Goal: Information Seeking & Learning: Learn about a topic

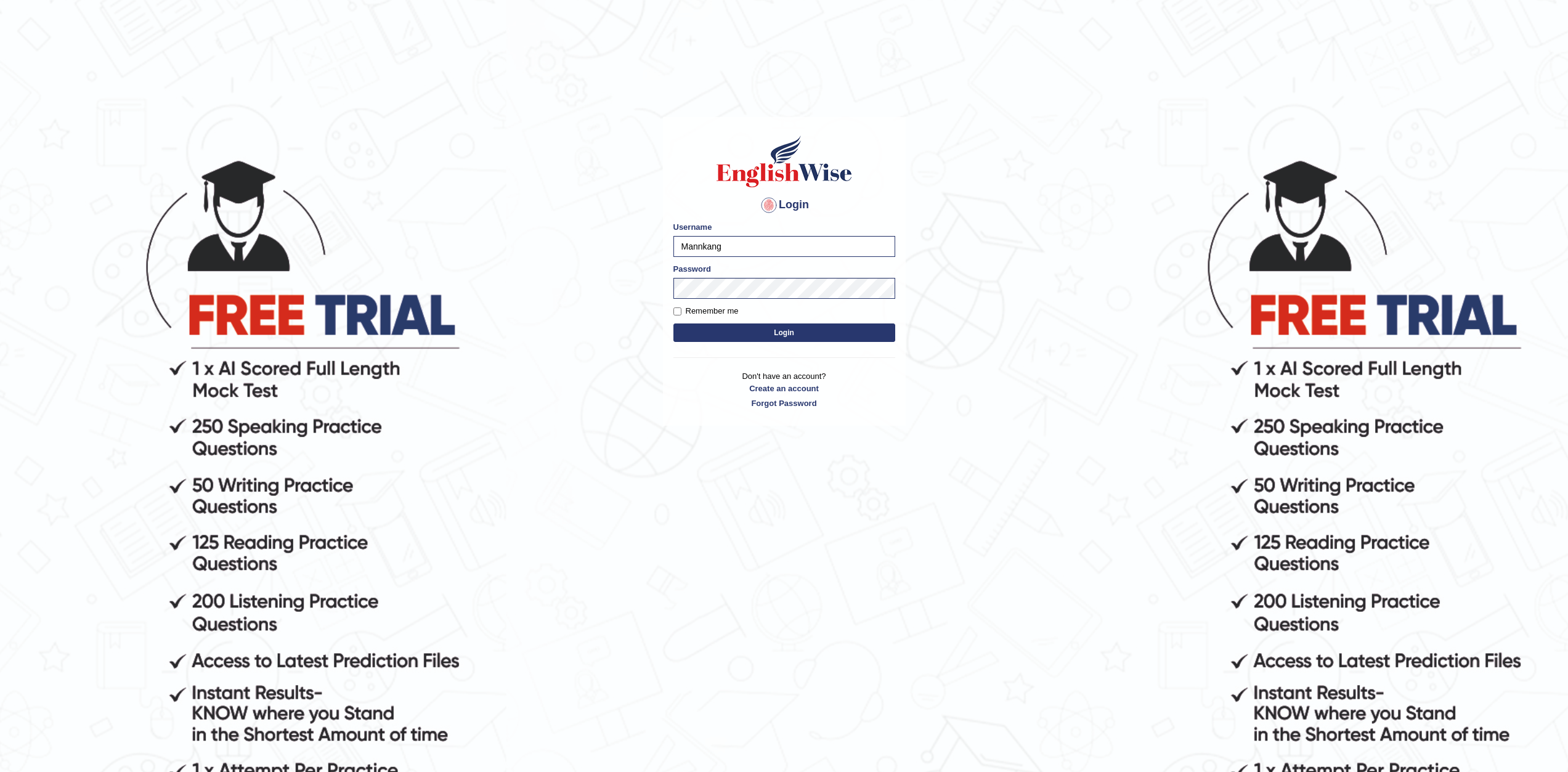
click at [758, 333] on button "Login" at bounding box center [784, 332] width 222 height 18
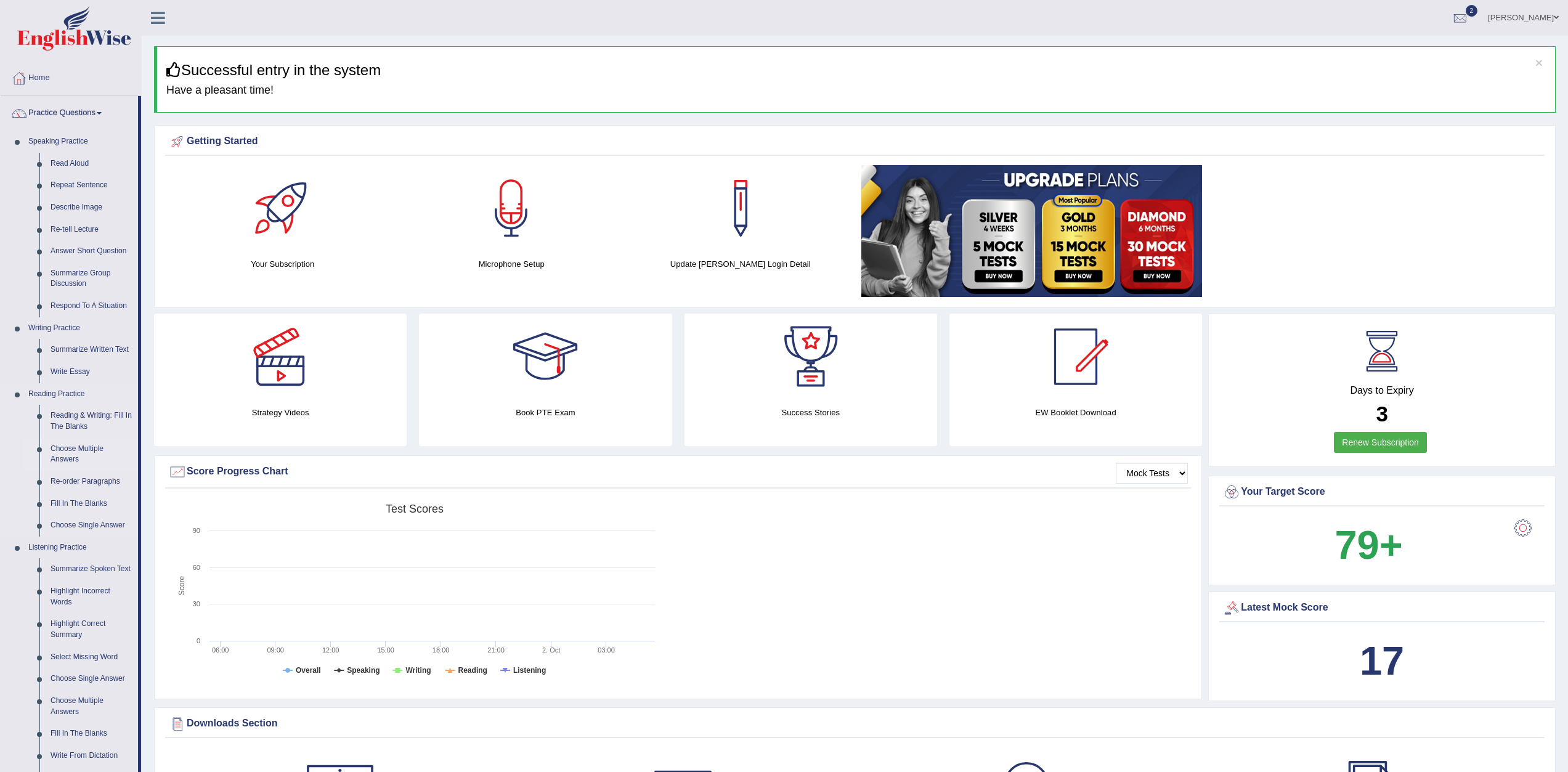
click at [79, 454] on link "Choose Multiple Answers" at bounding box center [91, 454] width 93 height 32
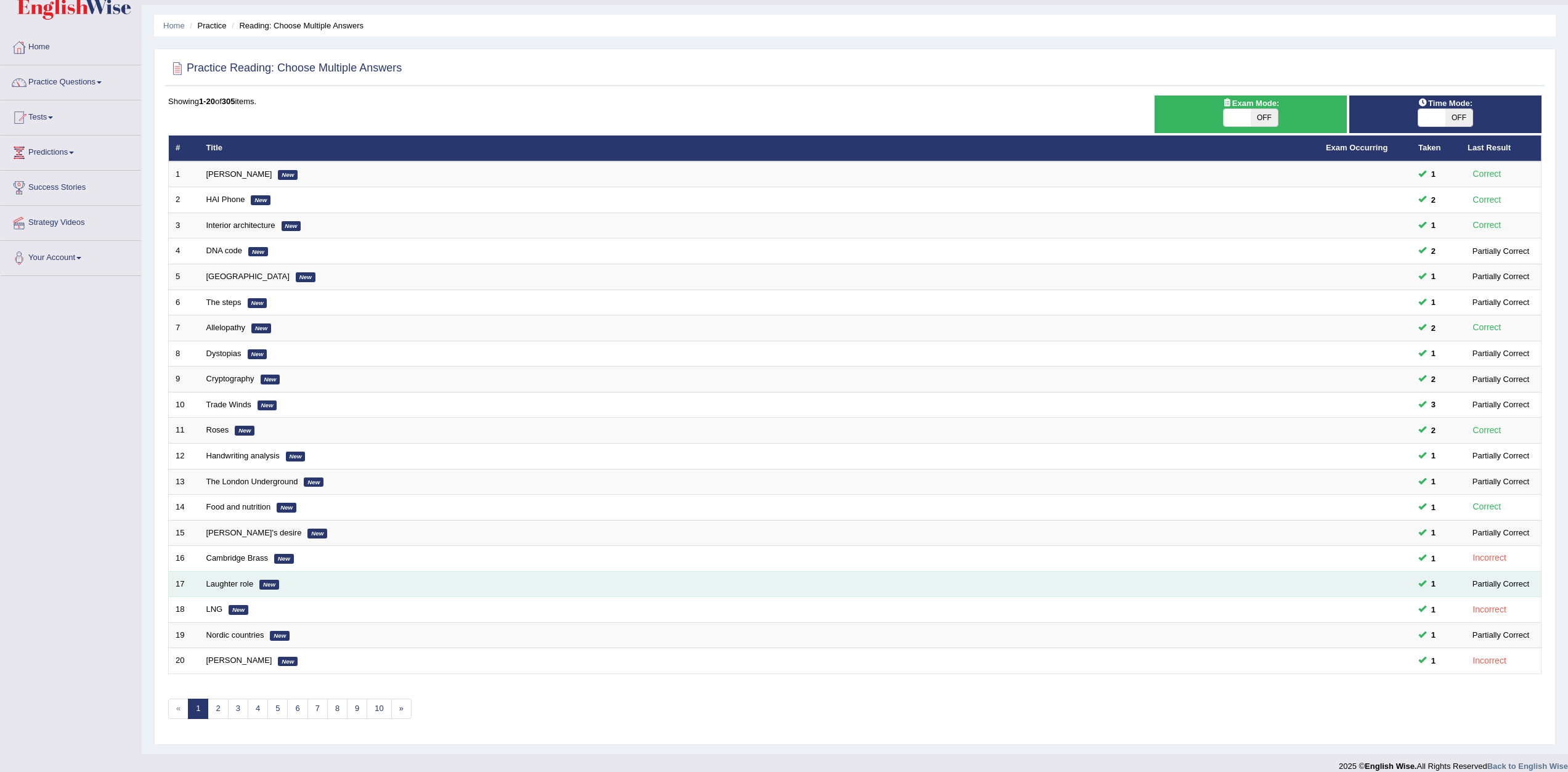
scroll to position [44, 0]
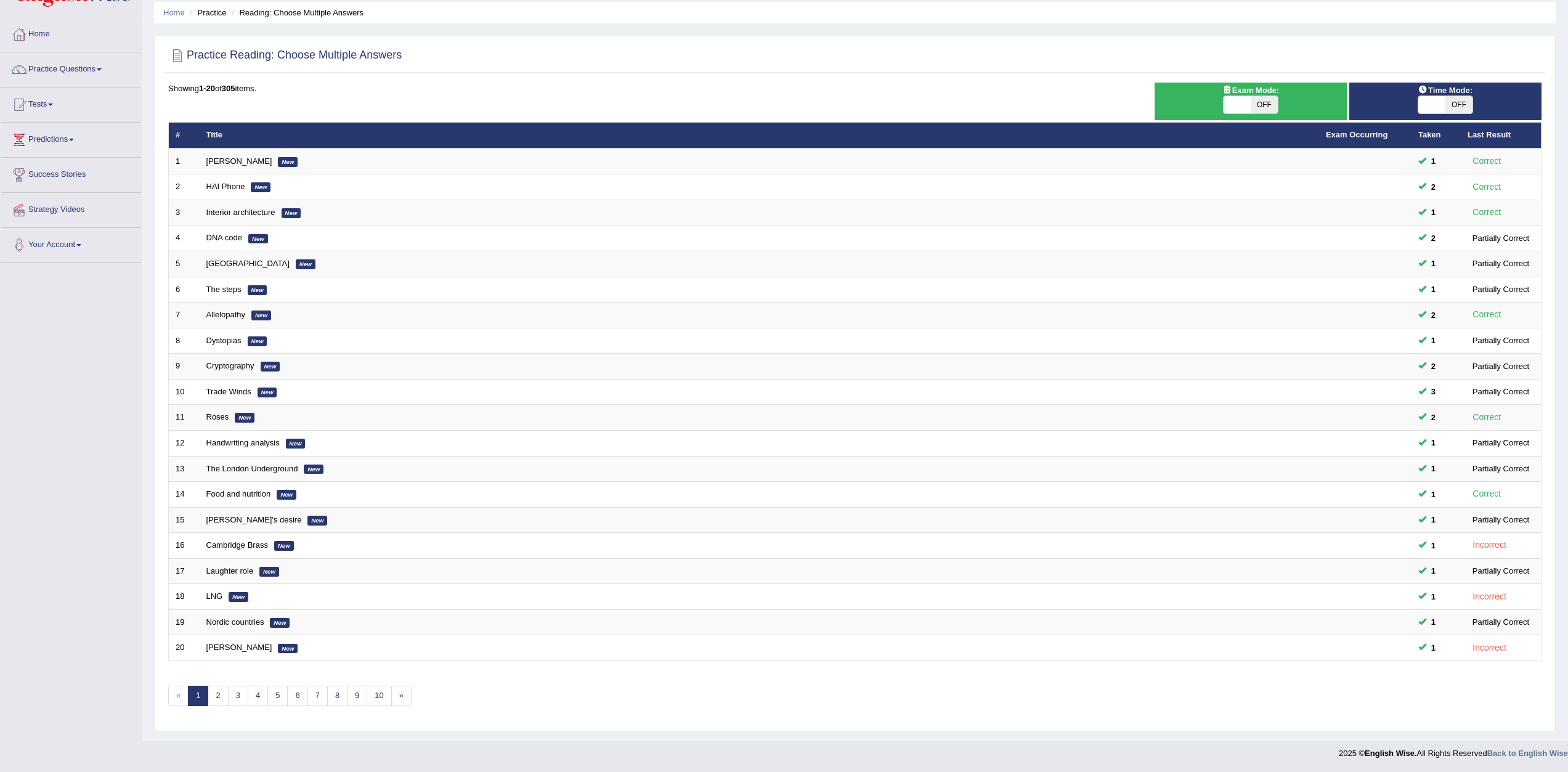
click at [1433, 107] on span at bounding box center [1432, 104] width 27 height 17
checkbox input "true"
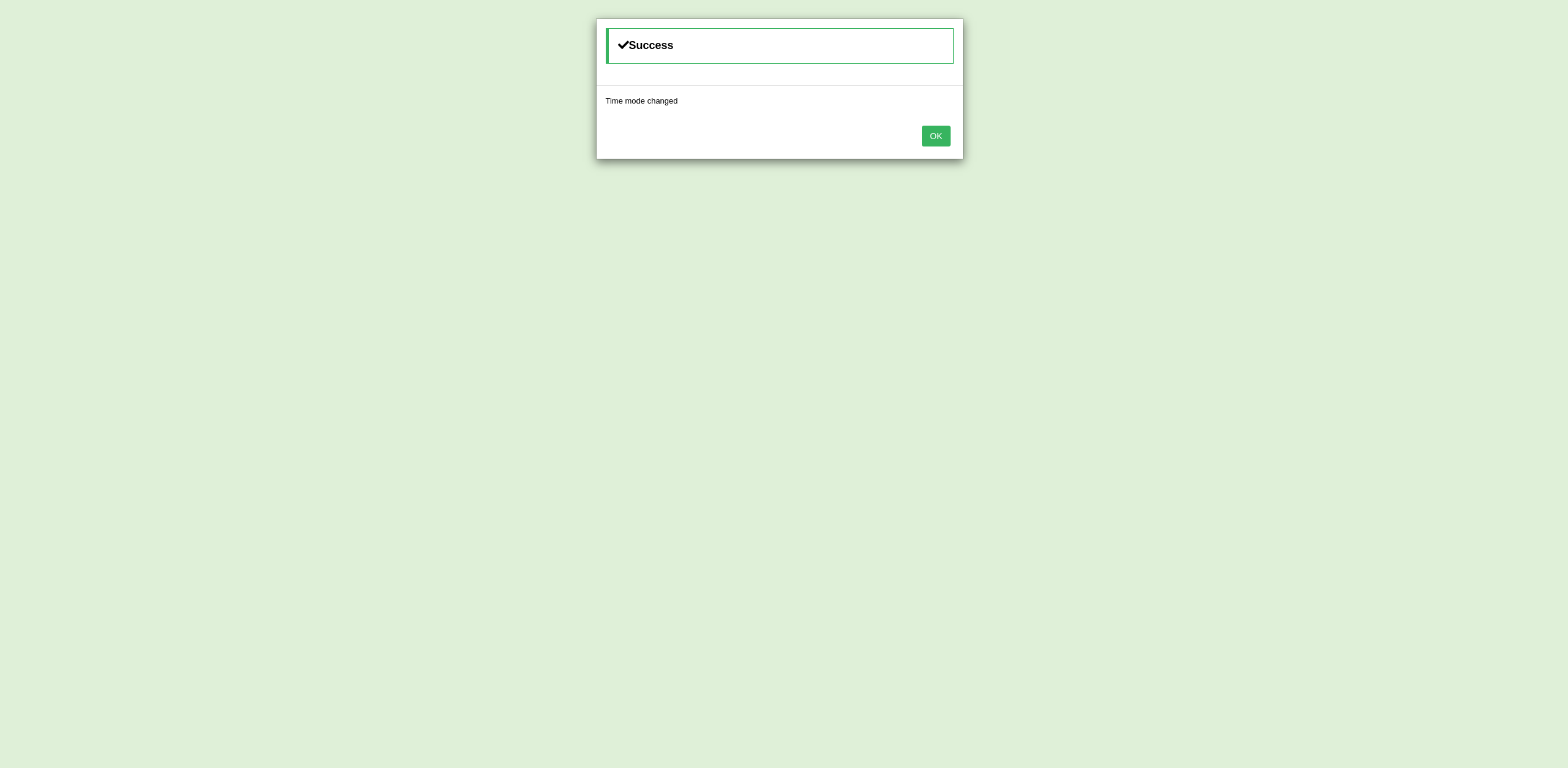
click at [941, 133] on button "OK" at bounding box center [936, 136] width 28 height 21
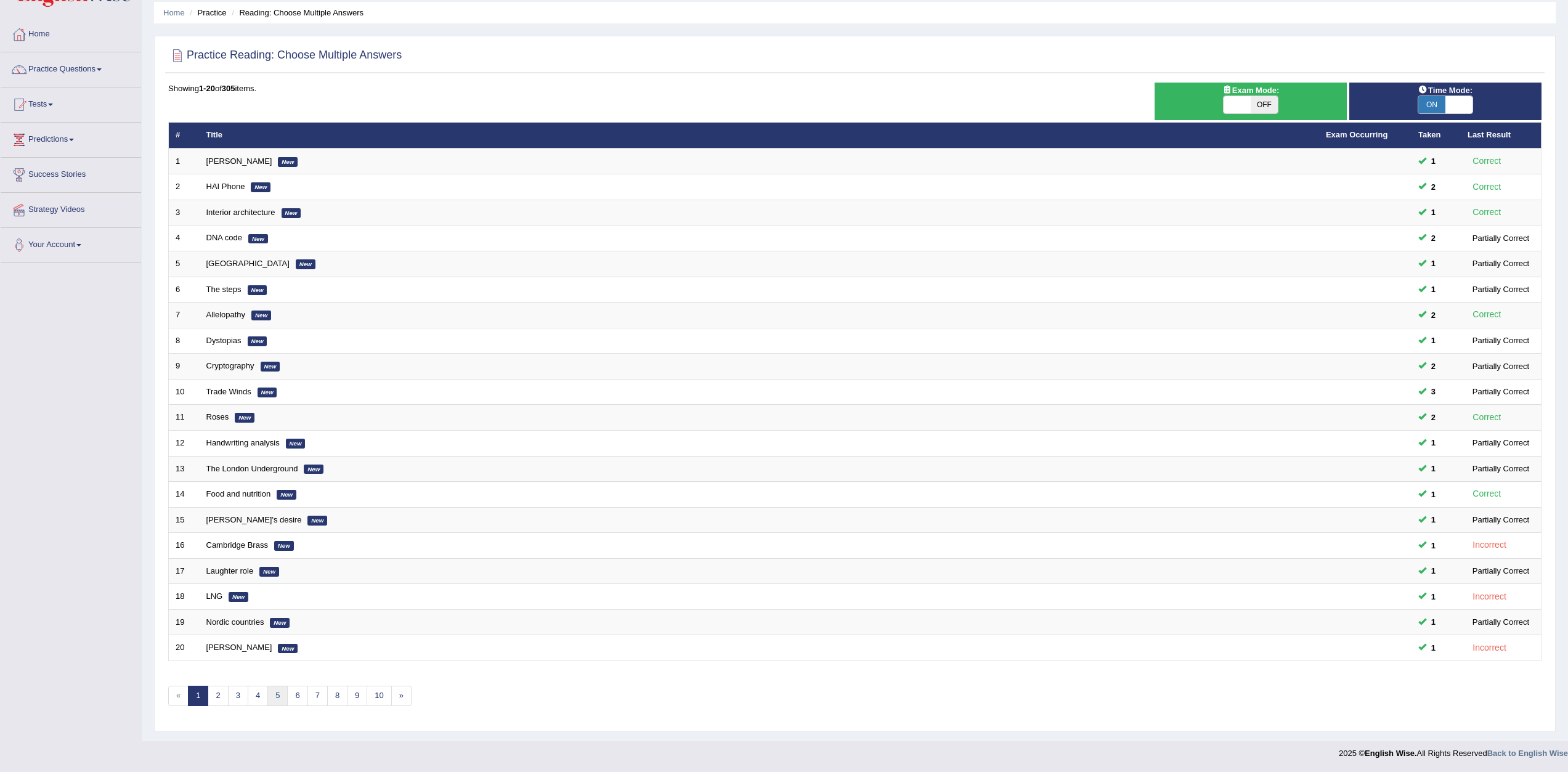
click at [277, 696] on link "5" at bounding box center [277, 695] width 21 height 21
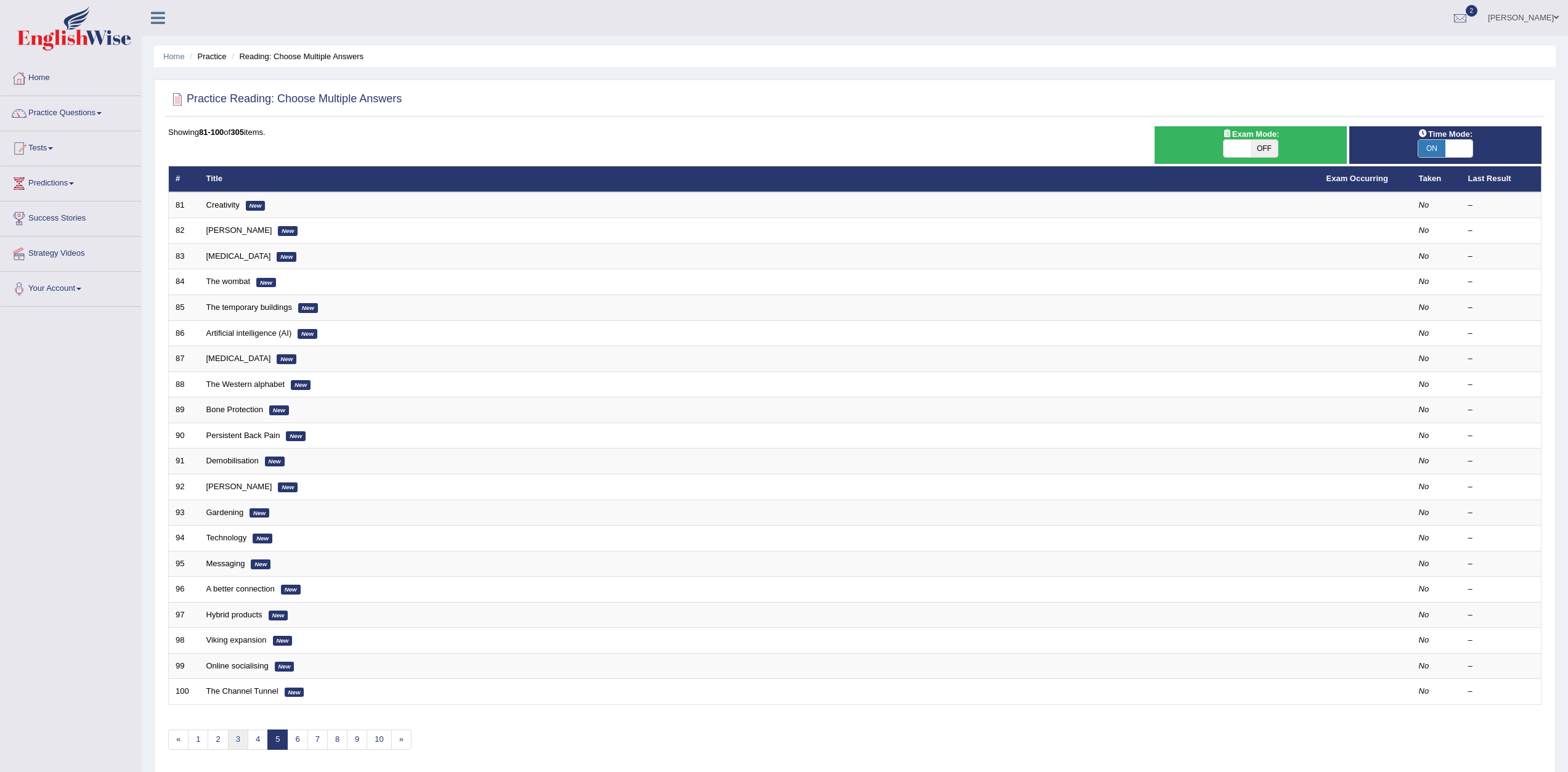
click at [241, 741] on link "3" at bounding box center [238, 739] width 21 height 21
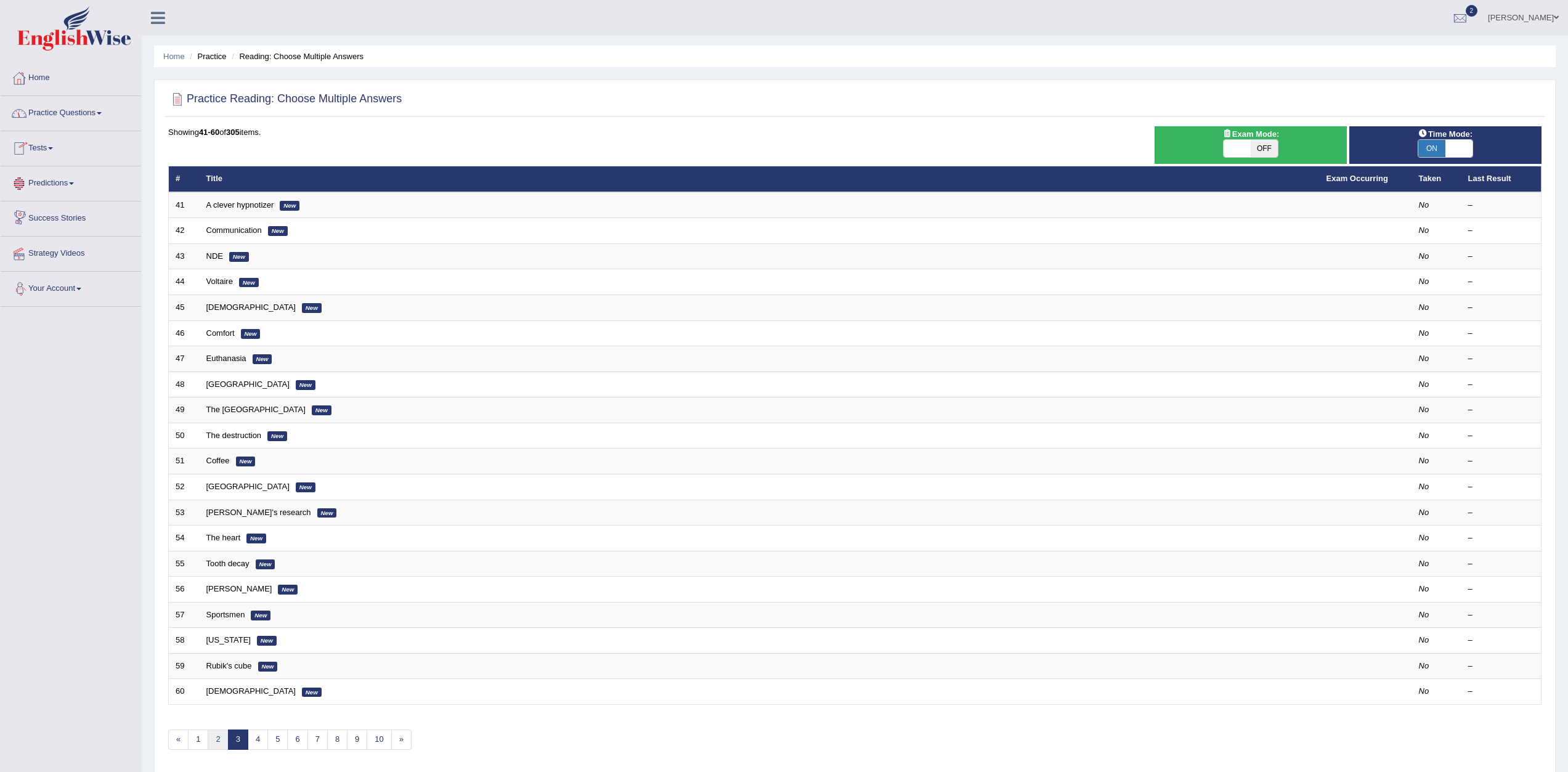
click at [212, 734] on link "2" at bounding box center [218, 739] width 21 height 21
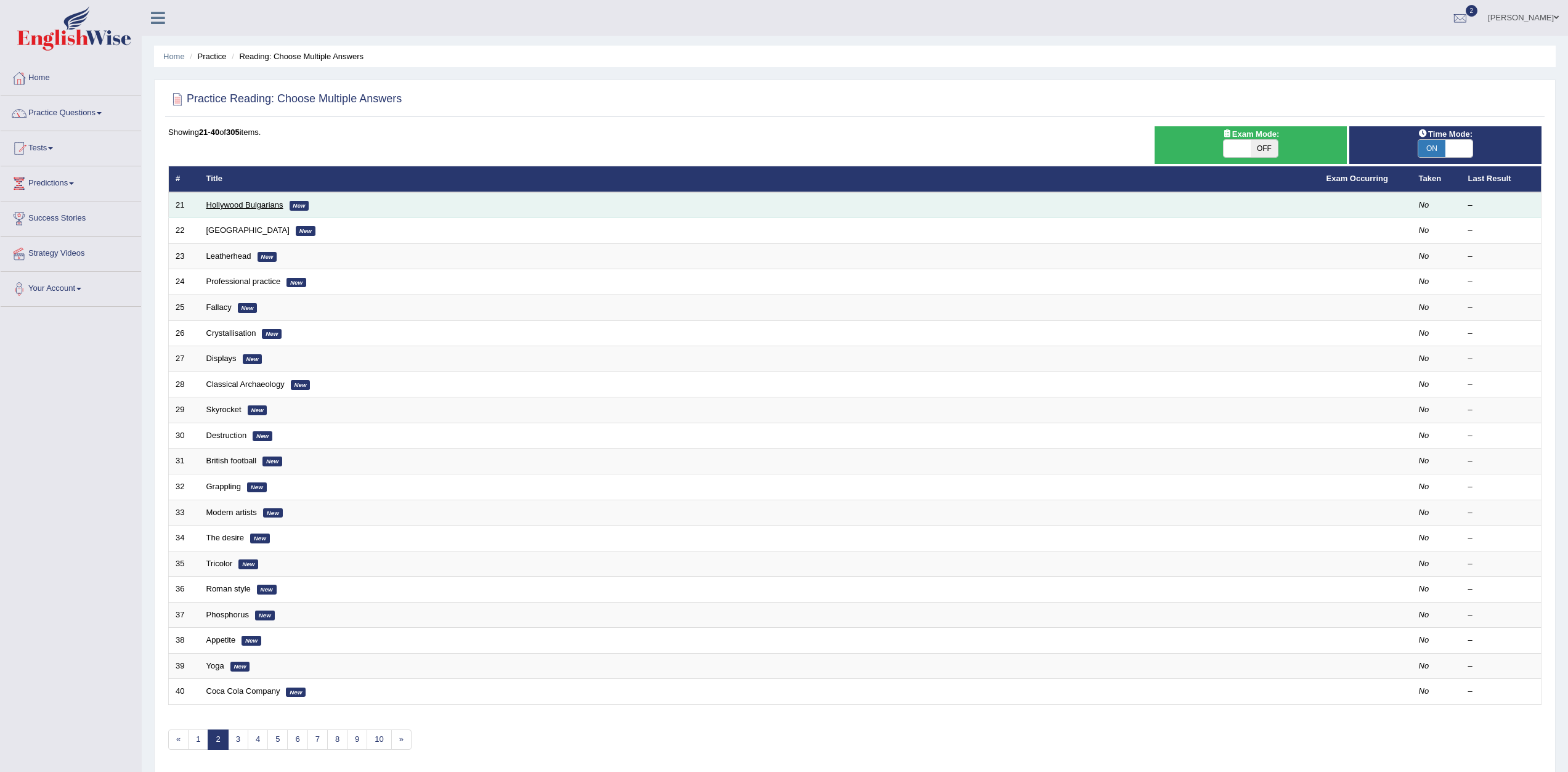
click at [251, 201] on link "Hollywood Bulgarians" at bounding box center [245, 204] width 77 height 9
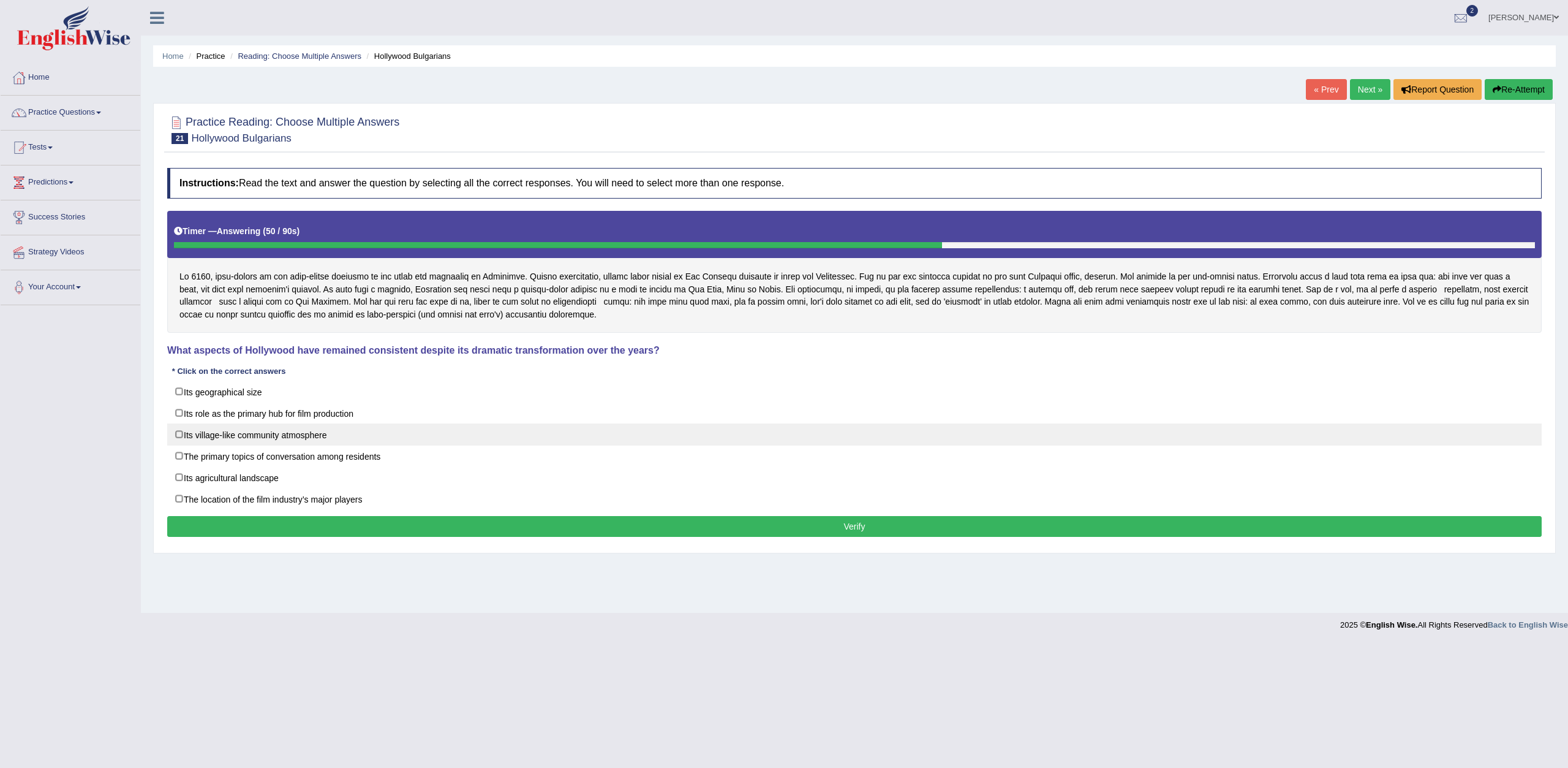
click at [183, 433] on label "Its village-like community atmosphere" at bounding box center [854, 434] width 1375 height 22
checkbox input "true"
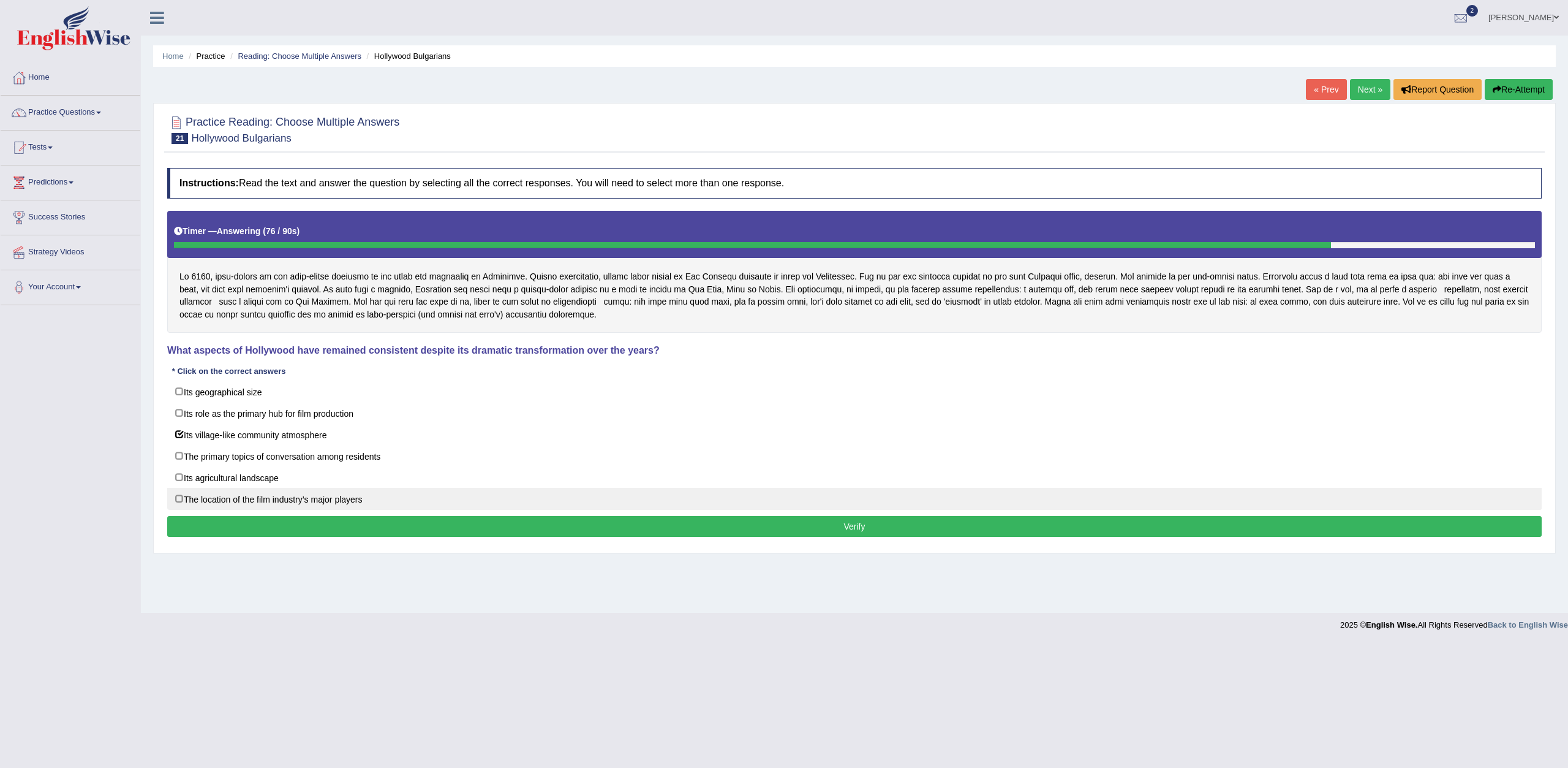
click at [187, 500] on label "The location of the film industry’s major players" at bounding box center [854, 498] width 1375 height 22
checkbox input "true"
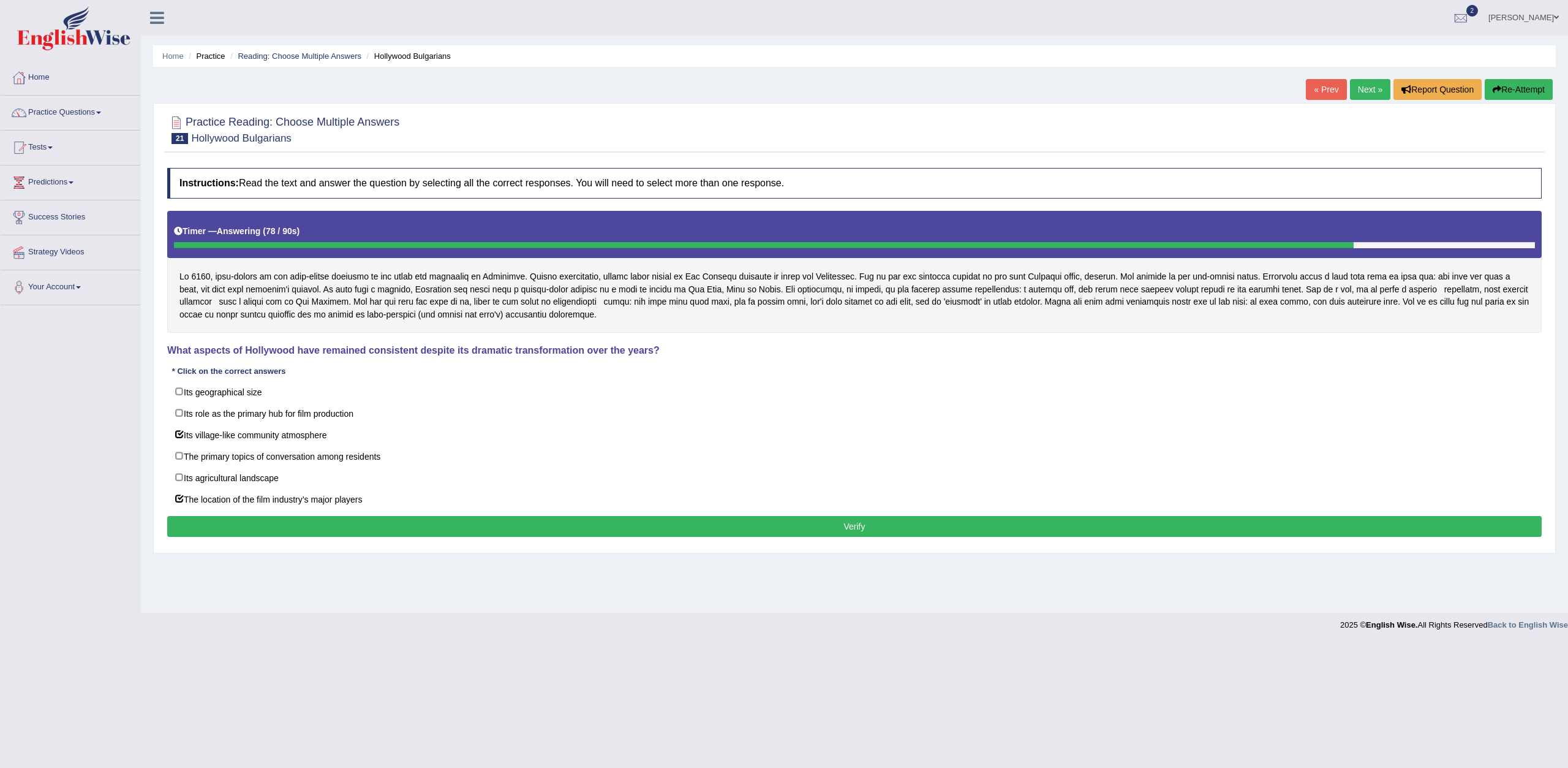
click at [347, 528] on button "Verify" at bounding box center [854, 525] width 1375 height 21
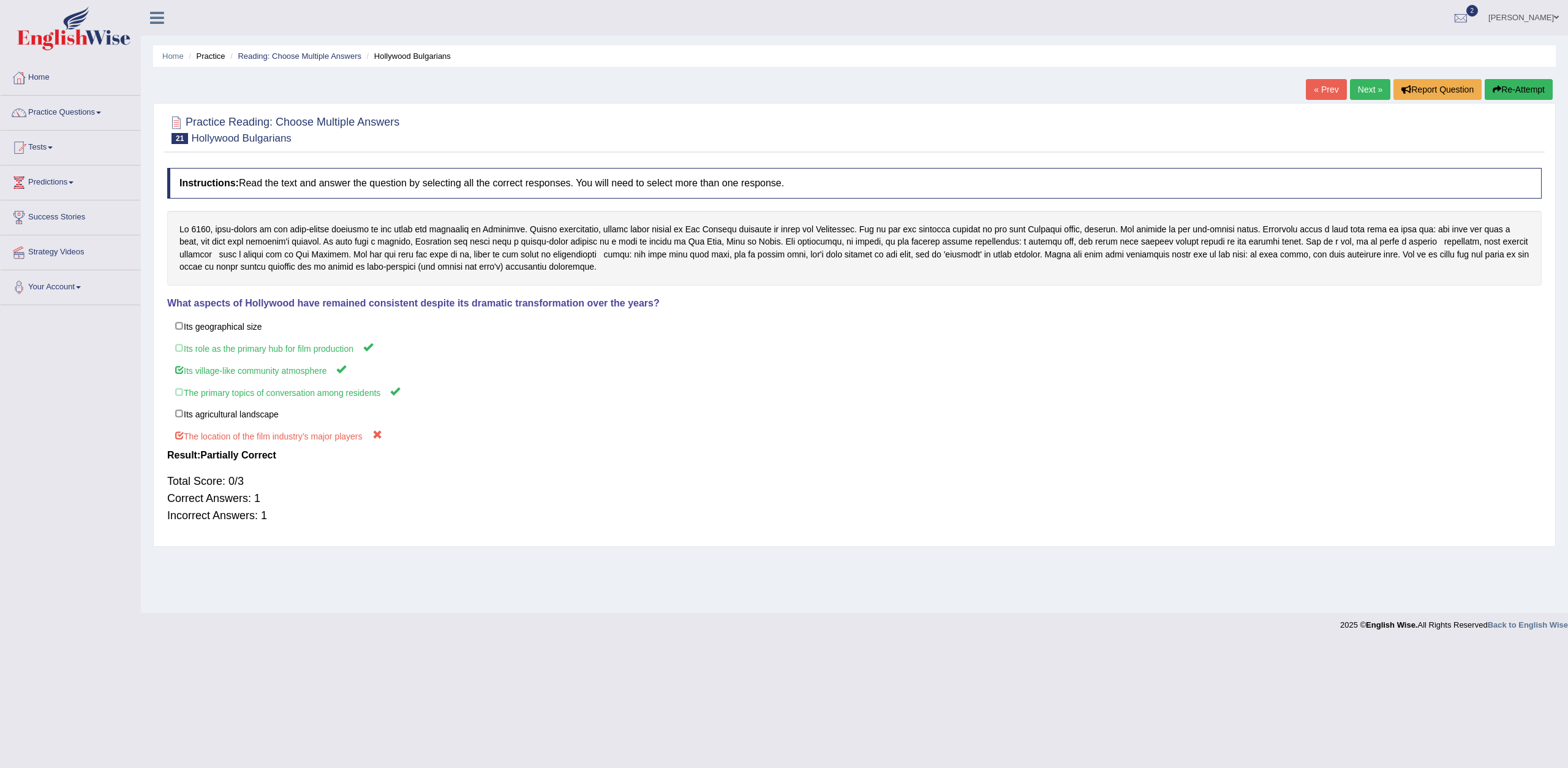
click at [1367, 88] on link "Next »" at bounding box center [1370, 89] width 40 height 21
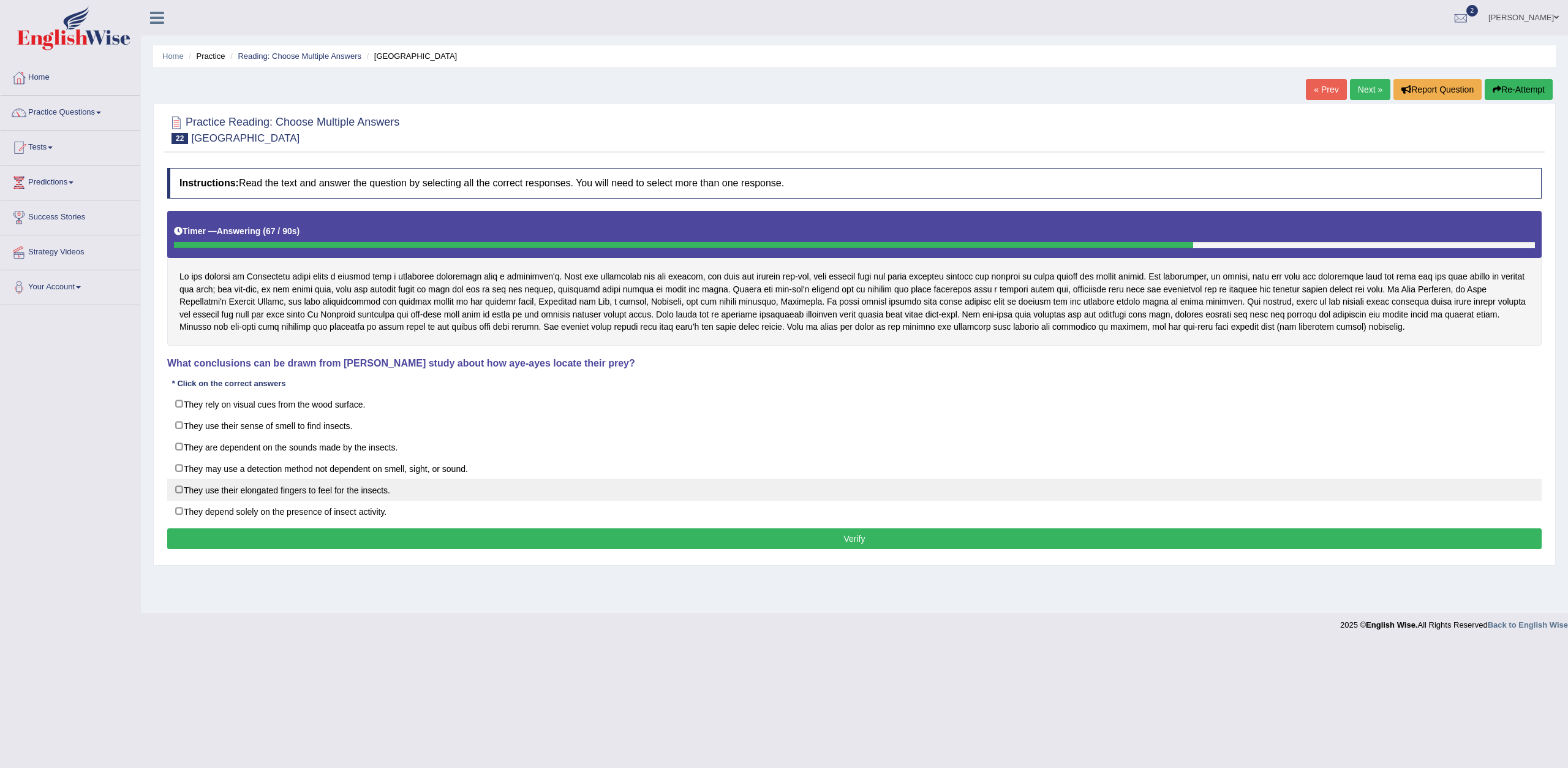
click at [193, 488] on label "They use their elongated fingers to feel for the insects." at bounding box center [854, 489] width 1375 height 22
checkbox input "true"
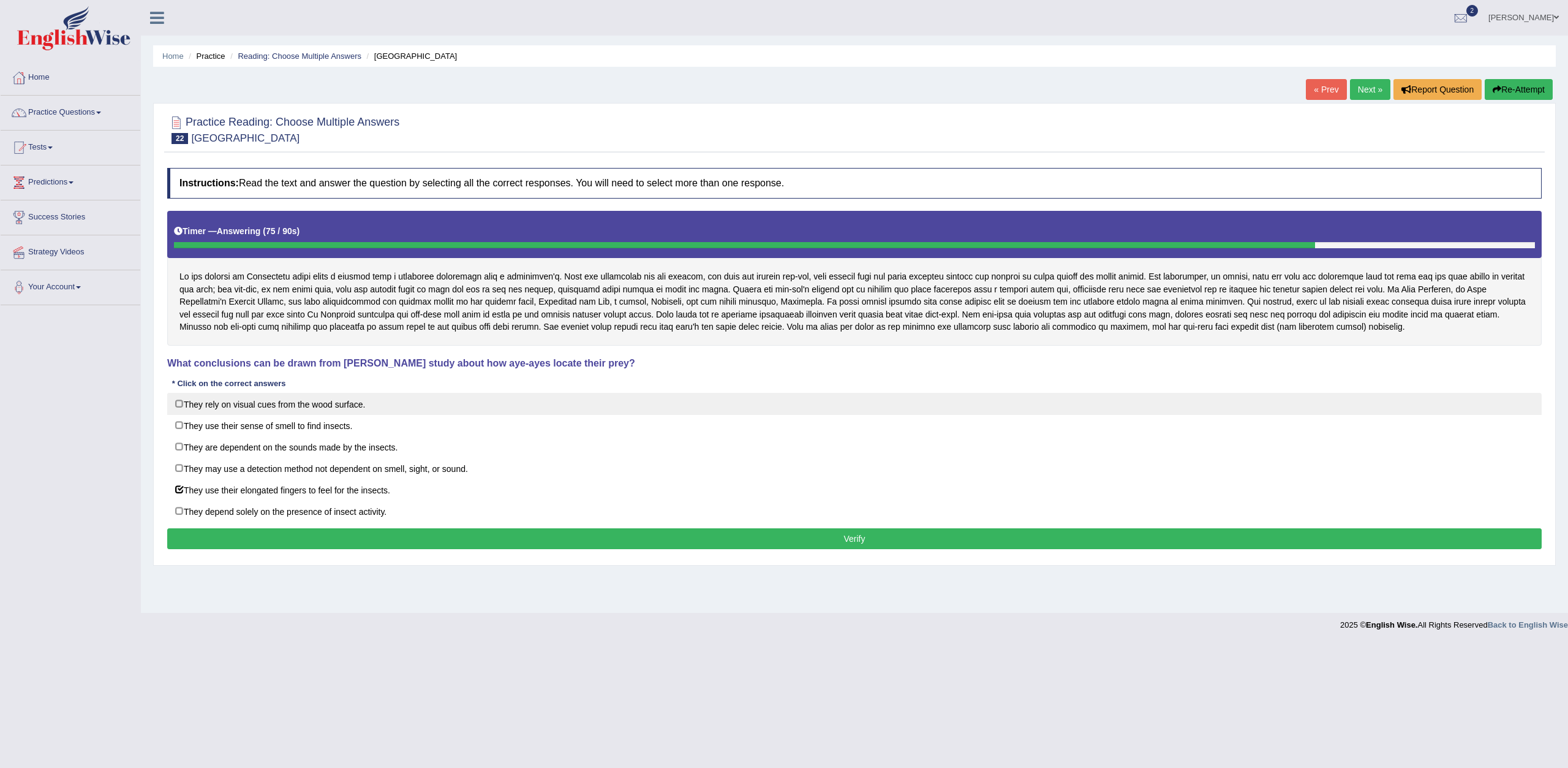
click at [183, 406] on label "They rely on visual cues from the wood surface." at bounding box center [854, 404] width 1375 height 22
checkbox input "true"
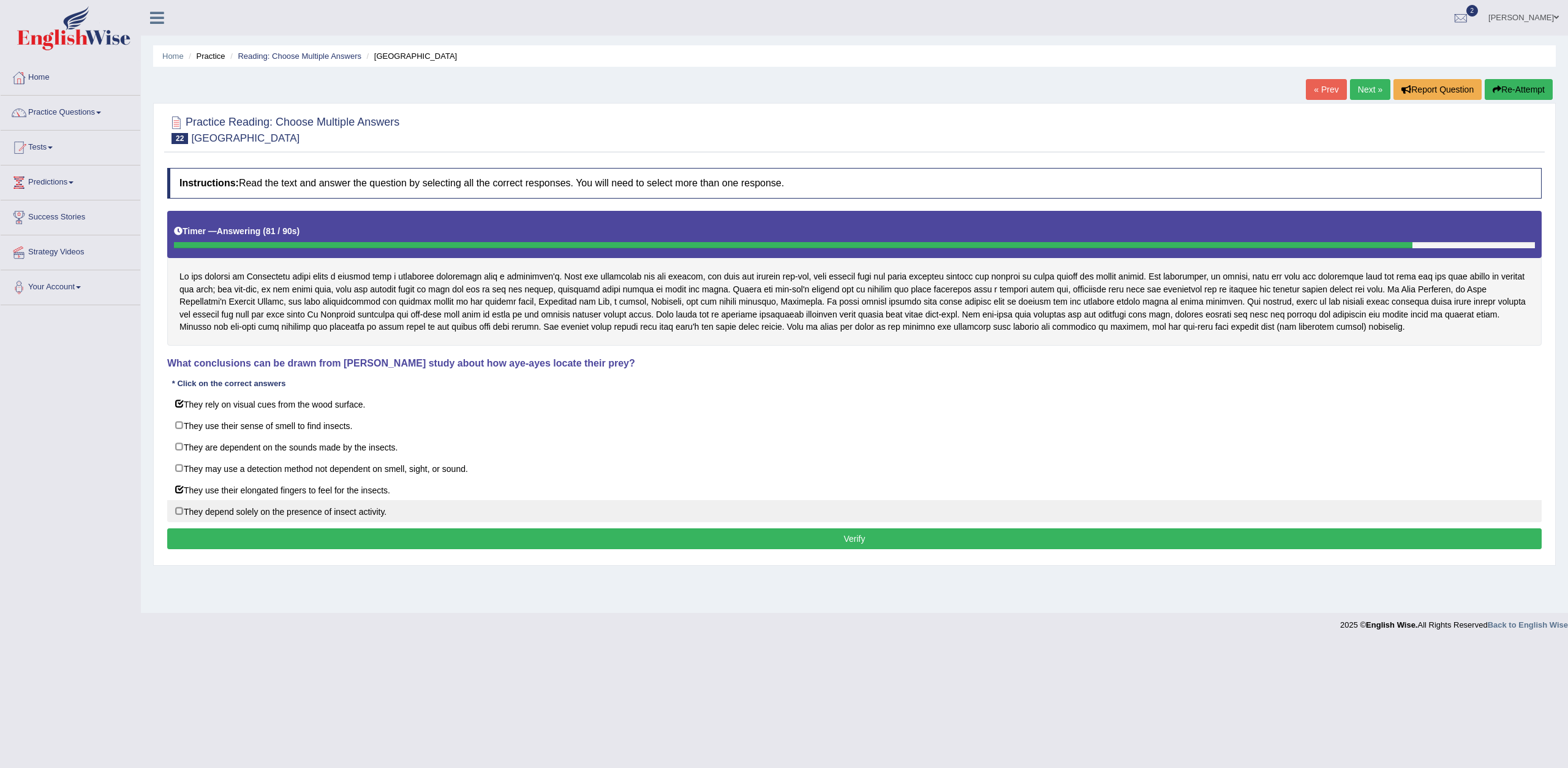
click at [180, 508] on label "They depend solely on the presence of insect activity." at bounding box center [854, 511] width 1375 height 22
checkbox input "true"
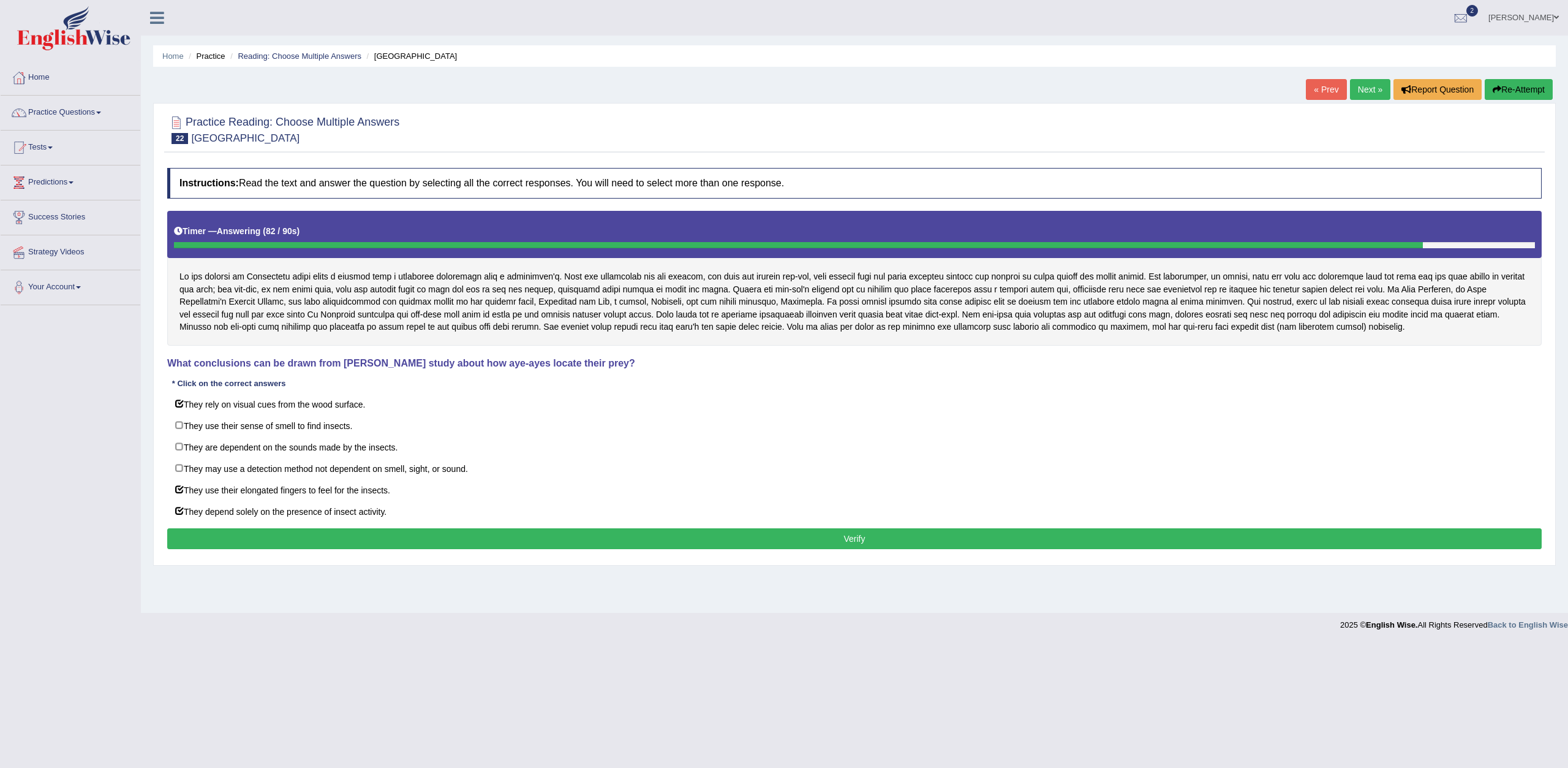
click at [255, 538] on button "Verify" at bounding box center [854, 538] width 1375 height 21
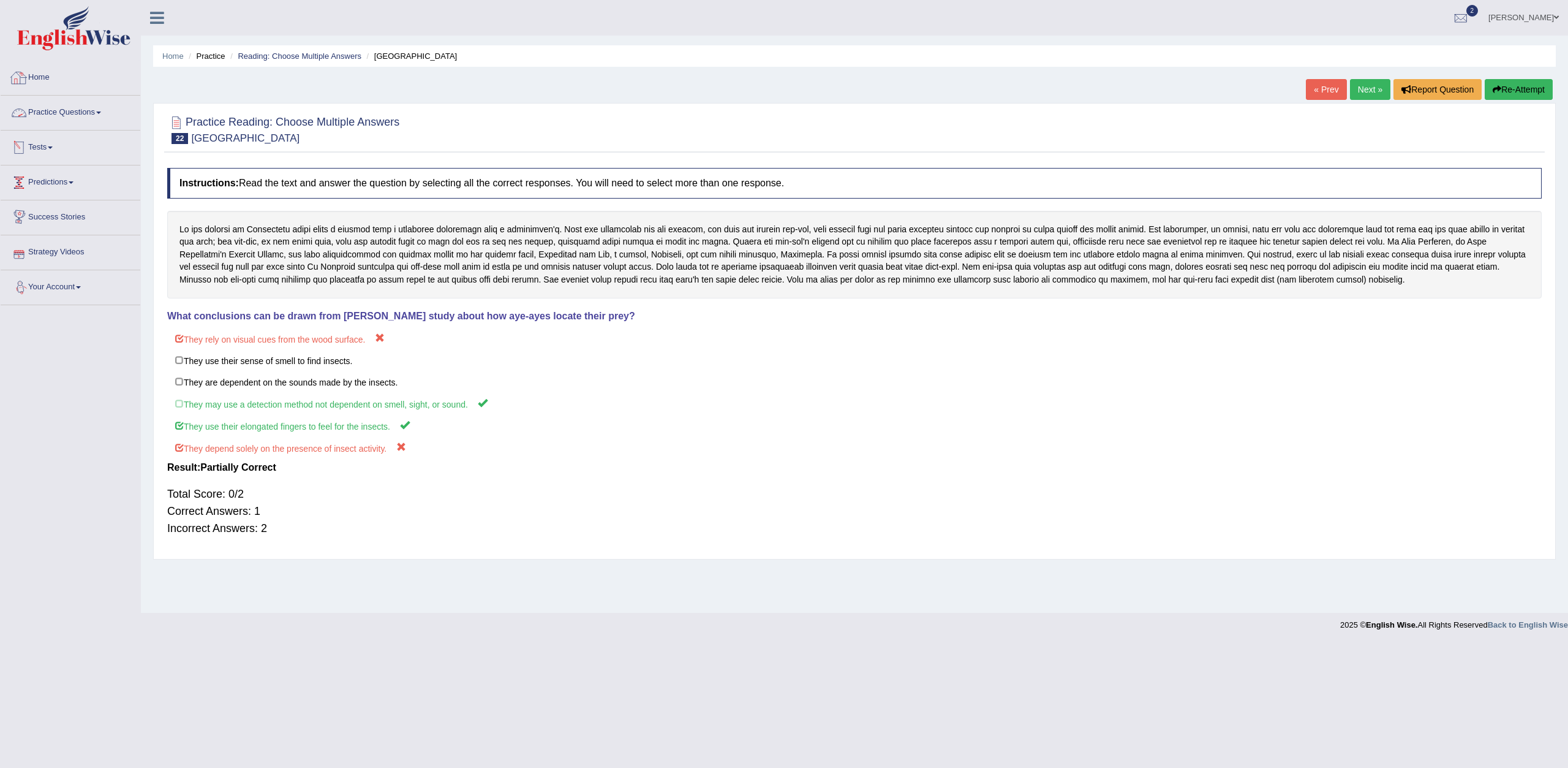
click at [66, 112] on link "Practice Questions" at bounding box center [71, 110] width 140 height 30
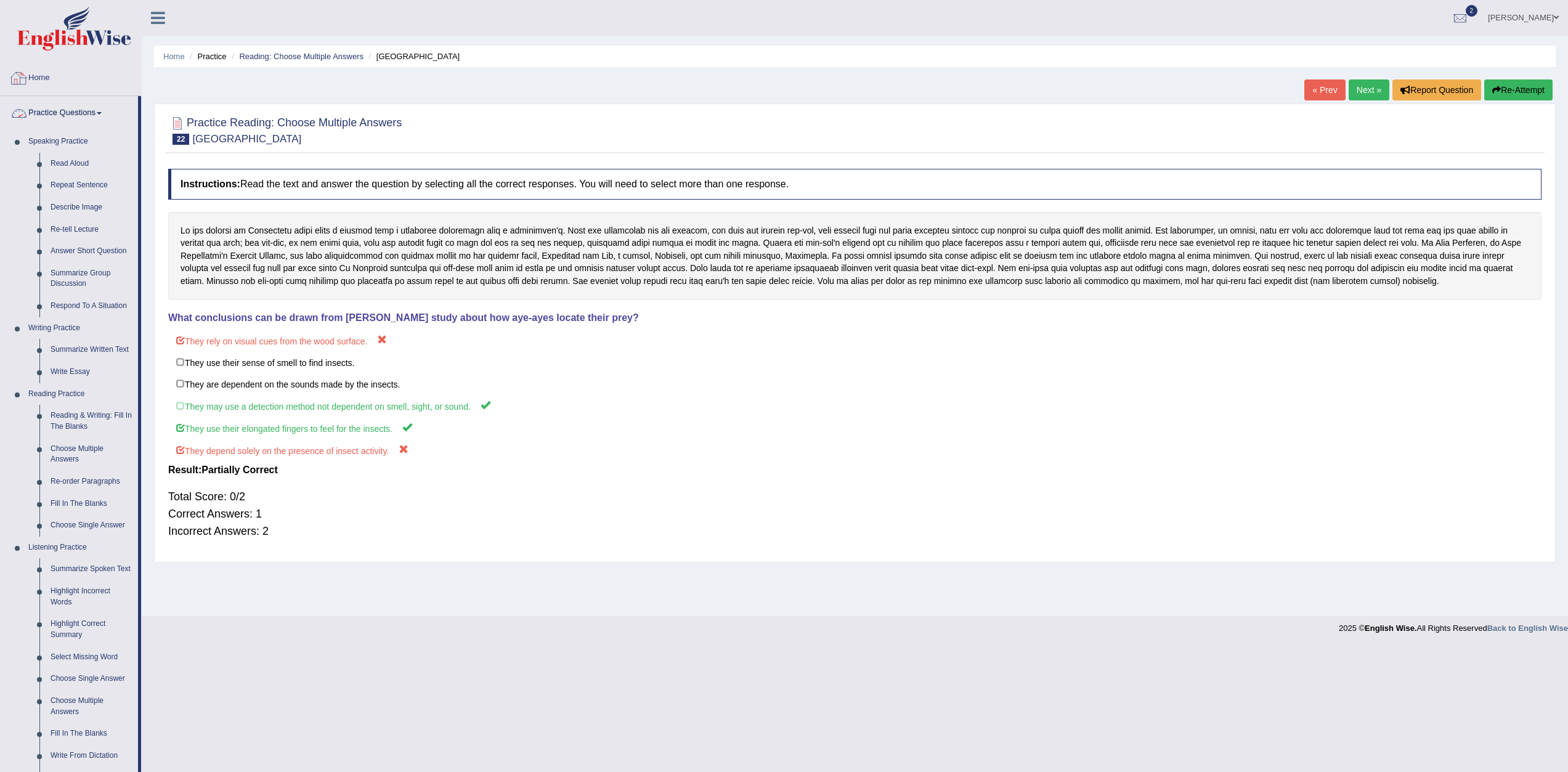
click at [105, 73] on link "Home" at bounding box center [71, 76] width 141 height 31
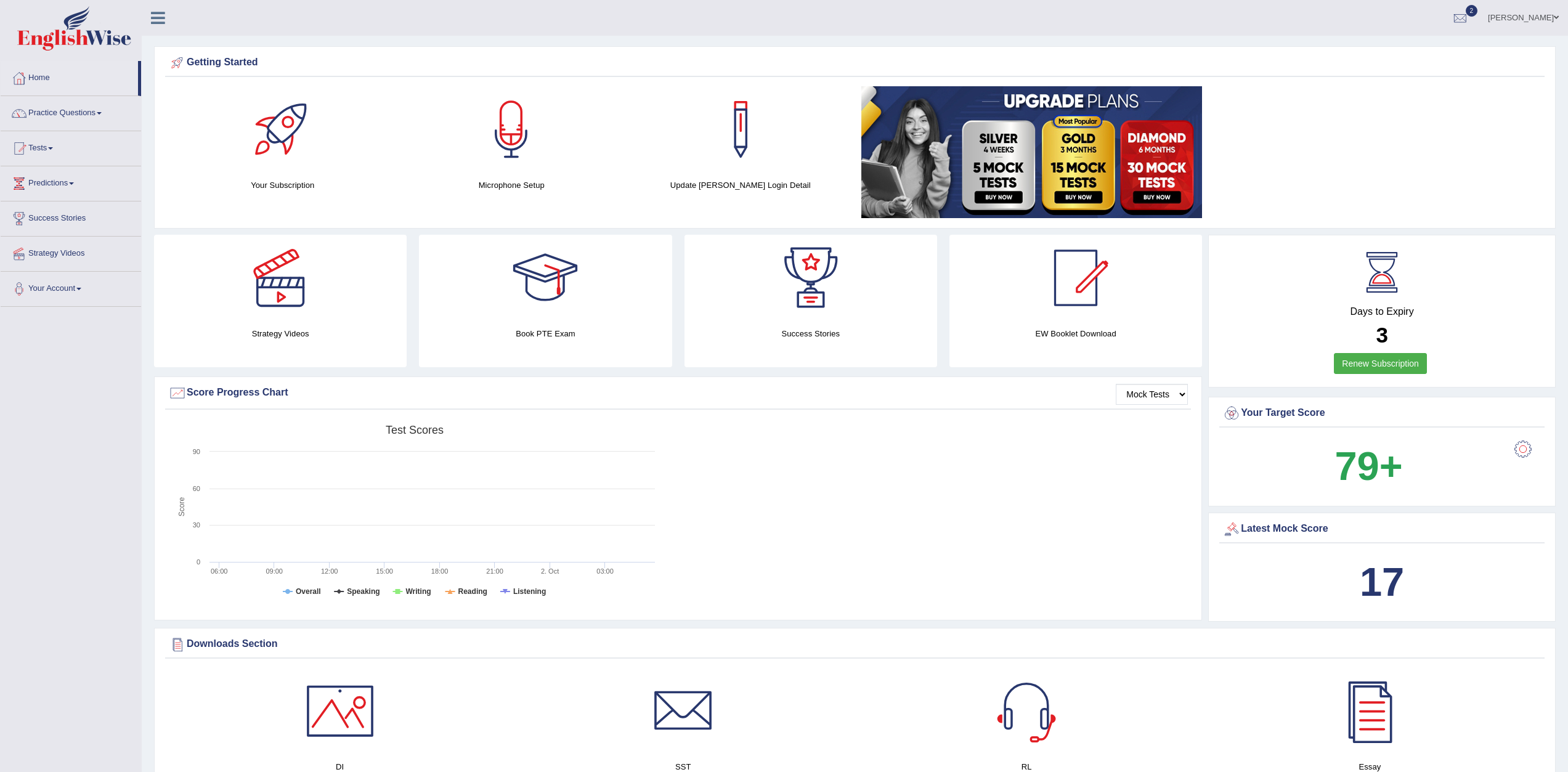
click at [49, 147] on link "Tests" at bounding box center [71, 146] width 141 height 31
click at [40, 174] on link "Take Practice Sectional Test" at bounding box center [80, 176] width 115 height 22
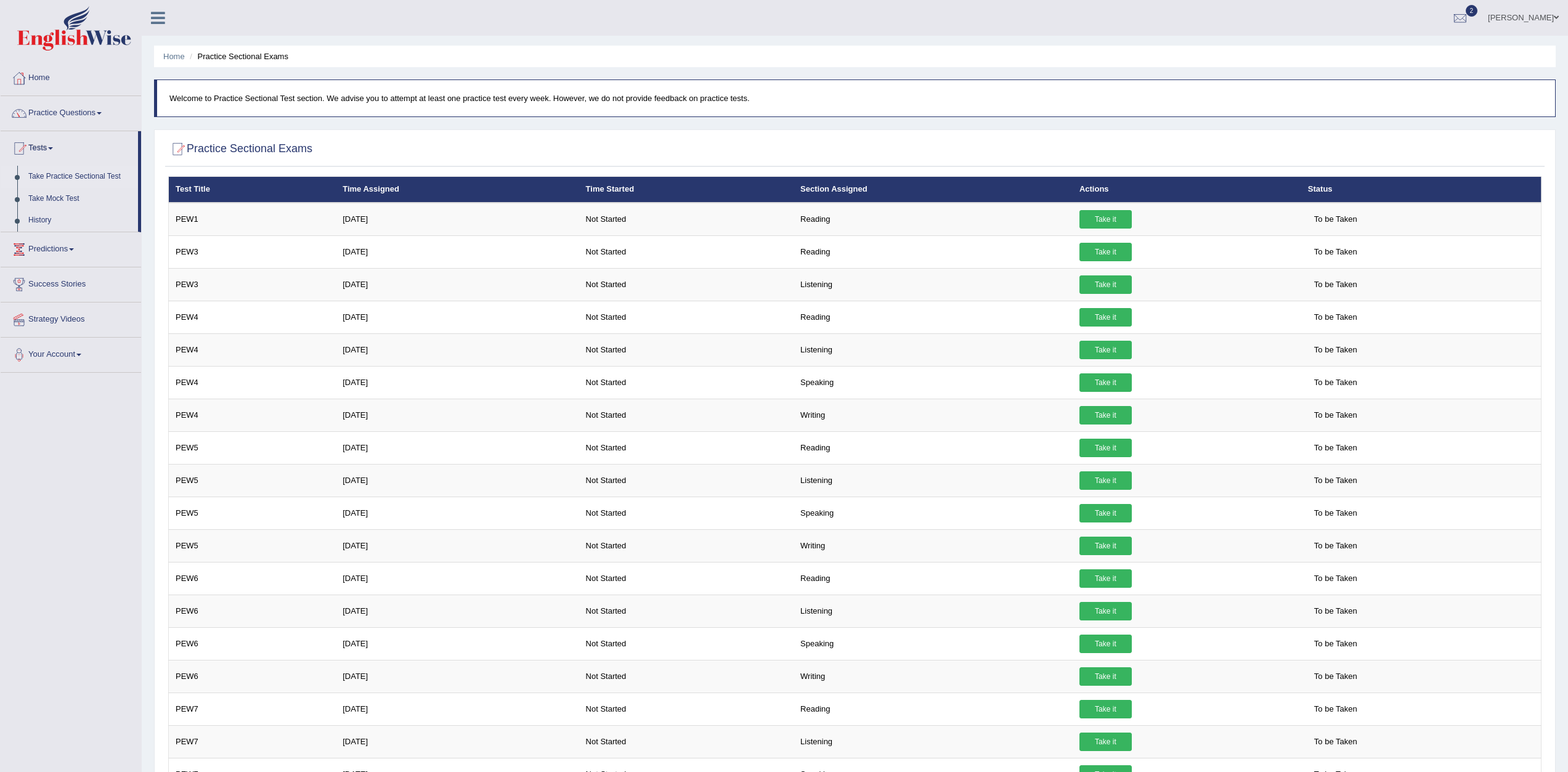
click at [1084, 217] on link "Take it" at bounding box center [1105, 219] width 52 height 18
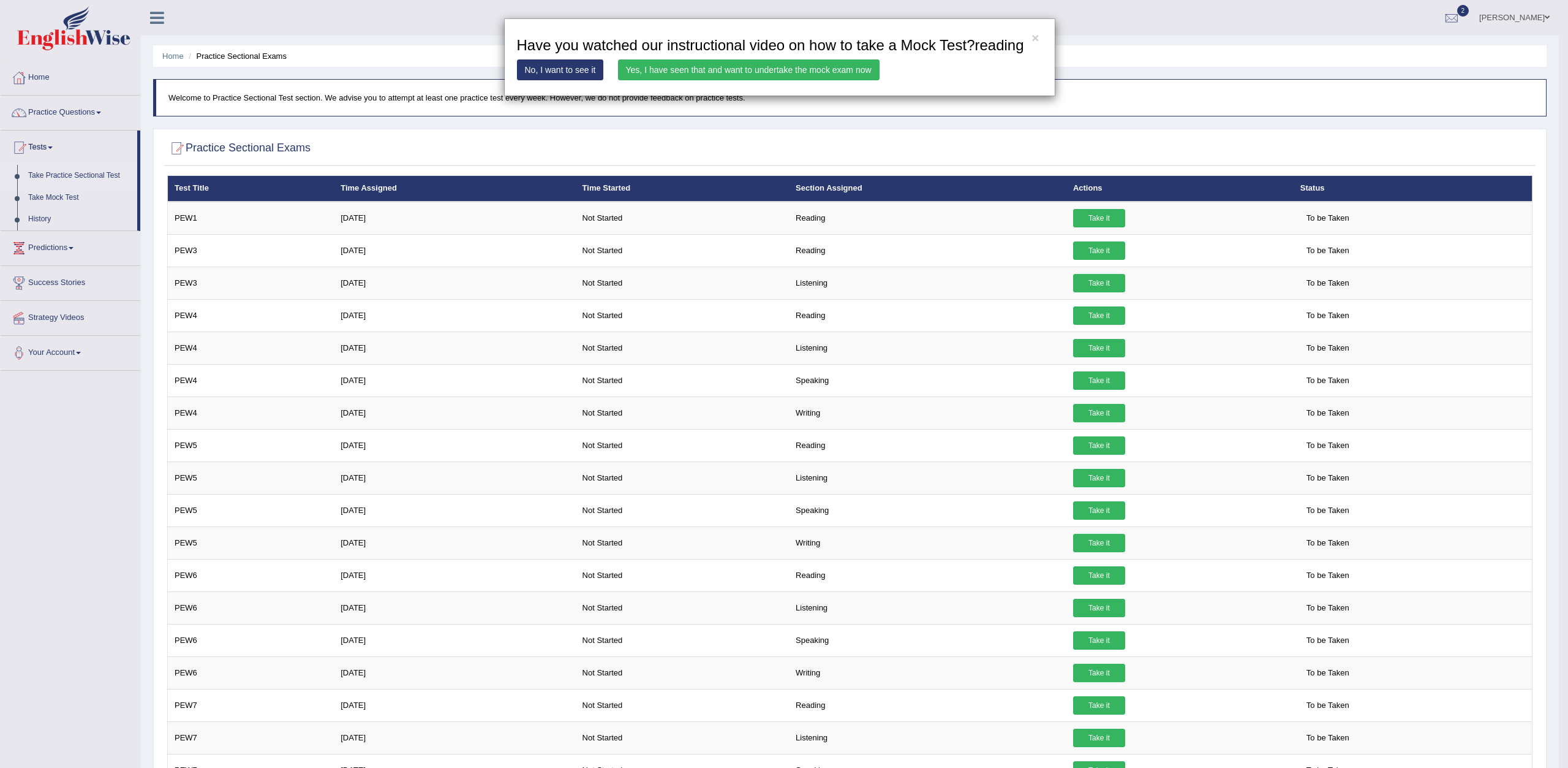
click at [722, 64] on link "Yes, I have seen that and want to undertake the mock exam now" at bounding box center [749, 69] width 261 height 21
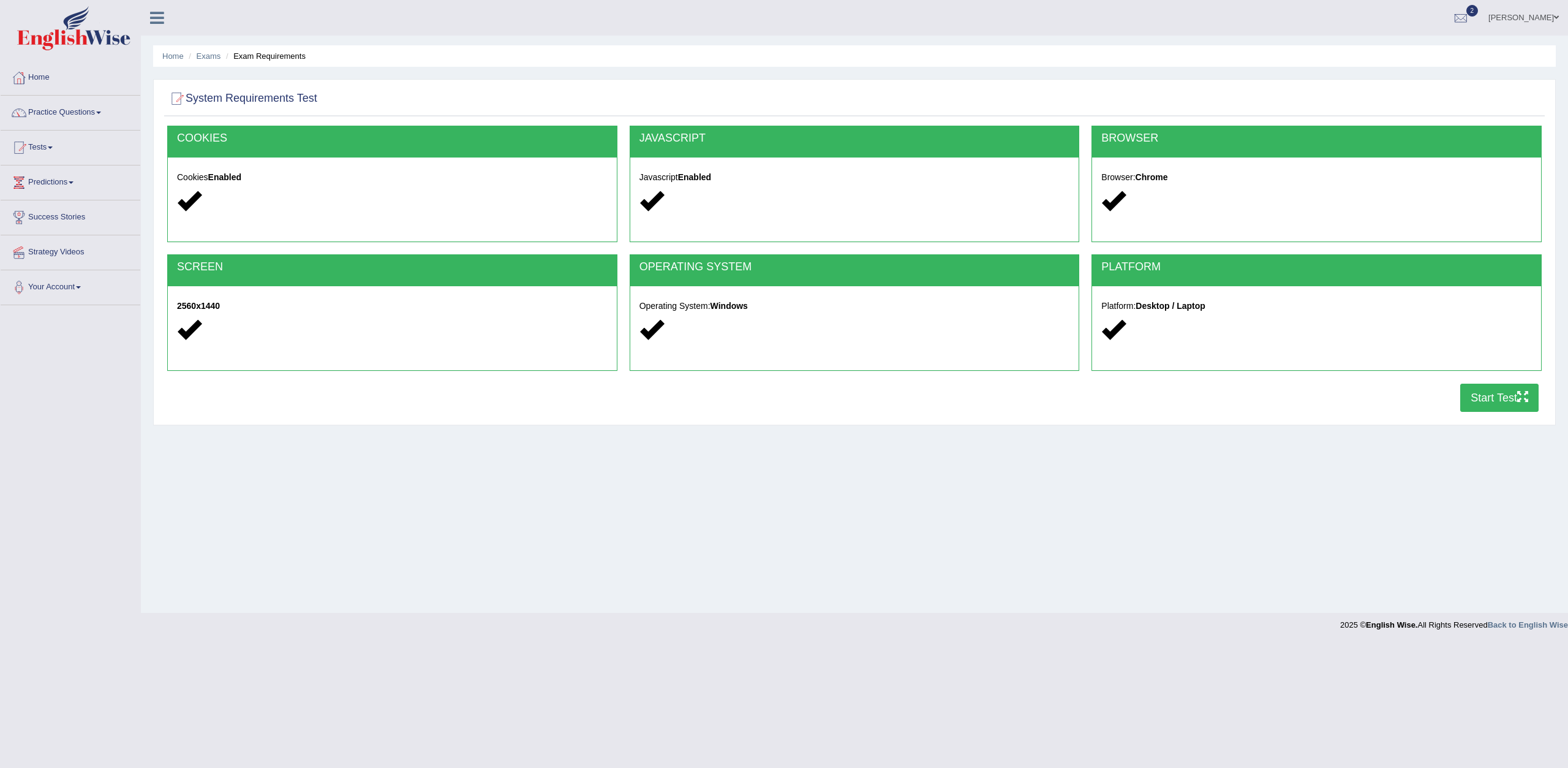
click at [1492, 395] on button "Start Test" at bounding box center [1499, 397] width 78 height 28
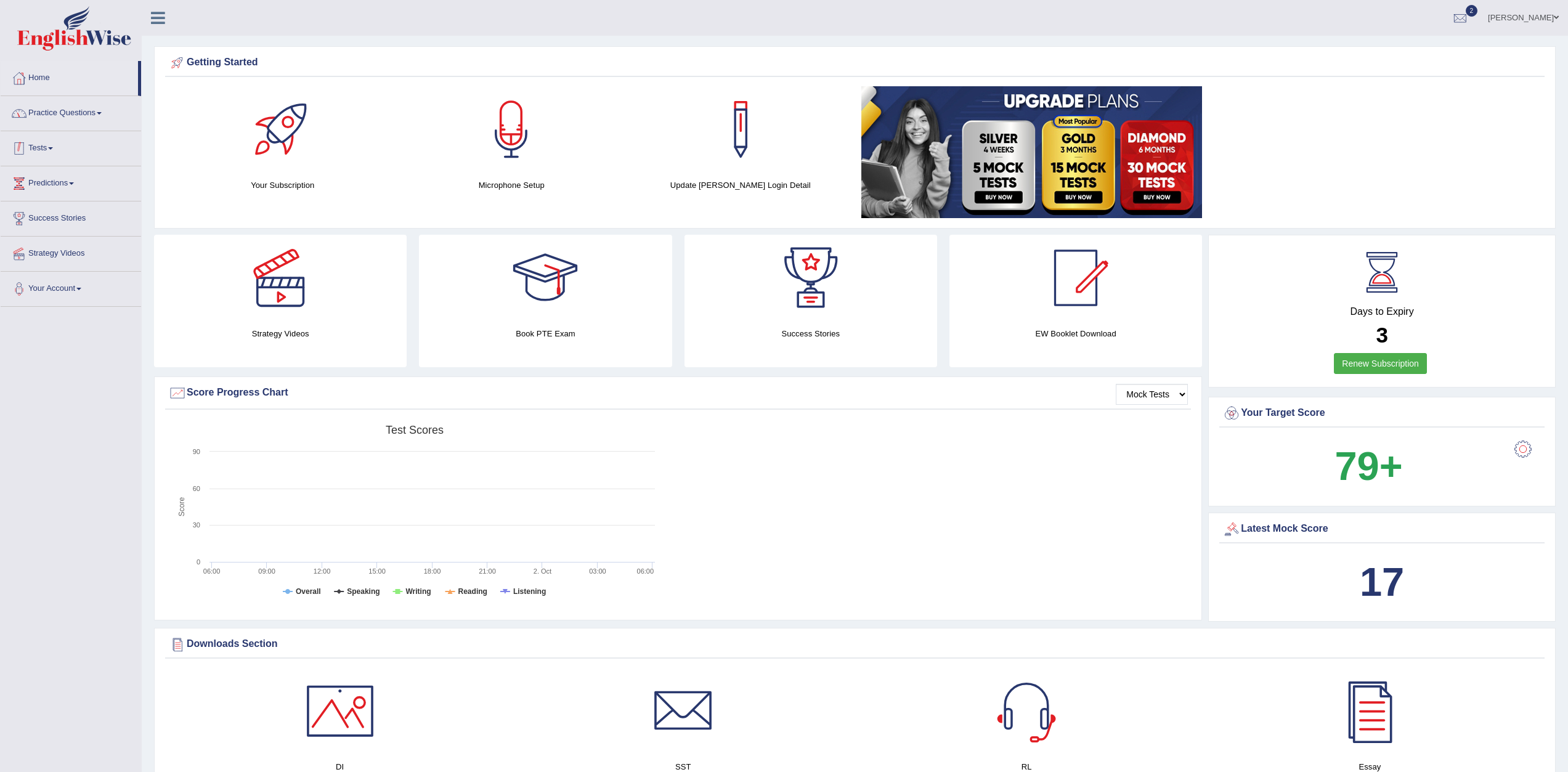
click at [52, 148] on span at bounding box center [50, 148] width 5 height 2
click at [24, 218] on link "History" at bounding box center [80, 220] width 115 height 22
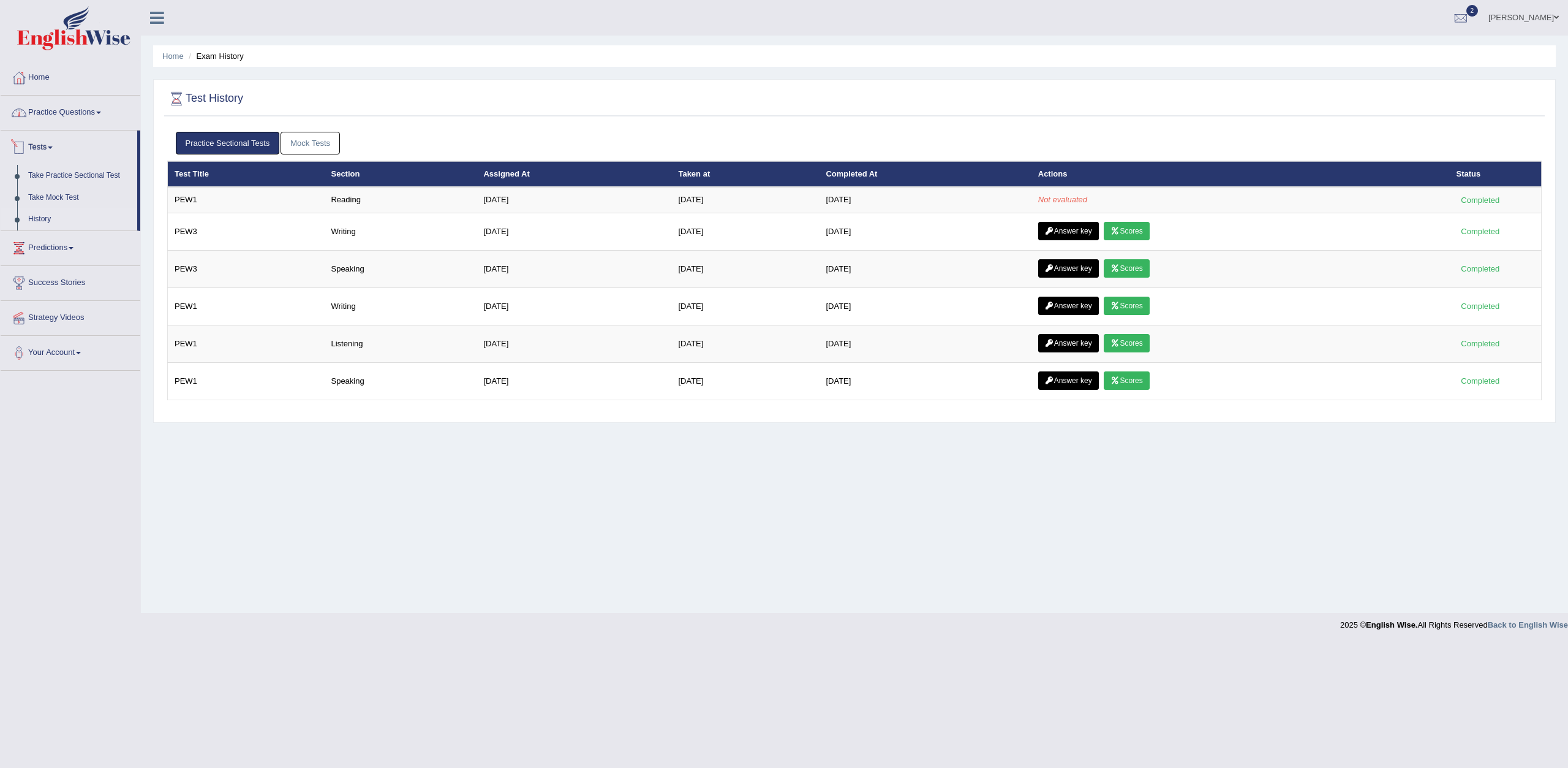
click at [72, 112] on link "Practice Questions" at bounding box center [71, 110] width 140 height 30
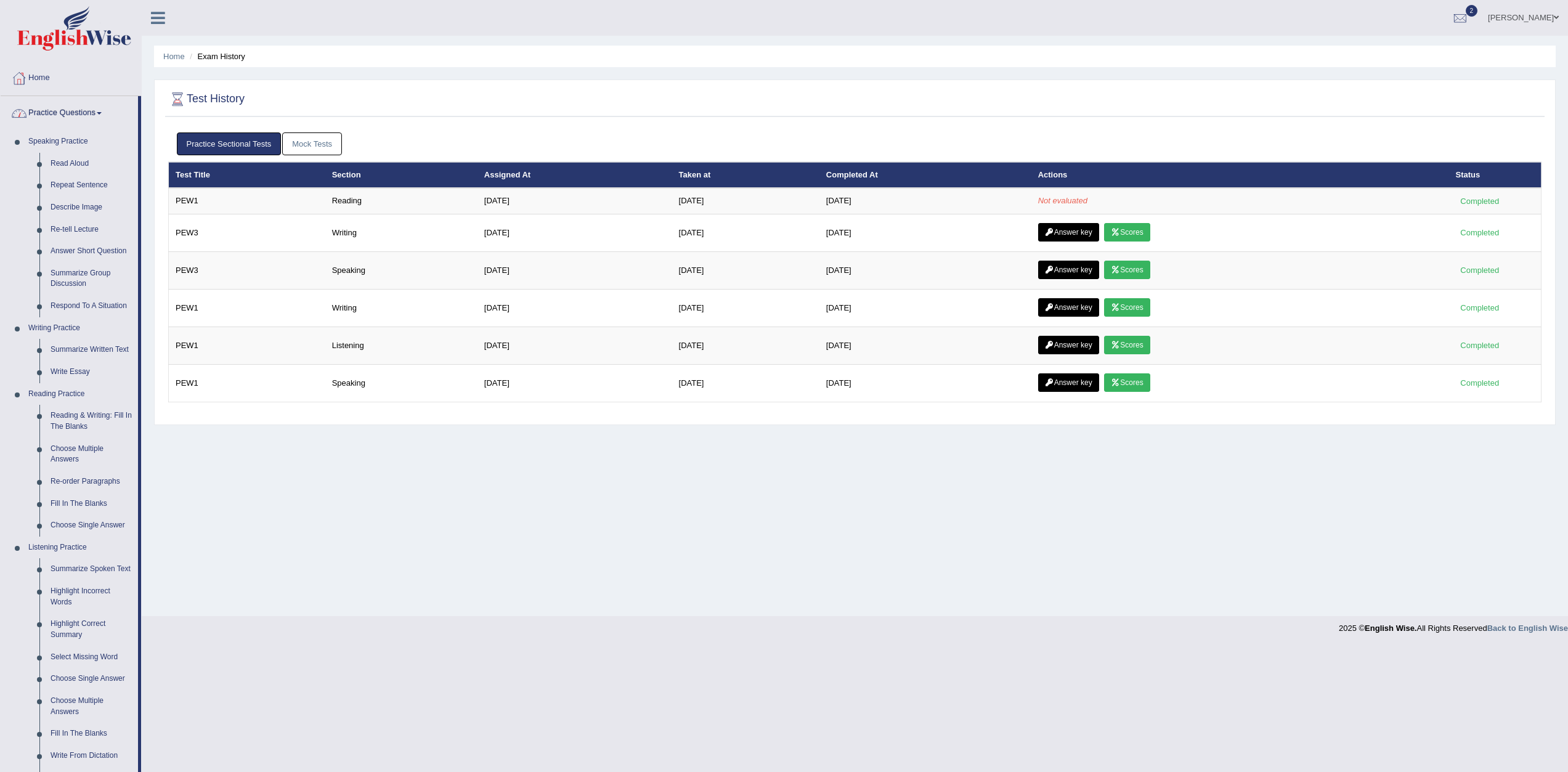
click at [45, 80] on link "Home" at bounding box center [71, 76] width 141 height 31
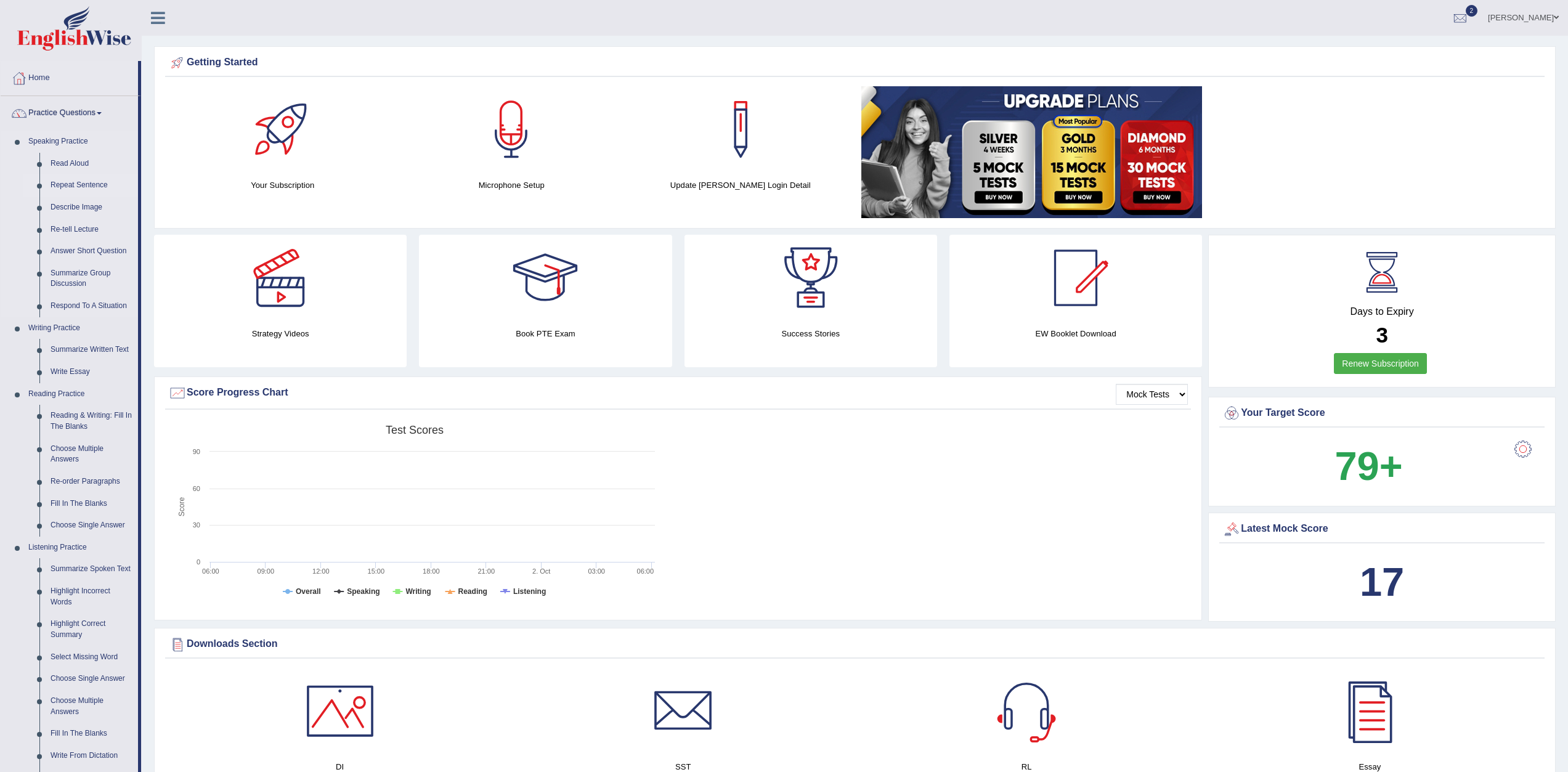
click at [65, 185] on link "Repeat Sentence" at bounding box center [91, 185] width 93 height 22
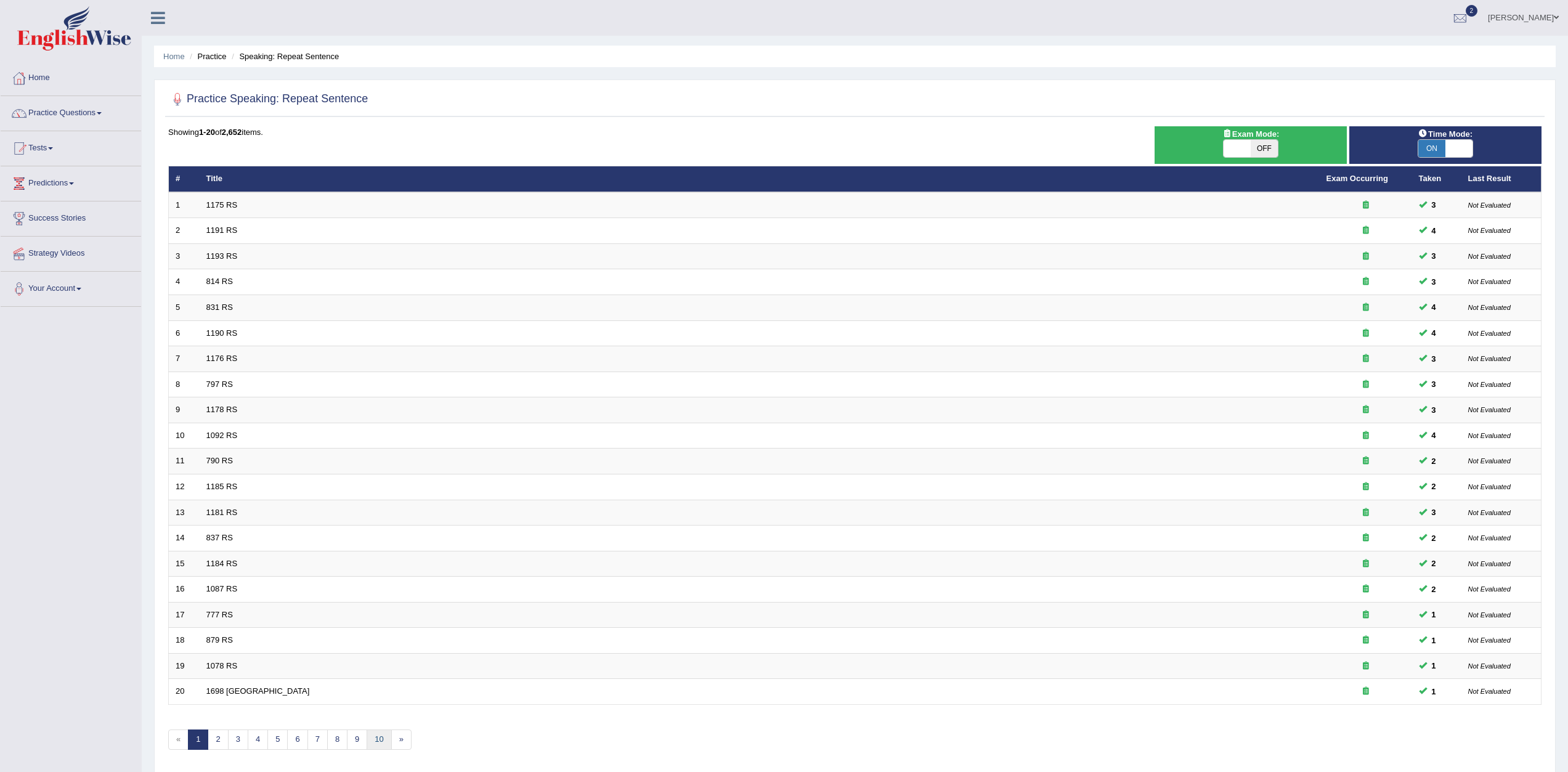
click at [380, 742] on link "10" at bounding box center [379, 739] width 25 height 21
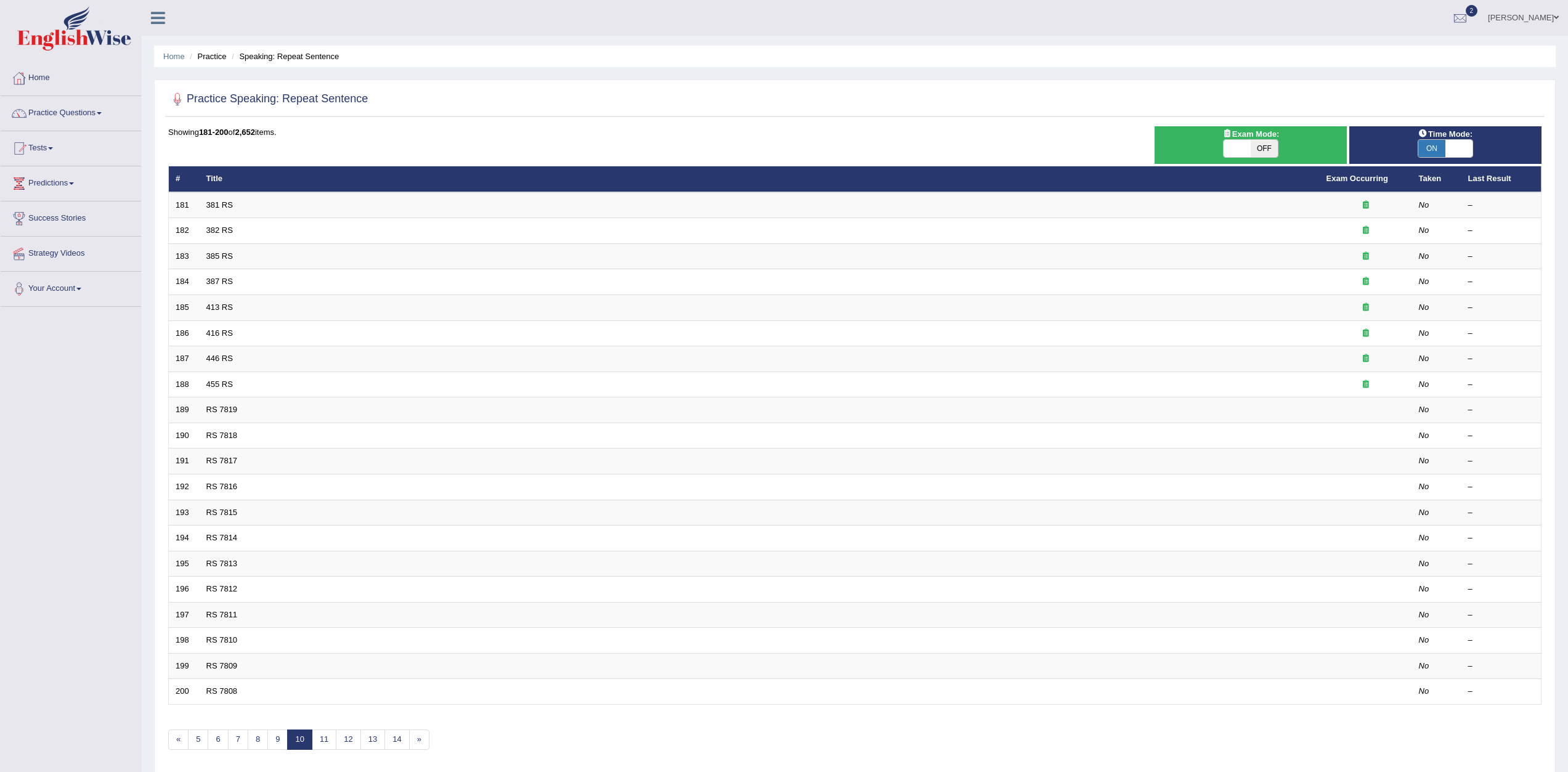
click at [399, 736] on link "14" at bounding box center [397, 739] width 25 height 21
click at [231, 739] on link "10" at bounding box center [220, 739] width 25 height 21
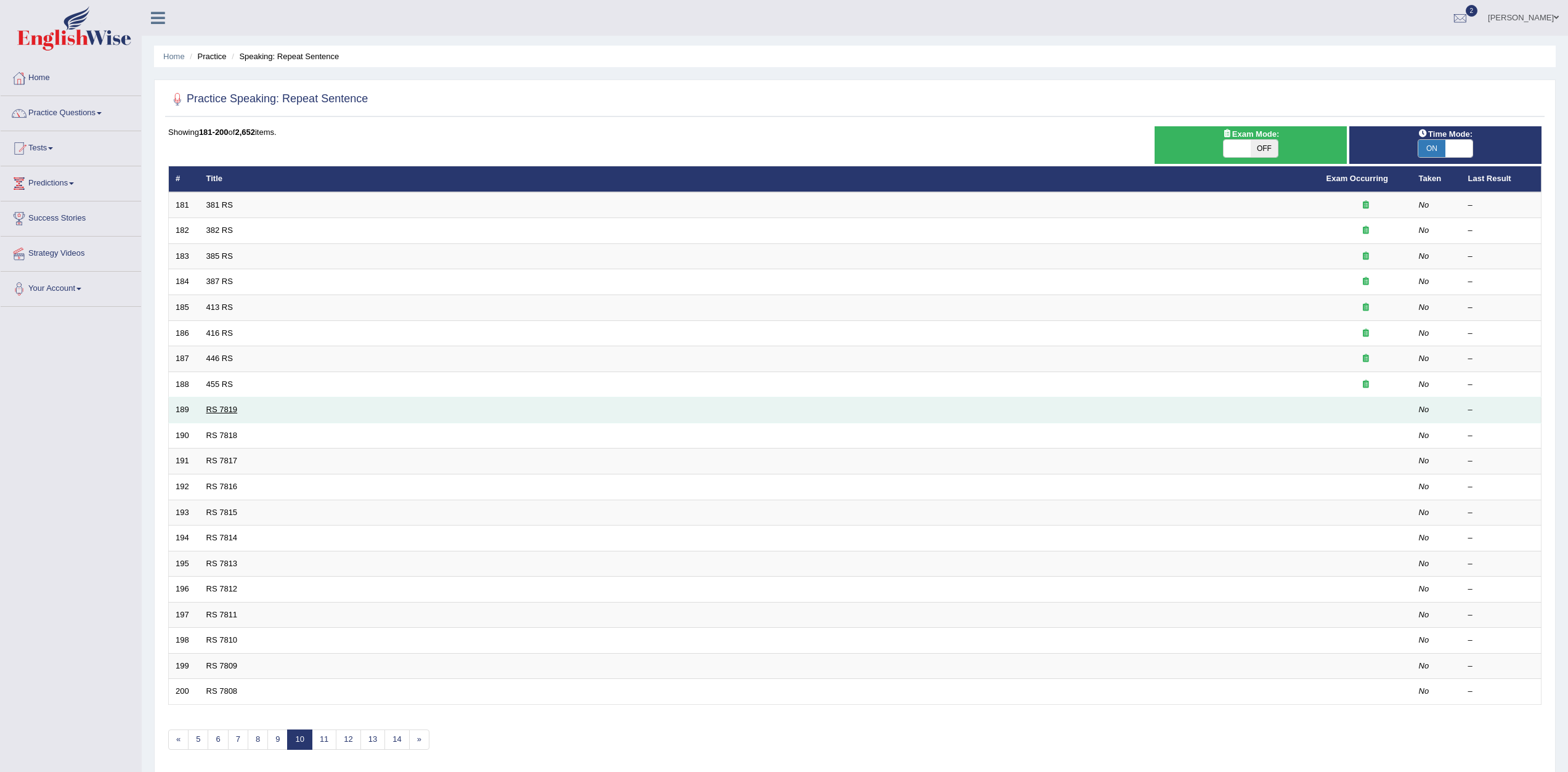
click at [210, 411] on link "RS 7819" at bounding box center [222, 408] width 31 height 9
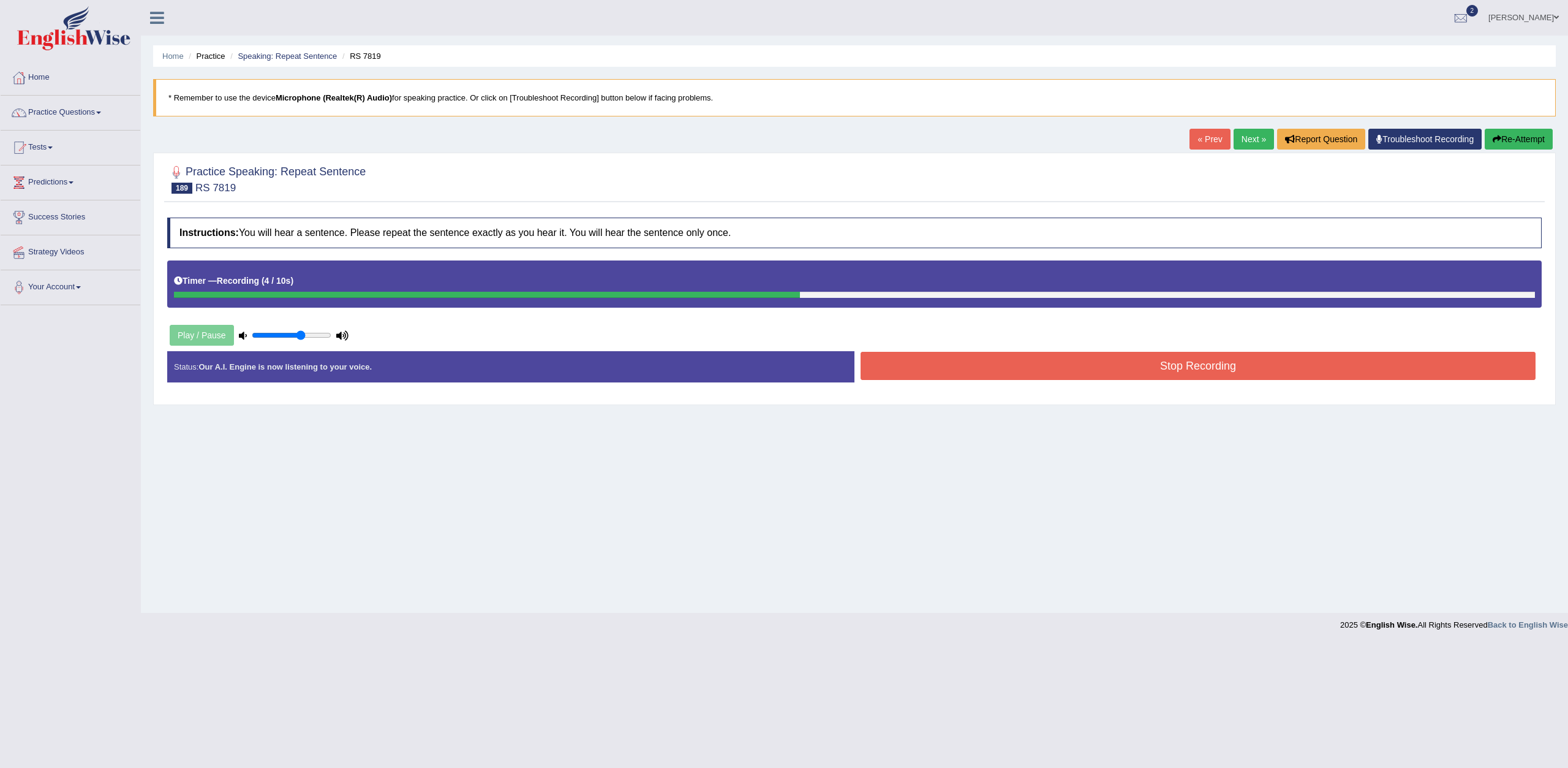
click at [932, 367] on button "Stop Recording" at bounding box center [1198, 366] width 675 height 28
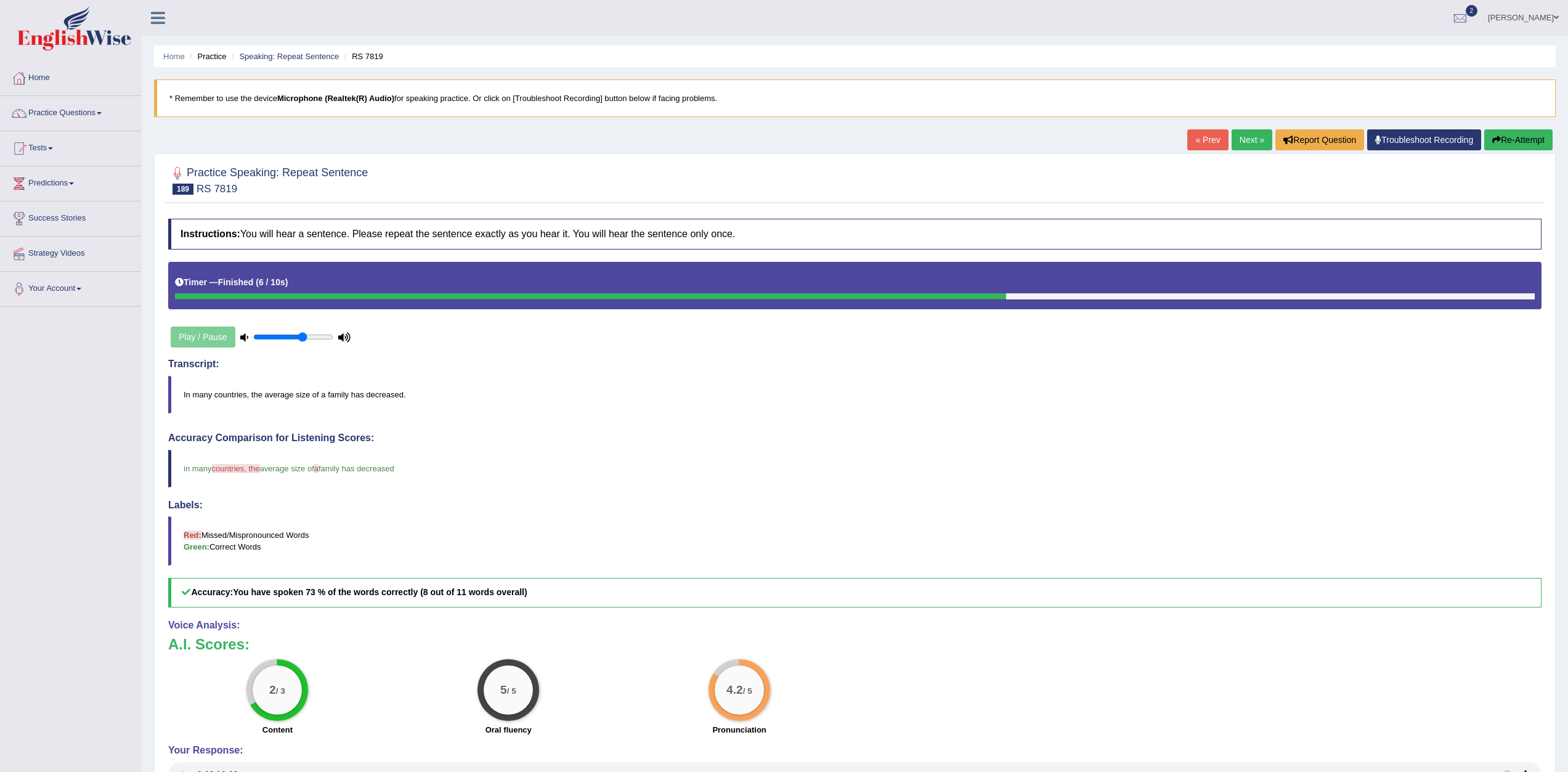
click at [1241, 136] on link "Next »" at bounding box center [1251, 139] width 41 height 21
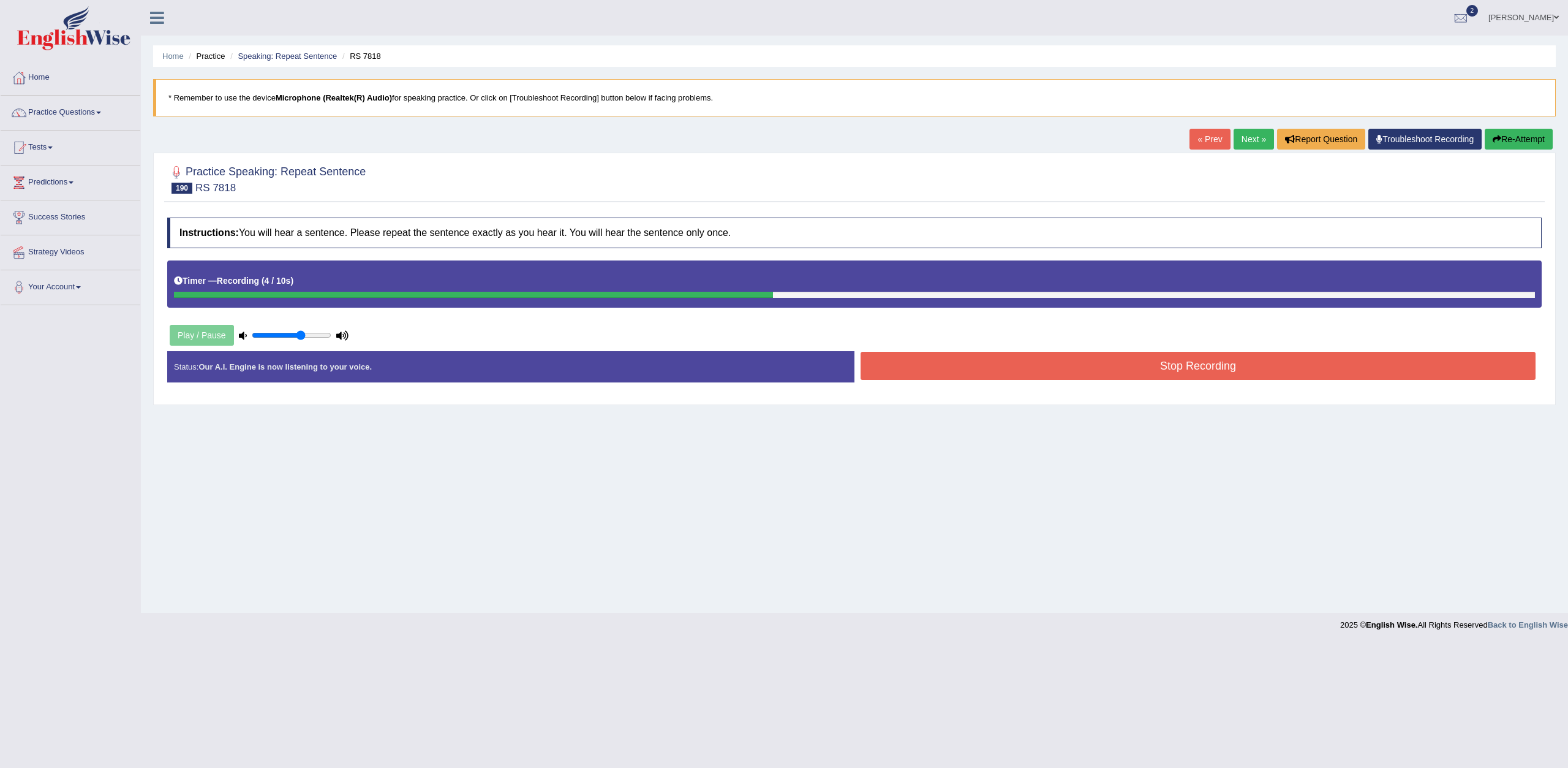
click at [1124, 367] on button "Stop Recording" at bounding box center [1198, 366] width 675 height 28
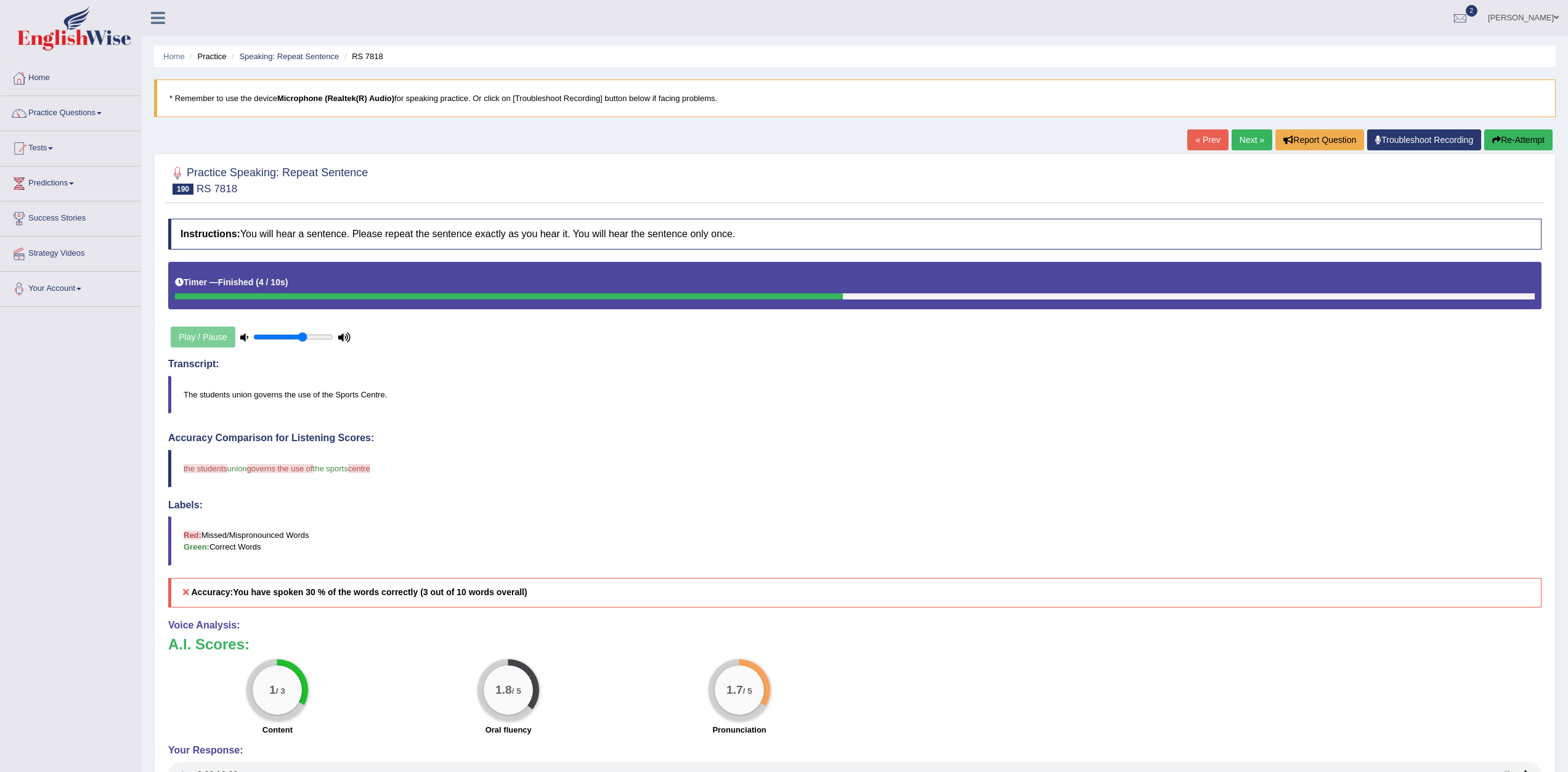
click at [1241, 131] on link "Next »" at bounding box center [1251, 139] width 41 height 21
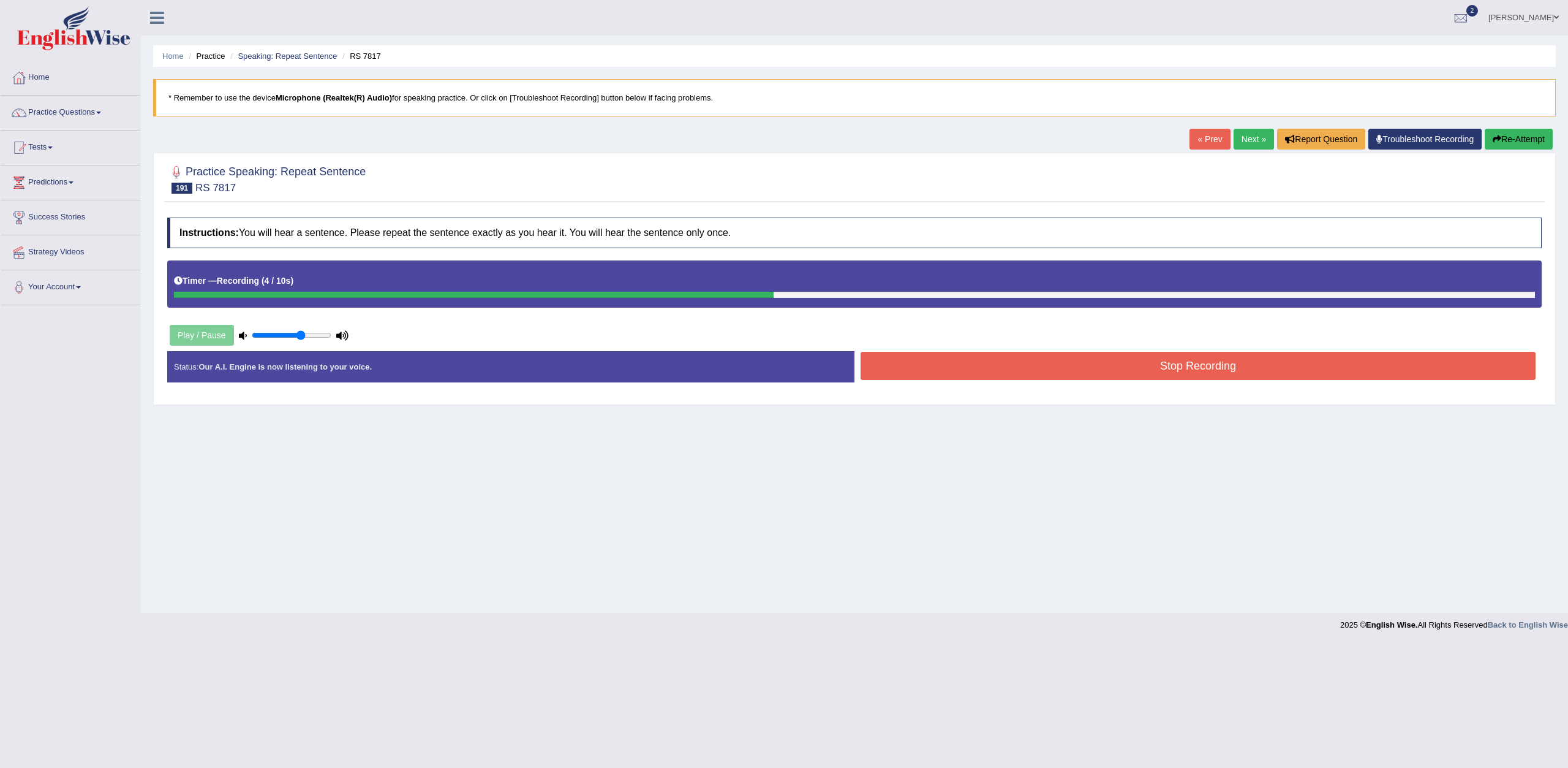
click at [1221, 368] on button "Stop Recording" at bounding box center [1198, 366] width 675 height 28
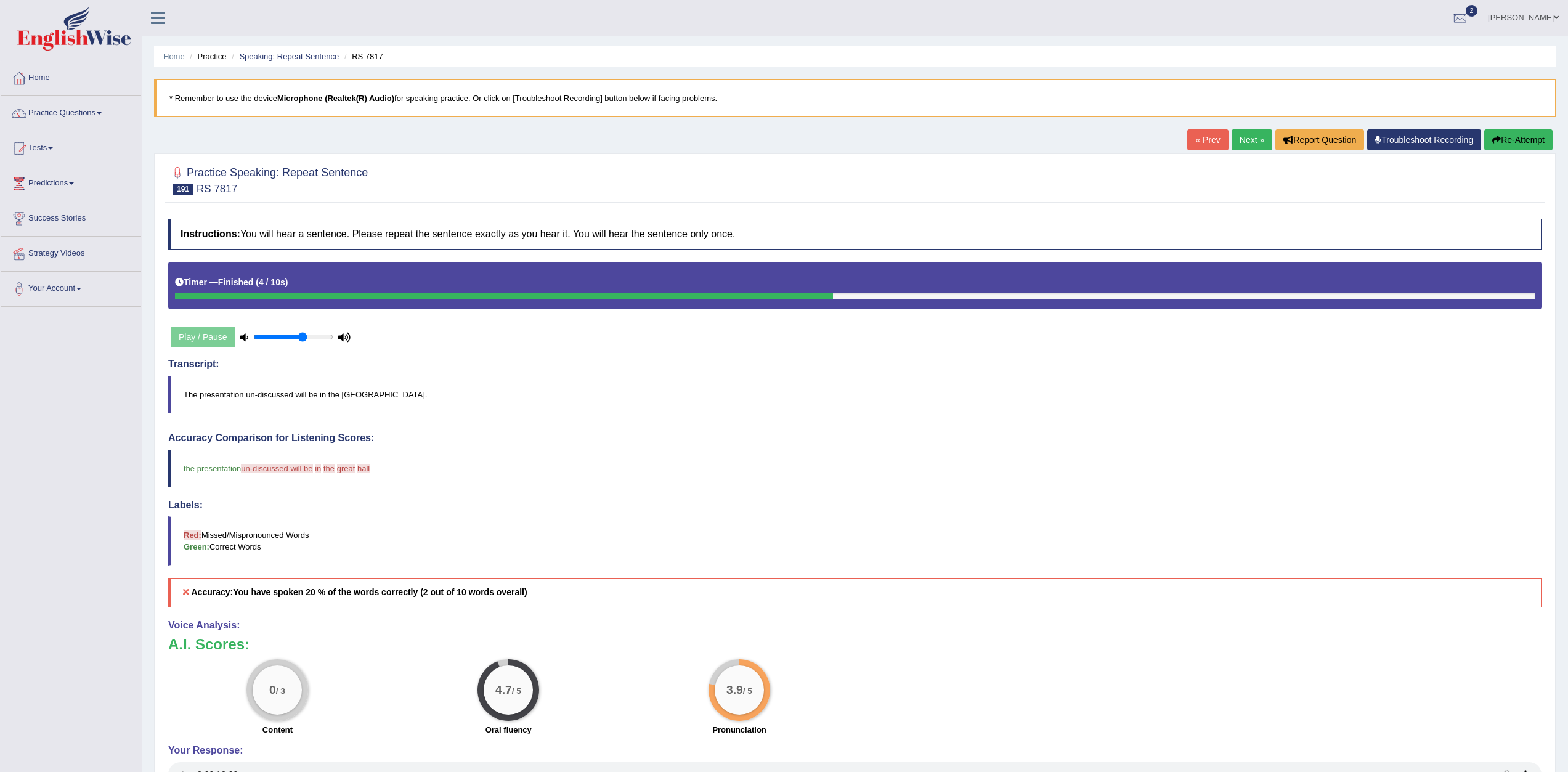
click at [1248, 129] on link "Next »" at bounding box center [1251, 139] width 41 height 21
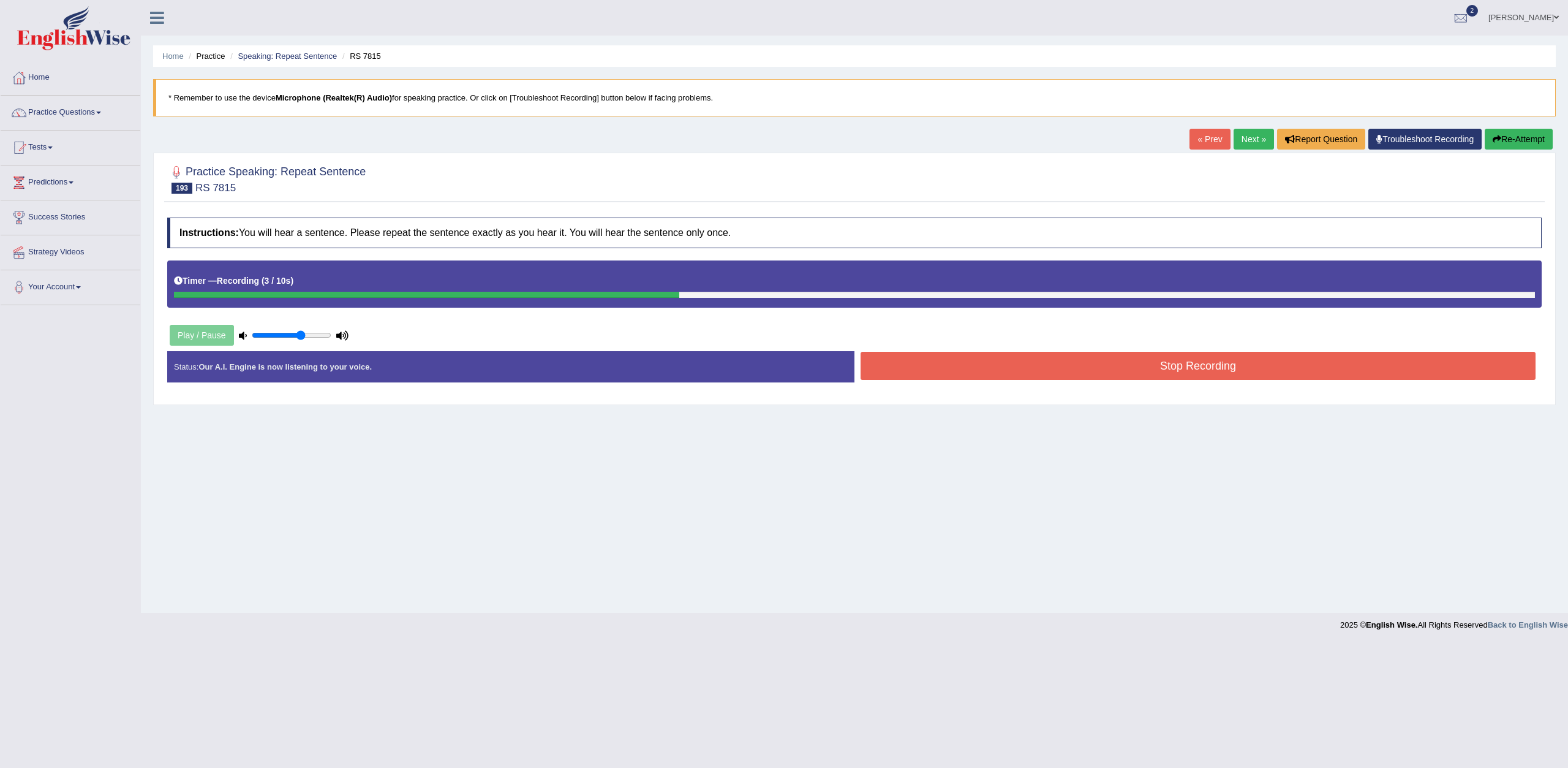
click at [1222, 357] on button "Stop Recording" at bounding box center [1198, 366] width 675 height 28
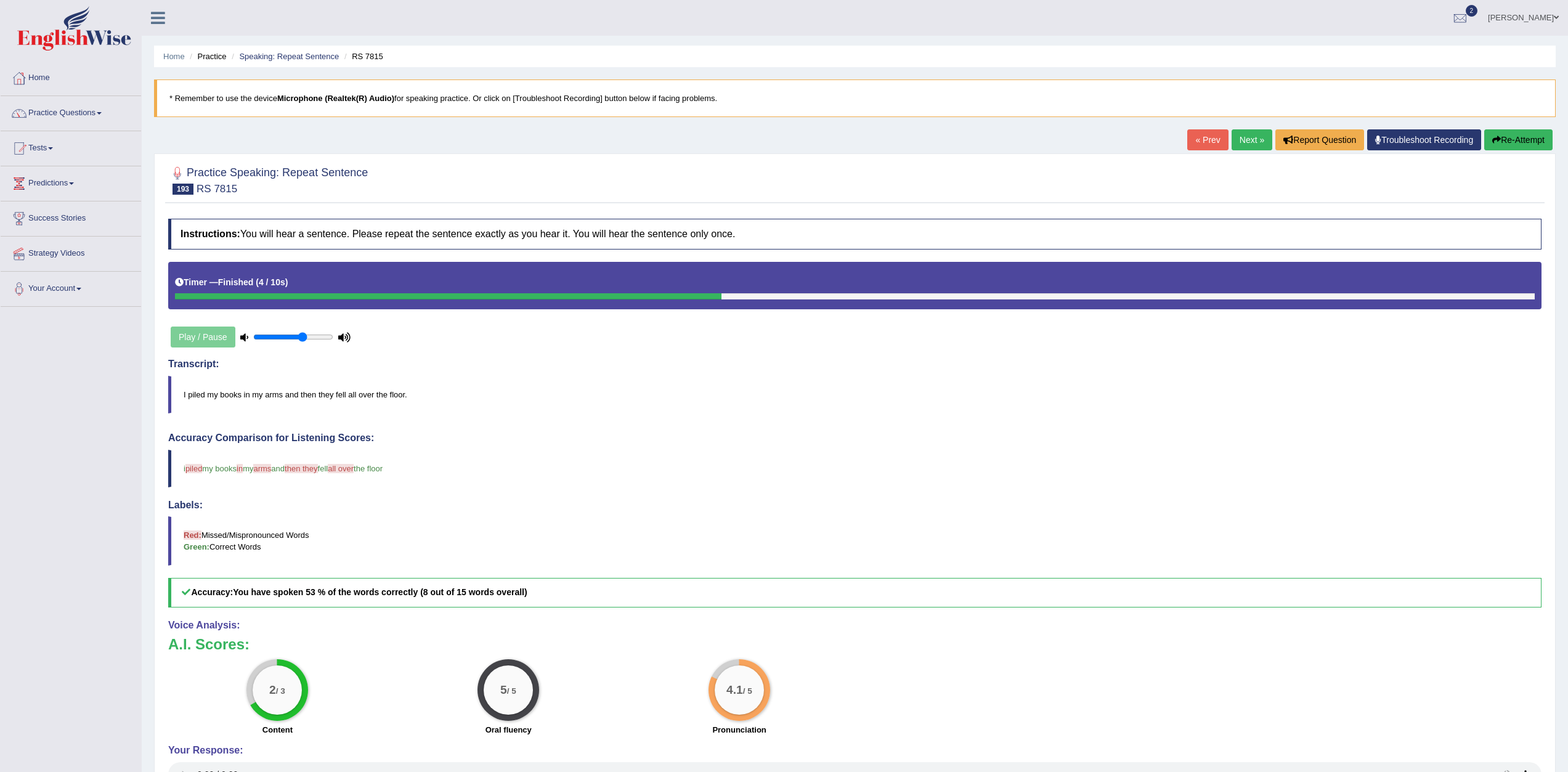
click at [1237, 144] on link "Next »" at bounding box center [1251, 139] width 41 height 21
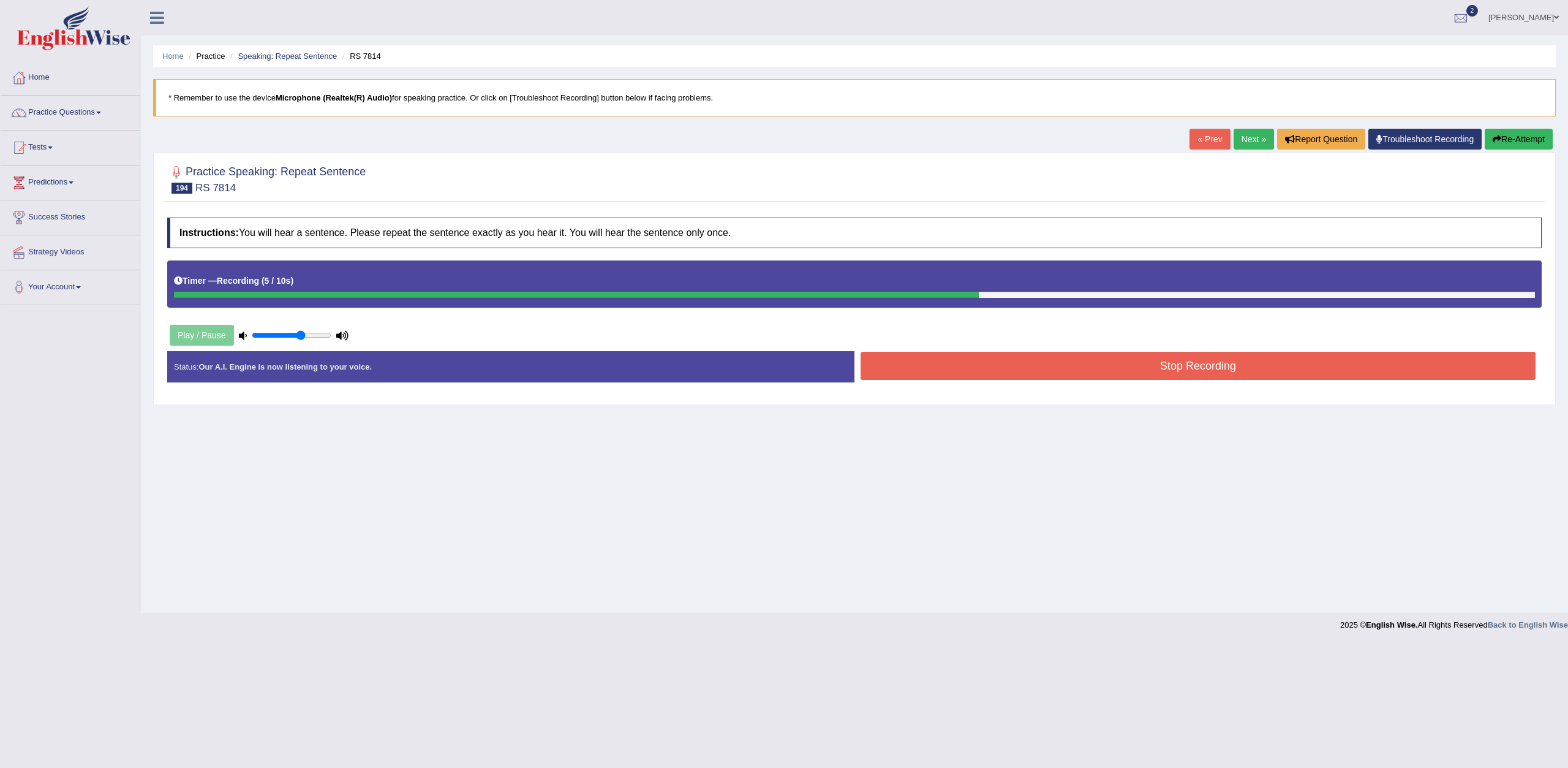
click at [936, 373] on button "Stop Recording" at bounding box center [1198, 366] width 675 height 28
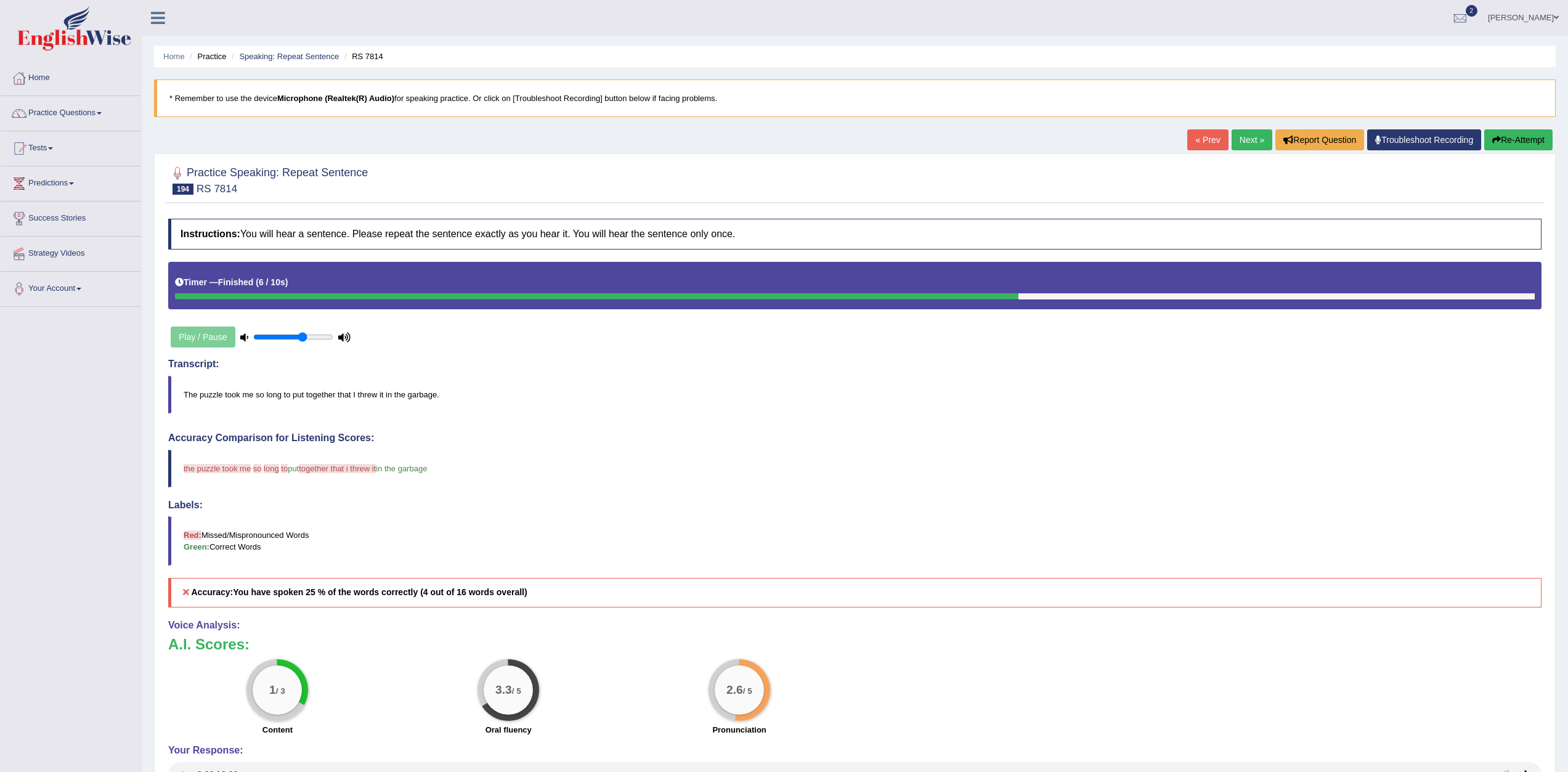
click at [1250, 143] on link "Next »" at bounding box center [1251, 139] width 41 height 21
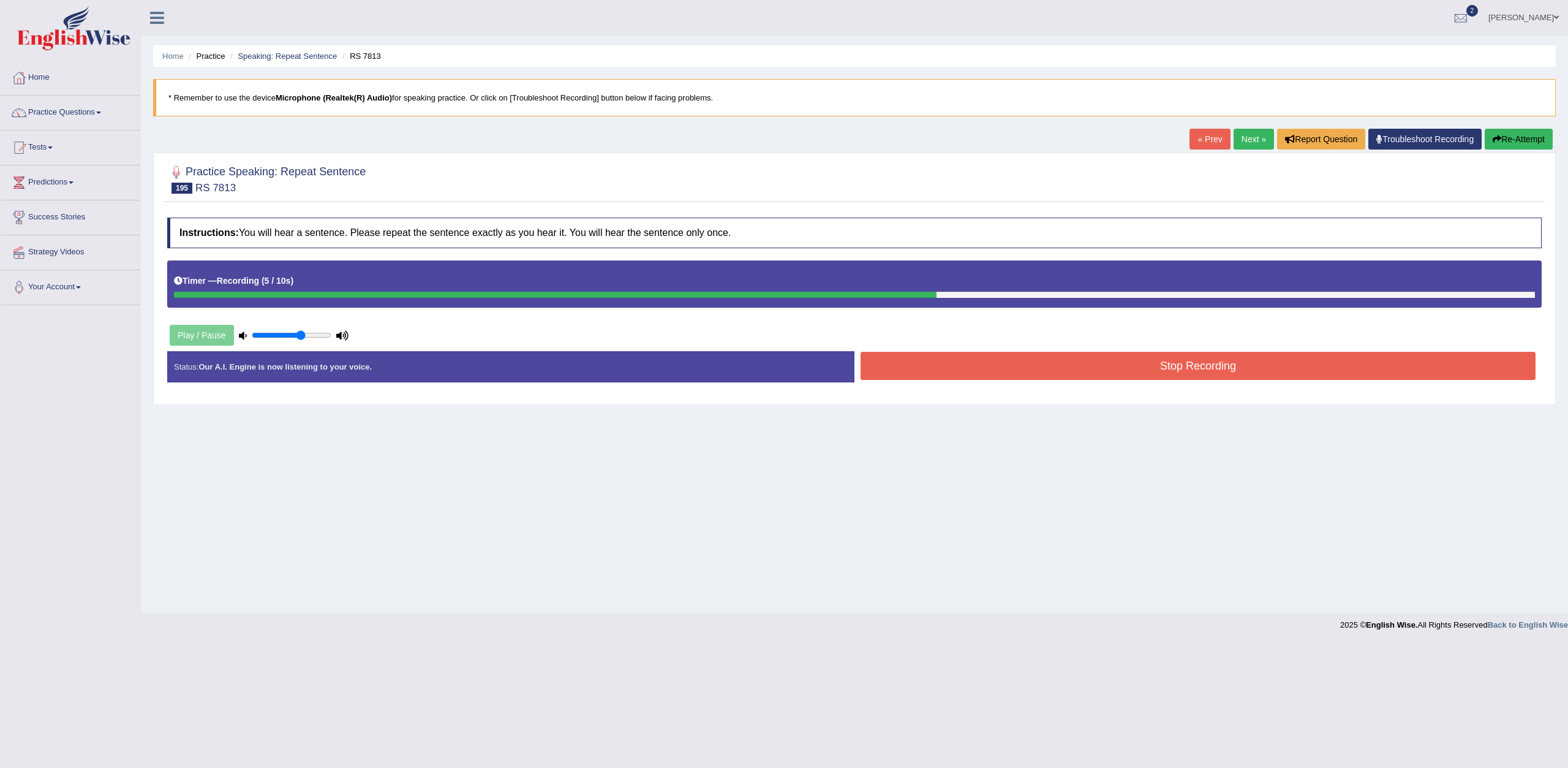
click at [1173, 362] on button "Stop Recording" at bounding box center [1198, 366] width 675 height 28
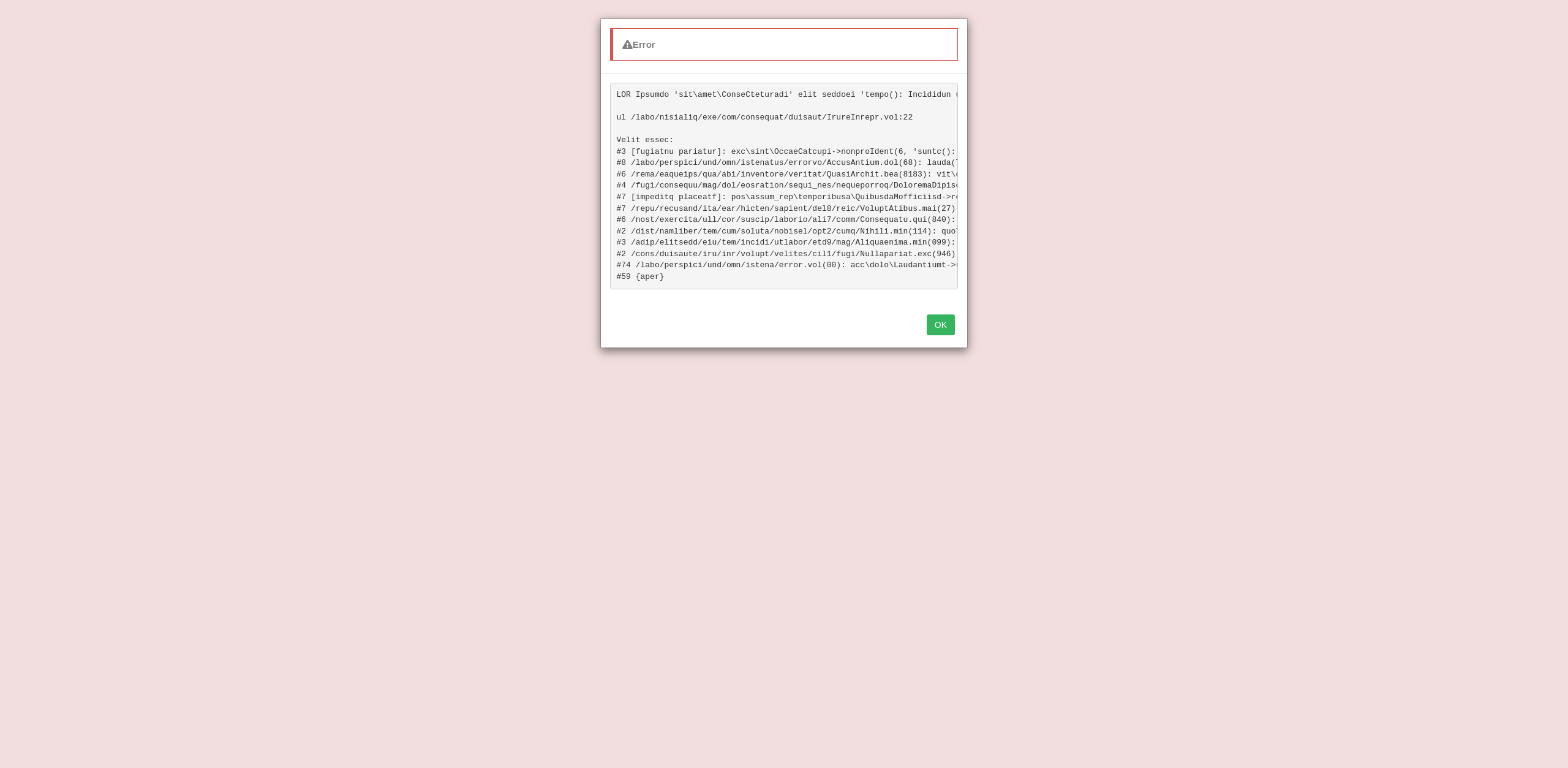
click at [935, 331] on button "OK" at bounding box center [941, 324] width 28 height 21
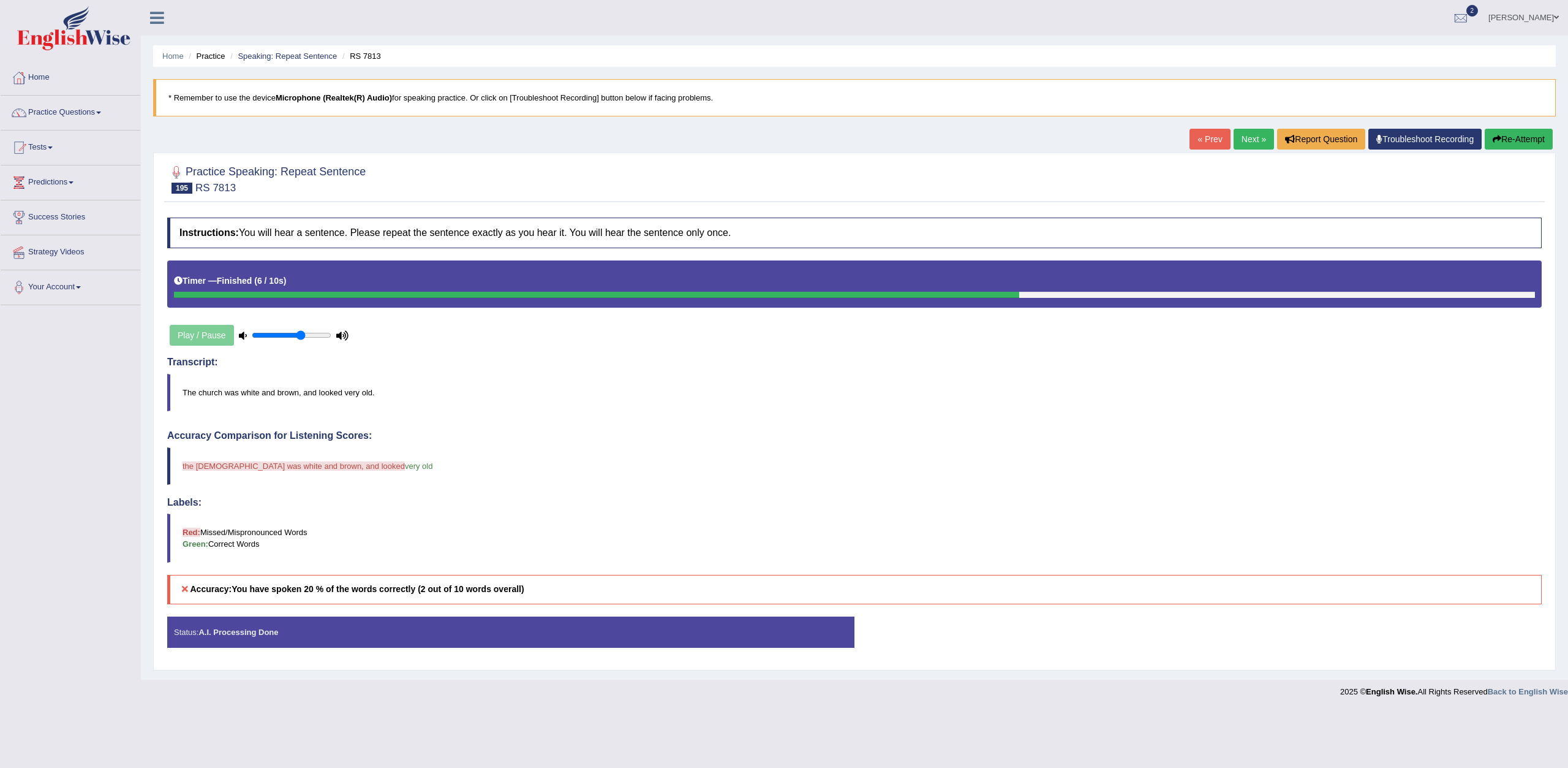
click at [1256, 140] on link "Next »" at bounding box center [1253, 138] width 40 height 21
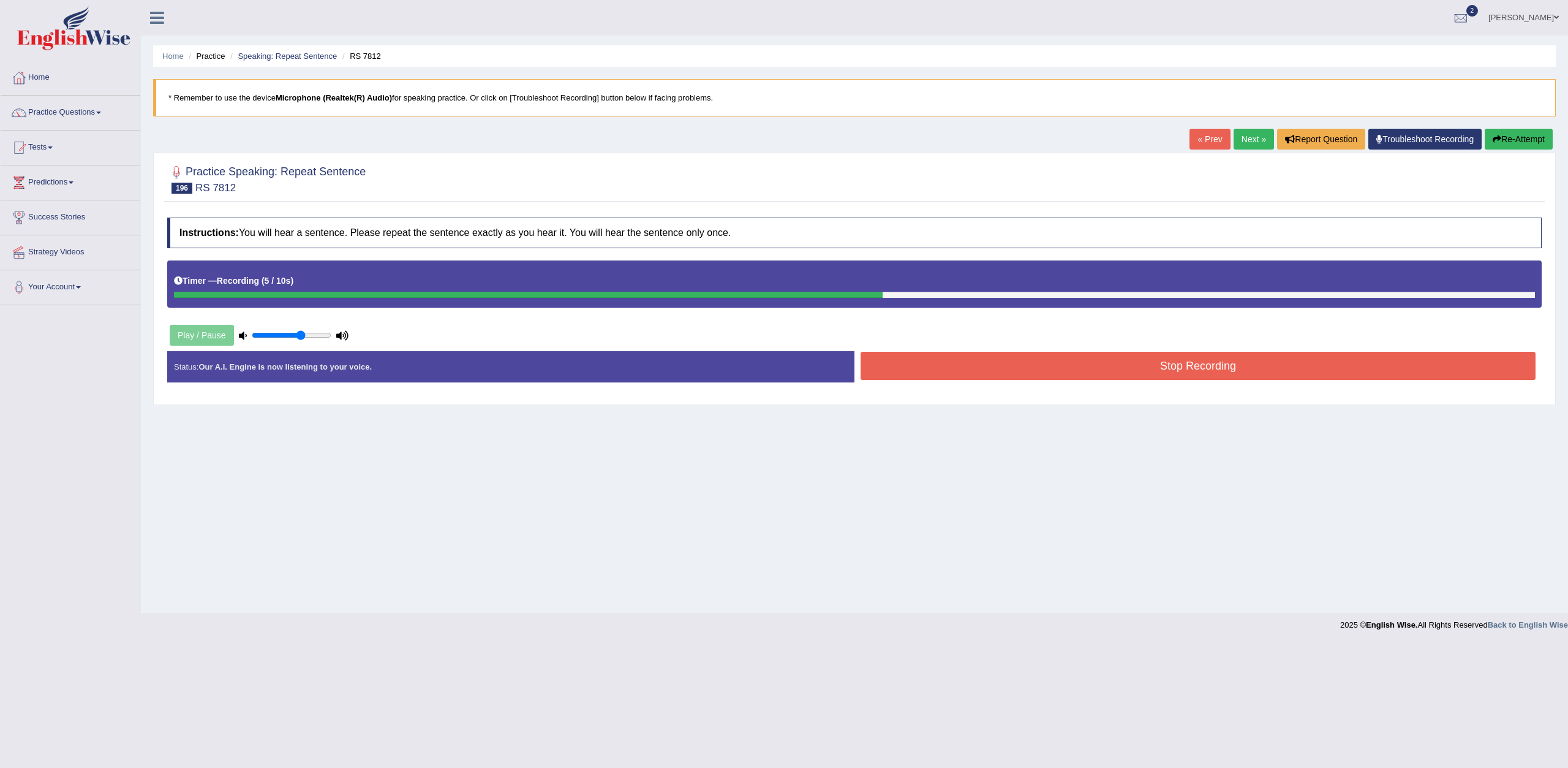
click at [907, 371] on button "Stop Recording" at bounding box center [1198, 366] width 675 height 28
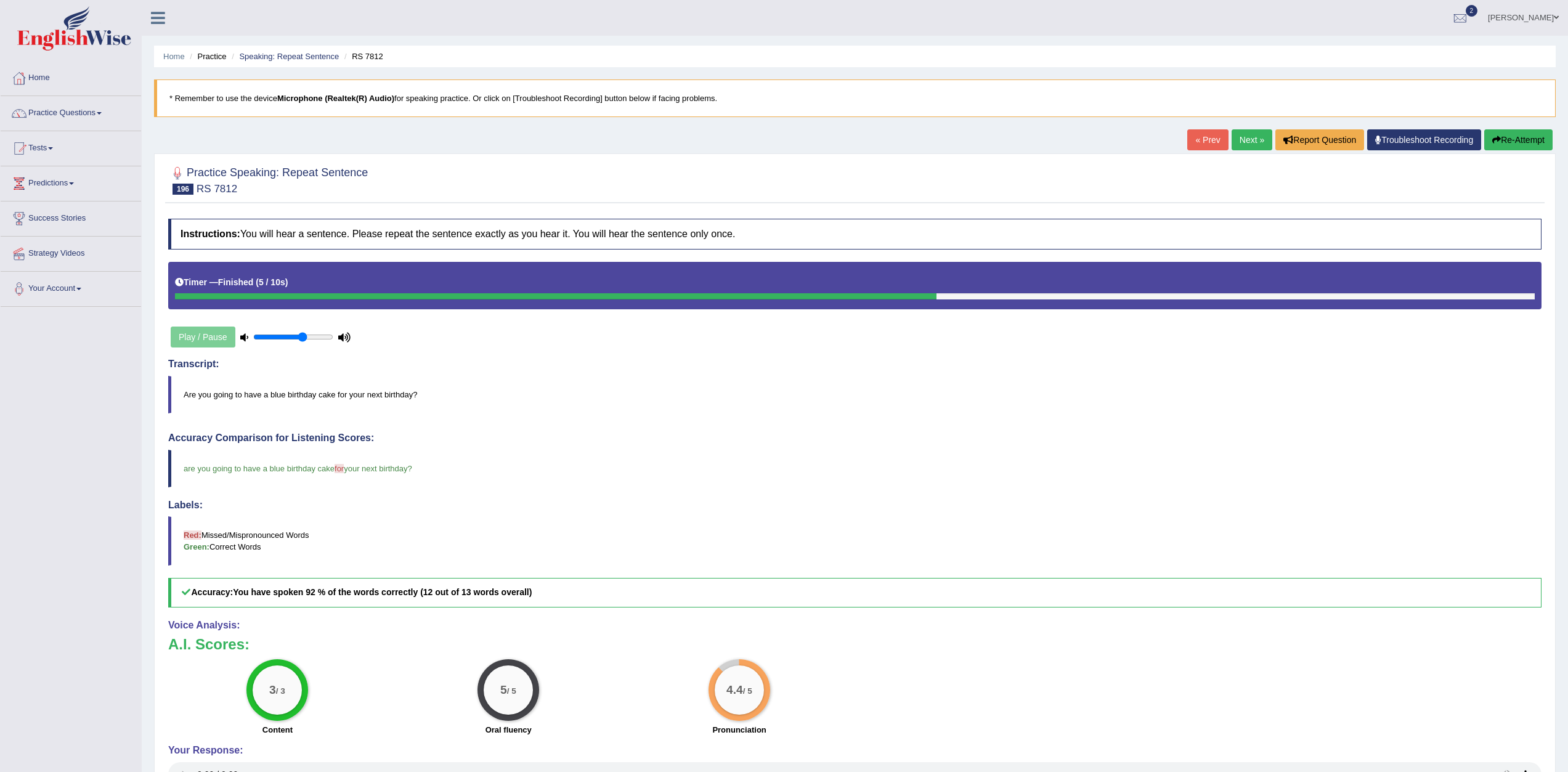
click at [1231, 142] on link "Next »" at bounding box center [1251, 139] width 41 height 21
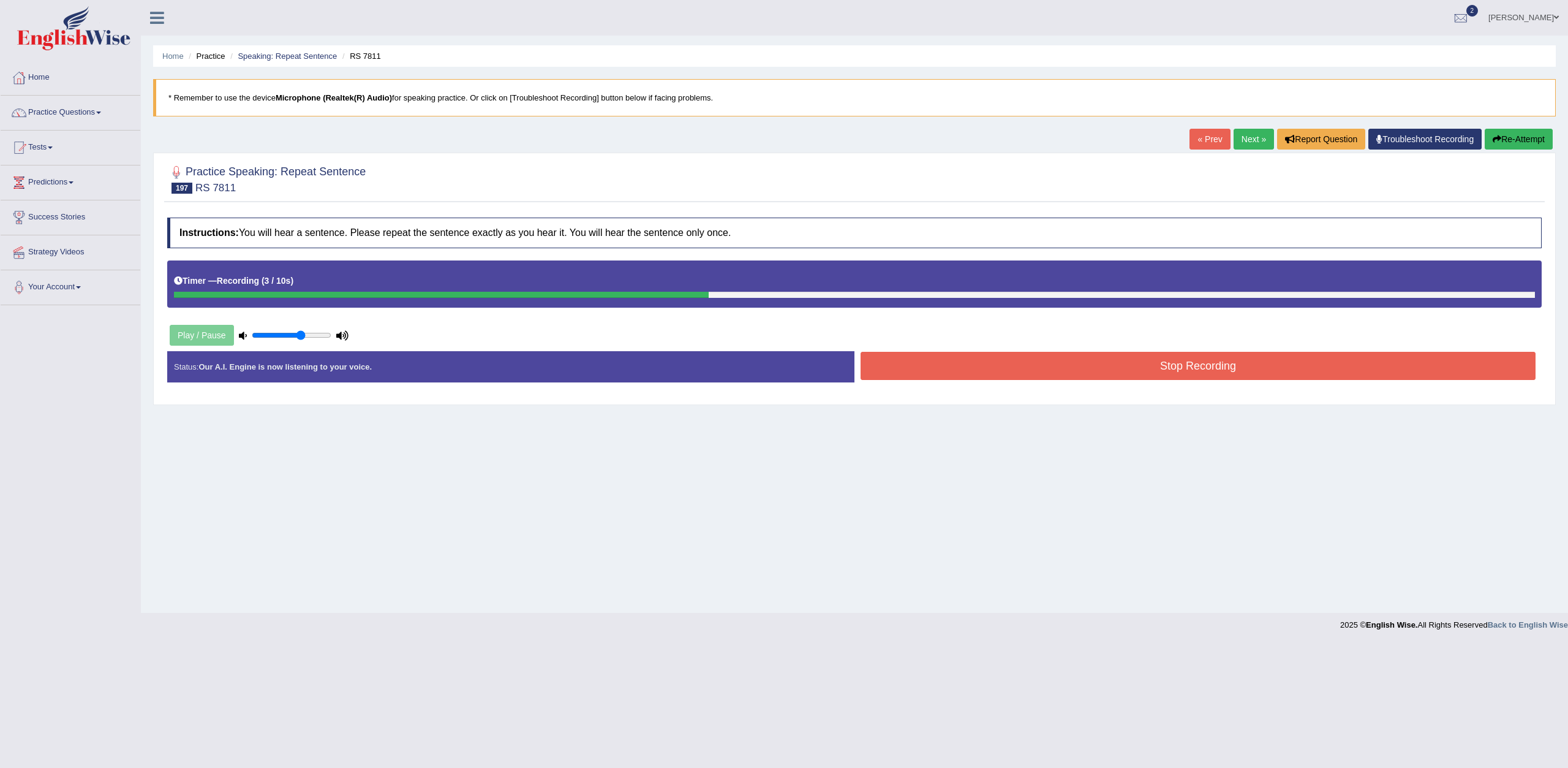
click at [909, 366] on button "Stop Recording" at bounding box center [1198, 366] width 675 height 28
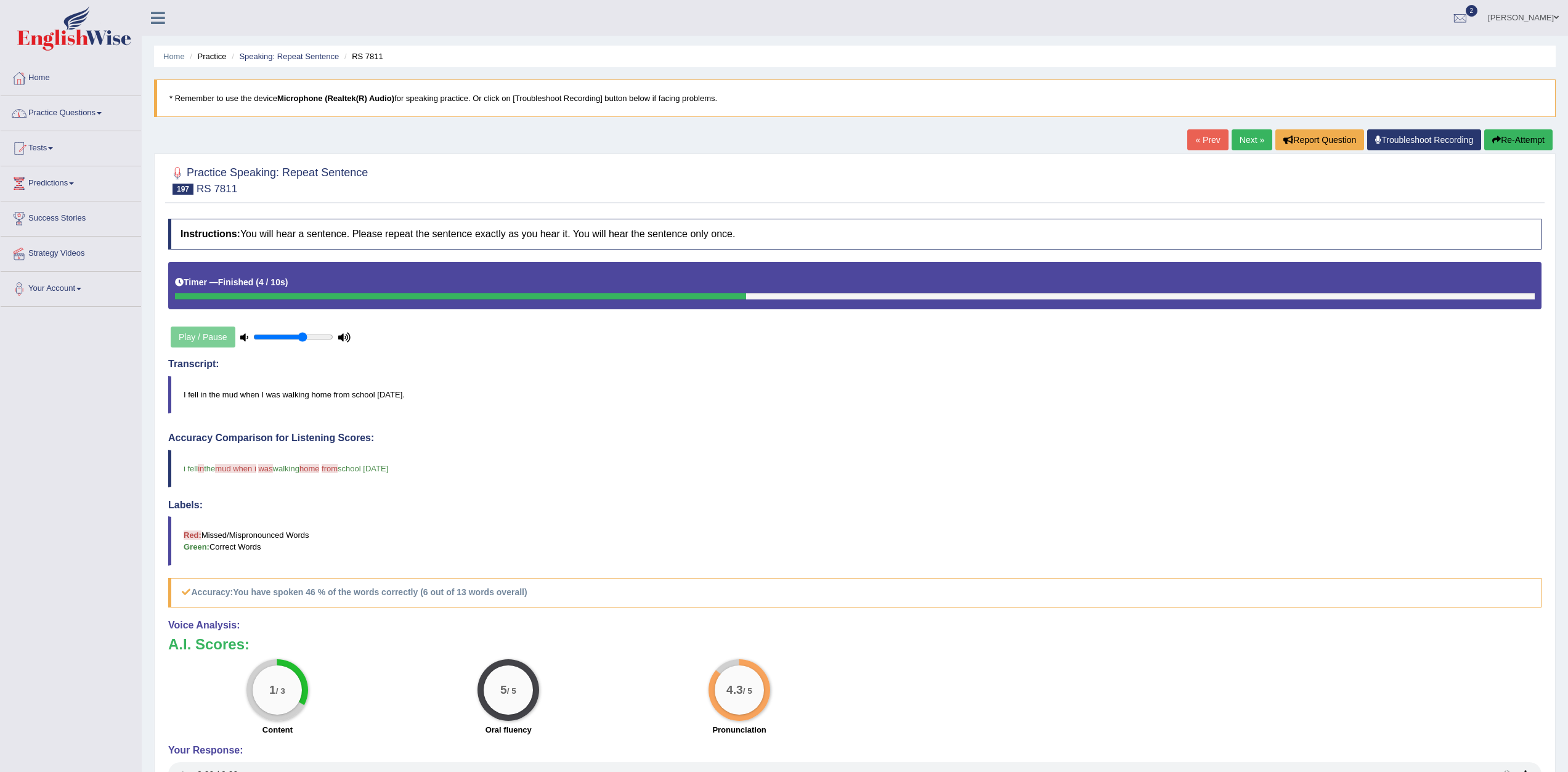
click at [1249, 141] on link "Next »" at bounding box center [1251, 139] width 41 height 21
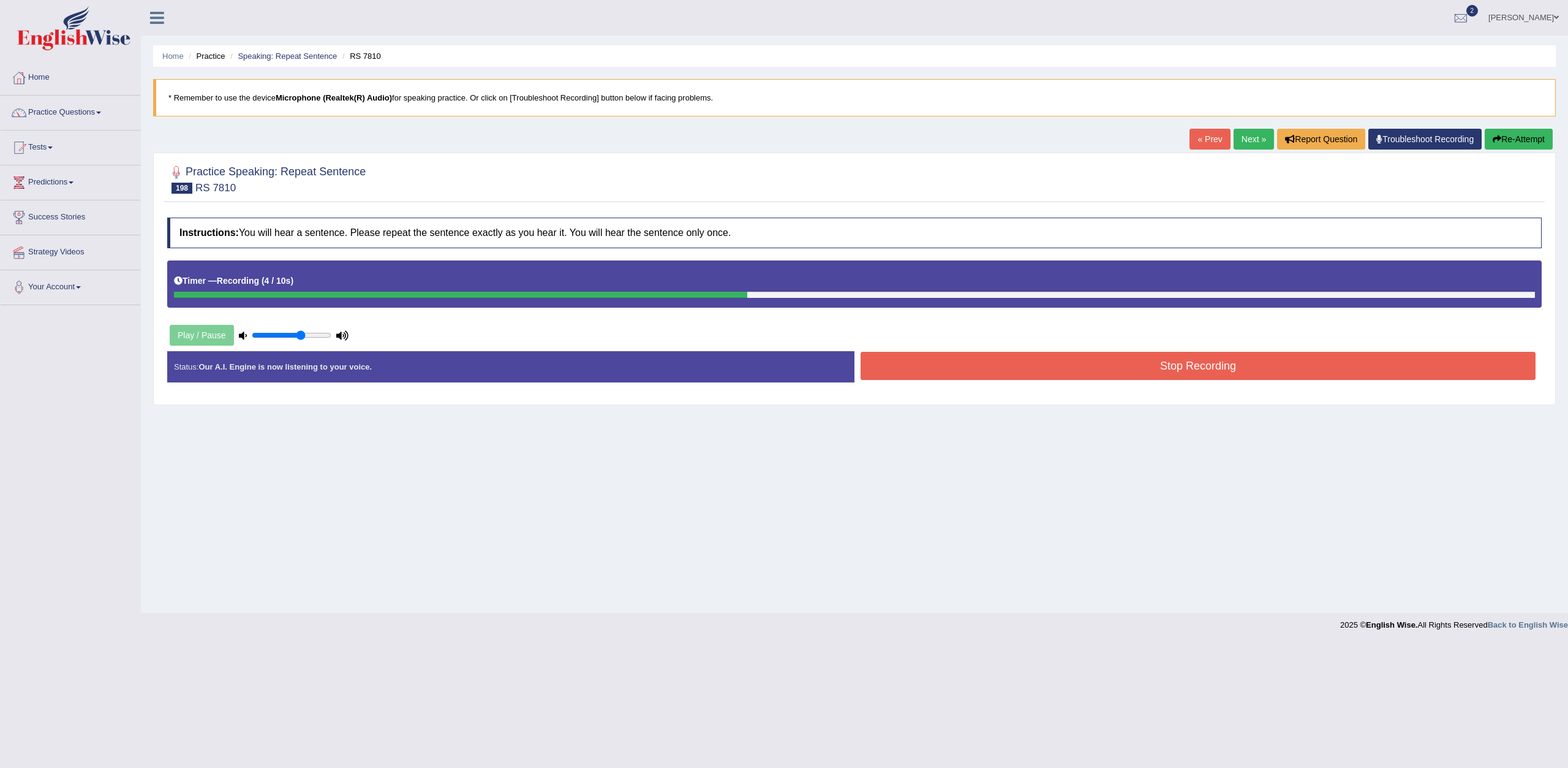
click at [917, 376] on button "Stop Recording" at bounding box center [1198, 366] width 675 height 28
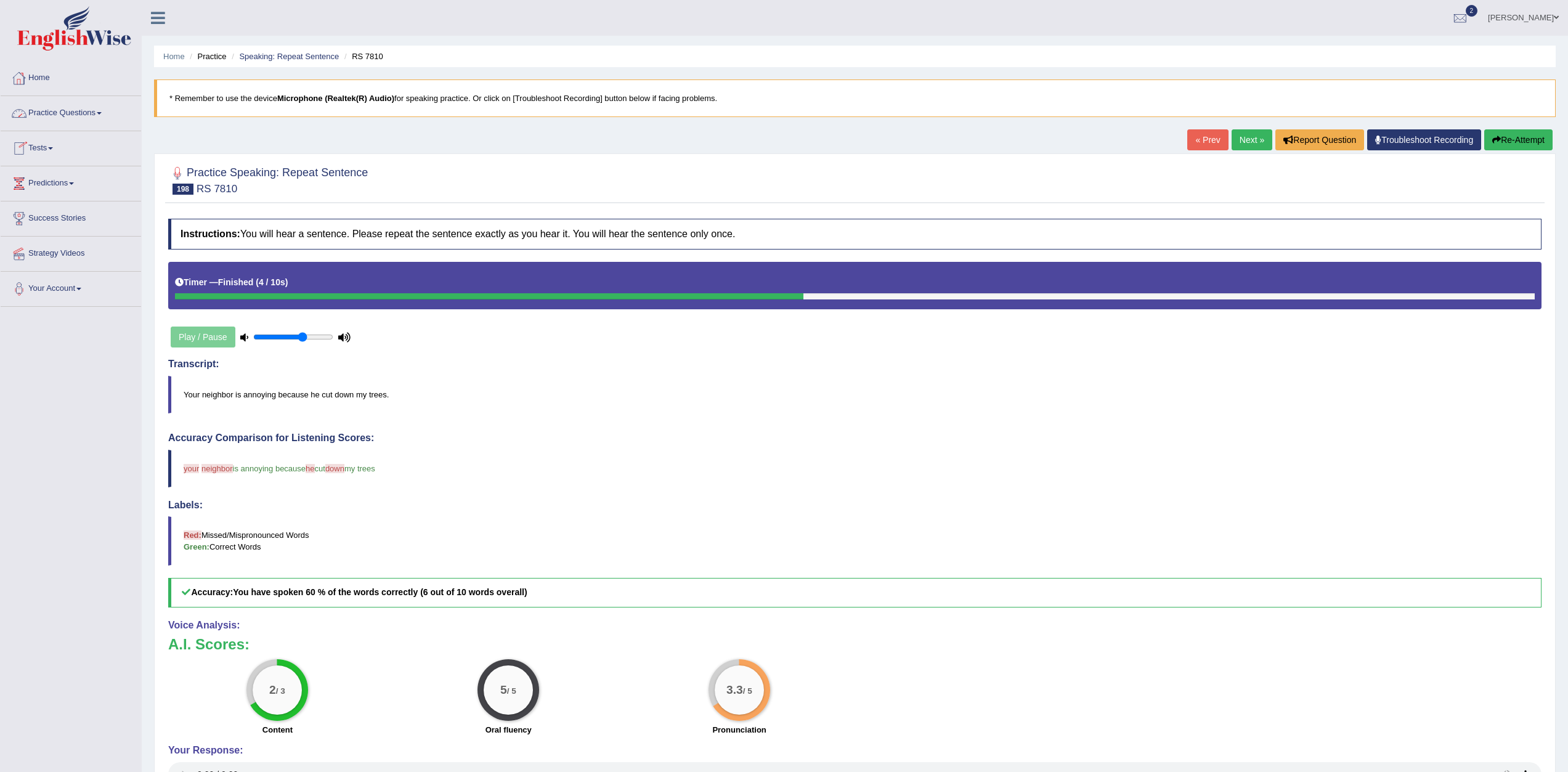
click at [48, 115] on link "Practice Questions" at bounding box center [71, 111] width 141 height 31
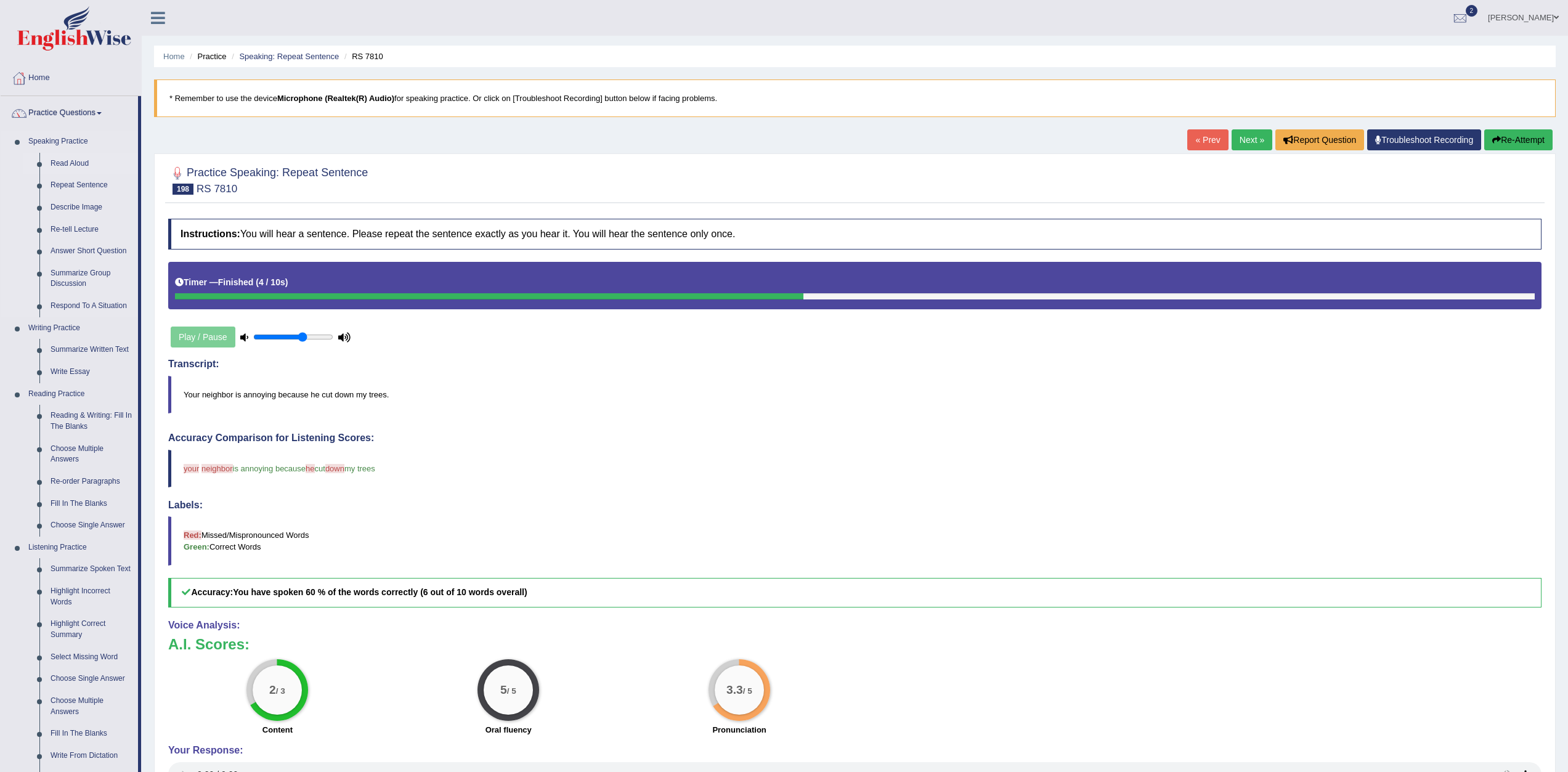
click at [65, 164] on link "Read Aloud" at bounding box center [91, 164] width 93 height 22
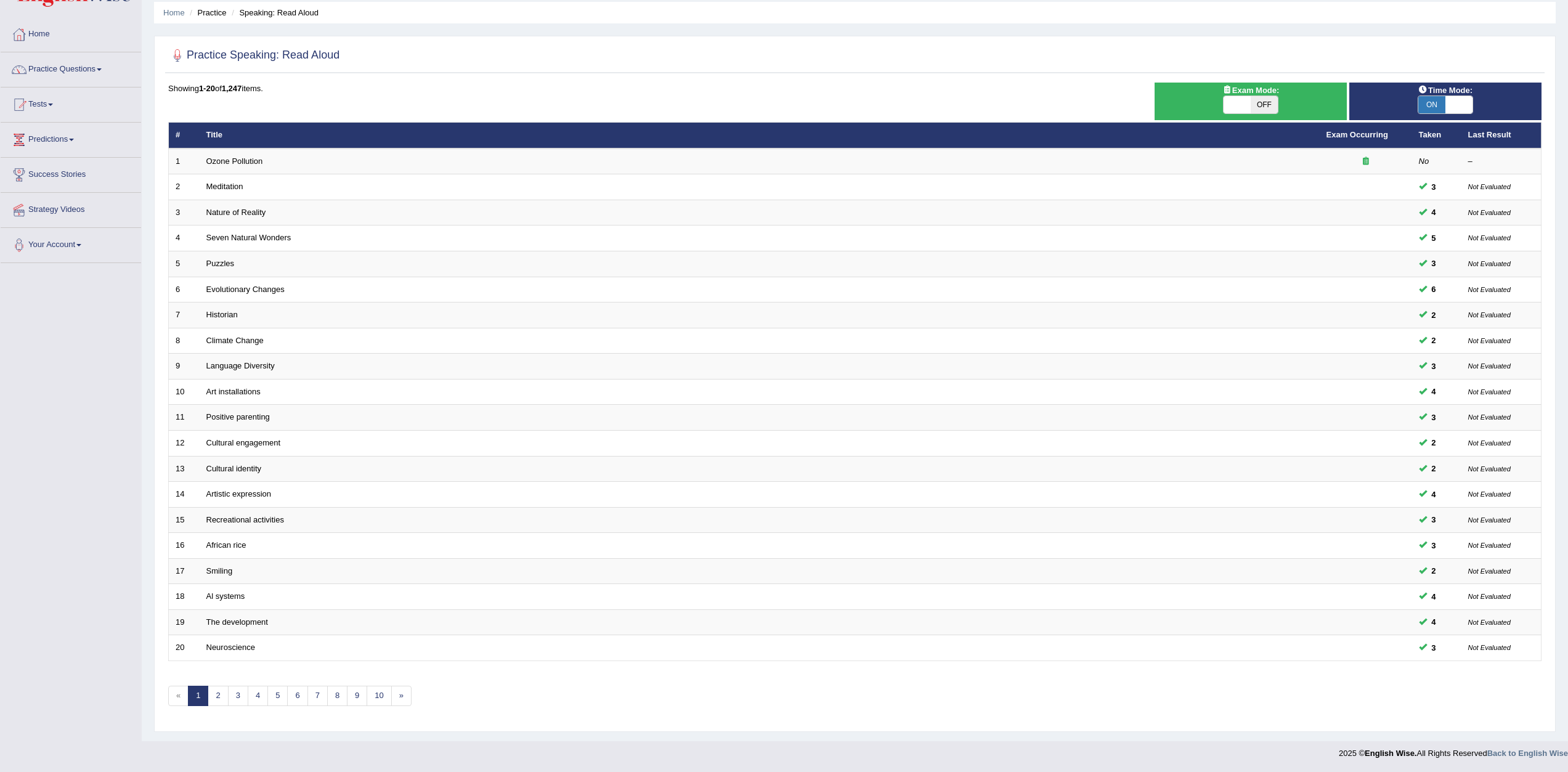
drag, startPoint x: 403, startPoint y: 650, endPoint x: 400, endPoint y: 663, distance: 13.3
click at [403, 652] on tbody "1 Ozone Pollution No – 2 Meditation 3 Not Evaluated 3 Nature of Reality 4 Not E…" at bounding box center [855, 405] width 1373 height 512
click at [380, 694] on link "10" at bounding box center [379, 695] width 25 height 21
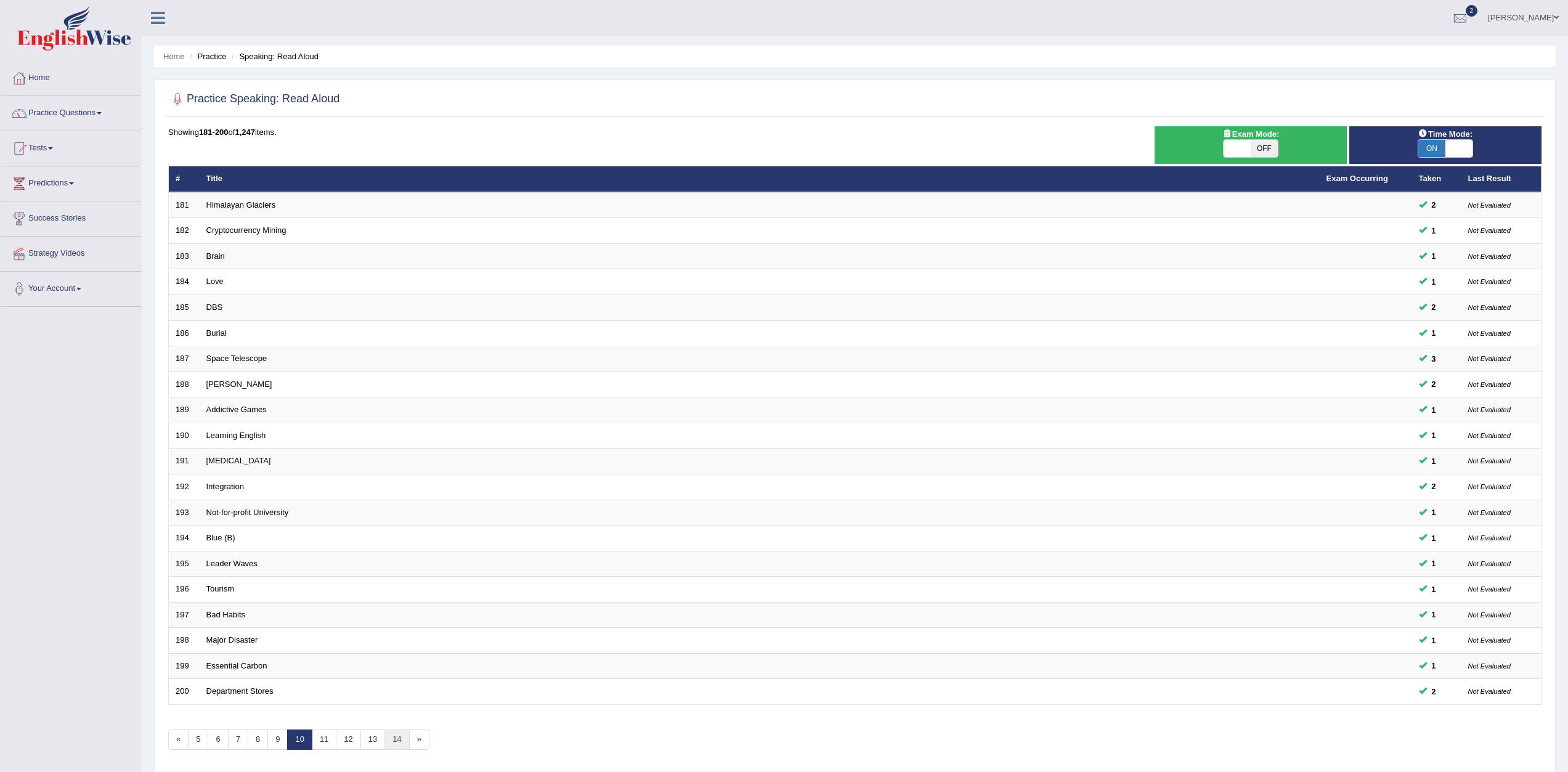
click at [387, 738] on link "14" at bounding box center [397, 739] width 25 height 21
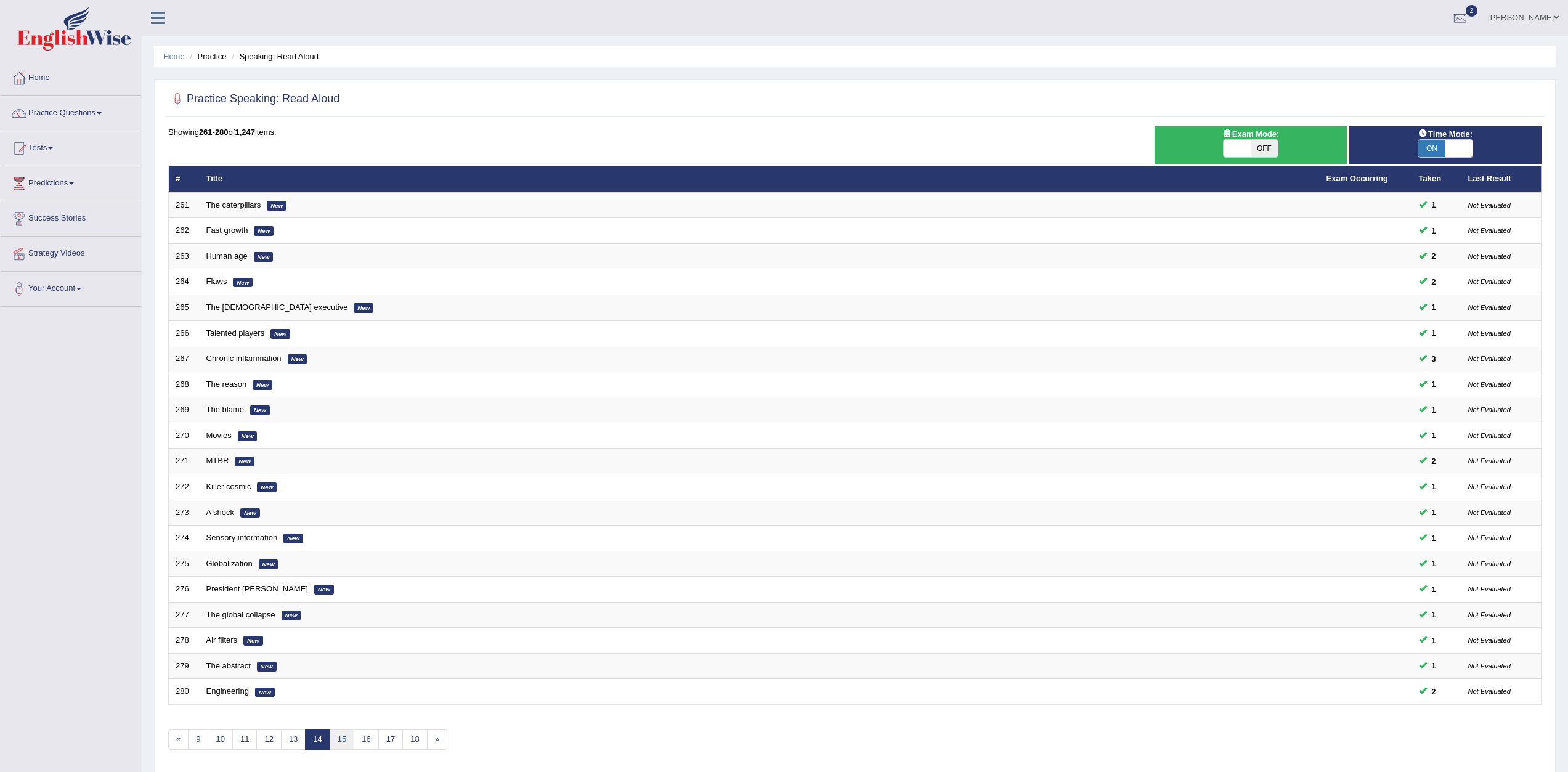
click at [348, 736] on link "15" at bounding box center [342, 739] width 25 height 21
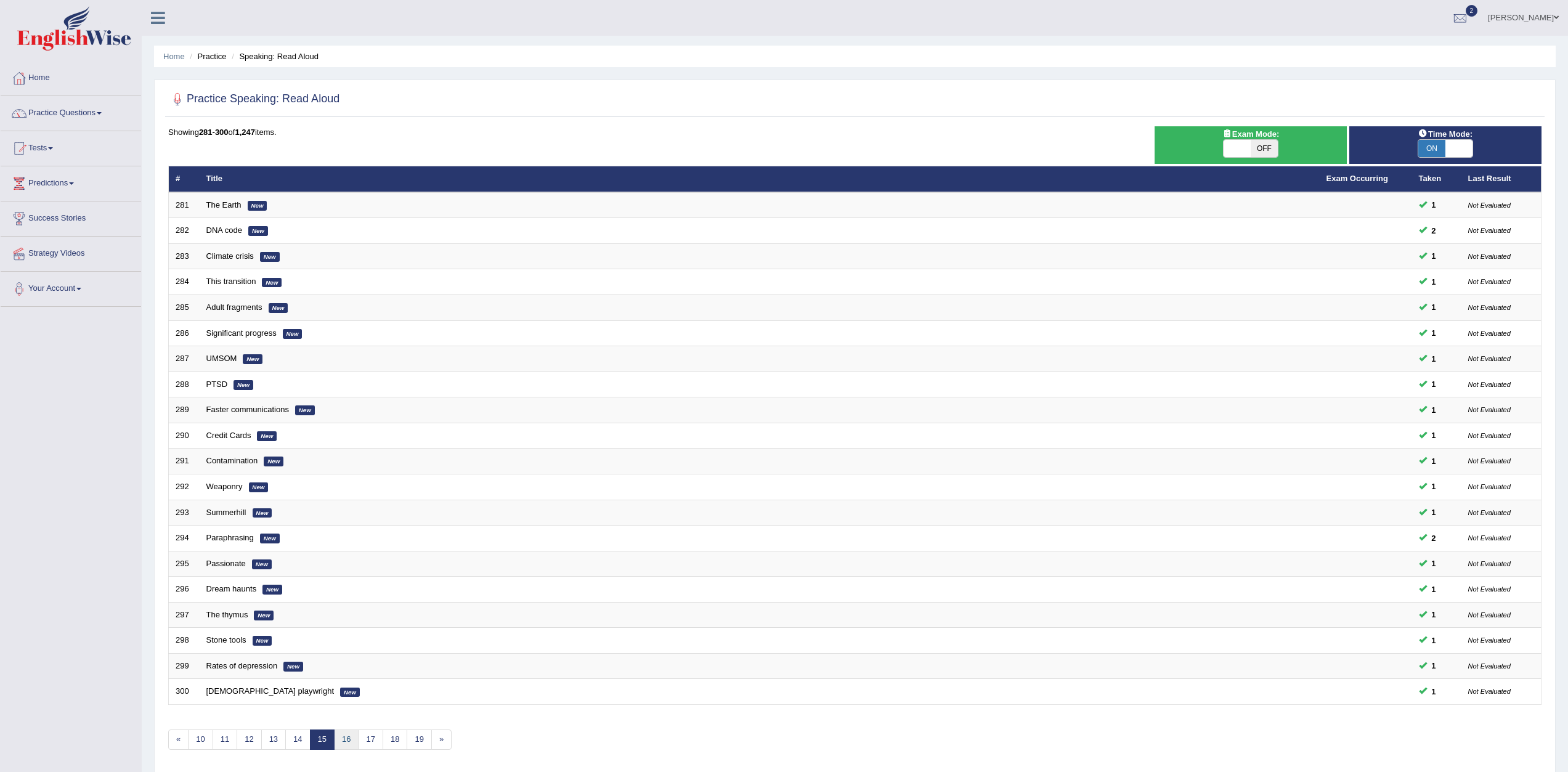
click at [349, 738] on link "16" at bounding box center [347, 739] width 25 height 21
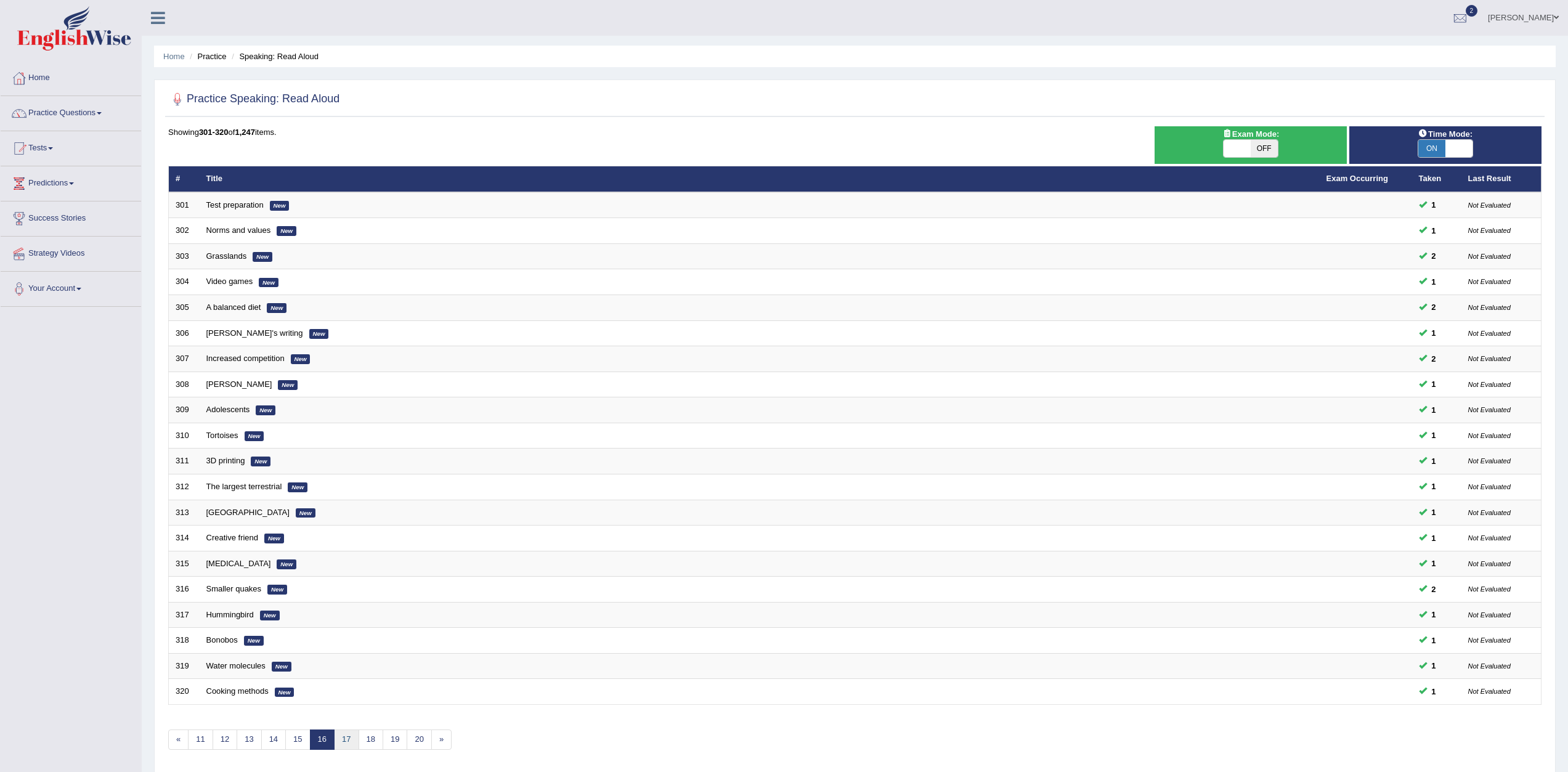
click at [353, 738] on link "17" at bounding box center [347, 739] width 25 height 21
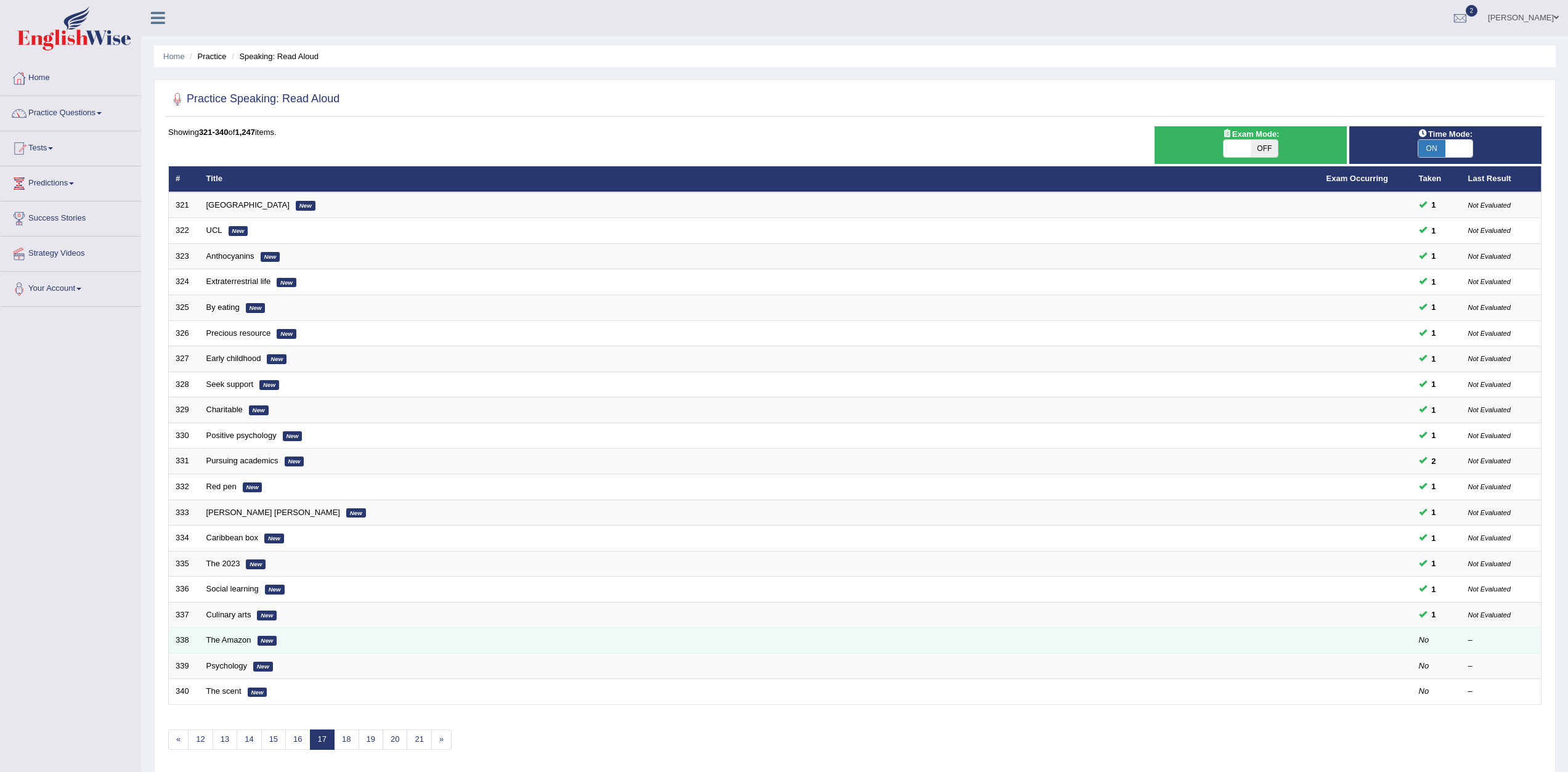
click at [234, 646] on td "The Amazon New" at bounding box center [759, 640] width 1120 height 26
click at [242, 641] on link "The Amazon" at bounding box center [229, 639] width 45 height 9
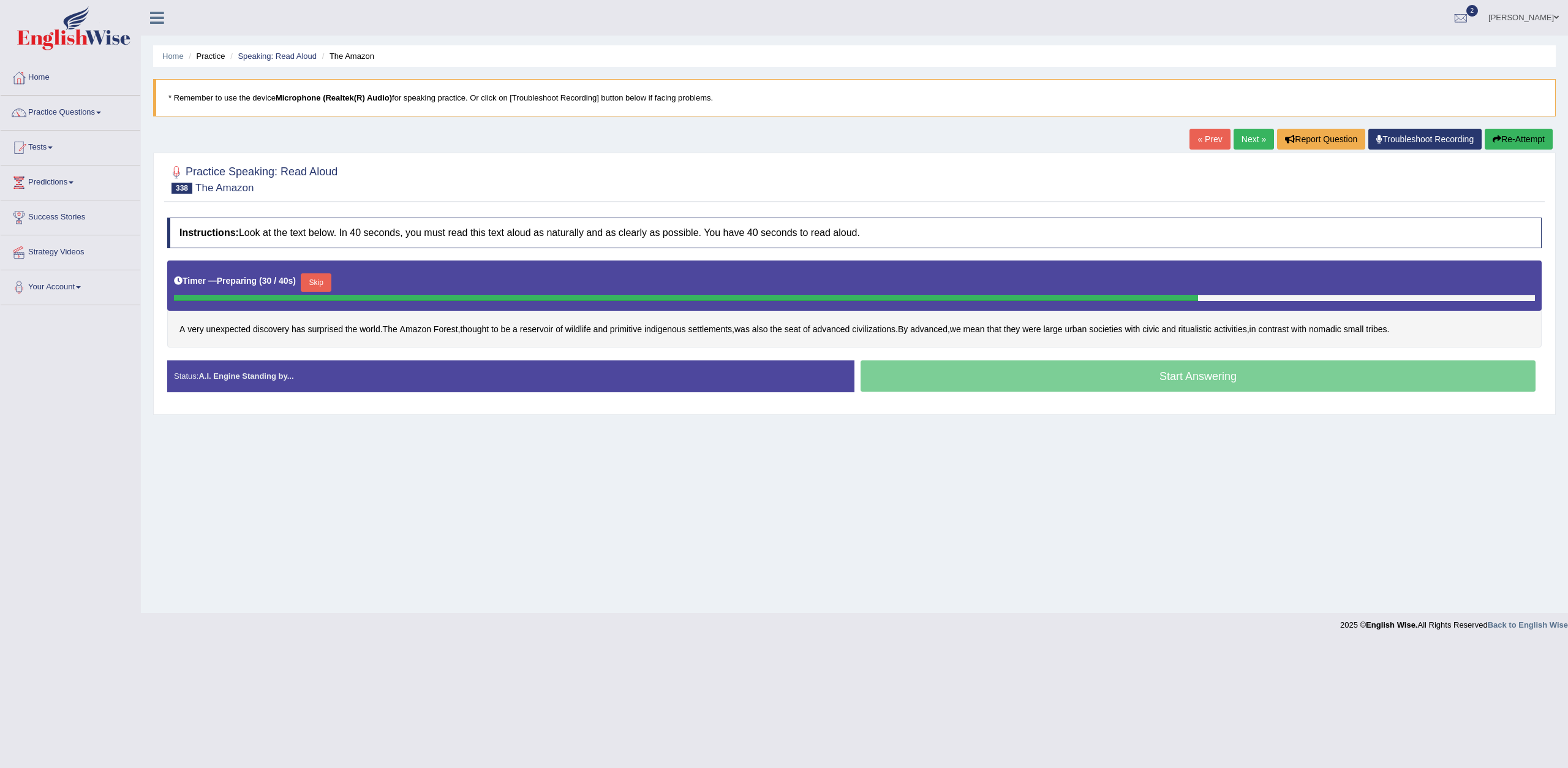
click at [320, 280] on button "Skip" at bounding box center [316, 282] width 30 height 18
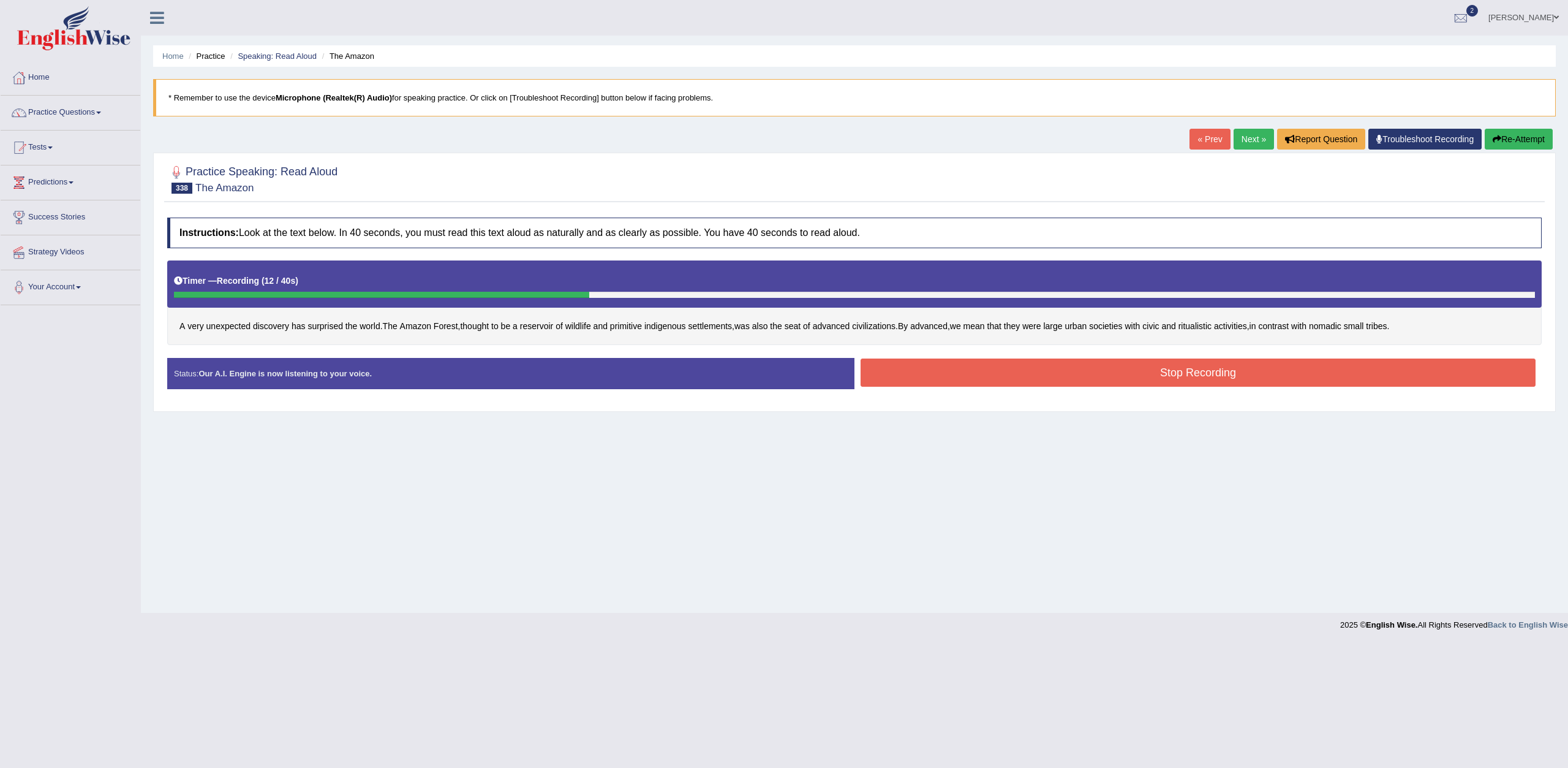
click at [881, 371] on button "Stop Recording" at bounding box center [1198, 372] width 675 height 28
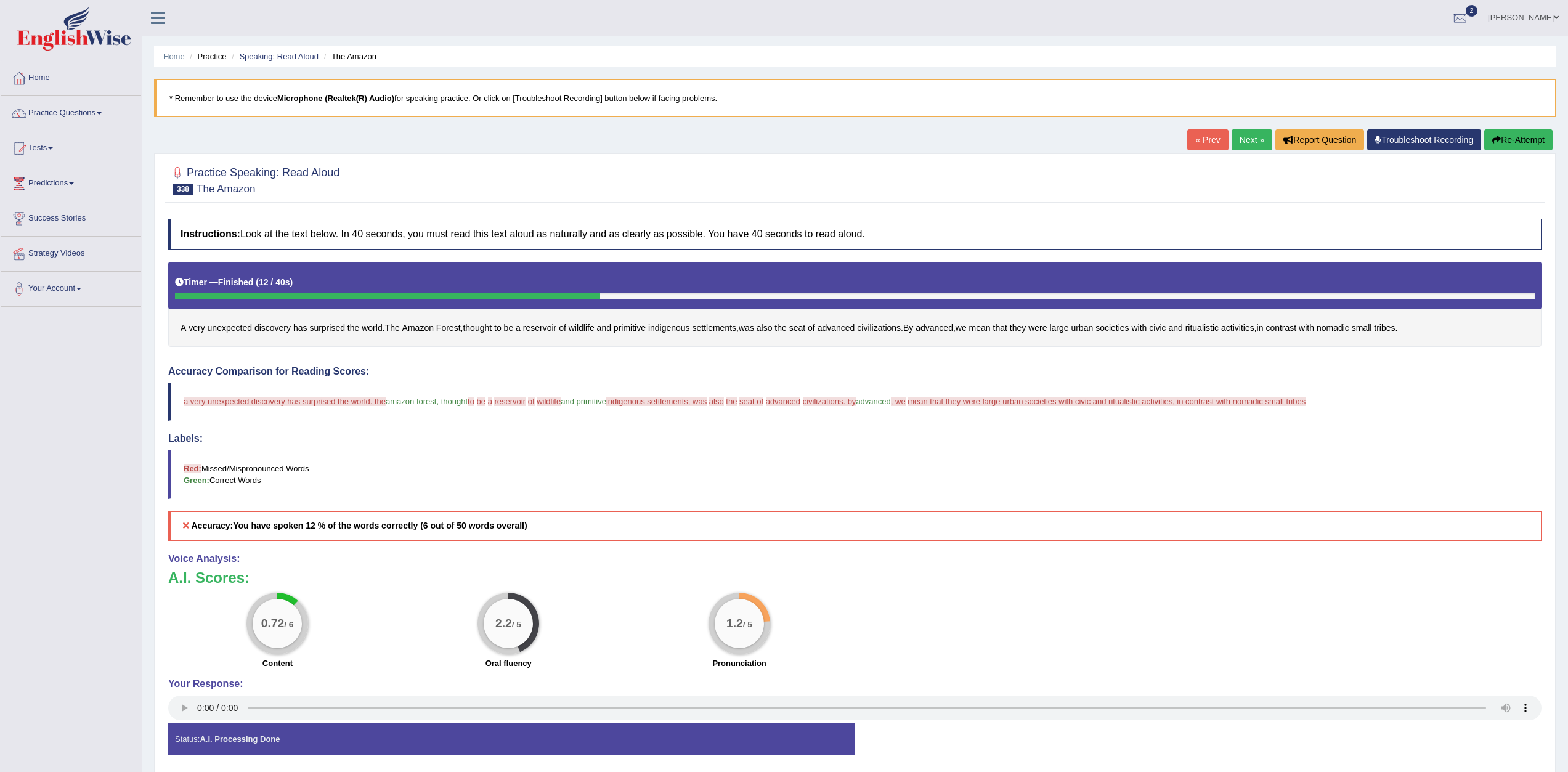
click at [1241, 134] on link "Next »" at bounding box center [1251, 139] width 41 height 21
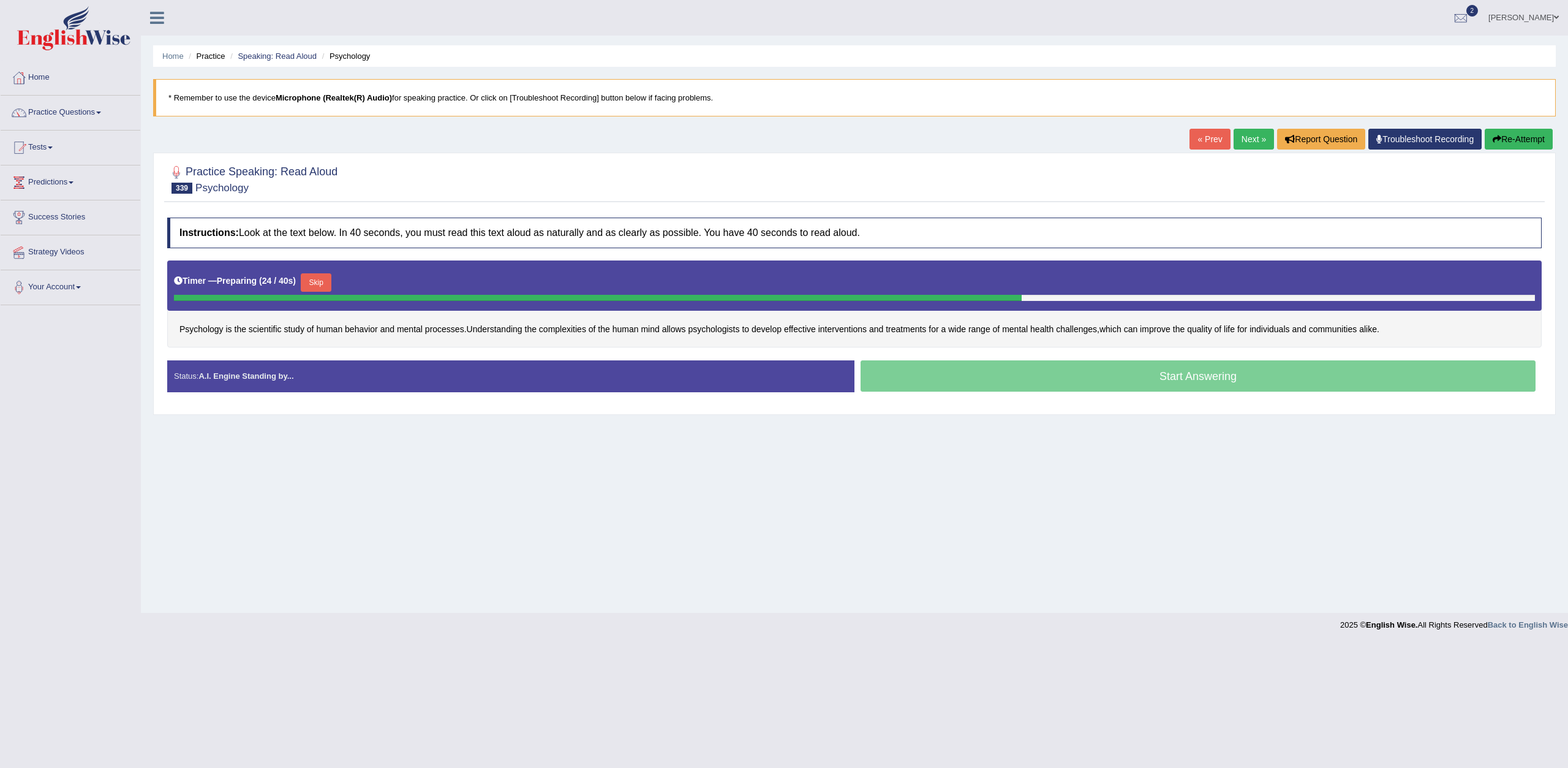
click at [322, 284] on button "Skip" at bounding box center [316, 282] width 30 height 18
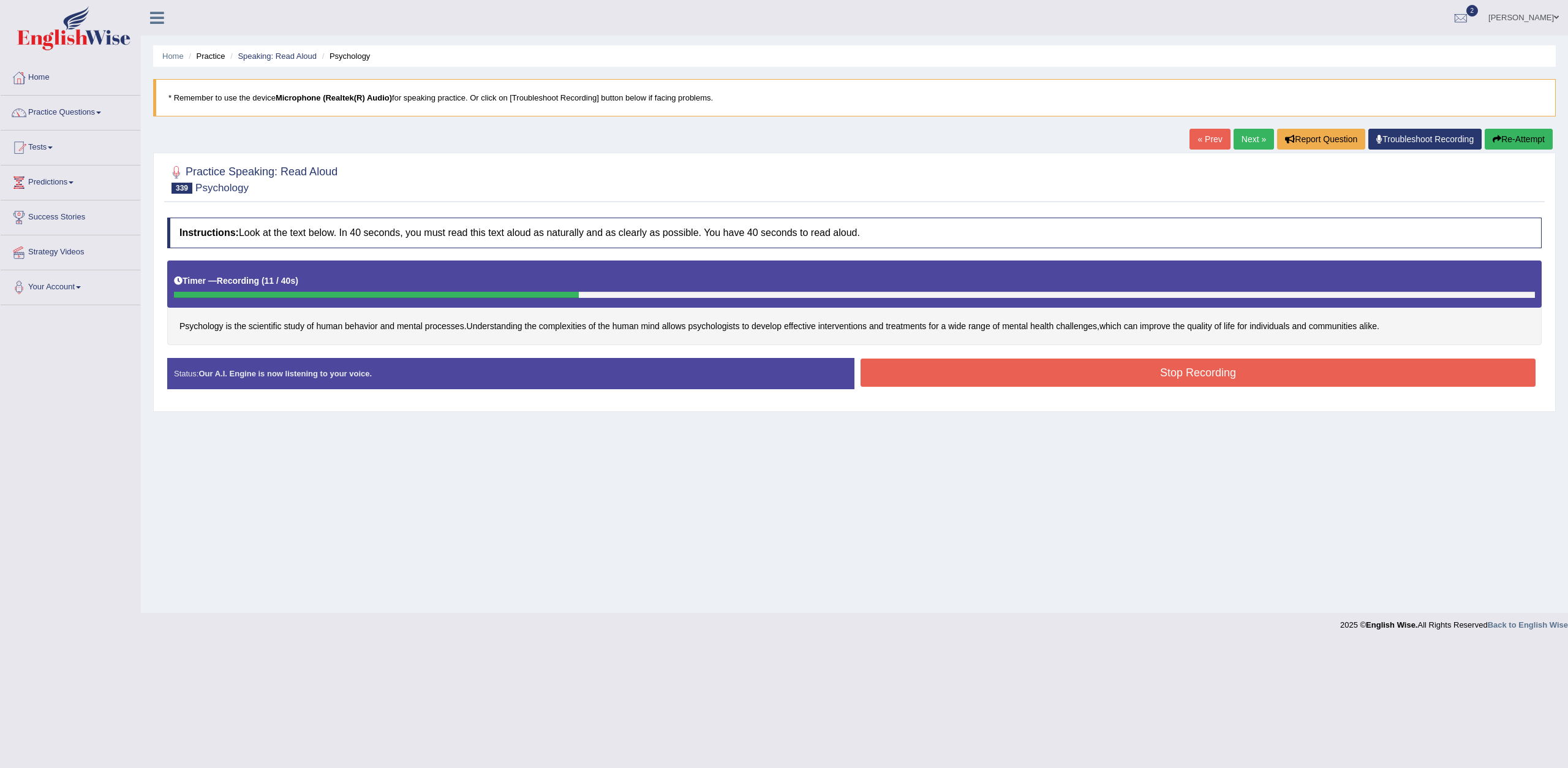
click at [907, 377] on button "Stop Recording" at bounding box center [1198, 372] width 675 height 28
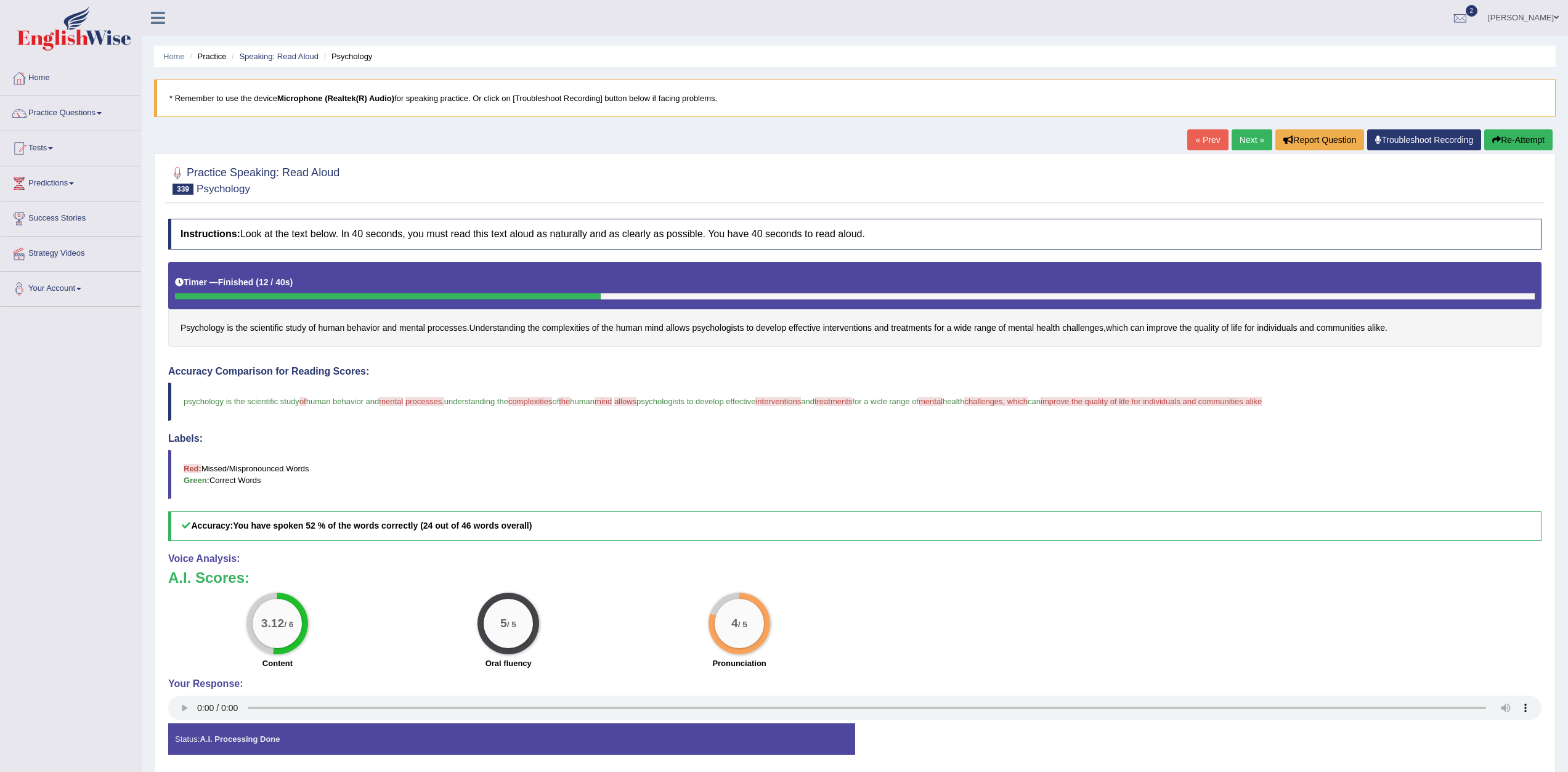
click at [1247, 146] on link "Next »" at bounding box center [1251, 139] width 41 height 21
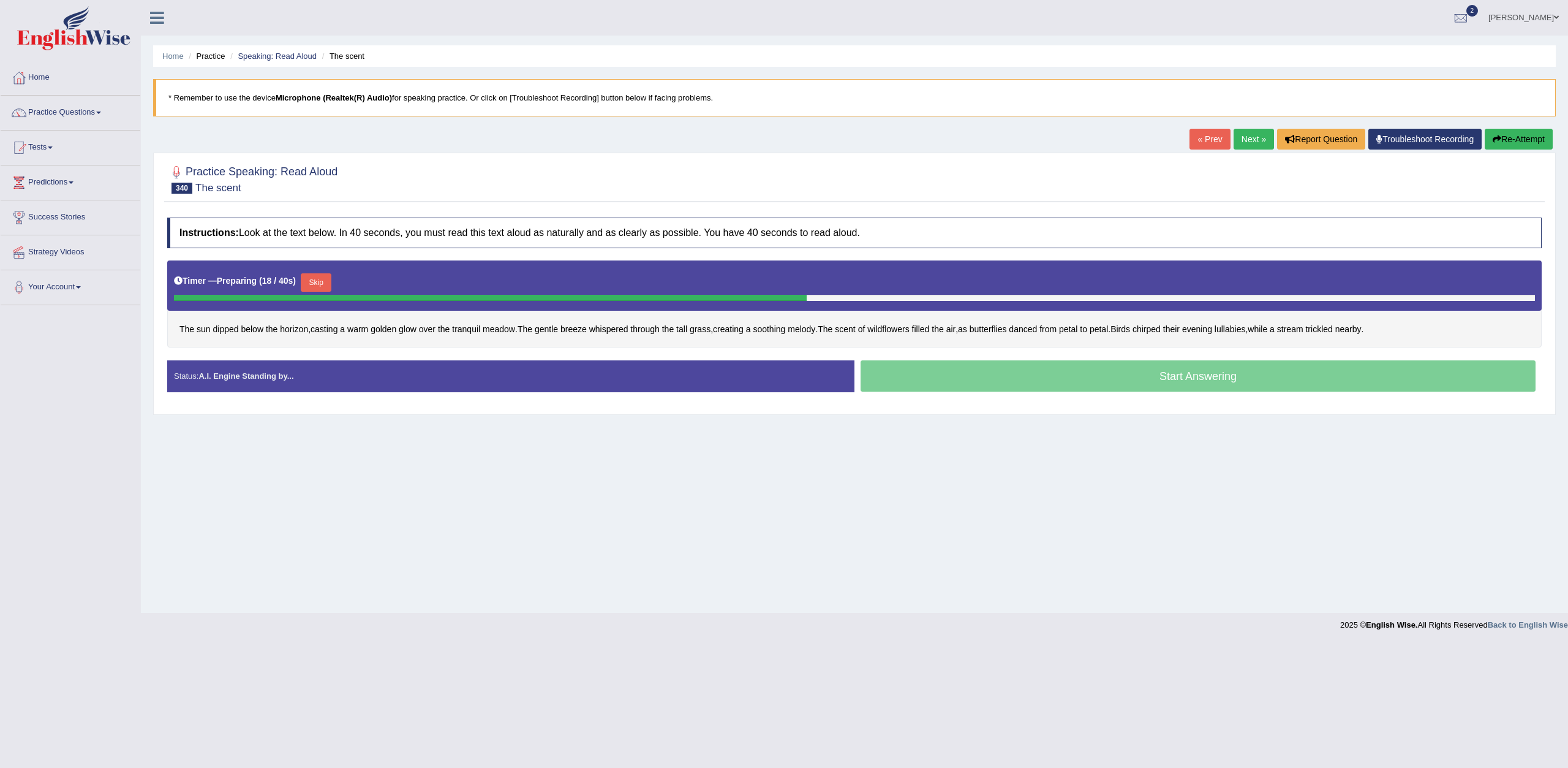
click at [323, 282] on button "Skip" at bounding box center [316, 282] width 30 height 18
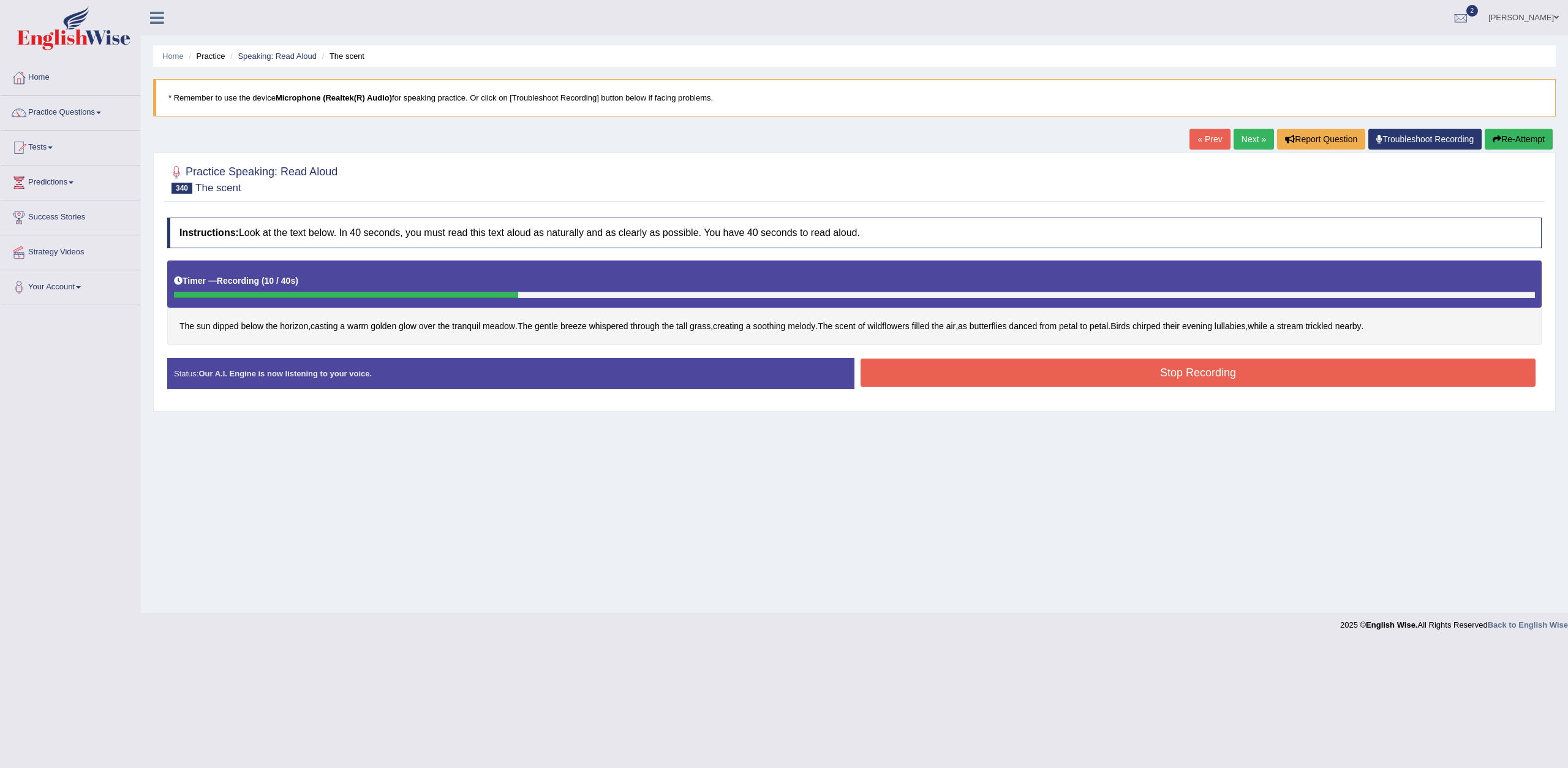
click at [881, 367] on button "Stop Recording" at bounding box center [1198, 372] width 675 height 28
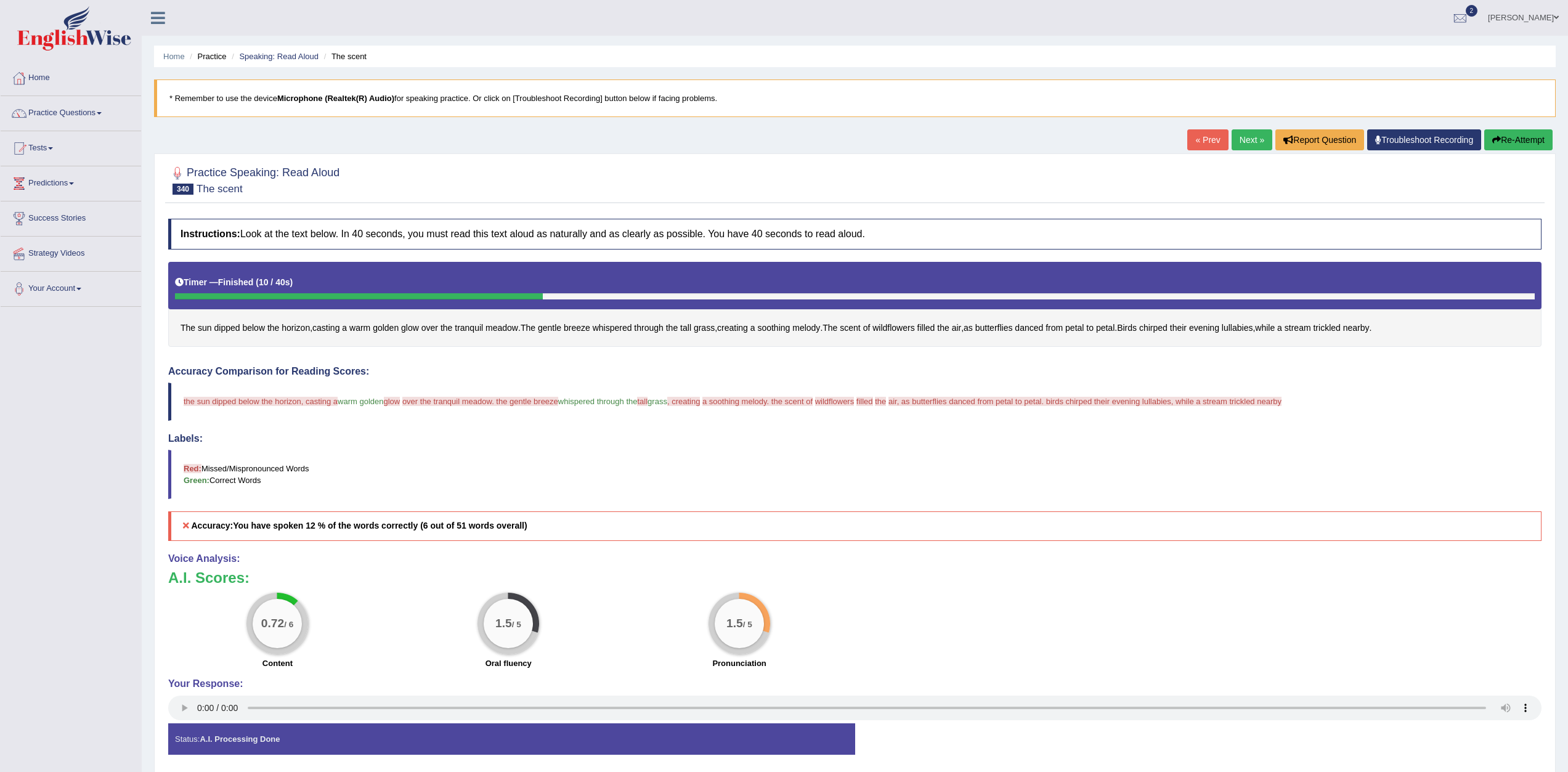
click at [1508, 138] on button "Re-Attempt" at bounding box center [1518, 139] width 69 height 21
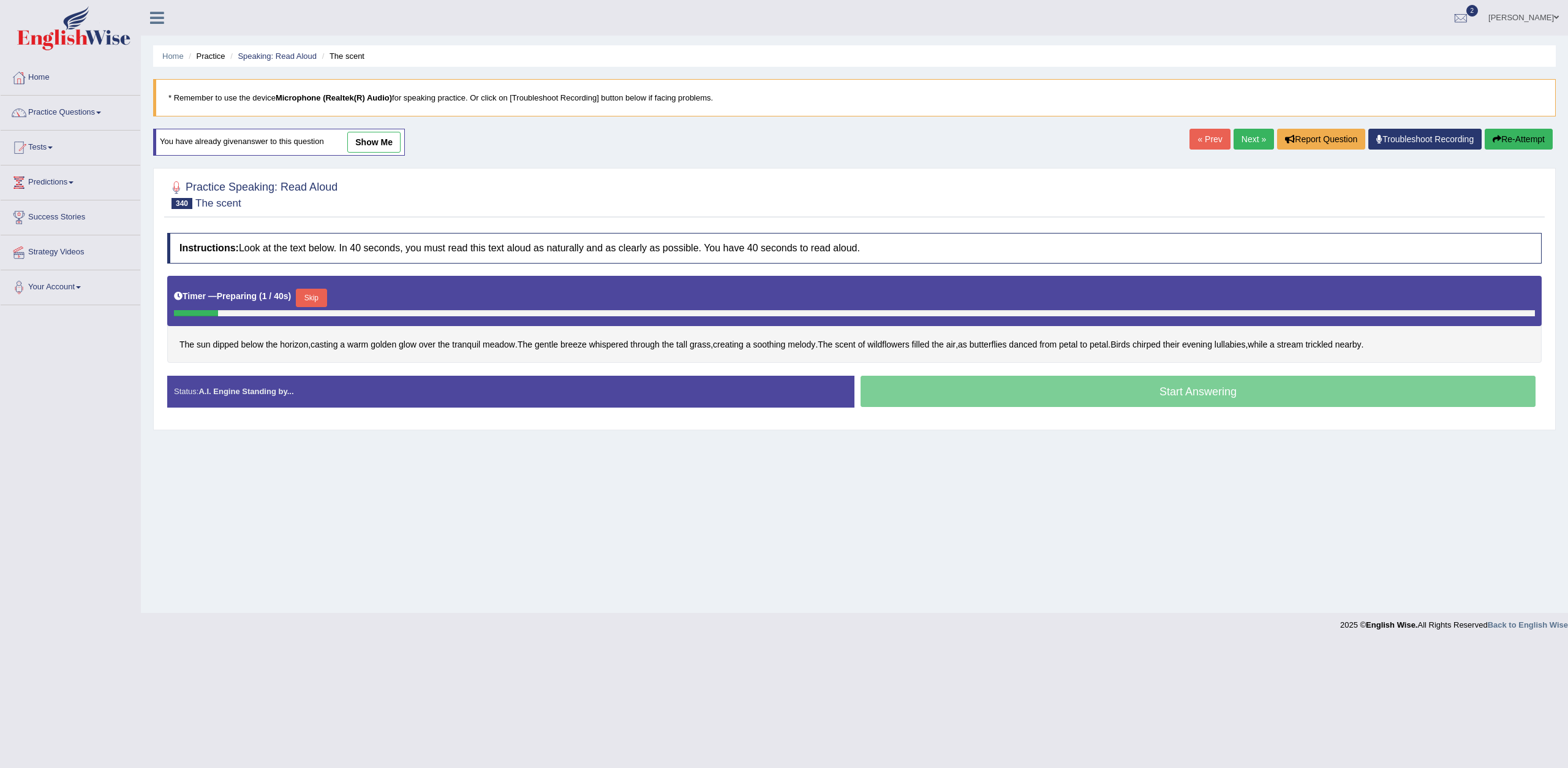
click at [323, 297] on button "Skip" at bounding box center [311, 298] width 30 height 18
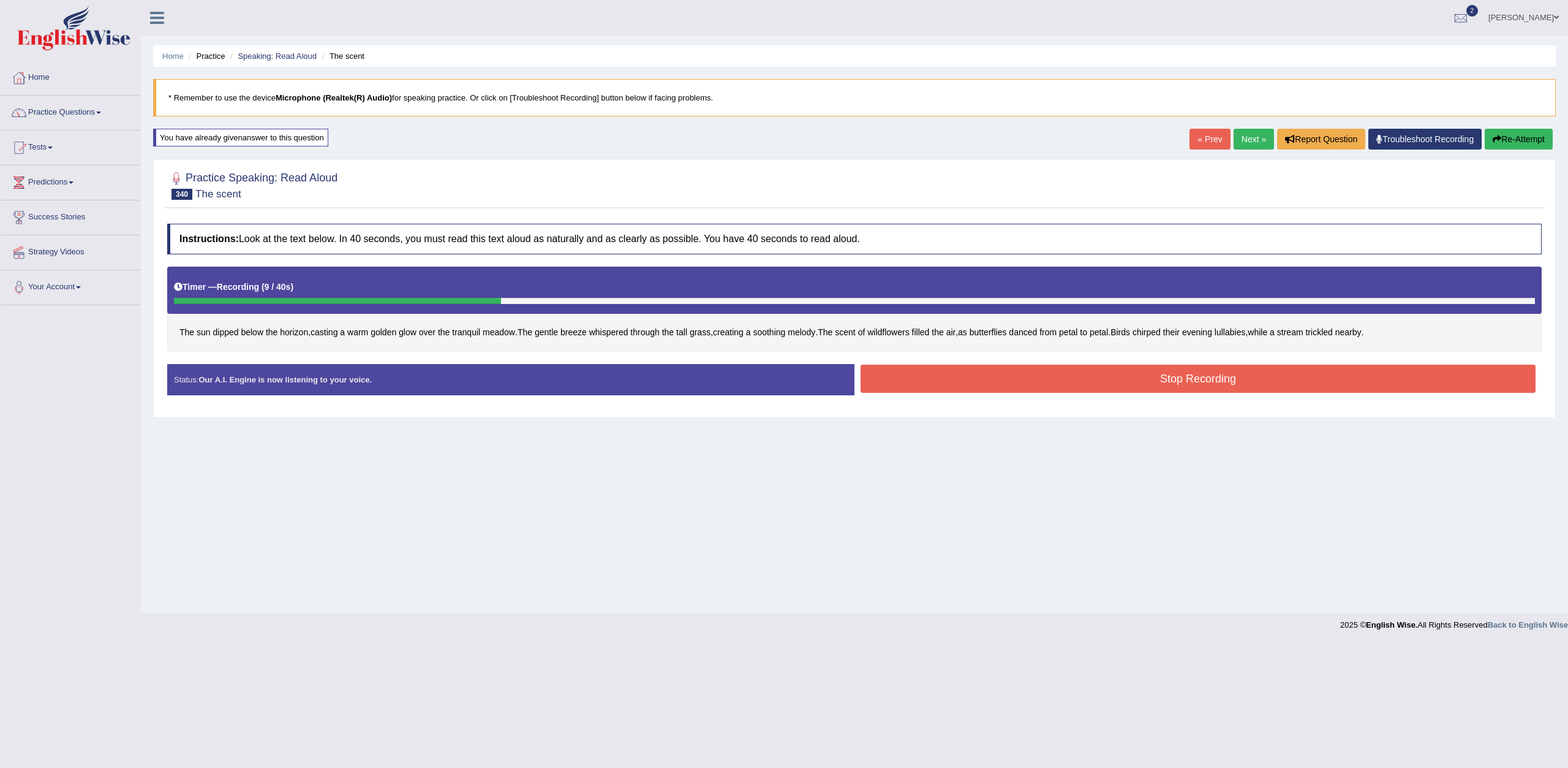
click at [895, 381] on button "Stop Recording" at bounding box center [1198, 378] width 675 height 28
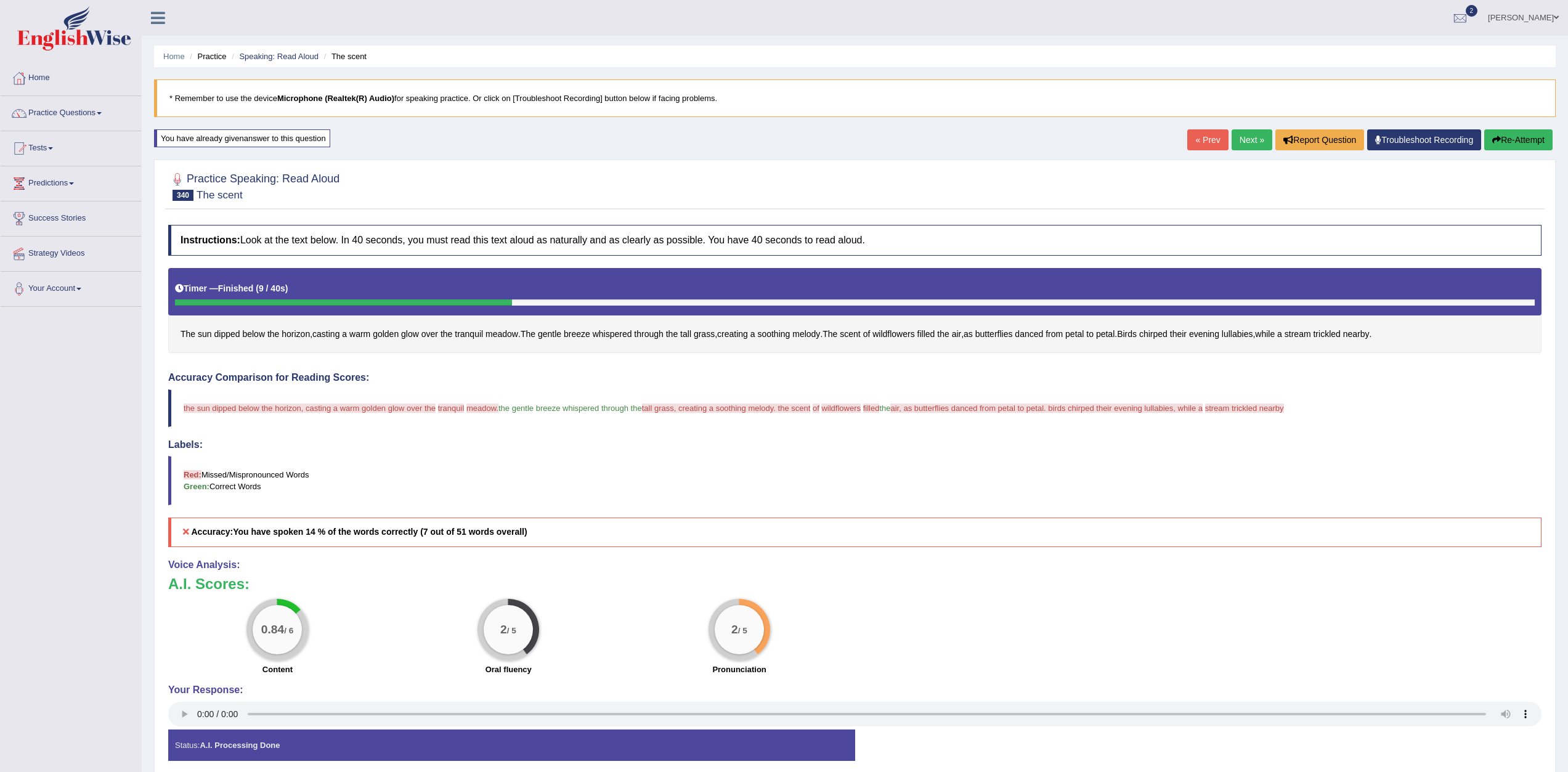
click at [1498, 144] on icon "button" at bounding box center [1496, 140] width 8 height 8
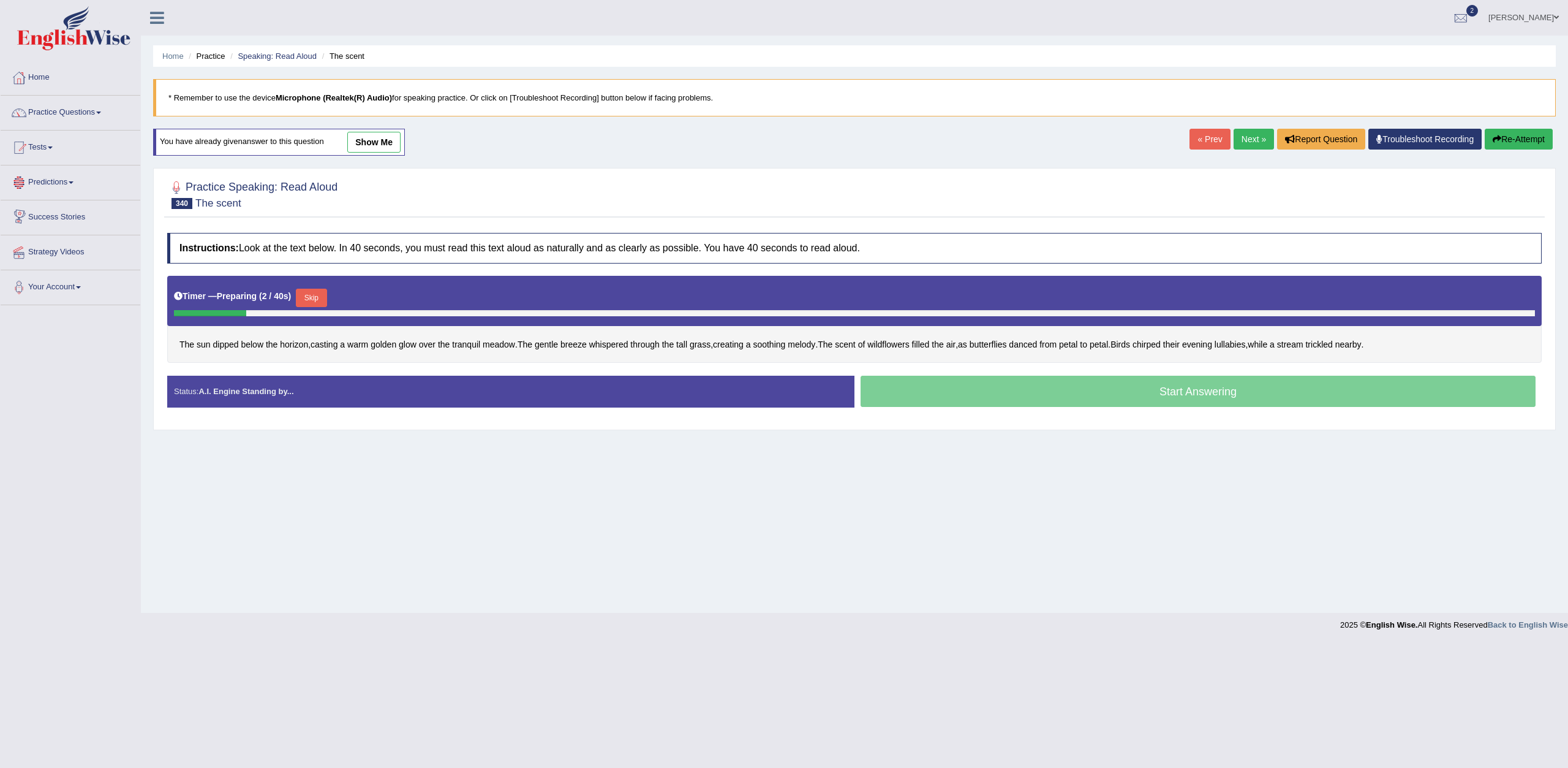
click at [312, 298] on button "Skip" at bounding box center [311, 298] width 30 height 18
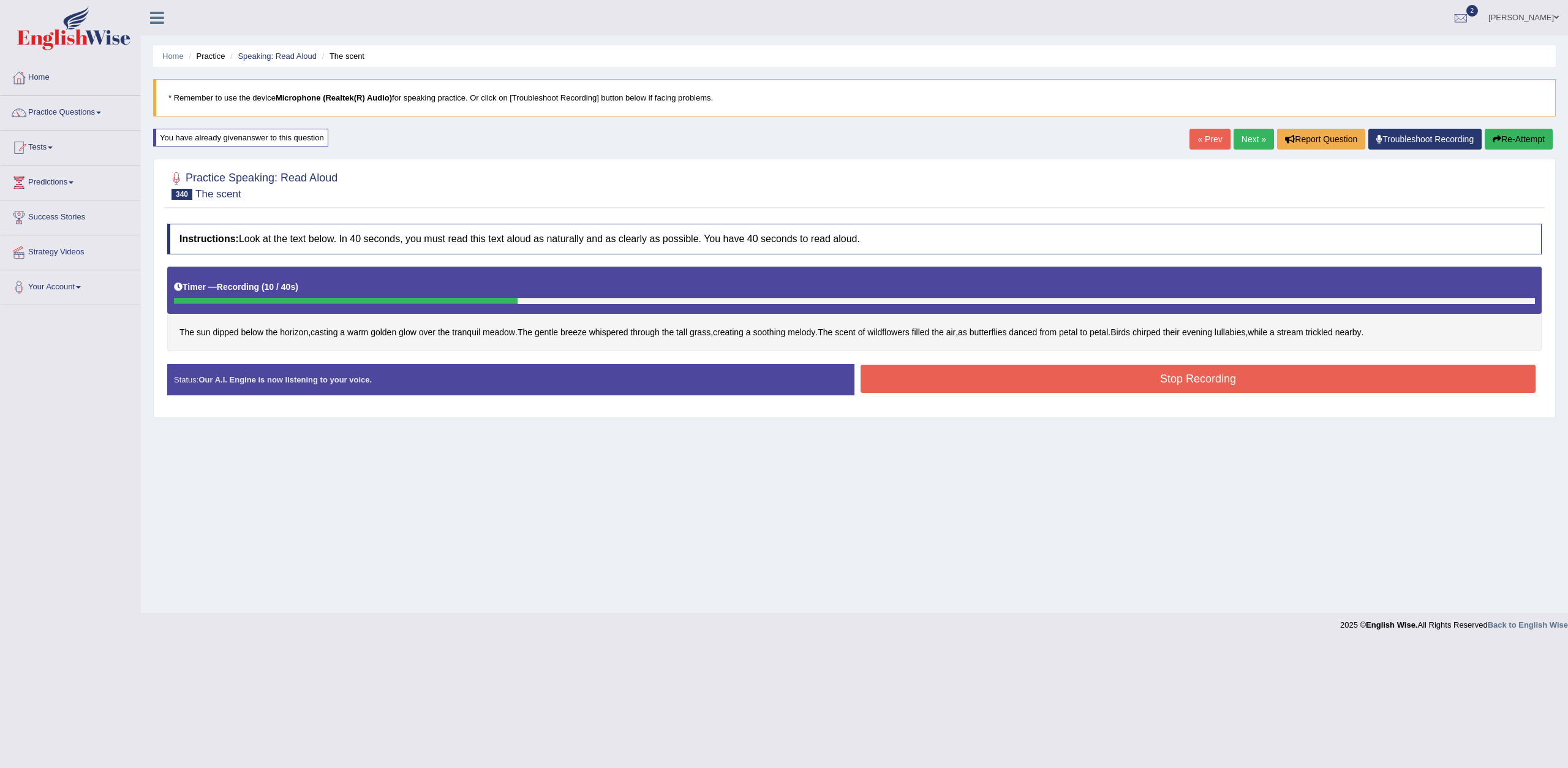
click at [923, 388] on button "Stop Recording" at bounding box center [1198, 378] width 675 height 28
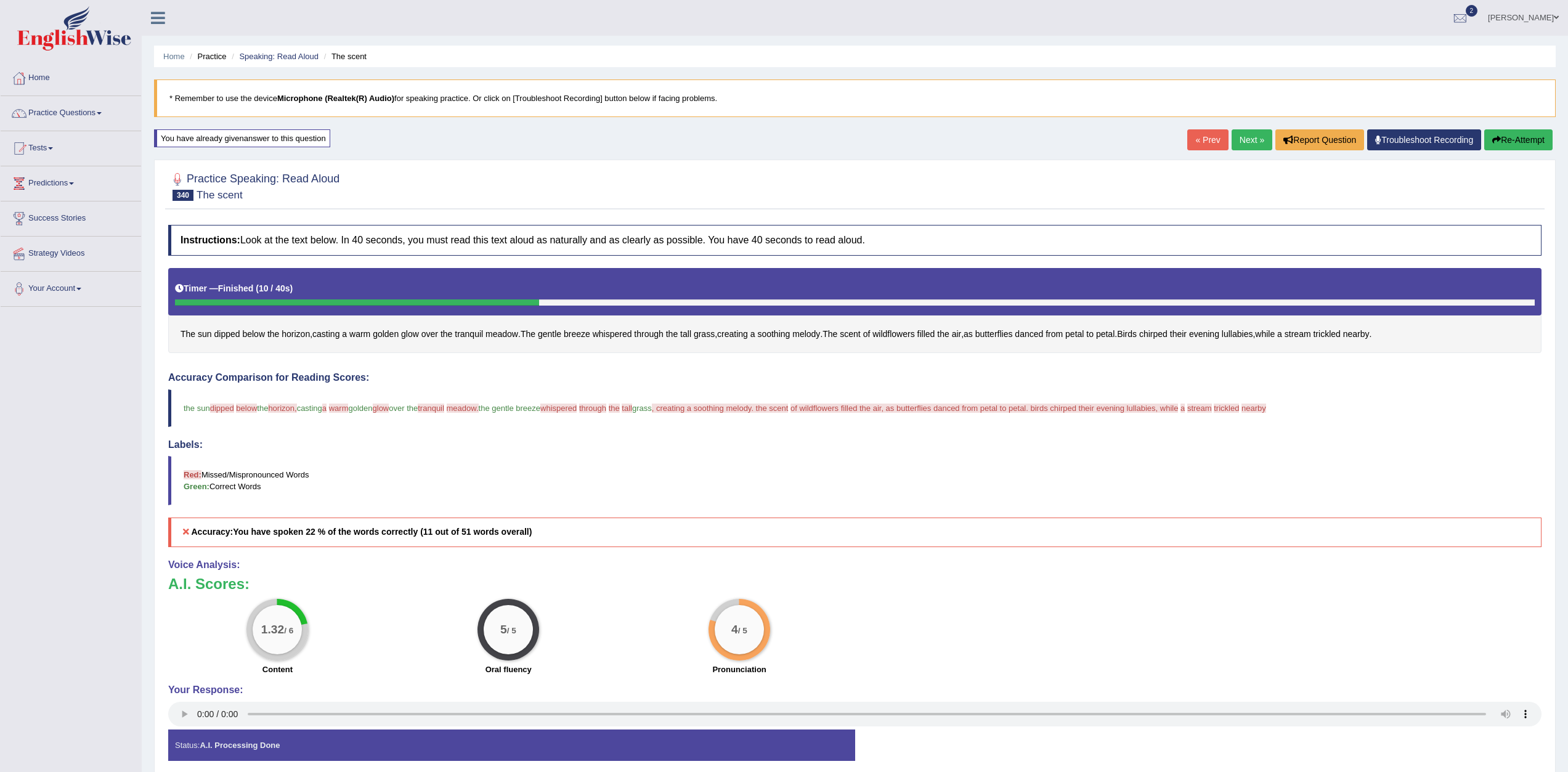
click at [1234, 145] on link "Next »" at bounding box center [1251, 139] width 41 height 21
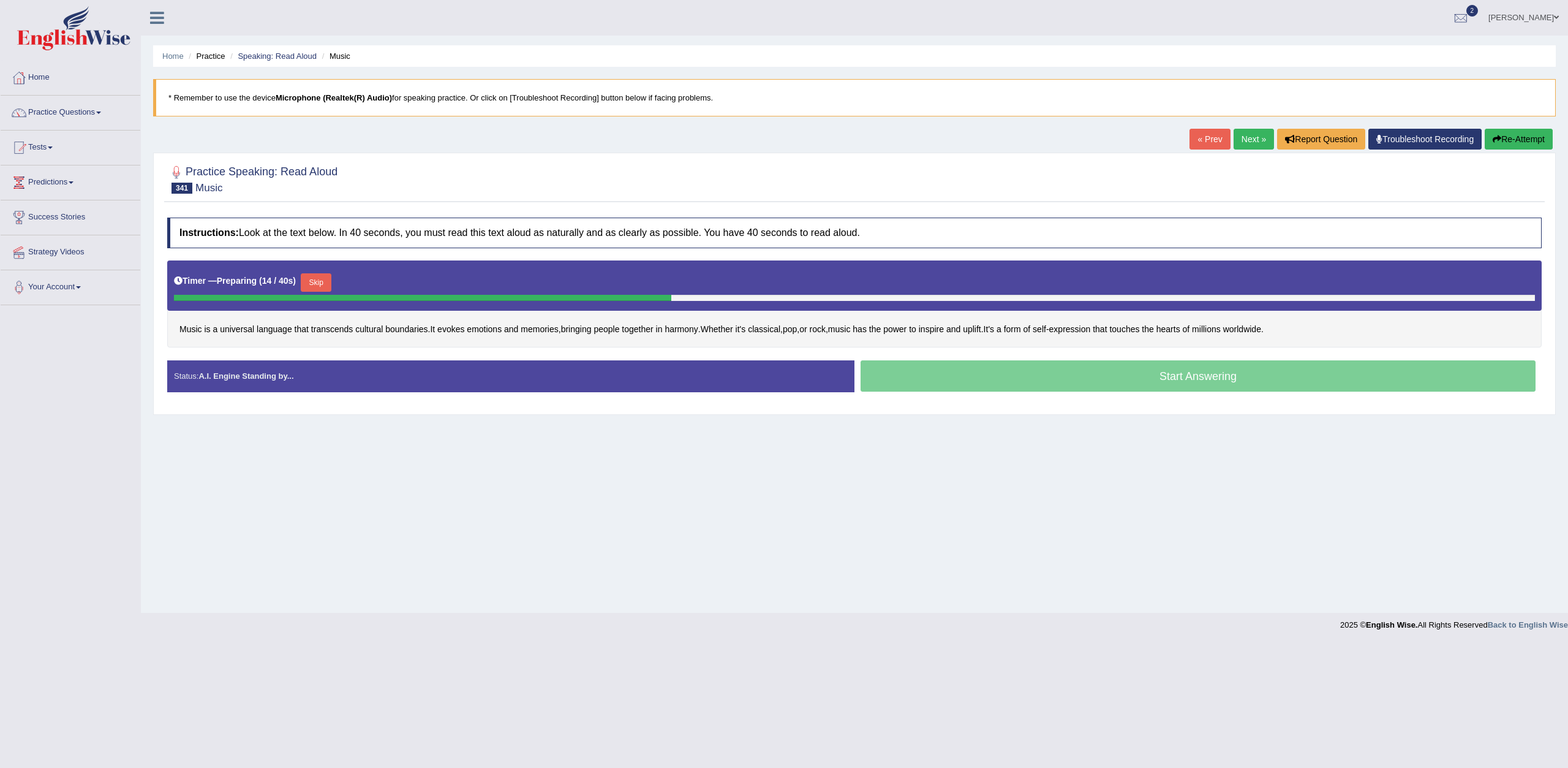
click at [331, 279] on button "Skip" at bounding box center [316, 282] width 30 height 18
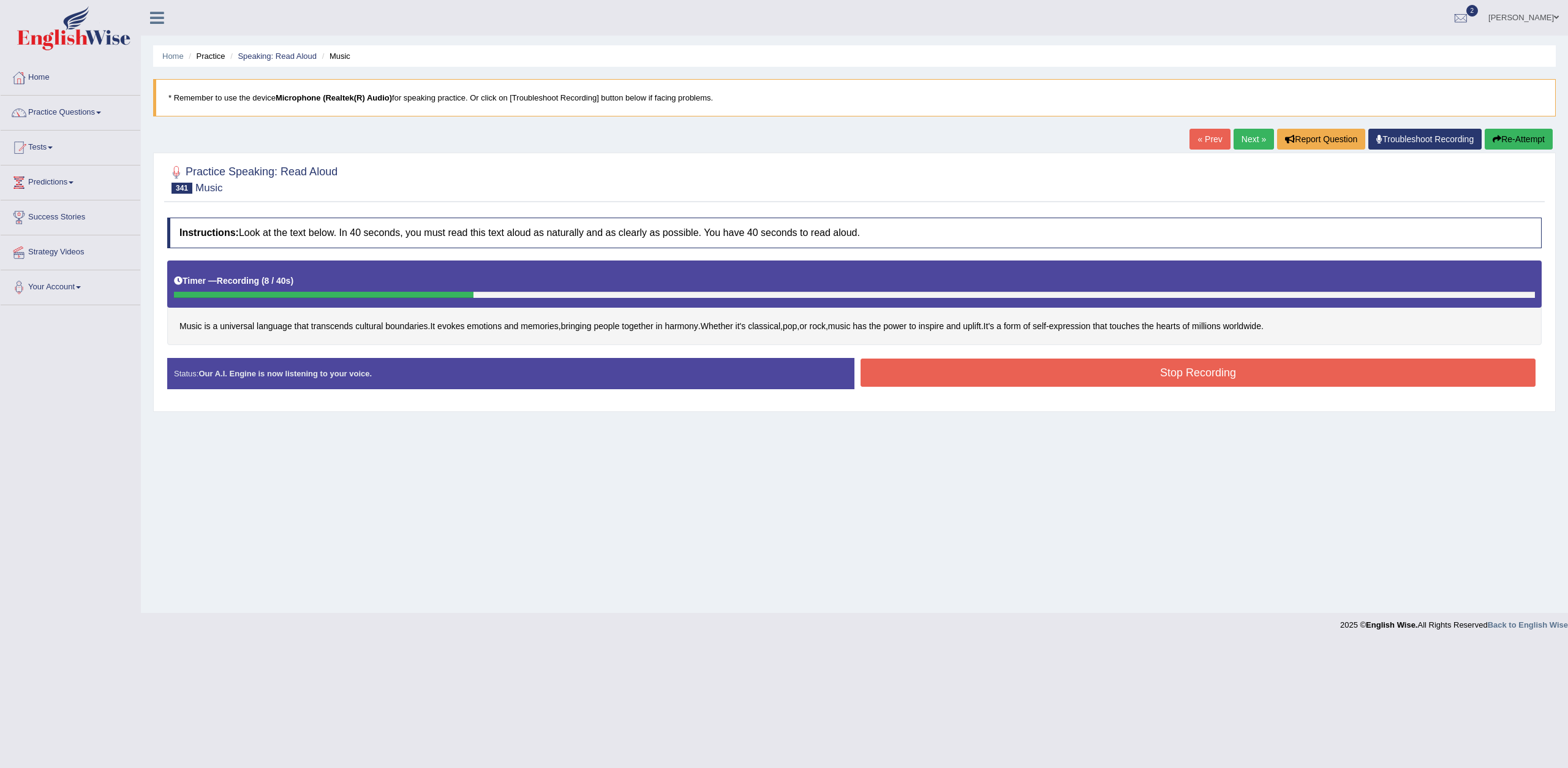
click at [884, 379] on button "Stop Recording" at bounding box center [1198, 372] width 675 height 28
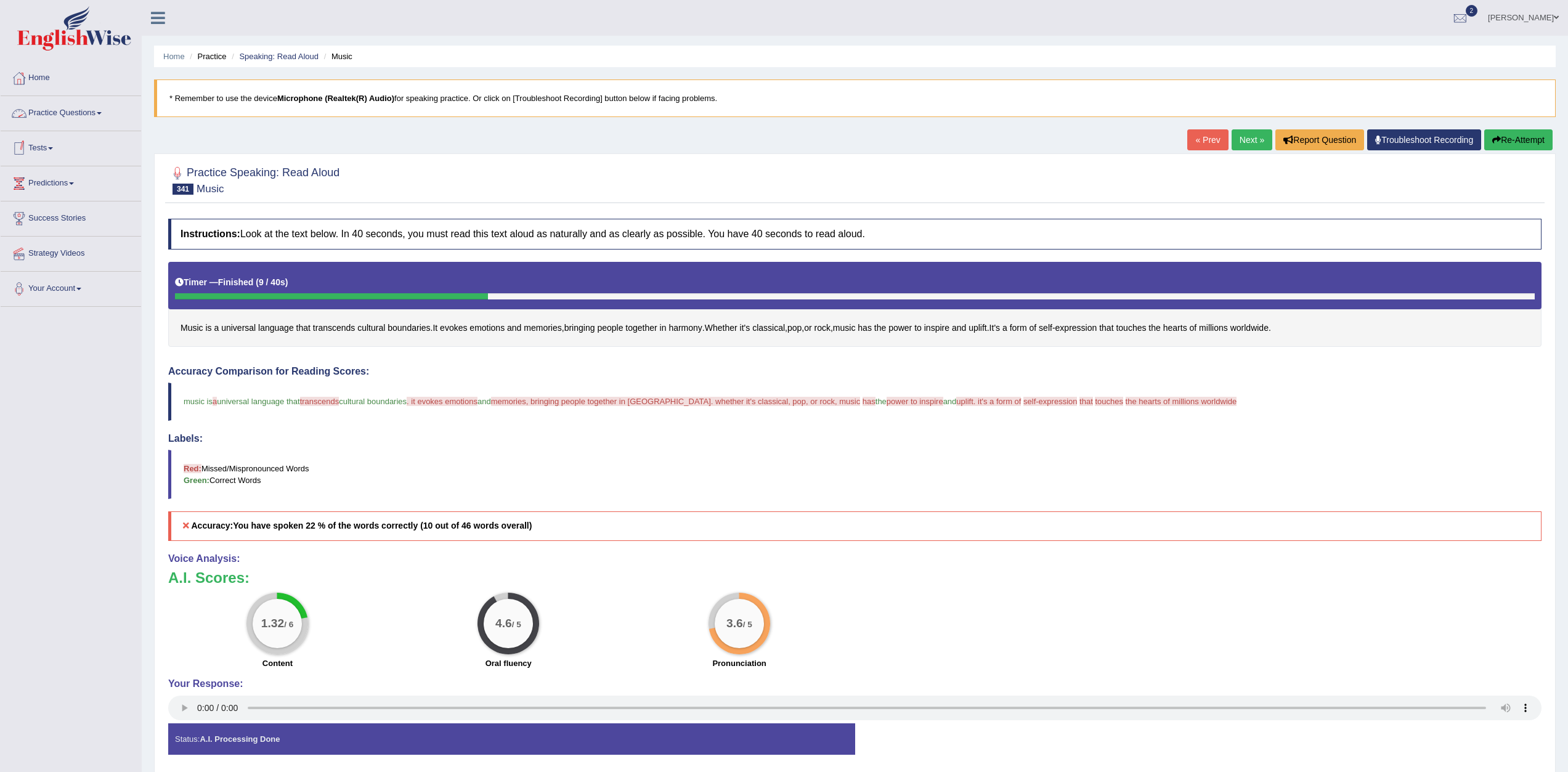
click at [53, 149] on span at bounding box center [50, 148] width 5 height 2
click at [45, 219] on link "History" at bounding box center [80, 220] width 115 height 22
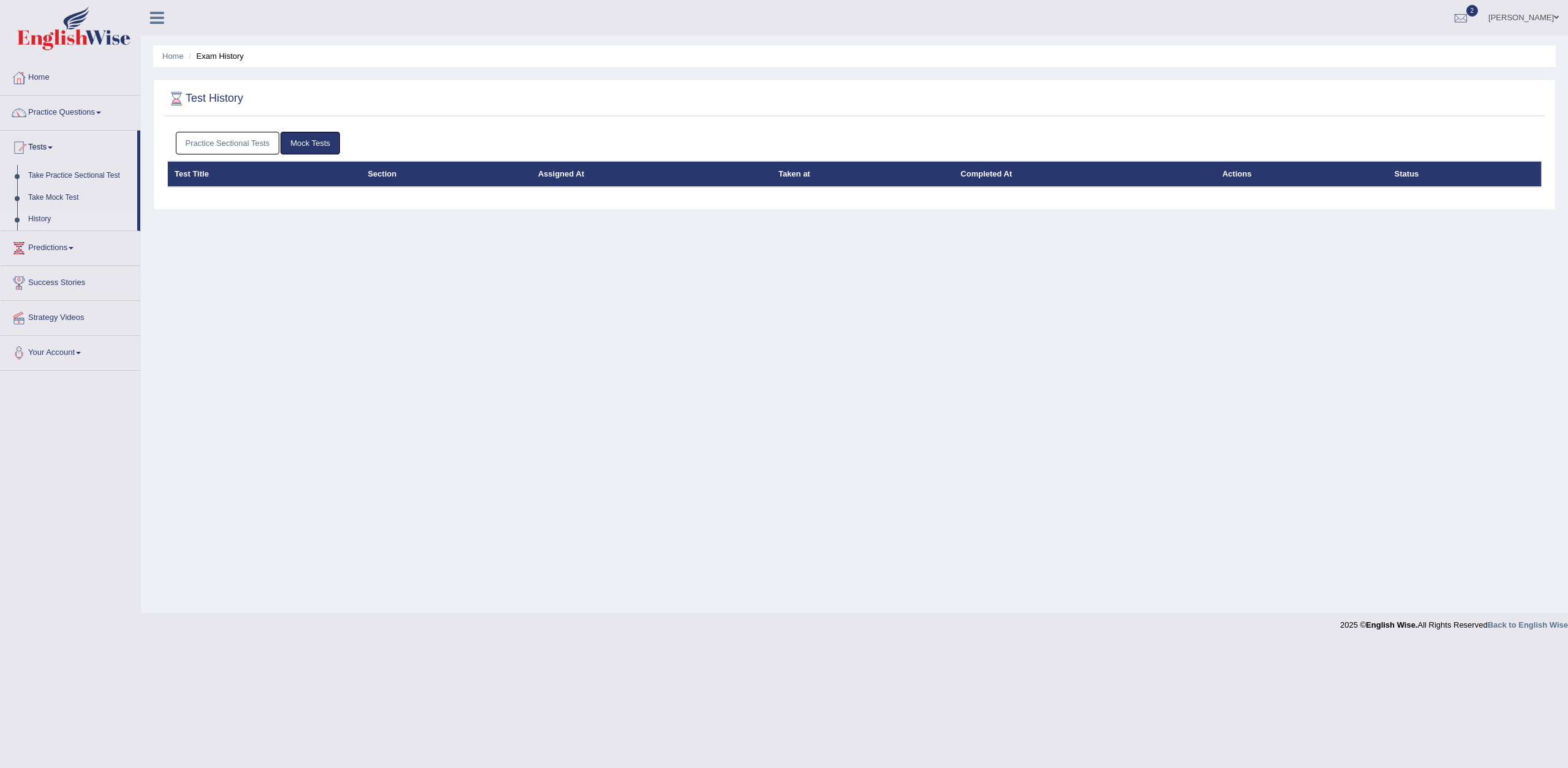
click at [230, 142] on link "Practice Sectional Tests" at bounding box center [228, 143] width 104 height 23
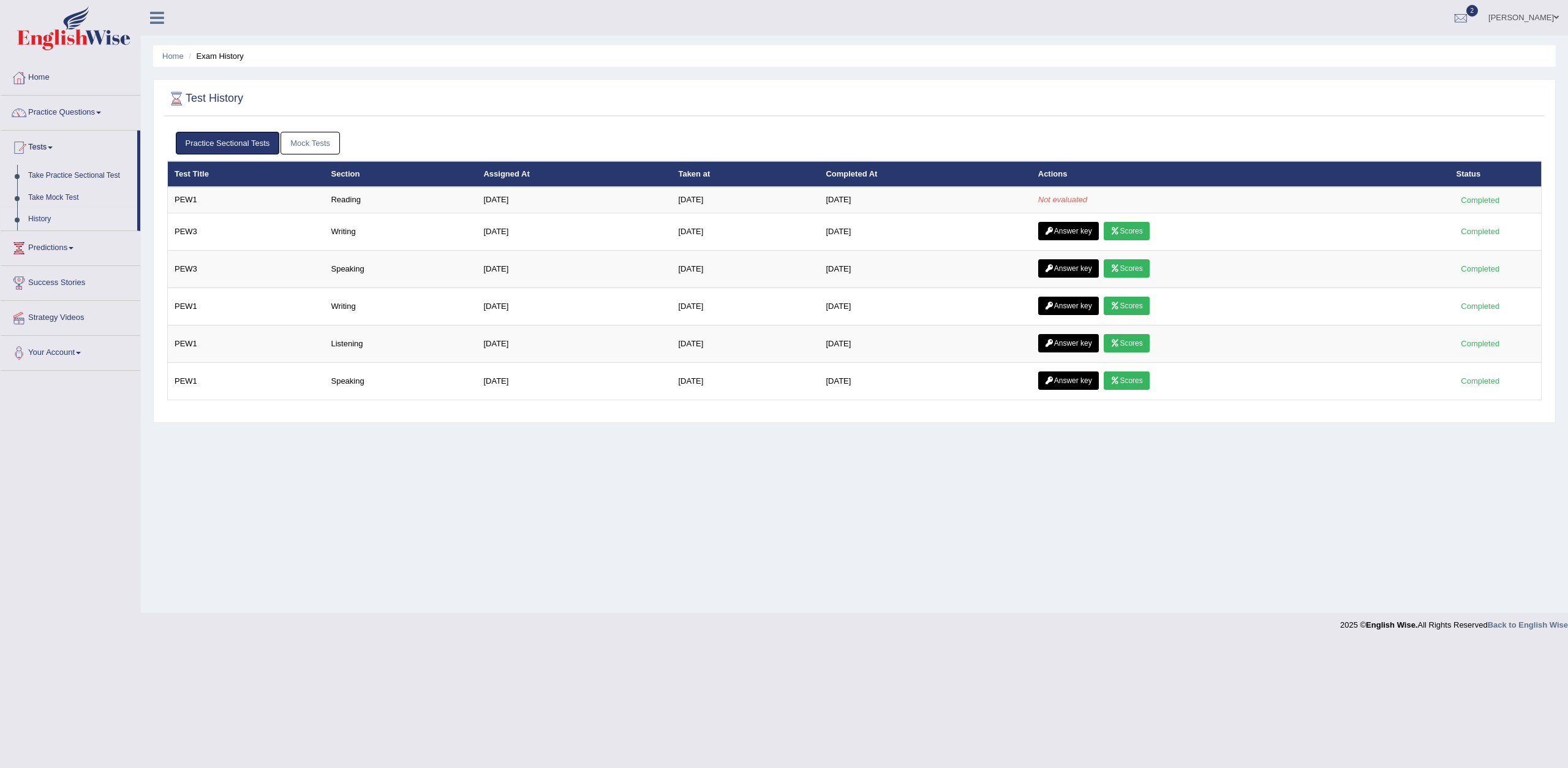
click at [1479, 12] on span "2" at bounding box center [1473, 11] width 12 height 12
click at [1421, 52] on link "PEW3 [DATE] Exam evaluated" at bounding box center [1388, 54] width 169 height 25
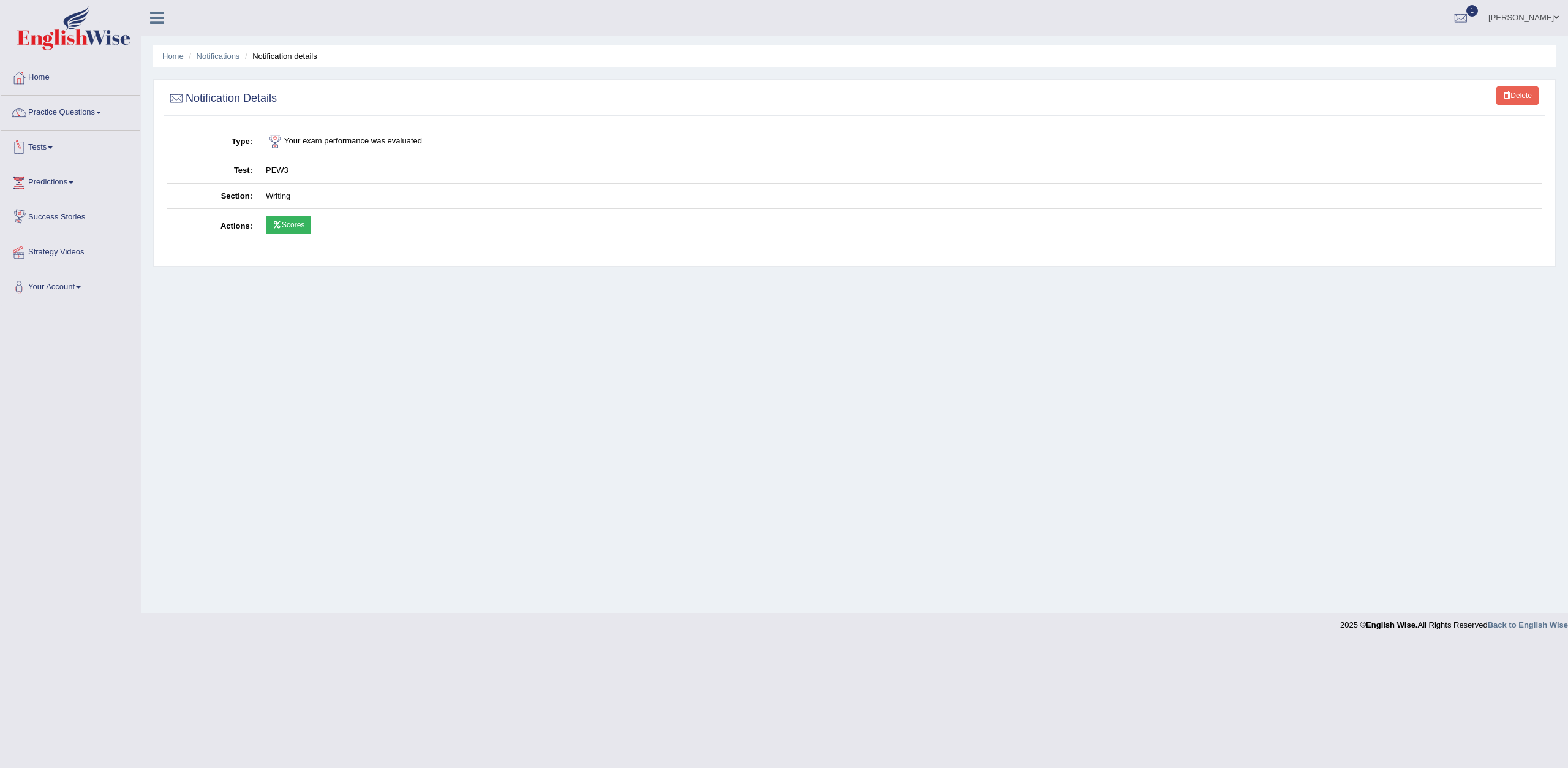
click at [283, 224] on link "Scores" at bounding box center [288, 224] width 45 height 18
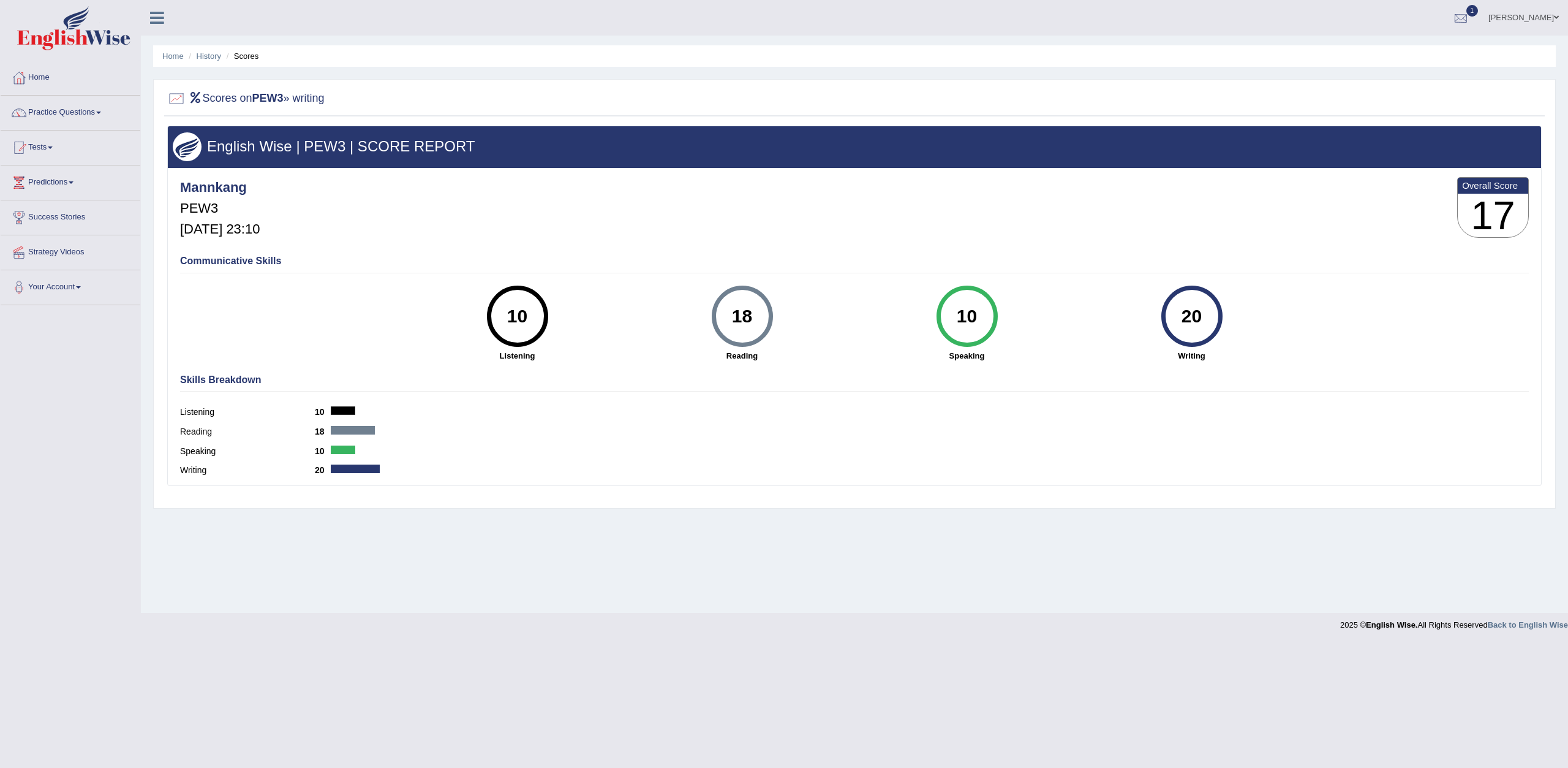
click at [1470, 18] on div at bounding box center [1461, 18] width 18 height 18
click at [1450, 54] on link "PEW3 Sep 29, 2025 Exam evaluated" at bounding box center [1388, 54] width 169 height 25
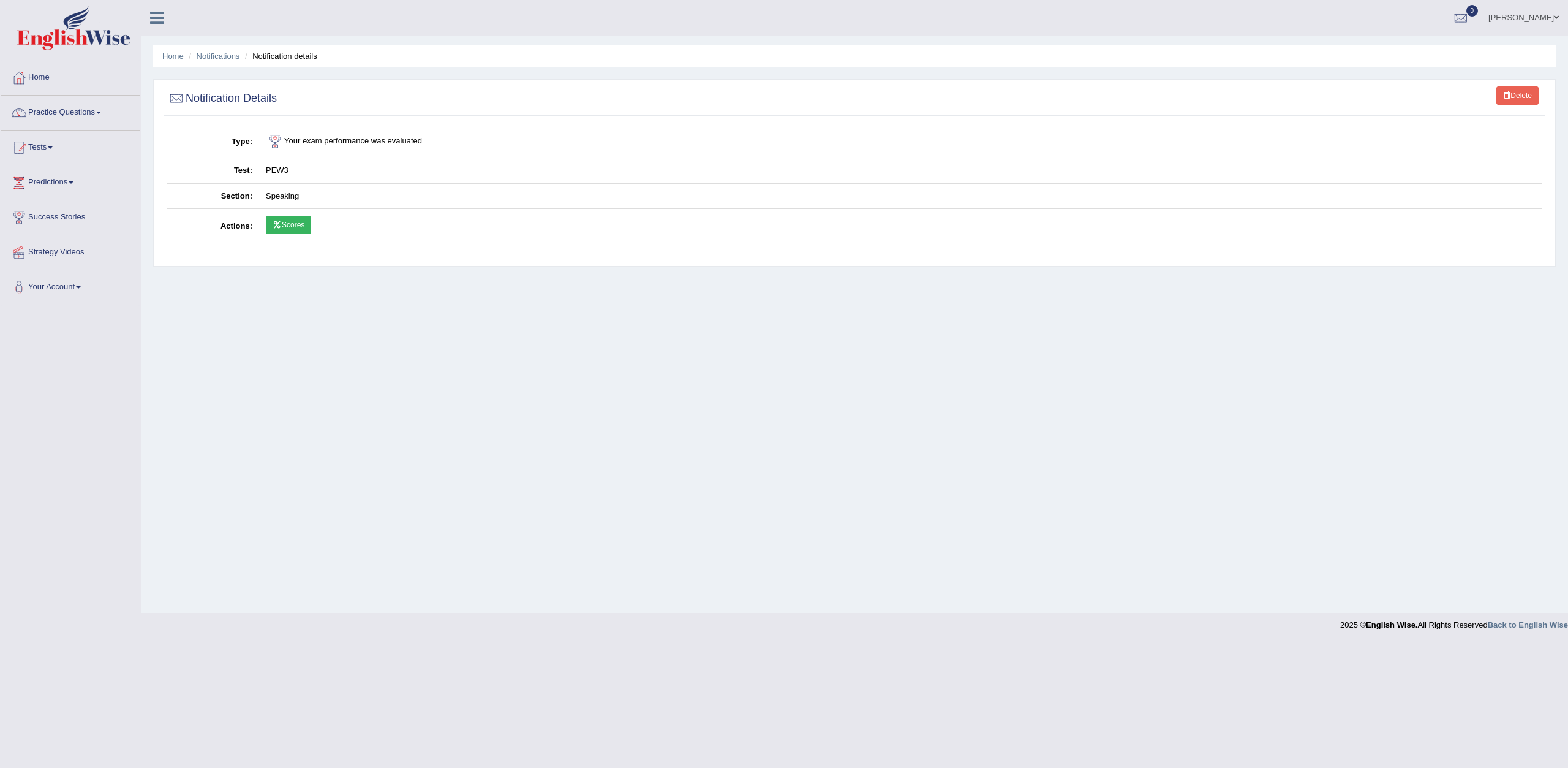
click at [286, 222] on link "Scores" at bounding box center [288, 224] width 45 height 18
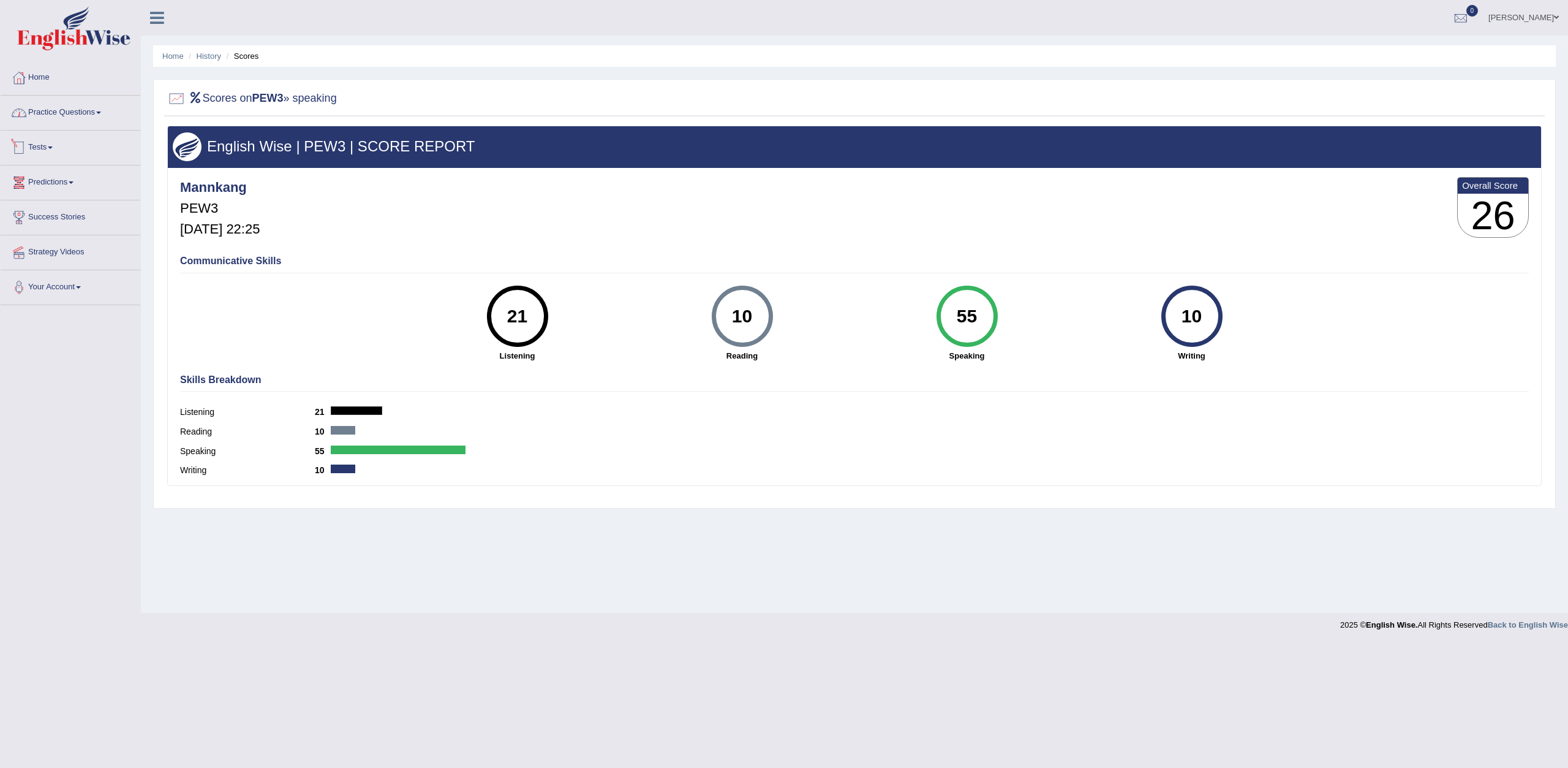
click at [73, 113] on link "Practice Questions" at bounding box center [71, 110] width 140 height 30
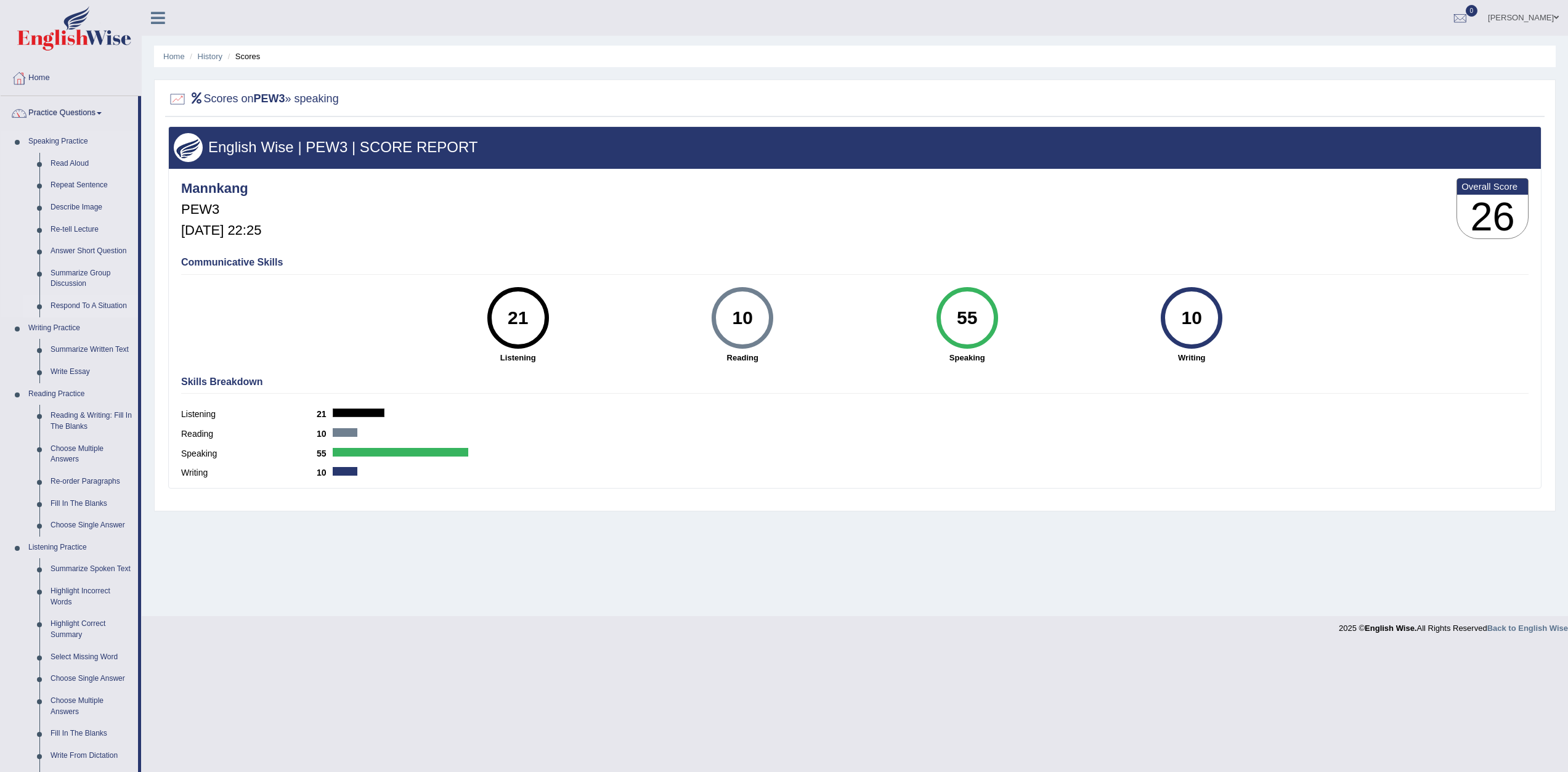
click at [64, 311] on link "Respond To A Situation" at bounding box center [91, 306] width 93 height 22
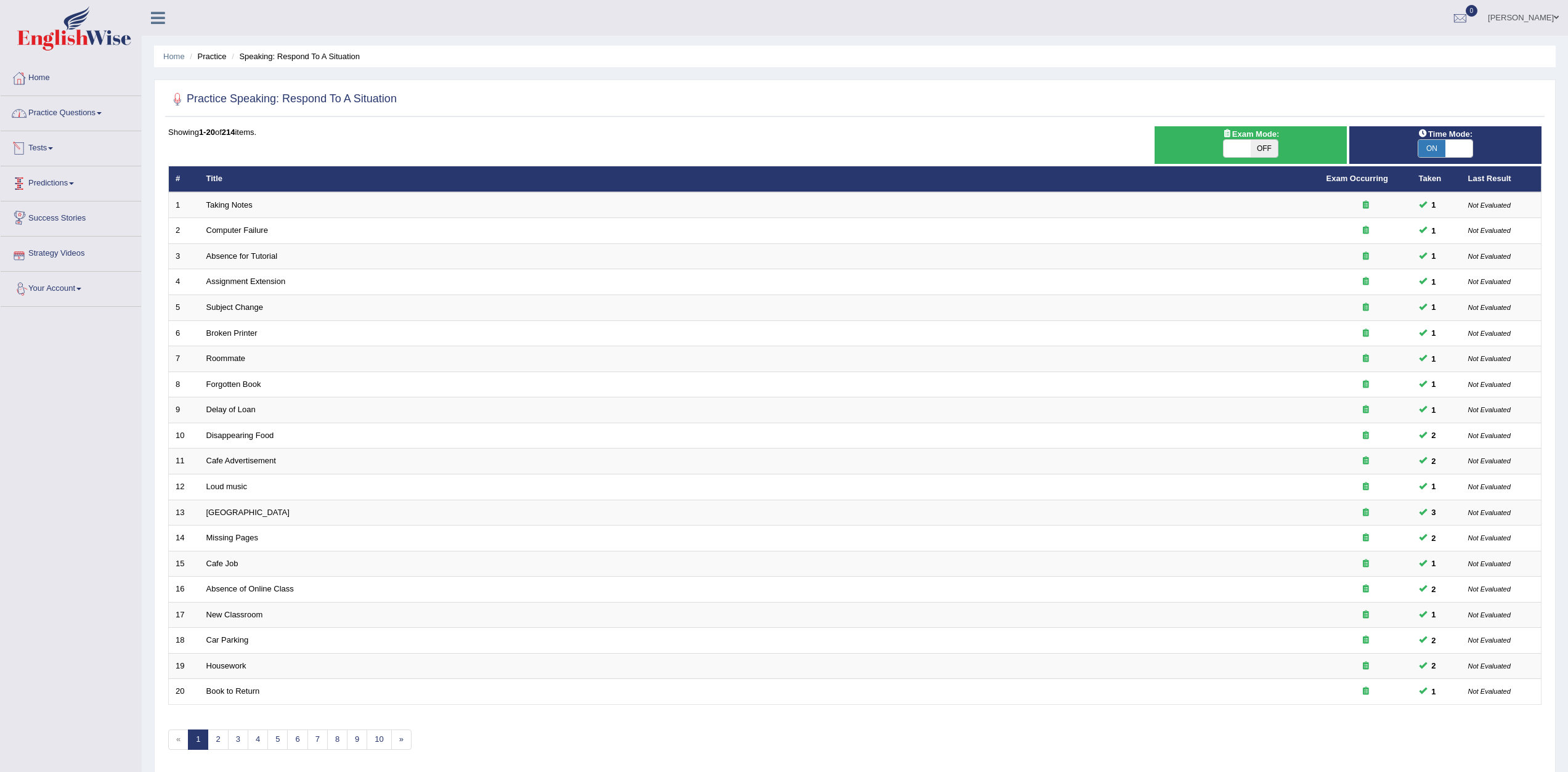
click at [86, 123] on link "Practice Questions" at bounding box center [71, 111] width 141 height 31
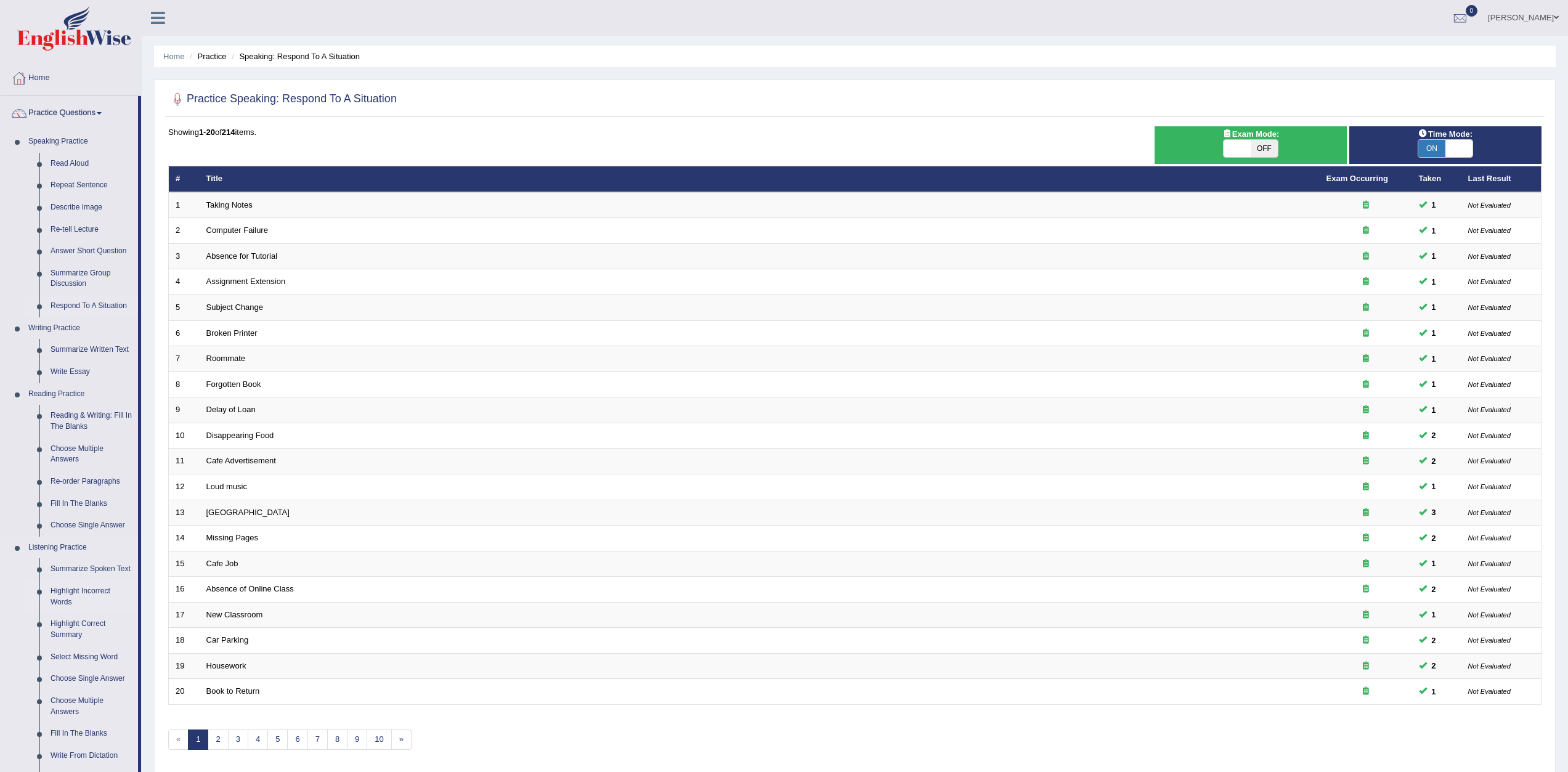
click at [95, 590] on link "Highlight Incorrect Words" at bounding box center [91, 596] width 93 height 32
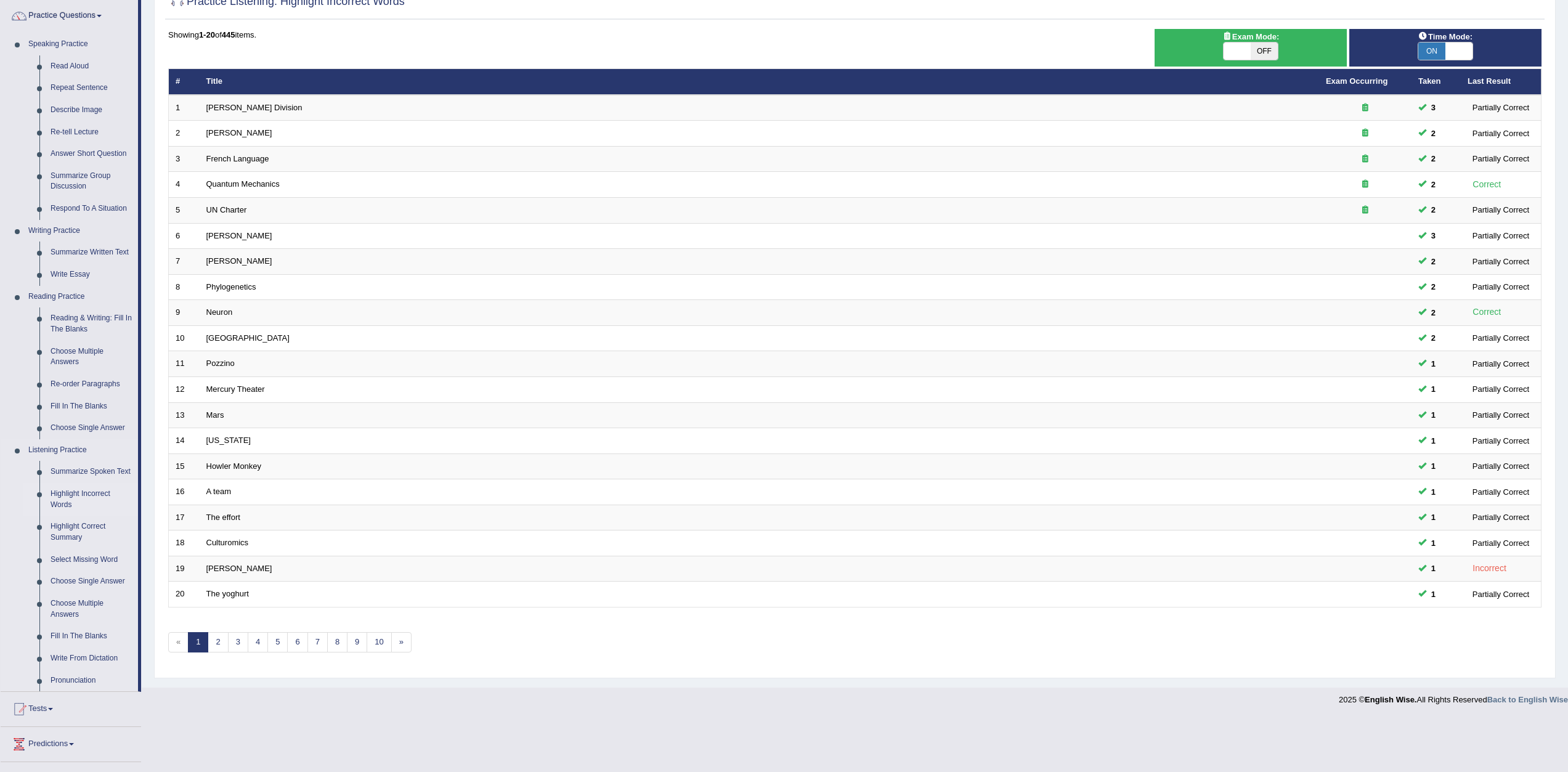
scroll to position [123, 0]
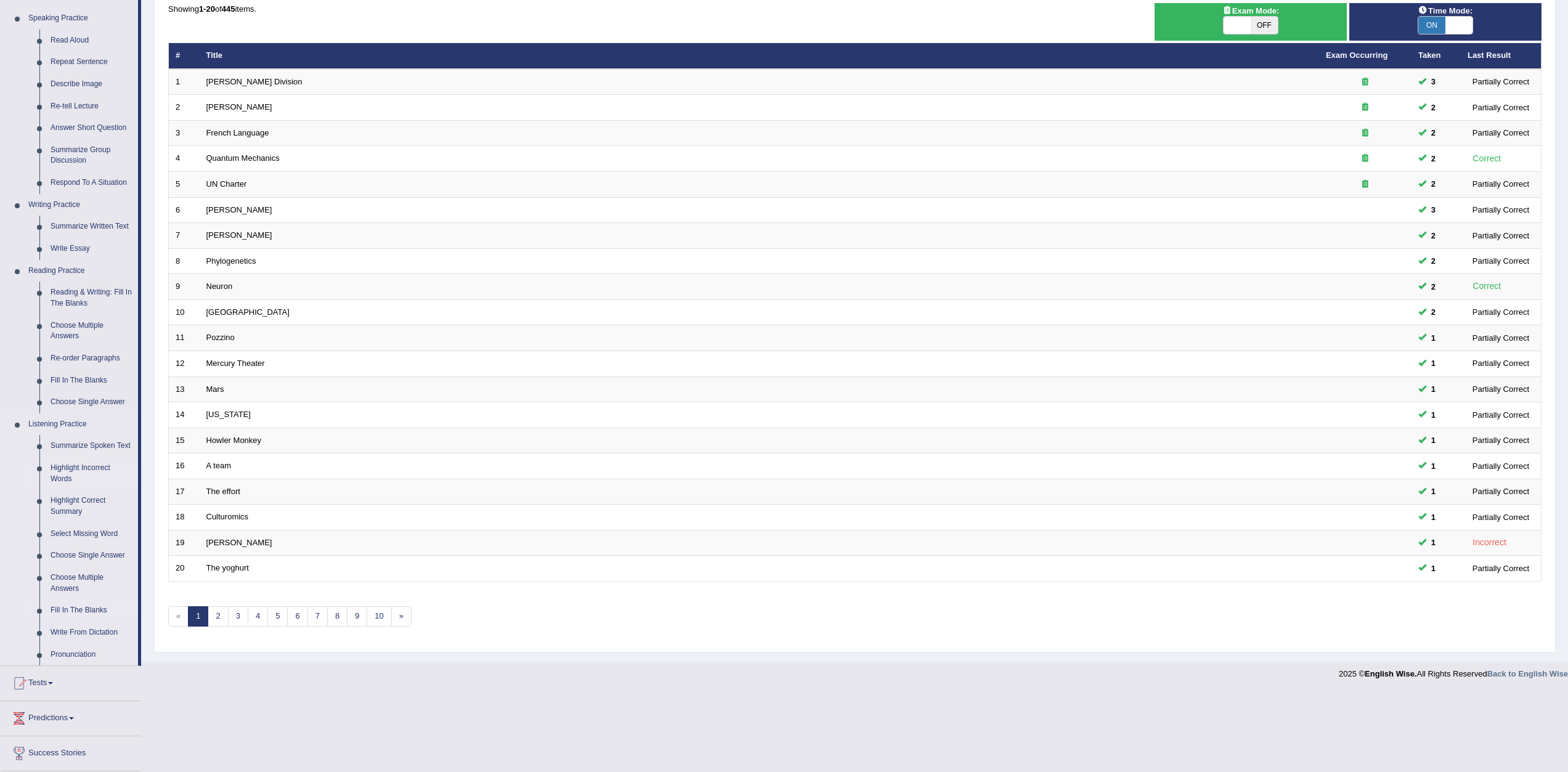
click at [60, 608] on link "Fill In The Blanks" at bounding box center [91, 610] width 93 height 22
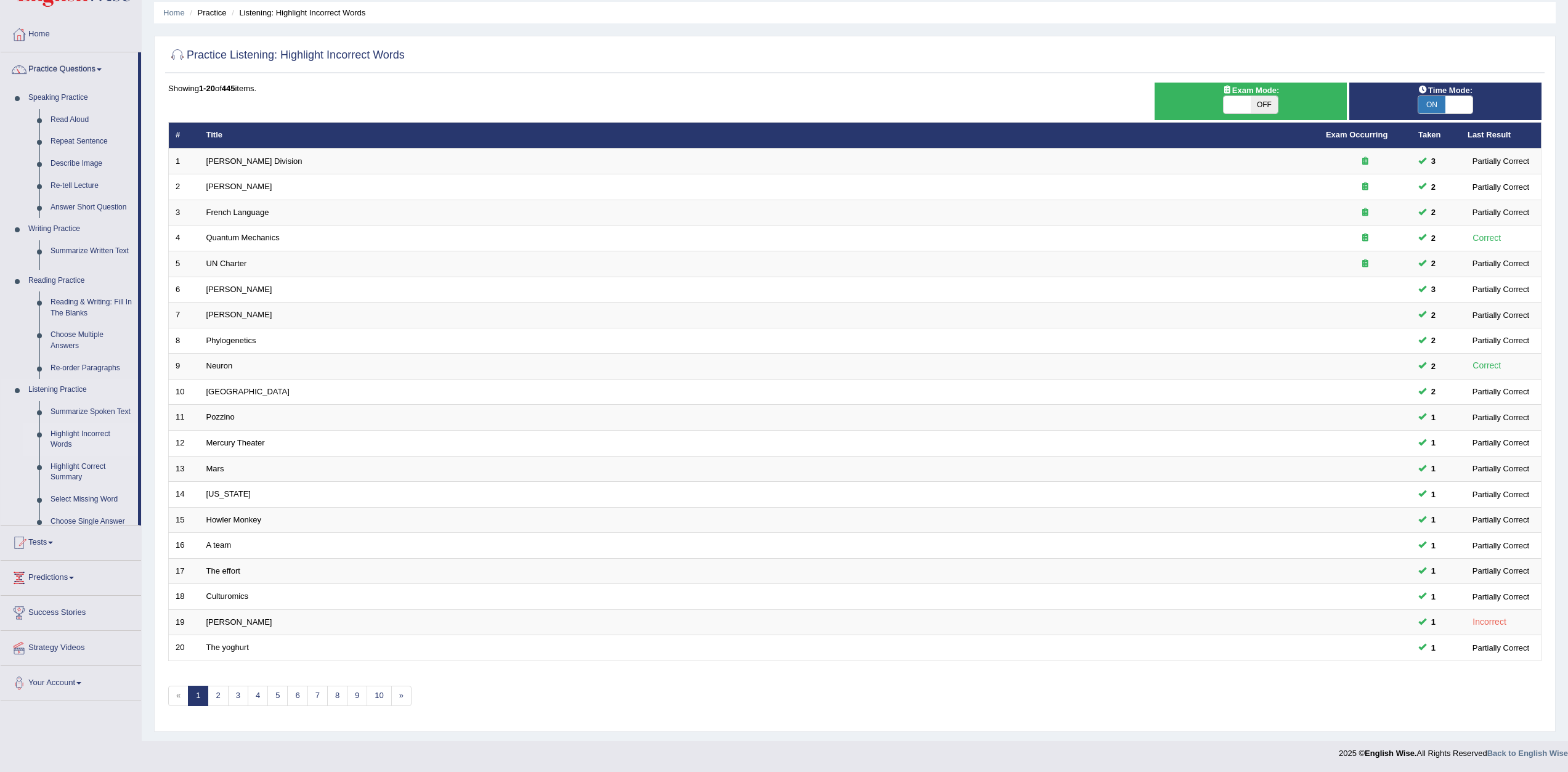
scroll to position [44, 0]
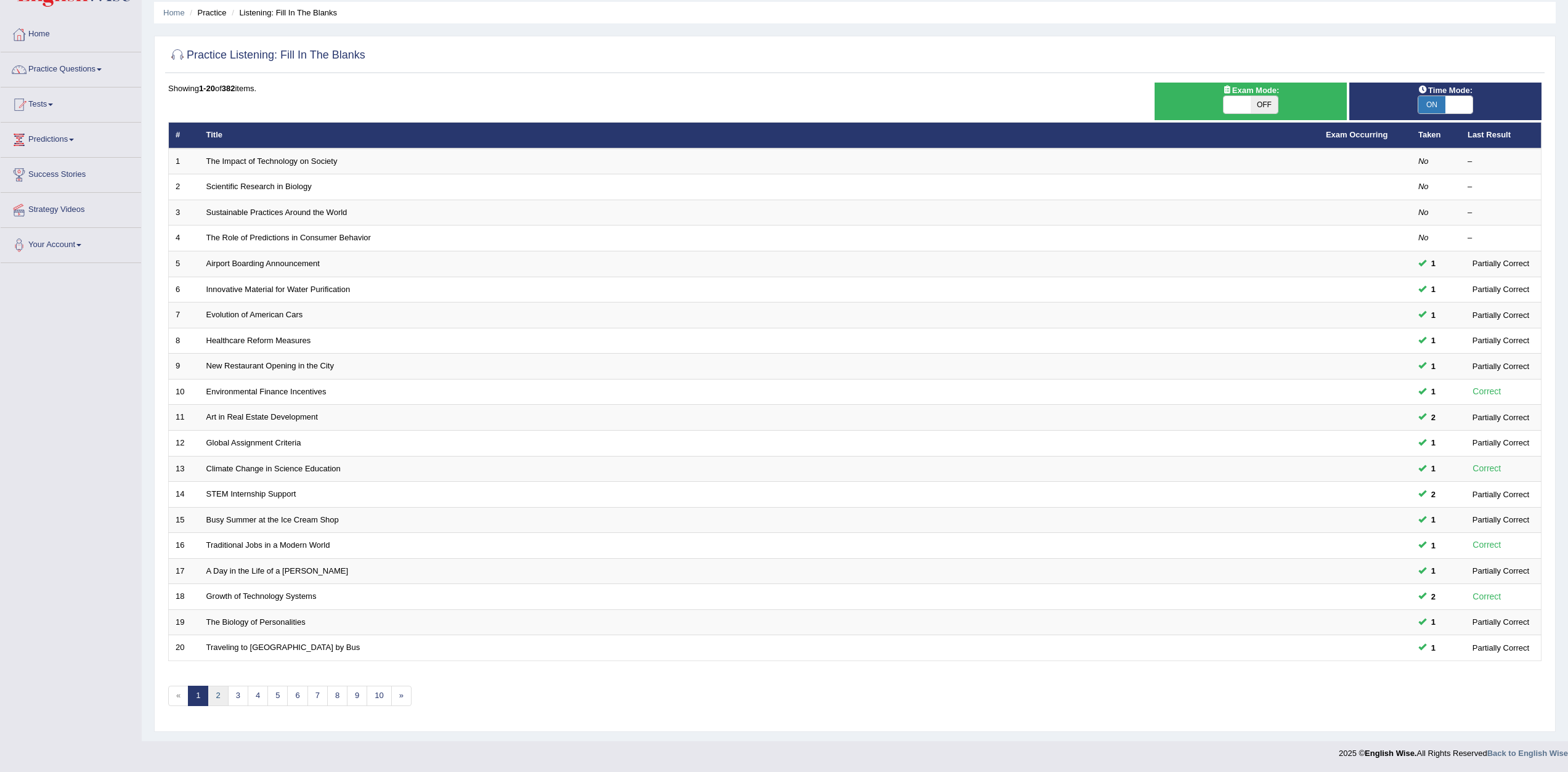
click at [214, 693] on link "2" at bounding box center [218, 695] width 21 height 21
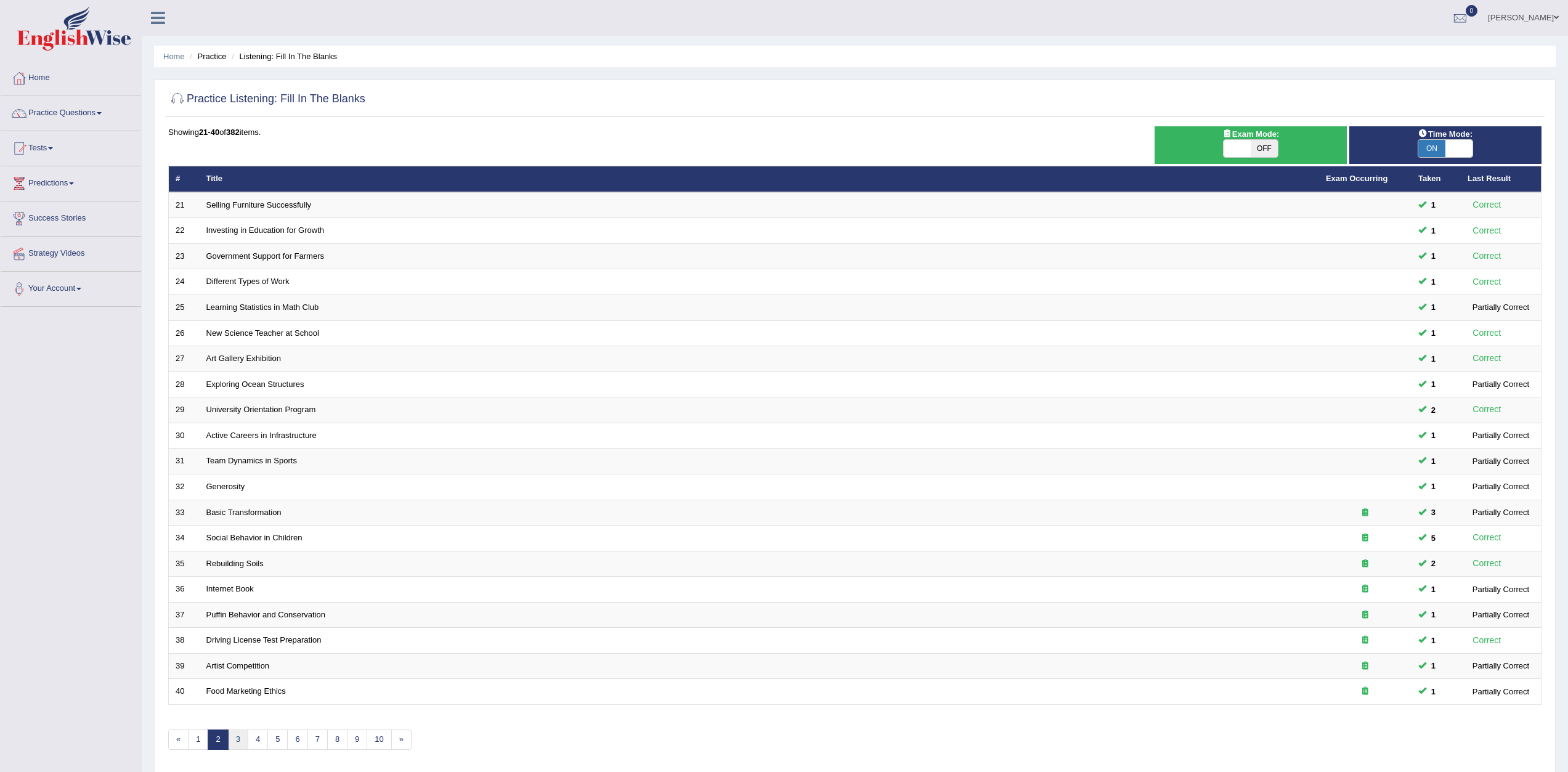
click at [241, 743] on link "3" at bounding box center [238, 739] width 21 height 21
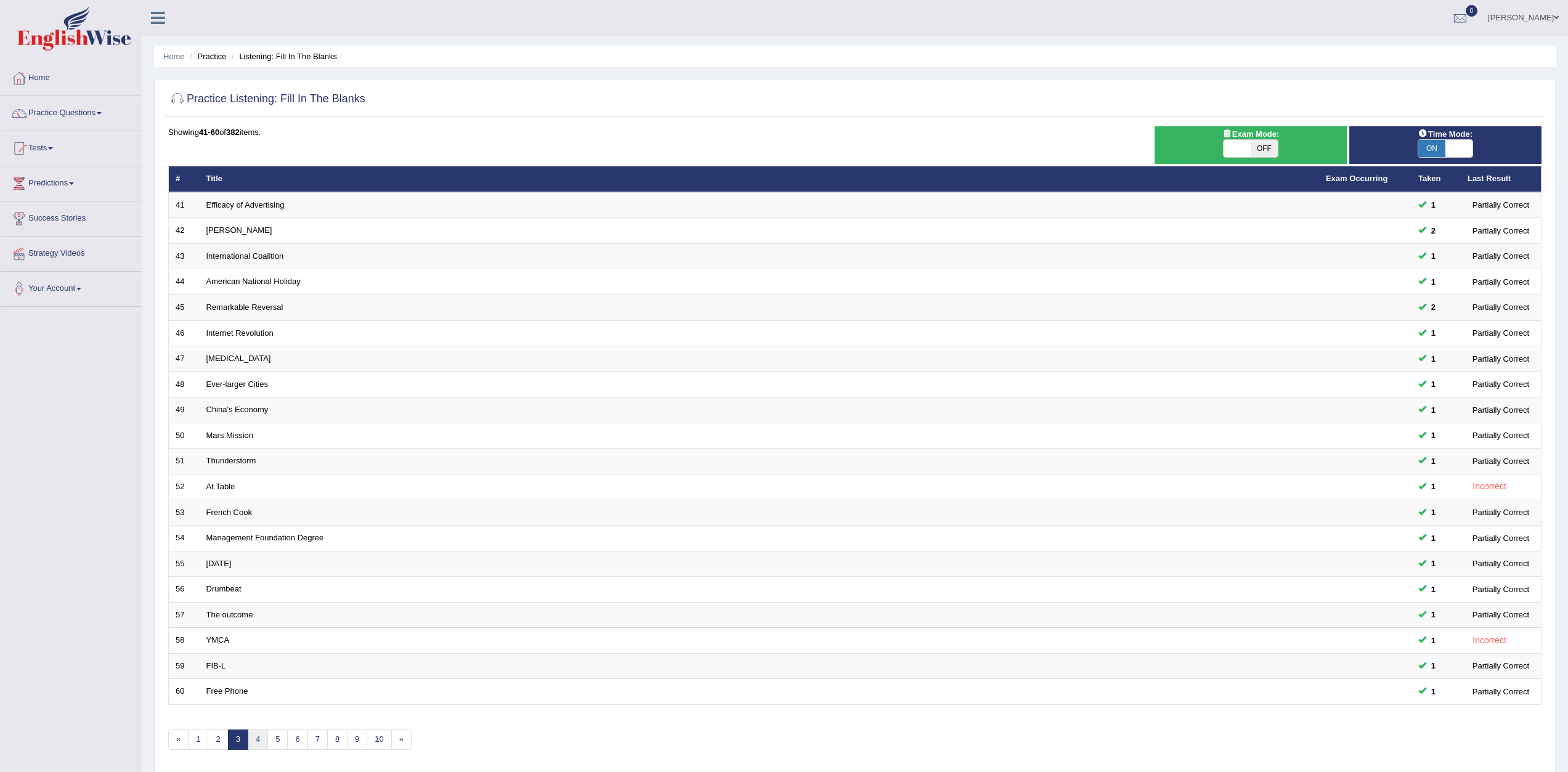
click at [251, 746] on link "4" at bounding box center [258, 739] width 21 height 21
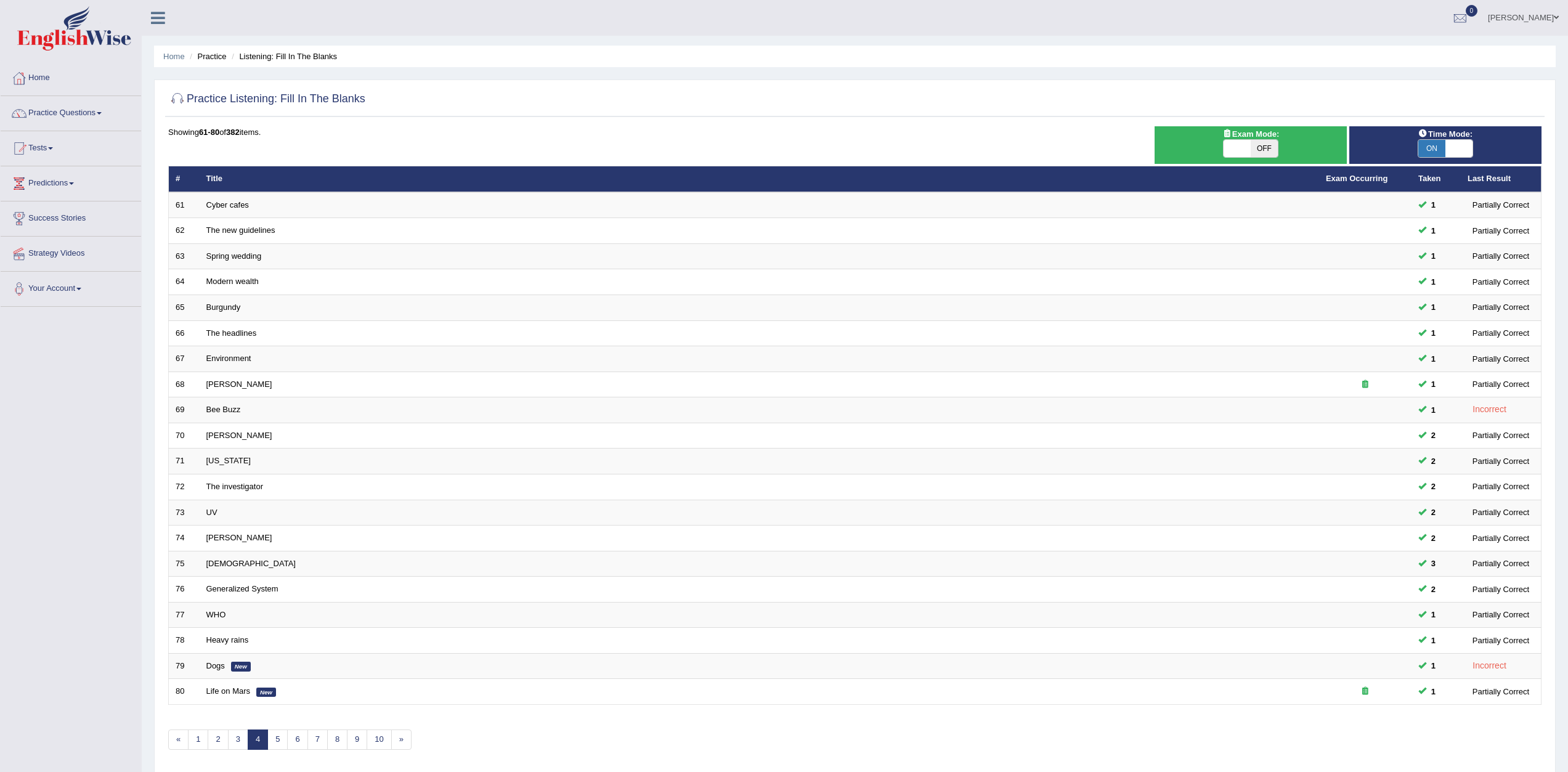
click at [275, 747] on link "5" at bounding box center [277, 739] width 21 height 21
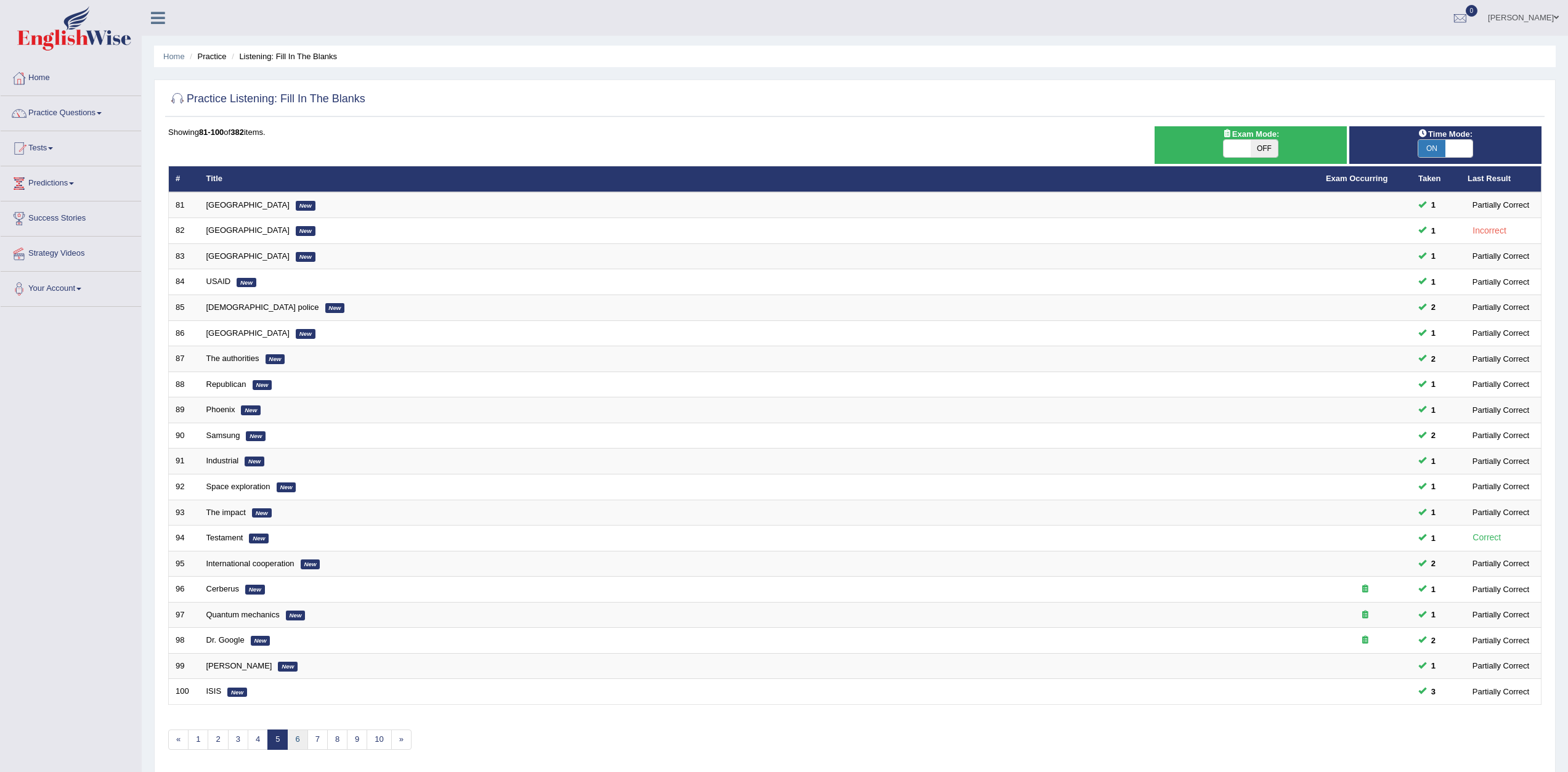
click at [300, 742] on link "6" at bounding box center [297, 739] width 21 height 21
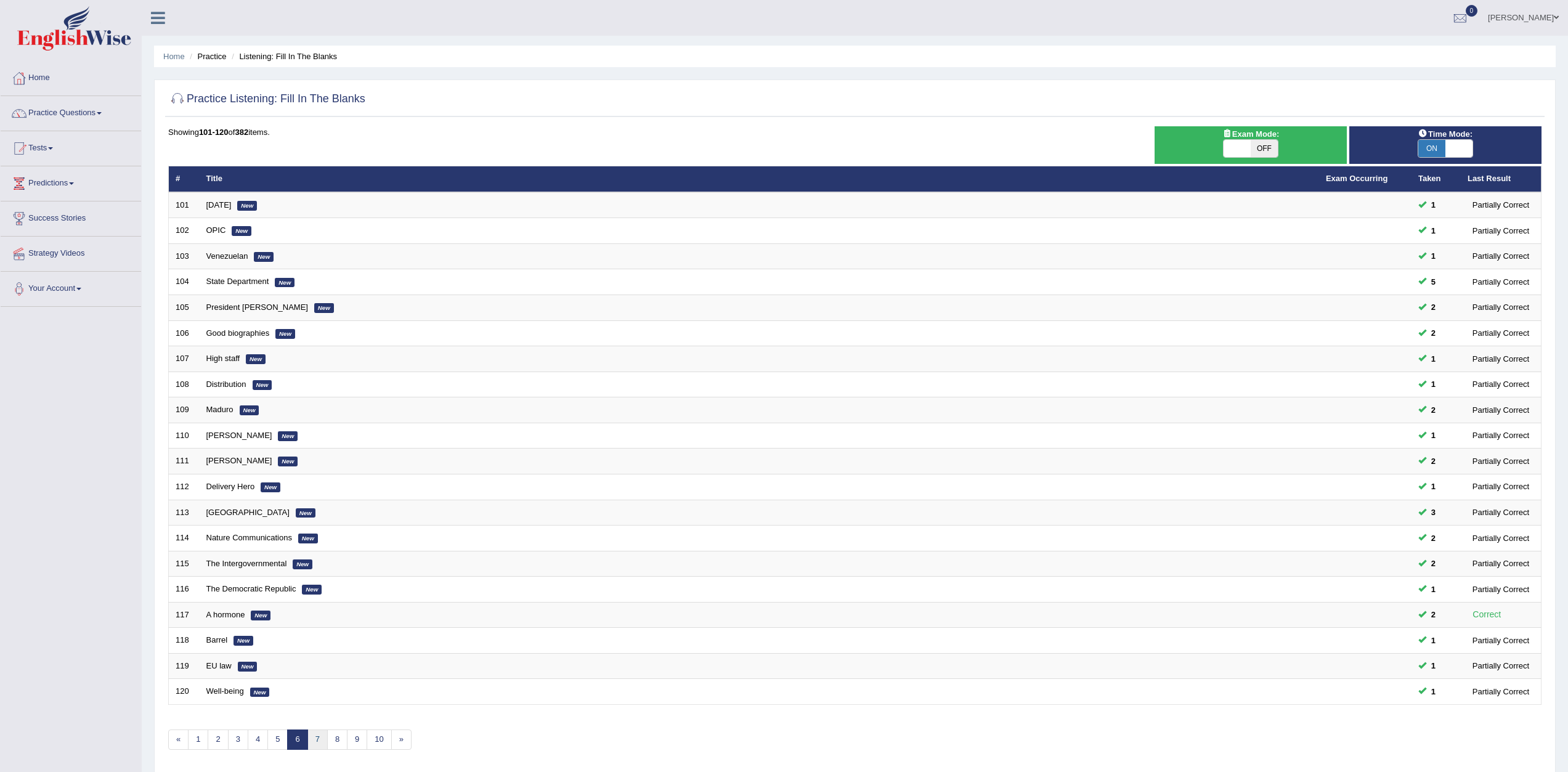
click at [323, 746] on link "7" at bounding box center [318, 739] width 21 height 21
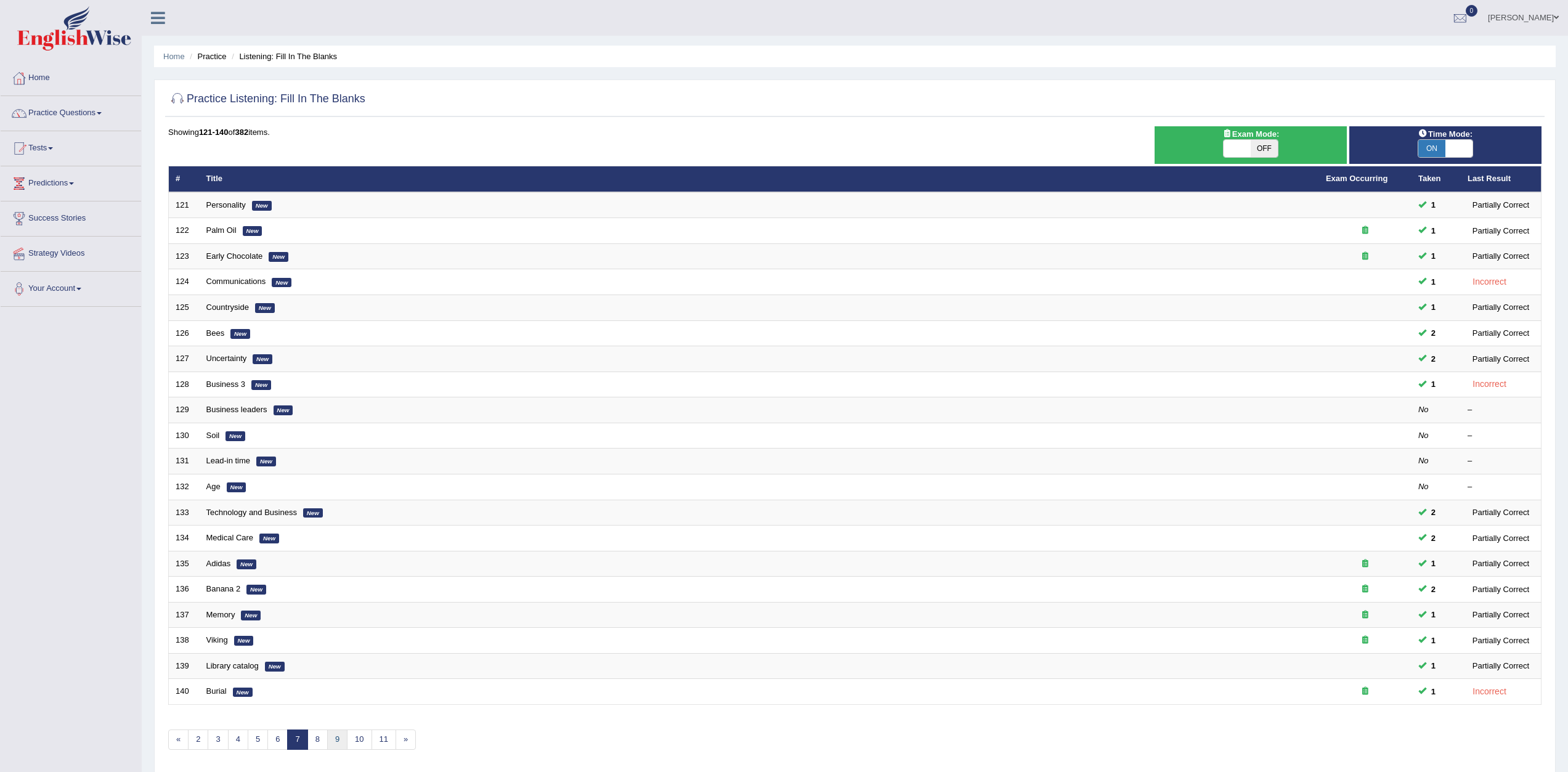
click at [332, 745] on link "9" at bounding box center [337, 739] width 21 height 21
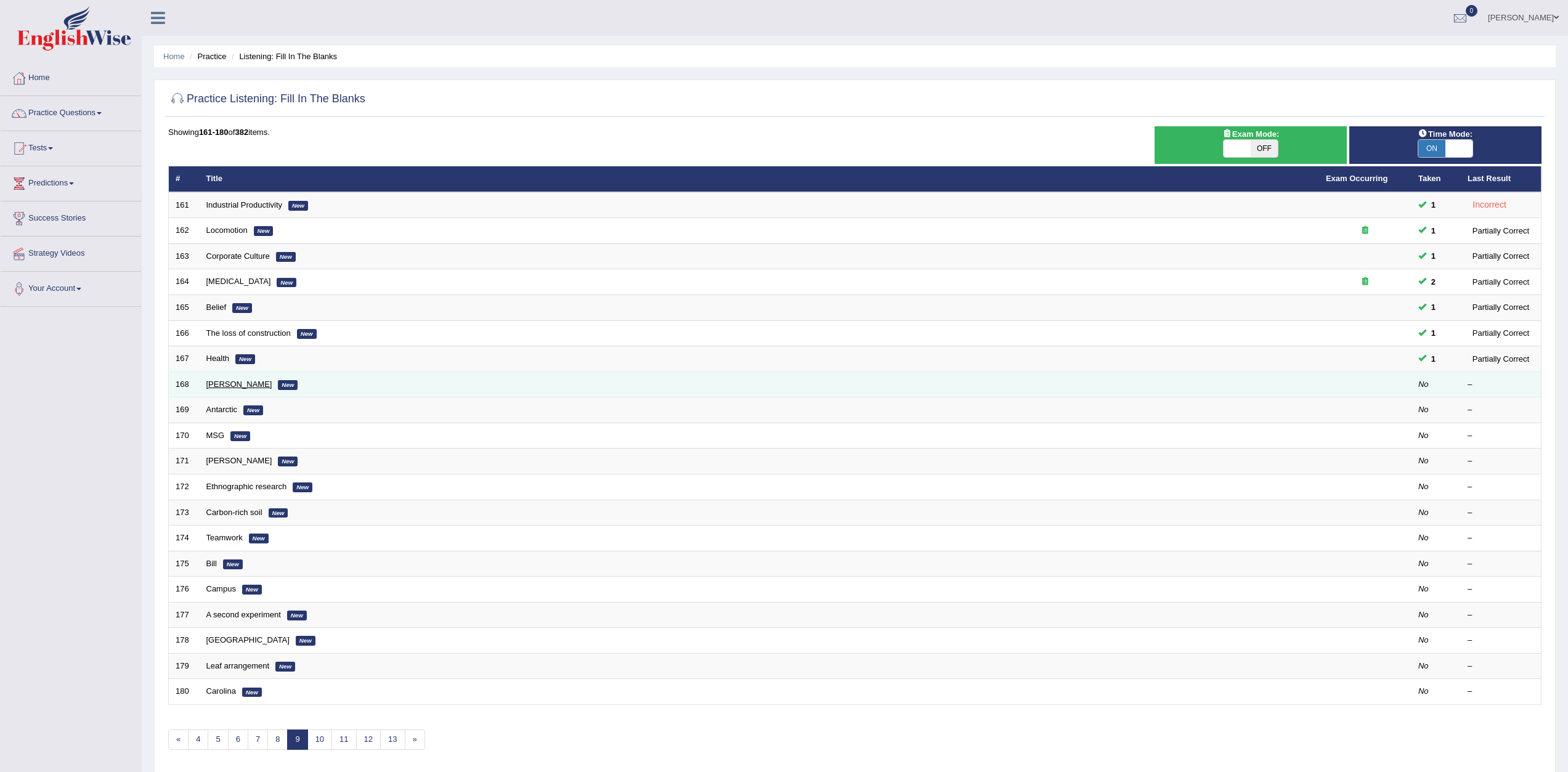
click at [232, 381] on link "[PERSON_NAME]" at bounding box center [240, 384] width 66 height 9
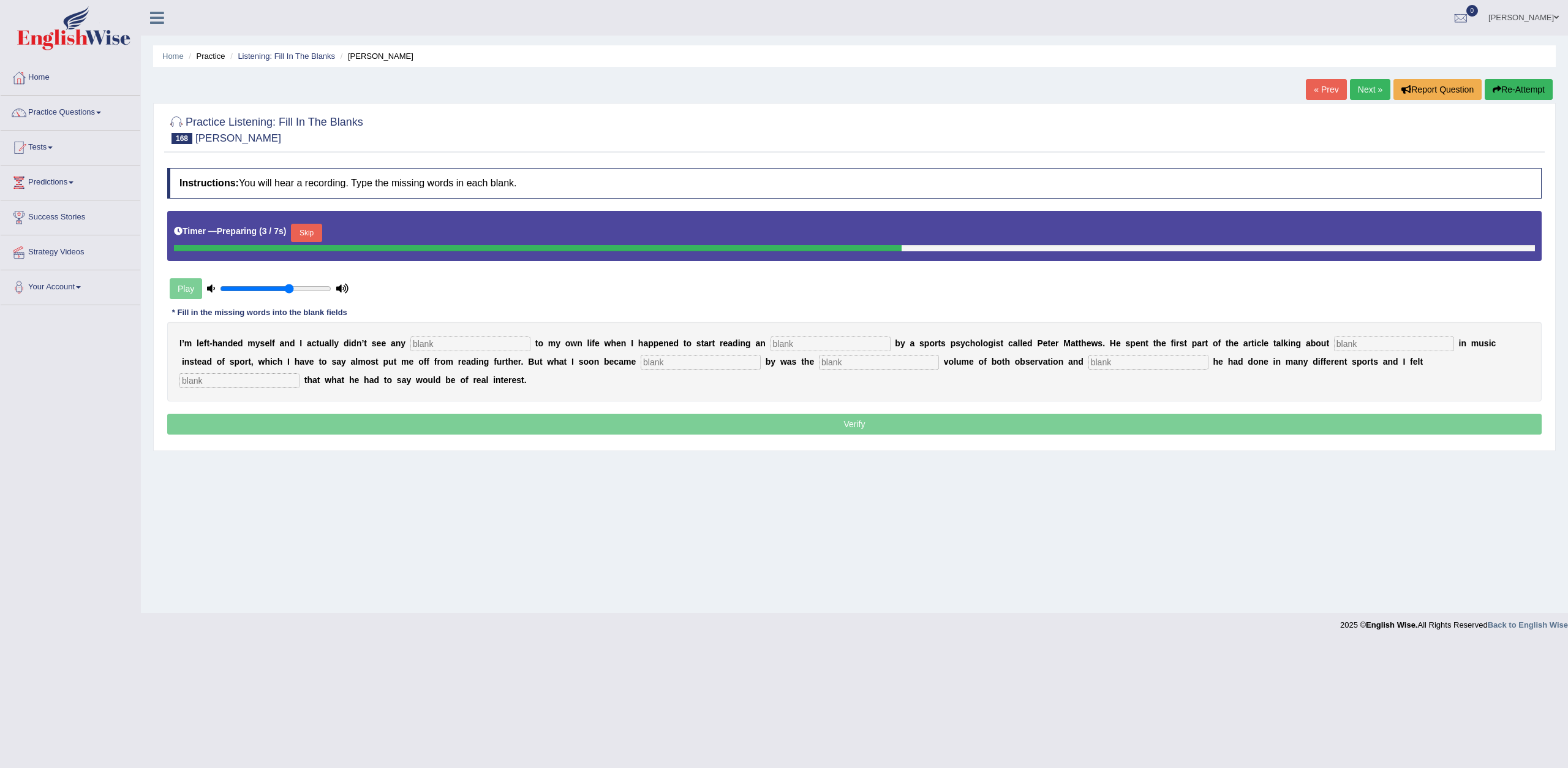
click at [483, 348] on input "text" at bounding box center [470, 344] width 120 height 15
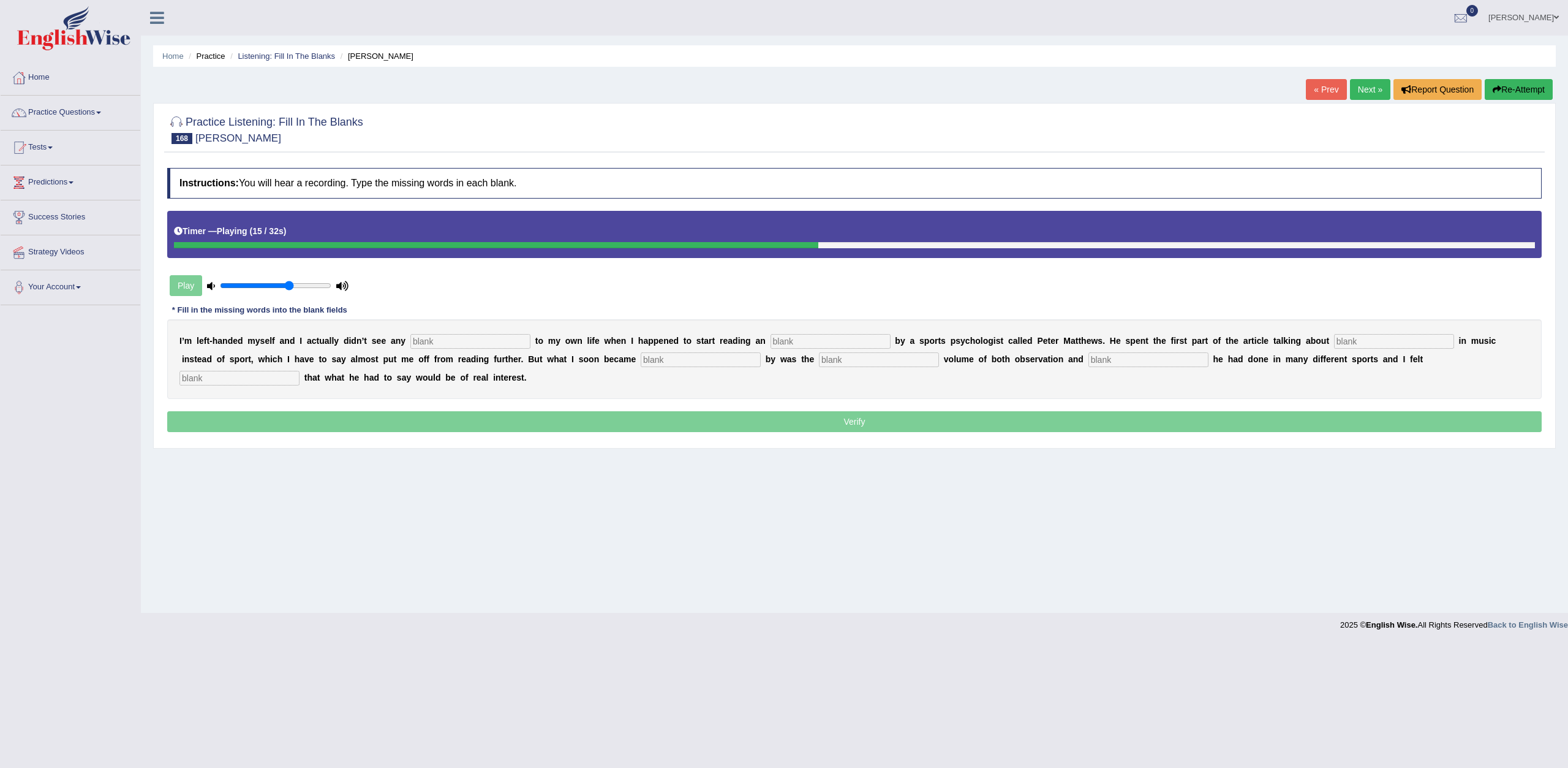
drag, startPoint x: 1524, startPoint y: 136, endPoint x: 1524, endPoint y: 143, distance: 7.0
click at [1524, 143] on div at bounding box center [854, 128] width 1375 height 37
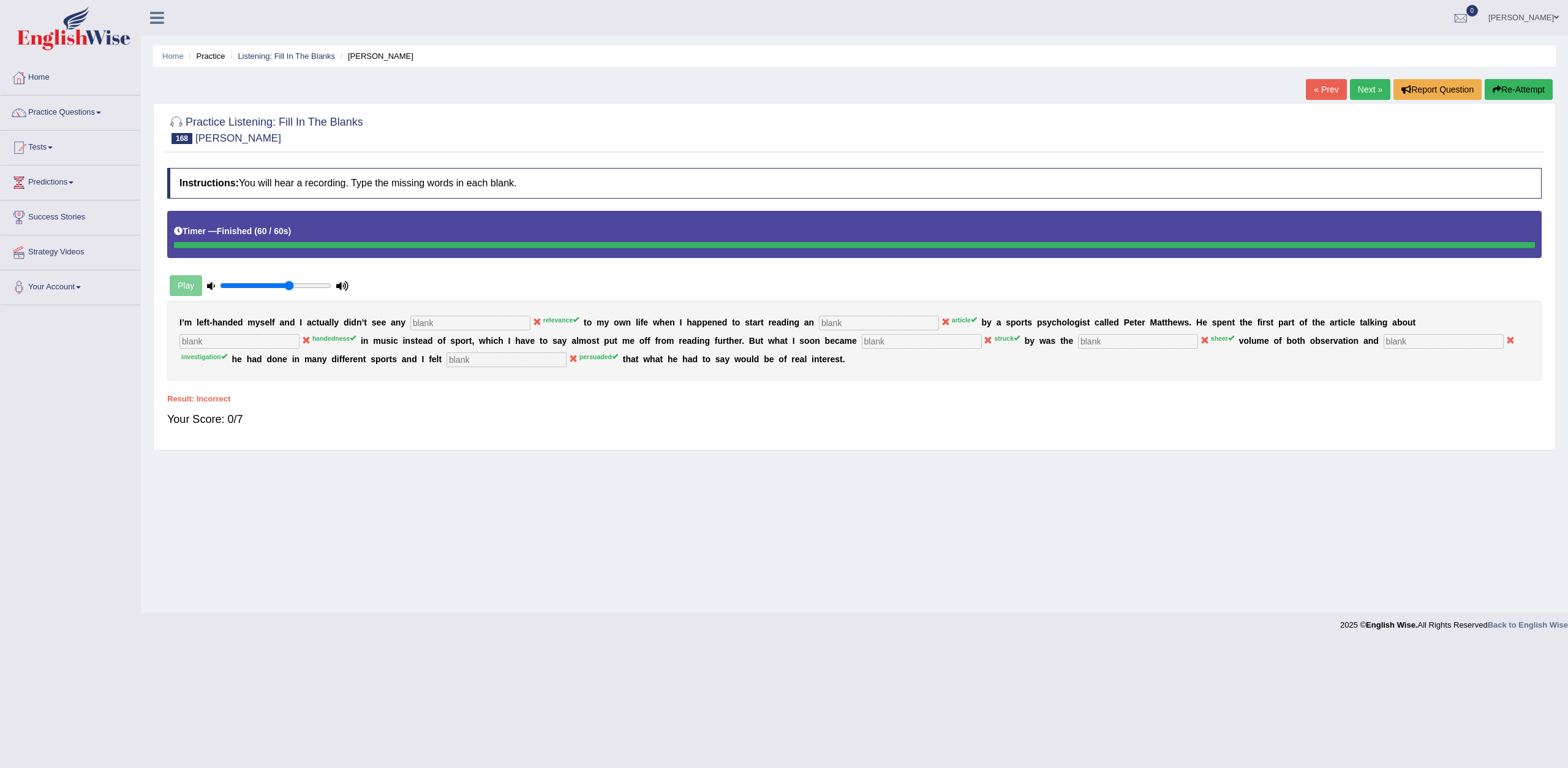
click at [1415, 110] on div at bounding box center [854, 128] width 1375 height 37
click at [1510, 90] on button "Re-Attempt" at bounding box center [1519, 89] width 68 height 21
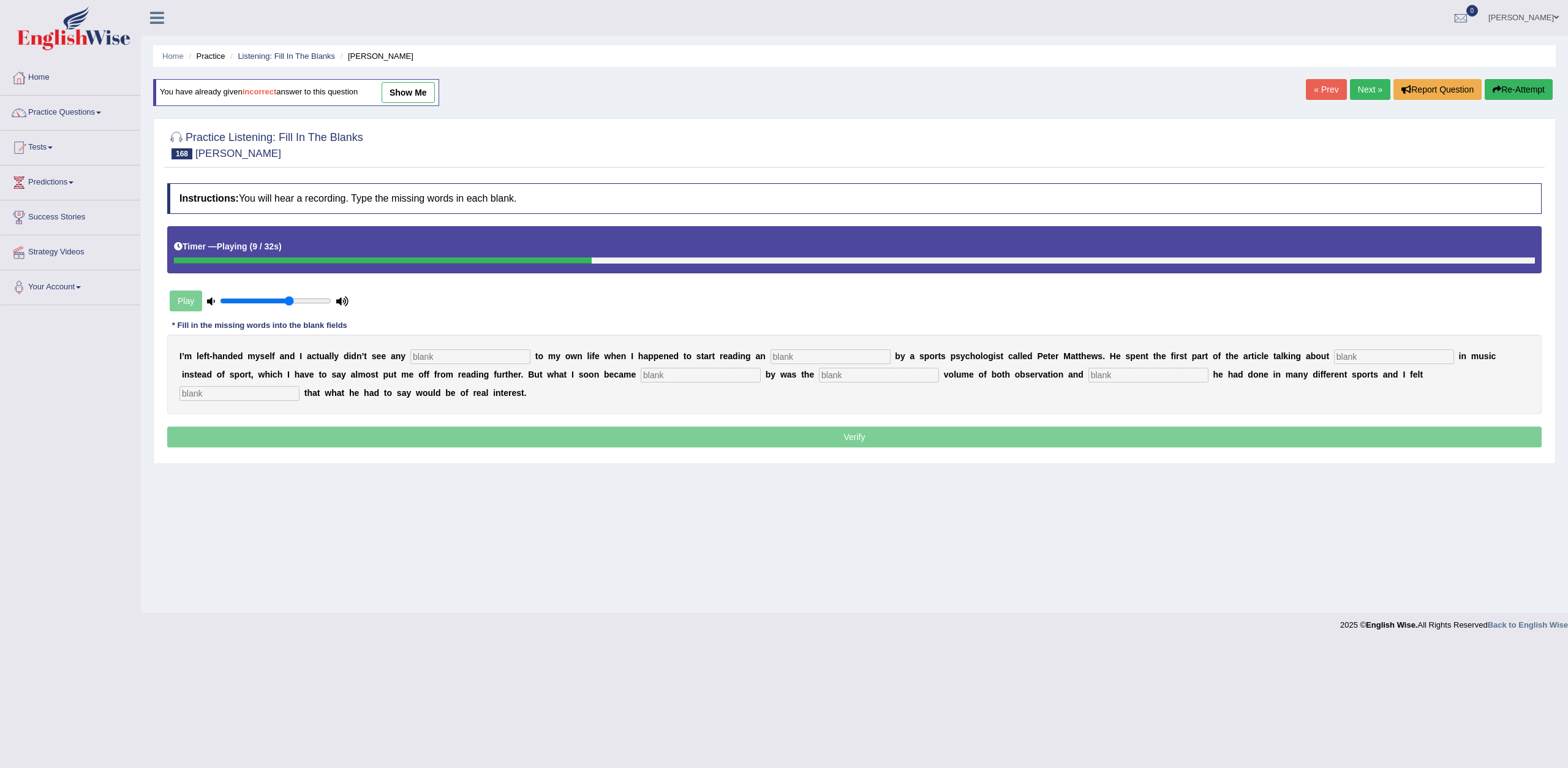
click at [1501, 90] on button "Re-Attempt" at bounding box center [1519, 89] width 68 height 21
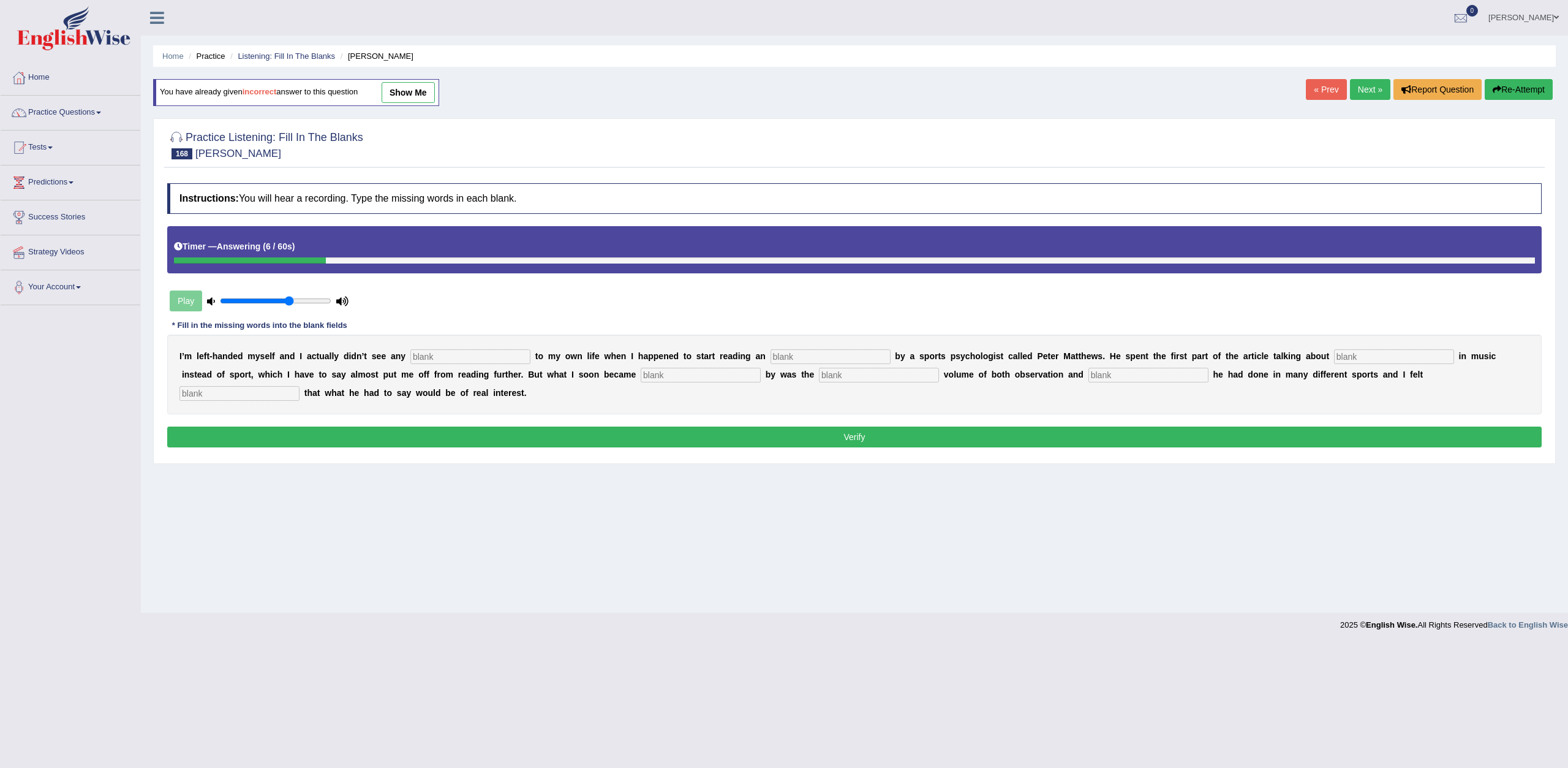
click at [489, 354] on input "text" at bounding box center [470, 357] width 120 height 15
type input "relevnce"
click at [870, 352] on input "text" at bounding box center [830, 357] width 120 height 15
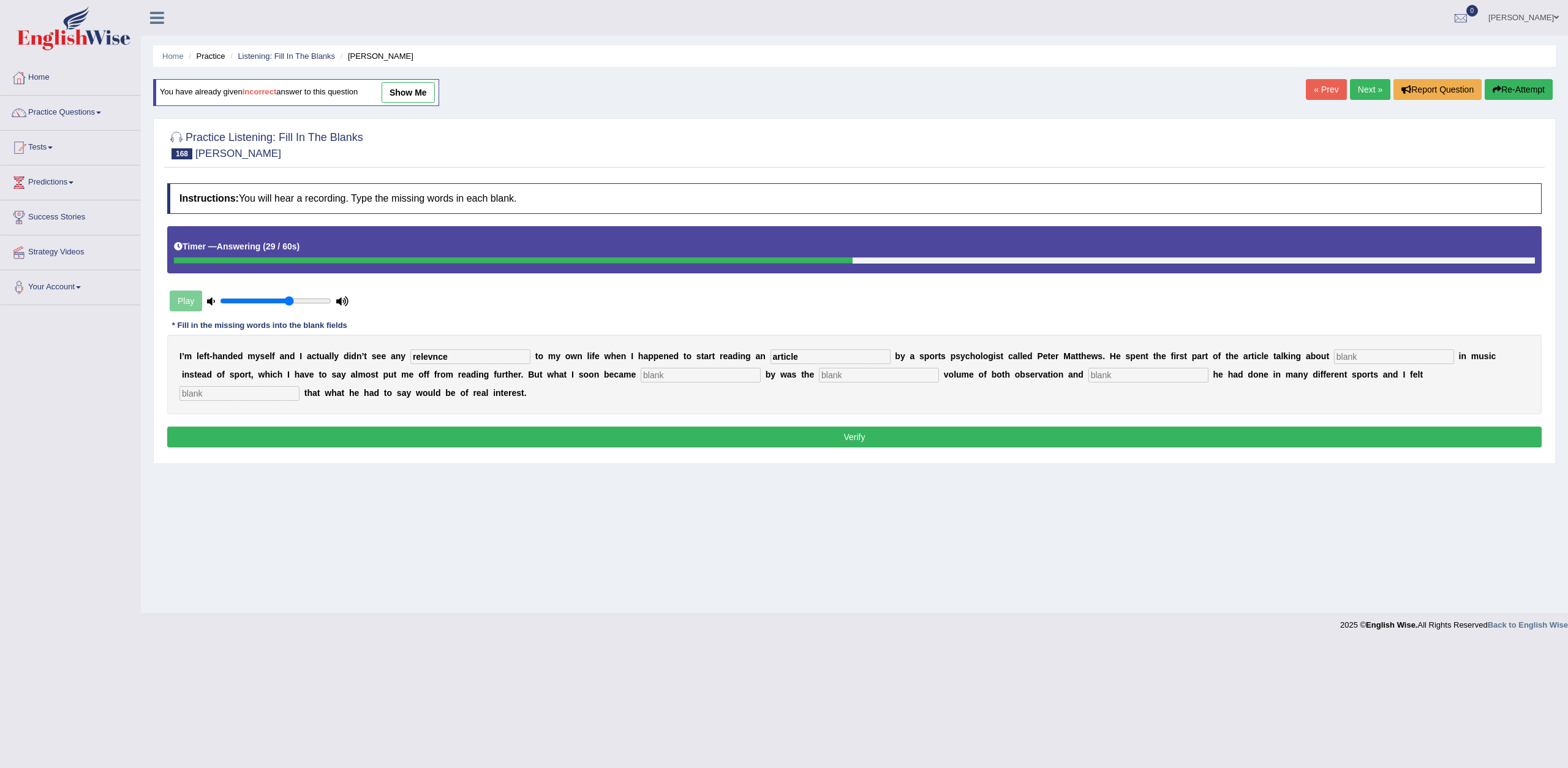
type input "article"
click at [692, 376] on input "text" at bounding box center [701, 375] width 120 height 15
type input "headness"
click at [863, 373] on input "text" at bounding box center [879, 375] width 120 height 15
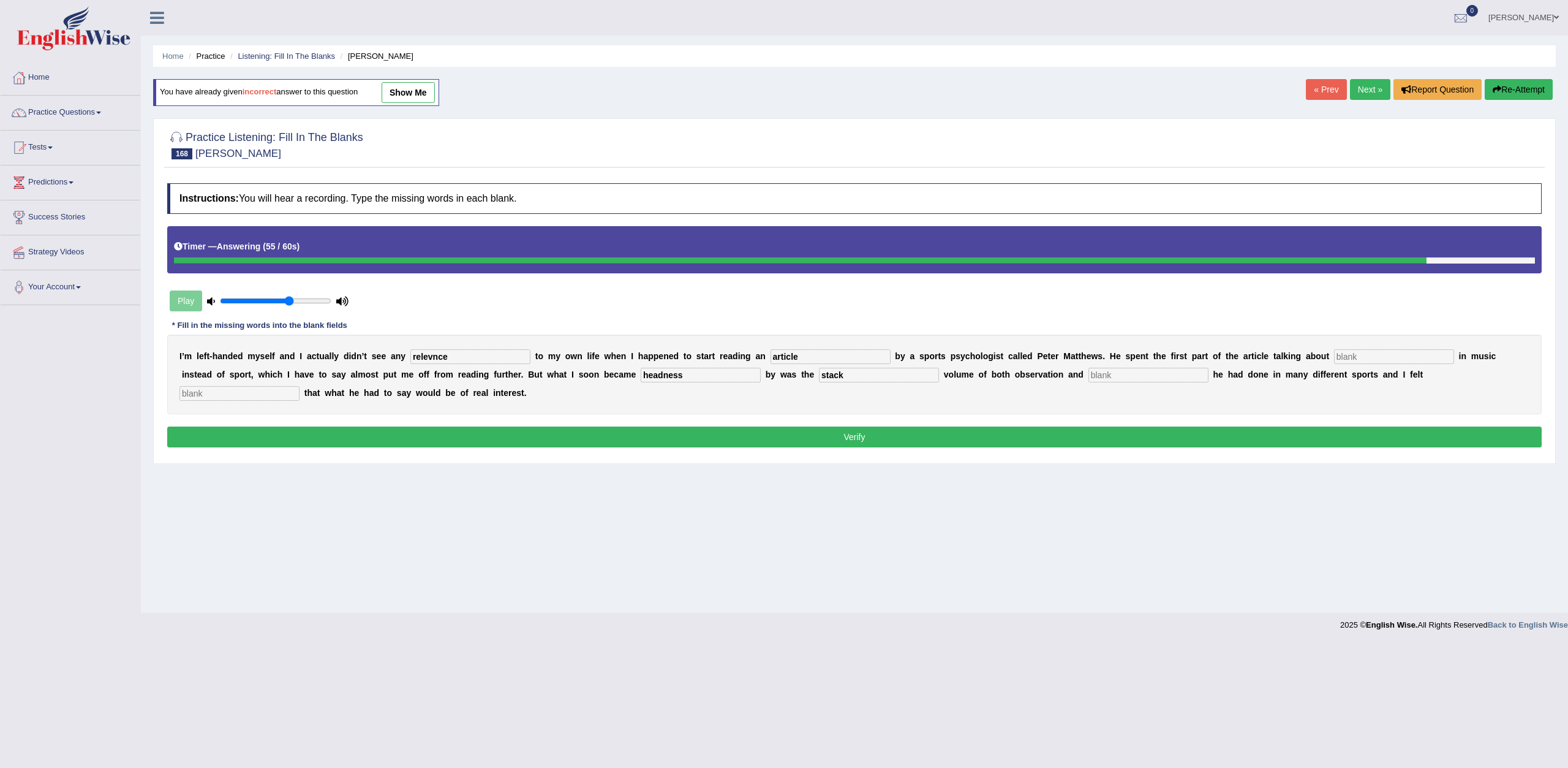
type input "stack"
click at [1113, 369] on input "text" at bounding box center [1149, 375] width 120 height 15
type input "volume"
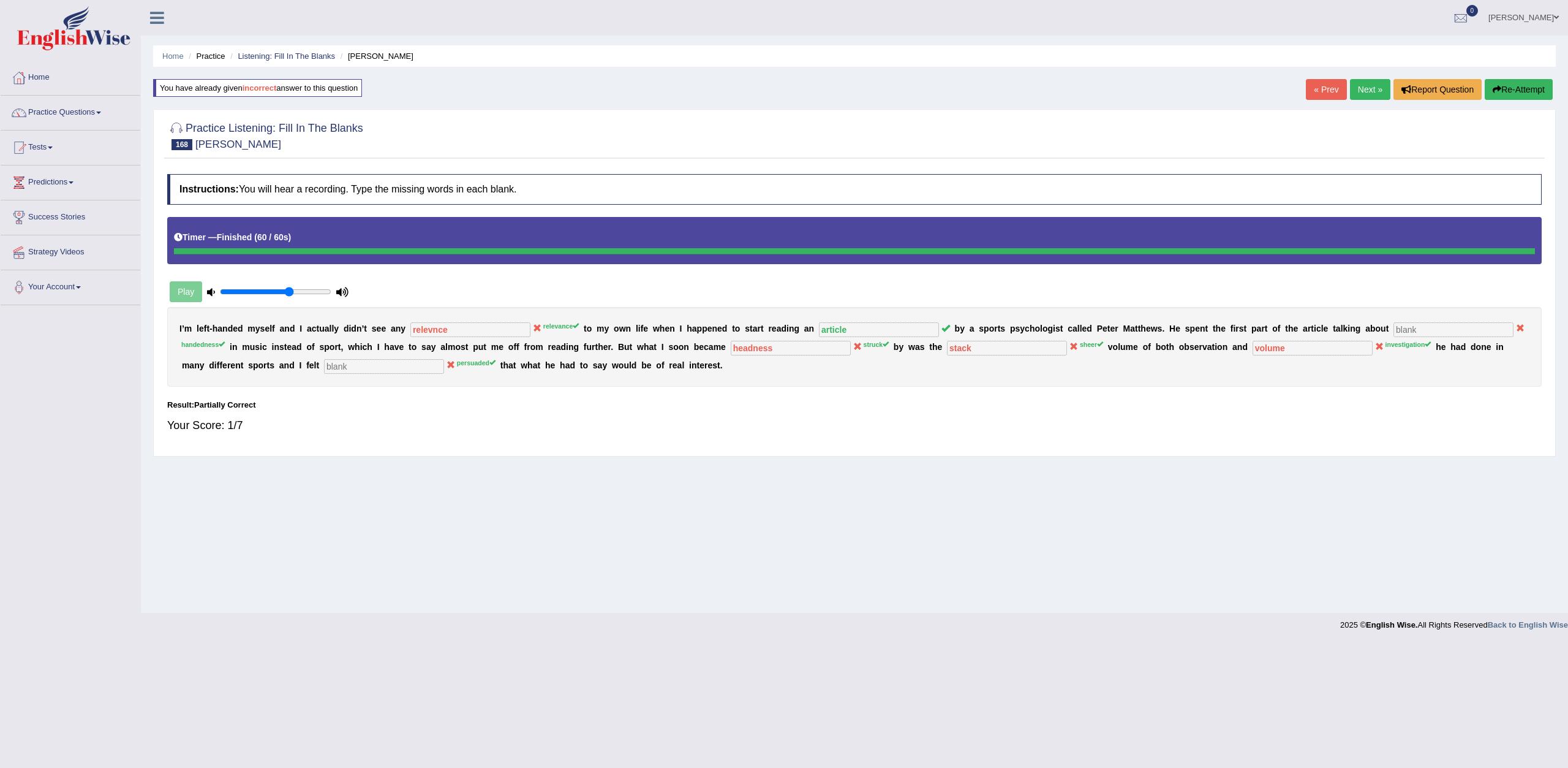
click at [1372, 95] on link "Next »" at bounding box center [1370, 89] width 40 height 21
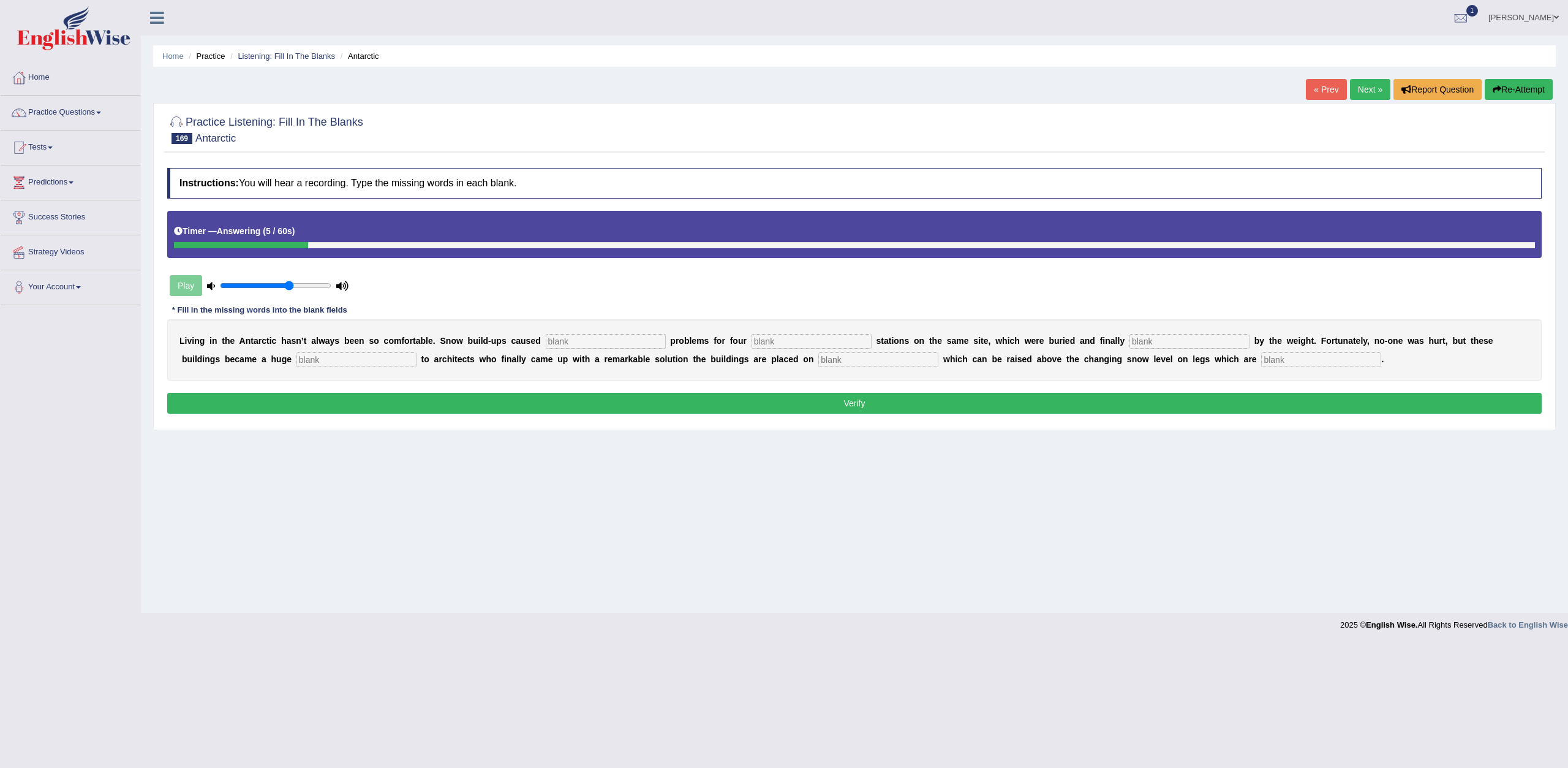
click at [1367, 363] on input "text" at bounding box center [1321, 359] width 120 height 15
type input "extandble"
click at [849, 361] on input "text" at bounding box center [878, 359] width 120 height 15
type input "plateform"
click at [352, 361] on input "text" at bounding box center [357, 359] width 120 height 15
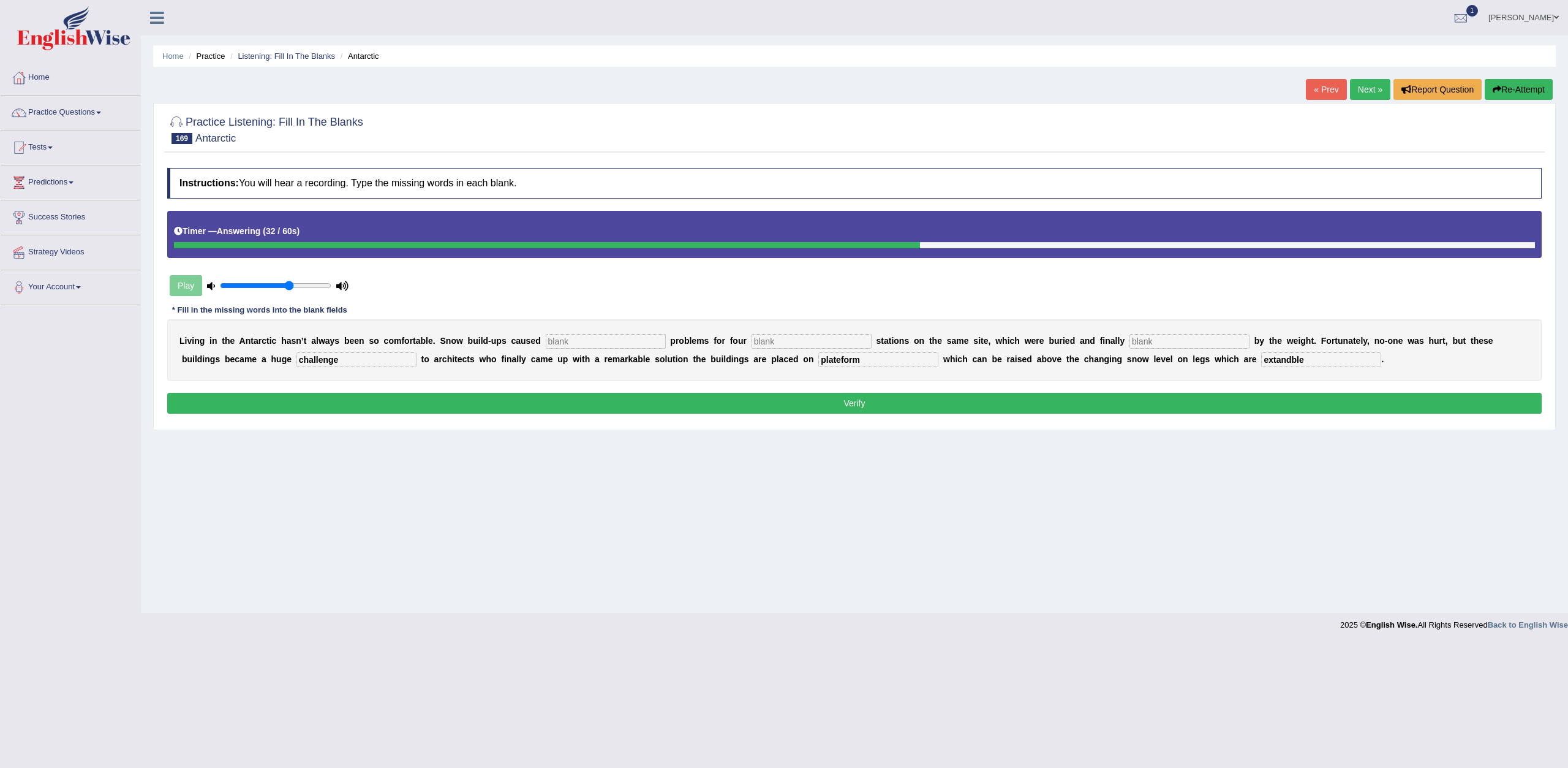
type input "challenge"
click at [1172, 342] on input "text" at bounding box center [1190, 341] width 120 height 15
click at [794, 340] on input "text" at bounding box center [812, 341] width 120 height 15
click at [1205, 346] on input "text" at bounding box center [1190, 341] width 120 height 15
type input "barried"
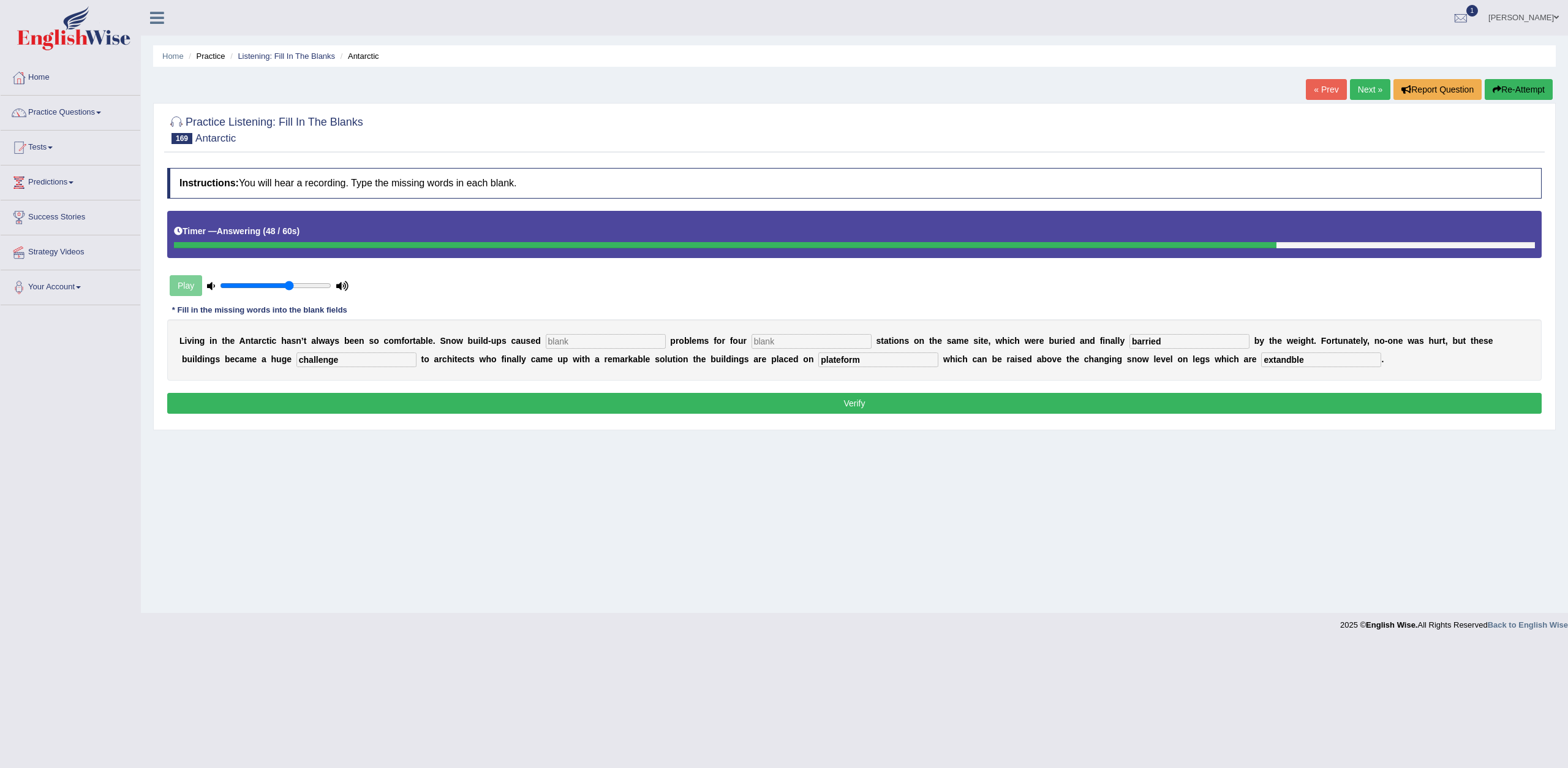
click at [578, 345] on input "text" at bounding box center [606, 341] width 120 height 15
type input "invormance"
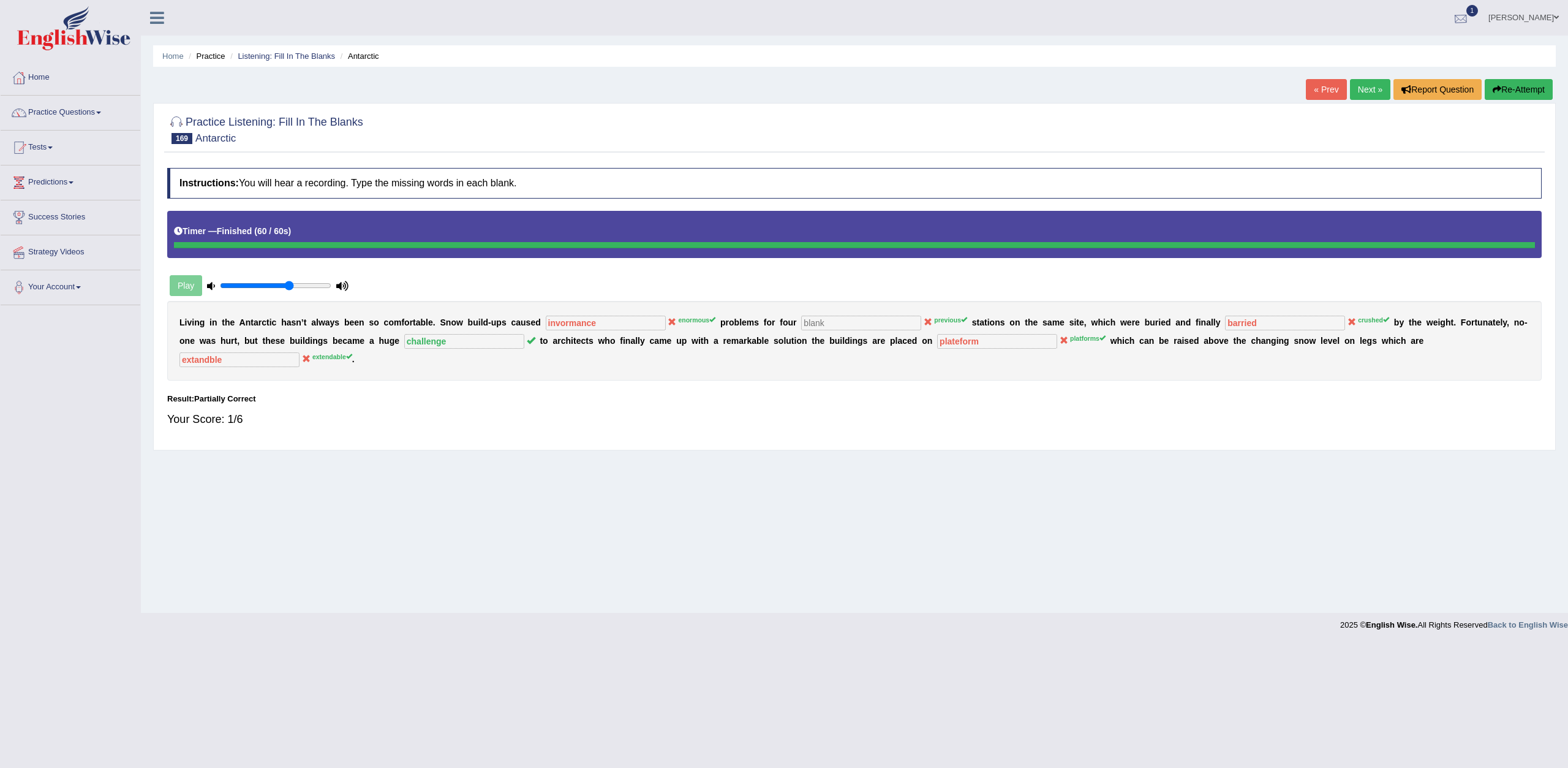
click at [1470, 21] on div at bounding box center [1461, 18] width 18 height 18
click at [1440, 58] on span "Exam evaluated" at bounding box center [1387, 62] width 163 height 10
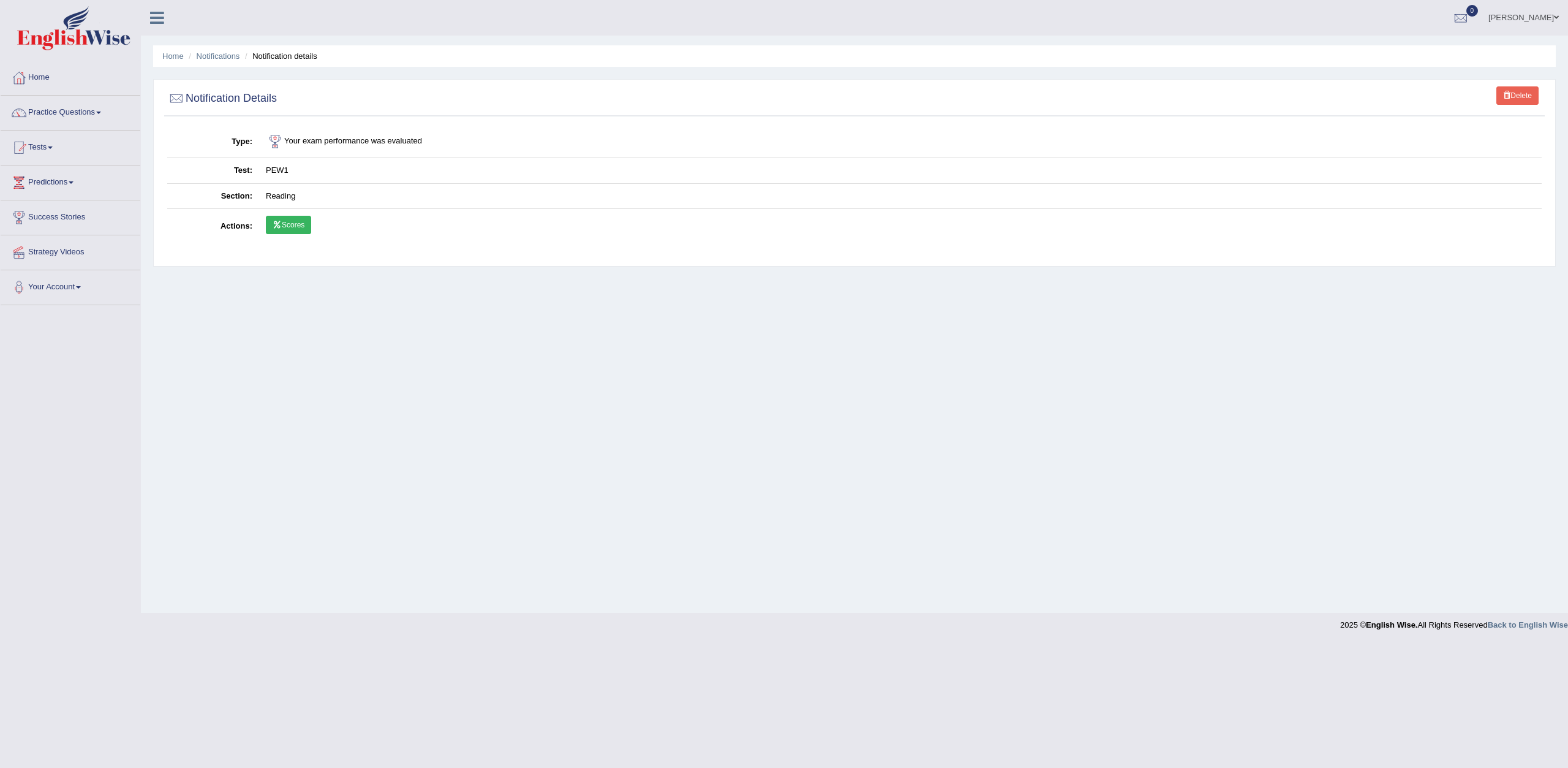
click at [290, 224] on link "Scores" at bounding box center [288, 224] width 45 height 18
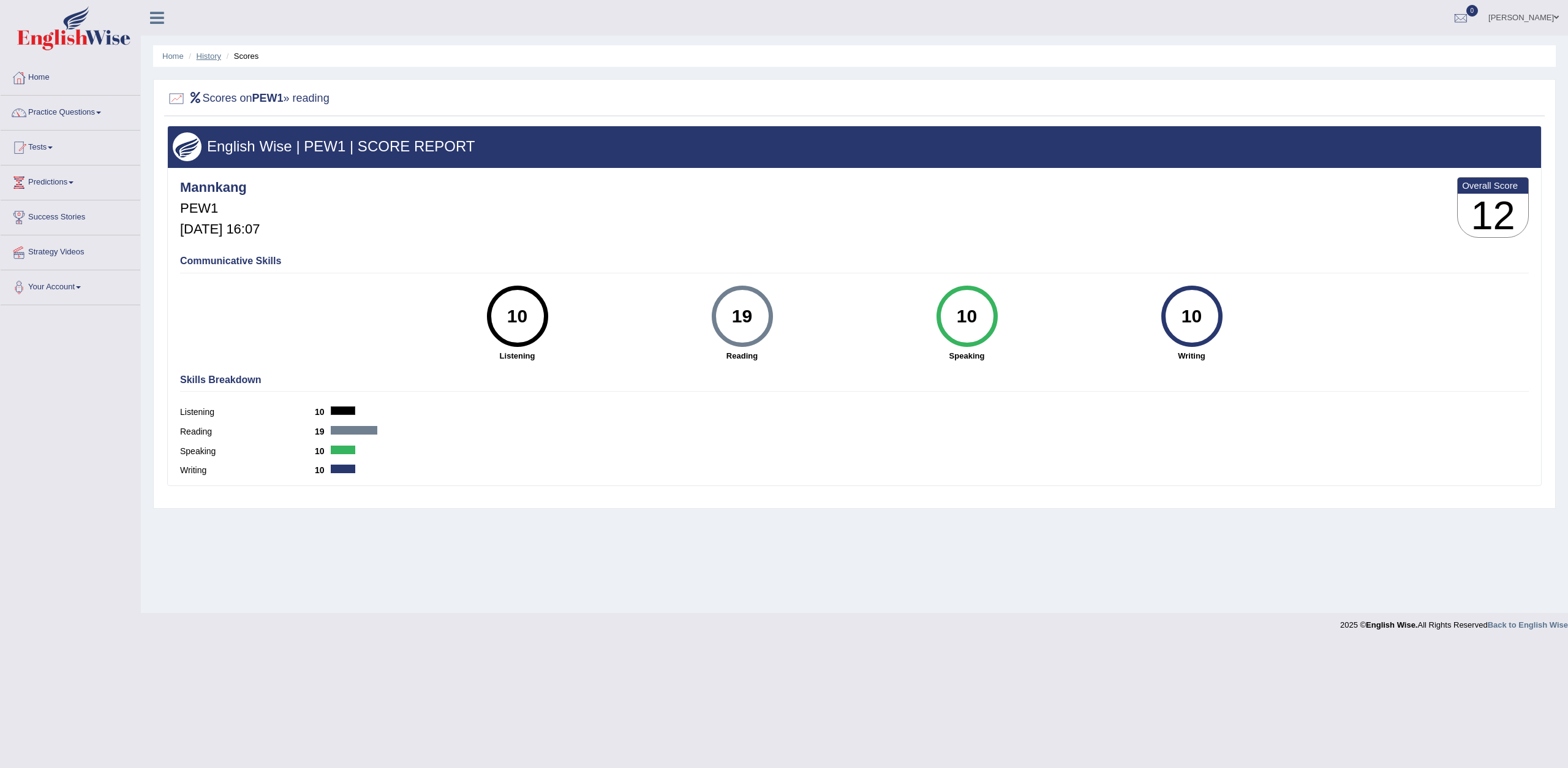
click at [203, 58] on link "History" at bounding box center [209, 56] width 25 height 9
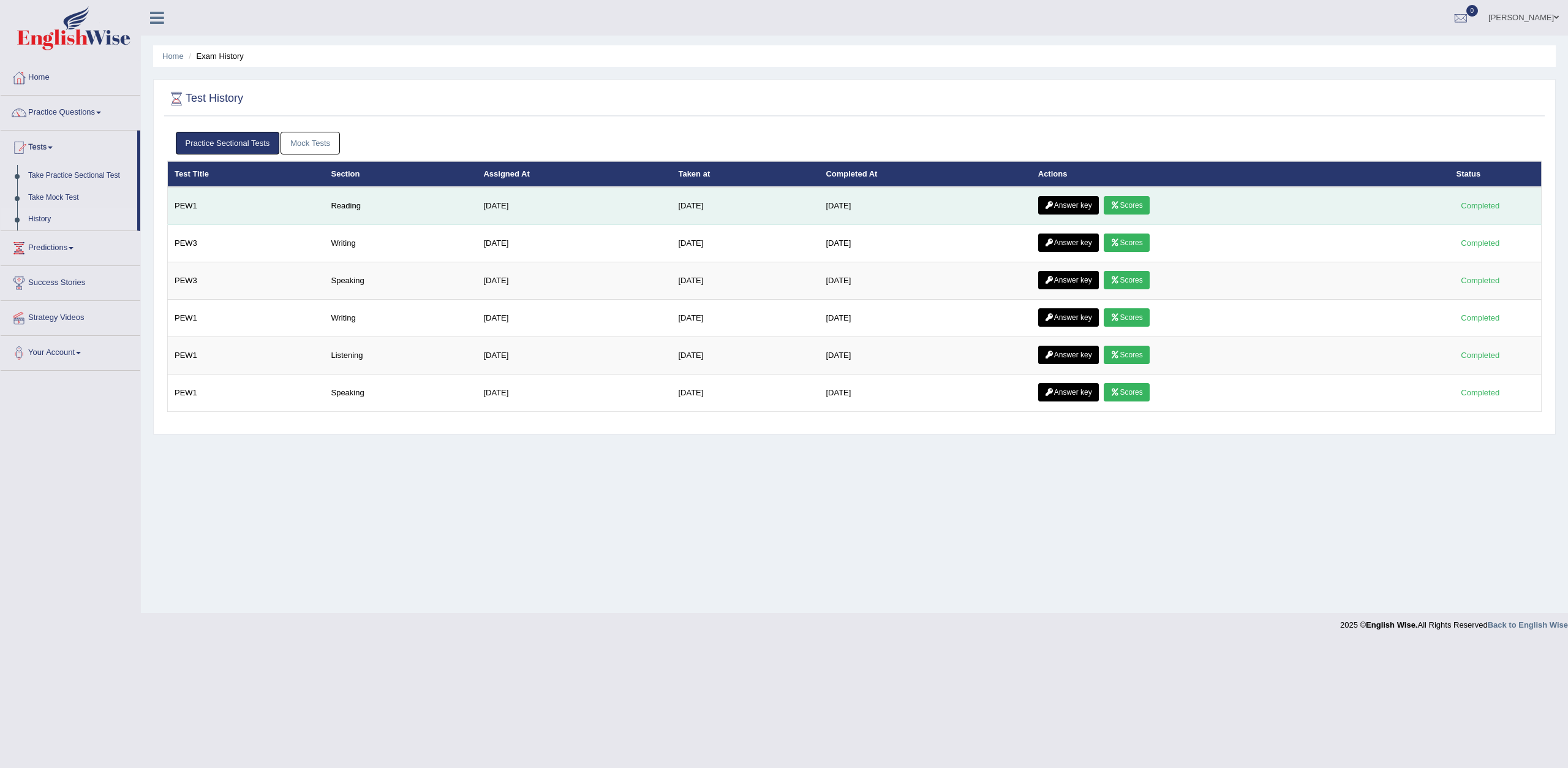
click at [1064, 201] on link "Answer key" at bounding box center [1069, 205] width 61 height 18
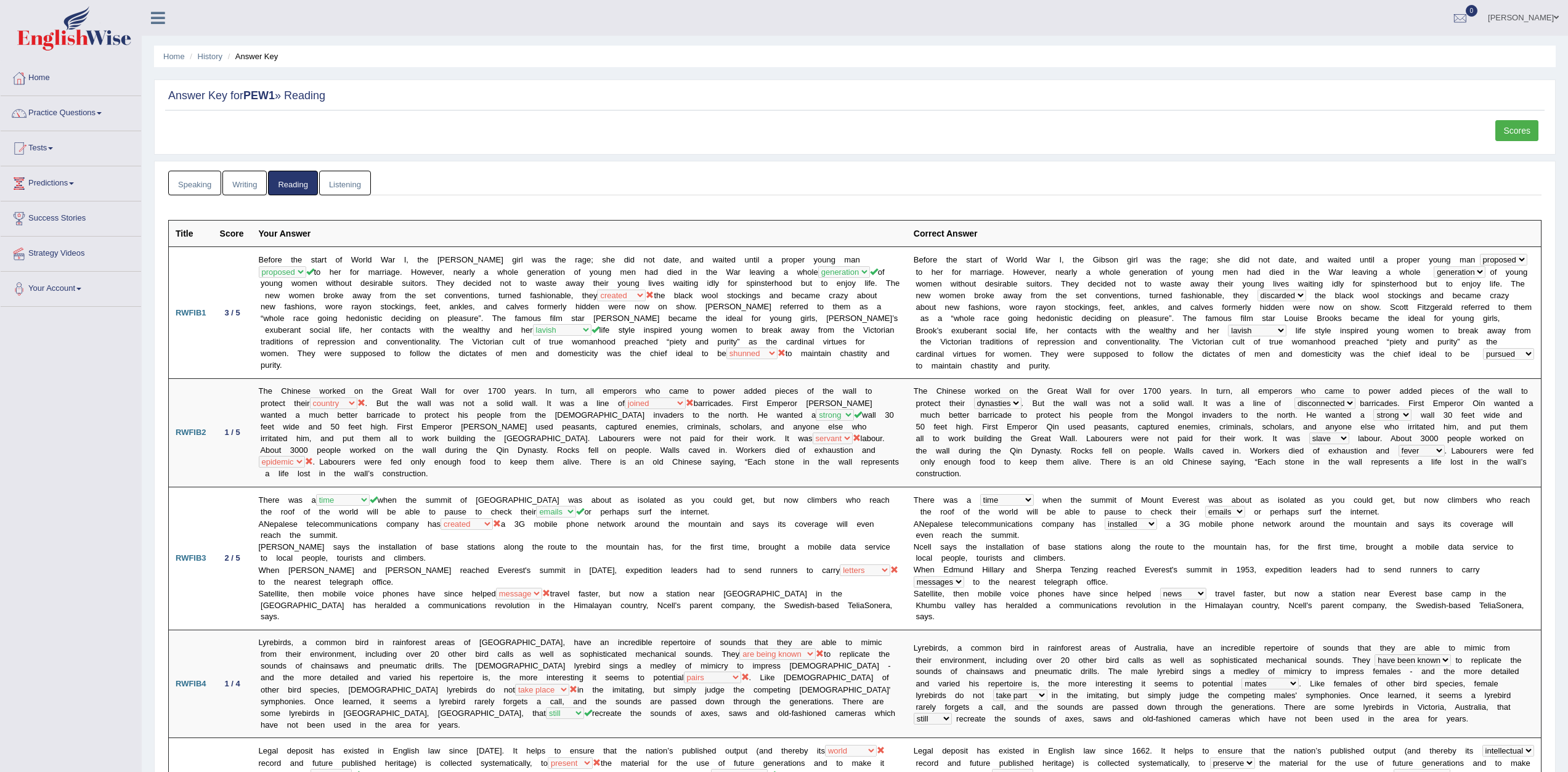
click at [332, 178] on link "Listening" at bounding box center [345, 183] width 52 height 26
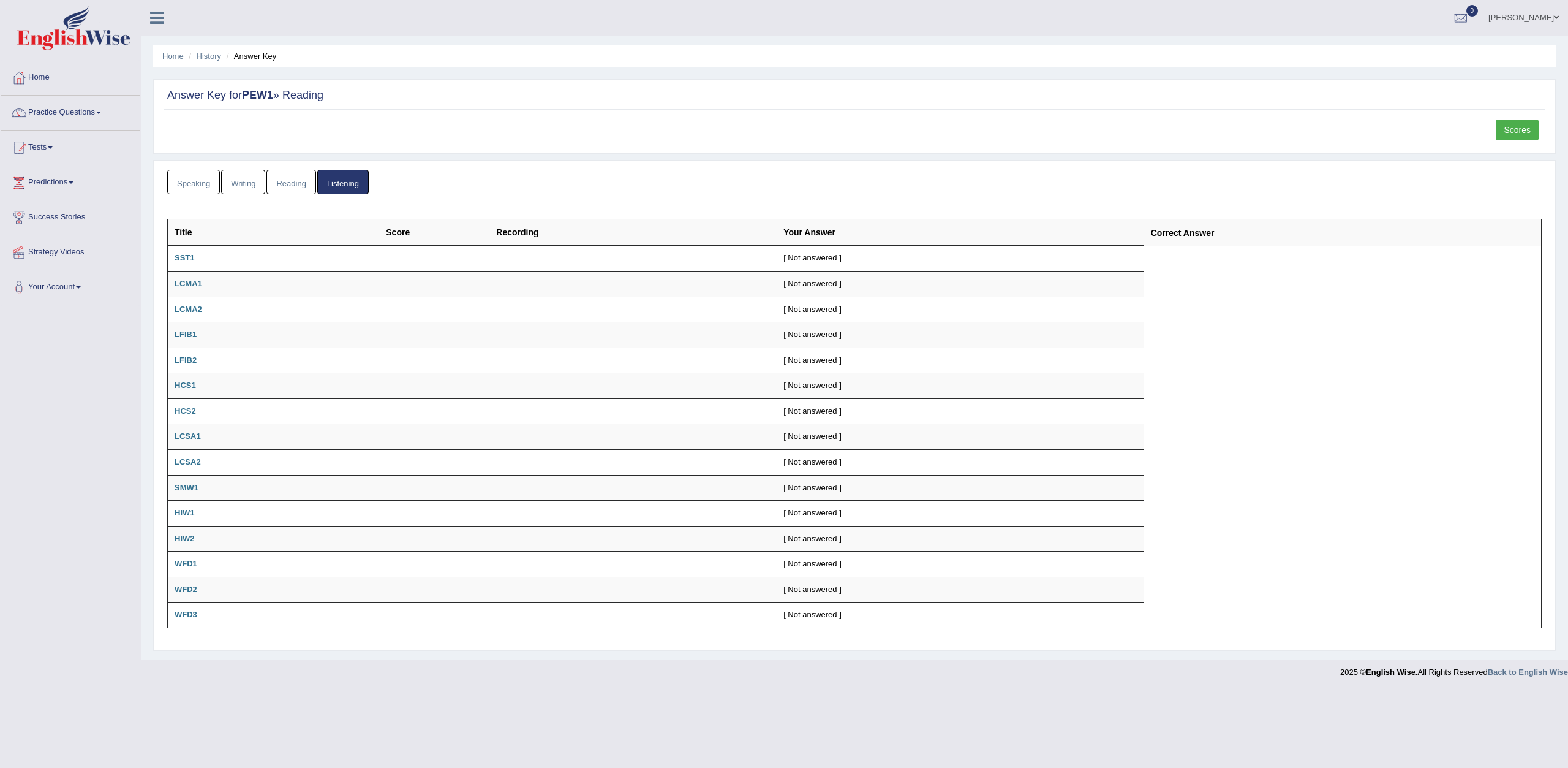
click at [251, 185] on link "Writing" at bounding box center [243, 182] width 44 height 25
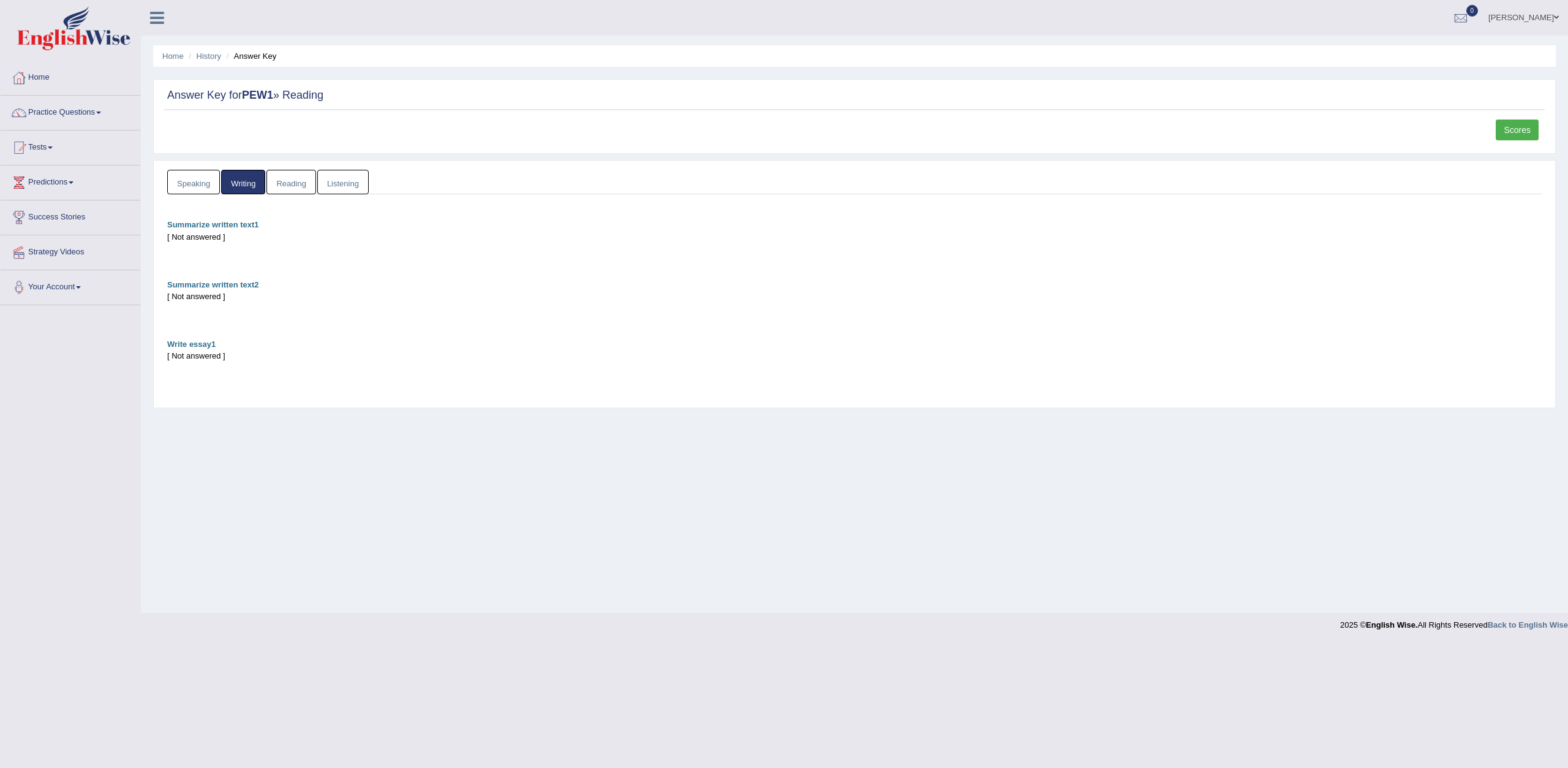
click at [208, 193] on link "Speaking" at bounding box center [193, 182] width 53 height 25
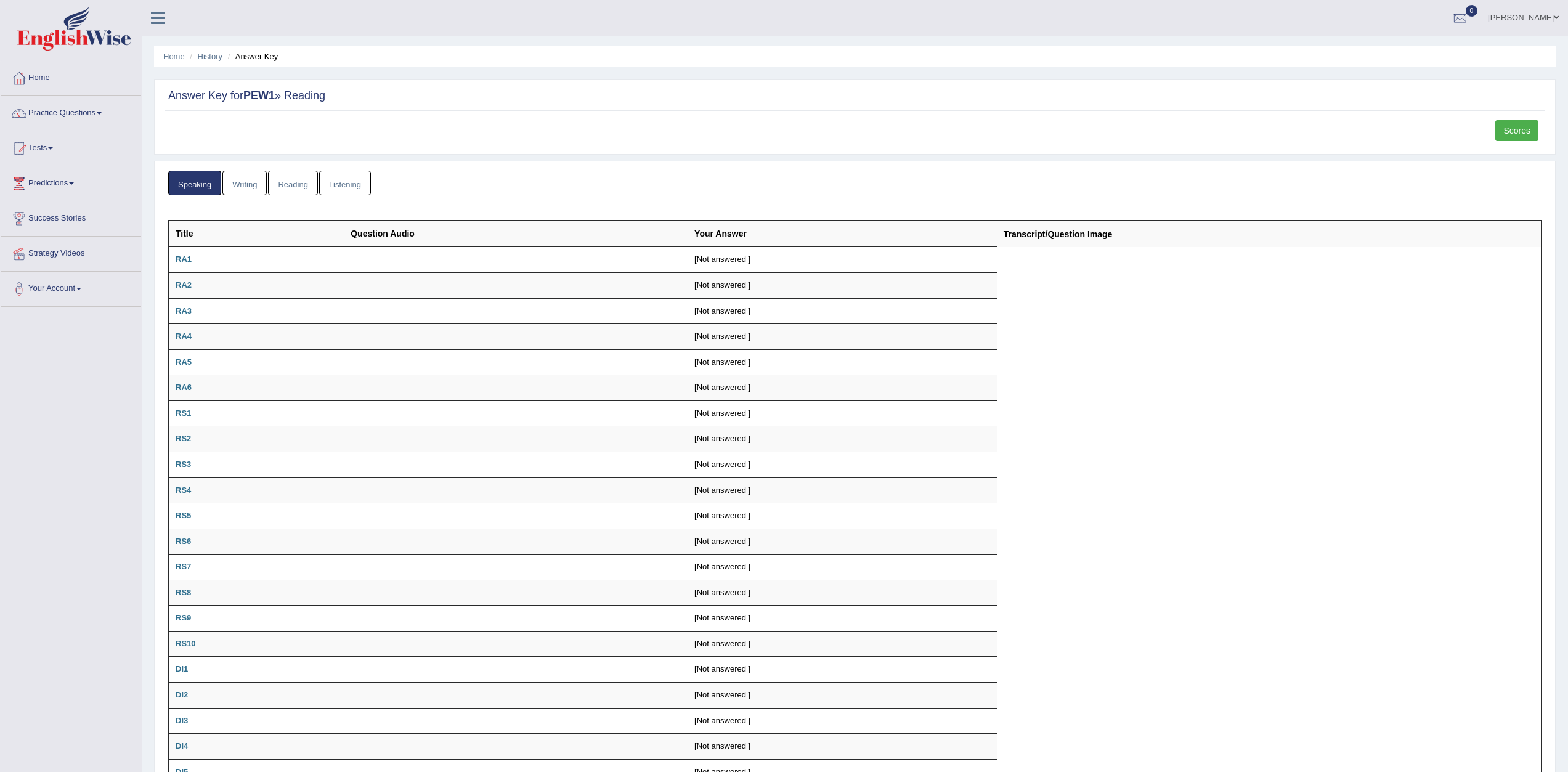
click at [398, 121] on div "Scores" at bounding box center [855, 134] width 1379 height 28
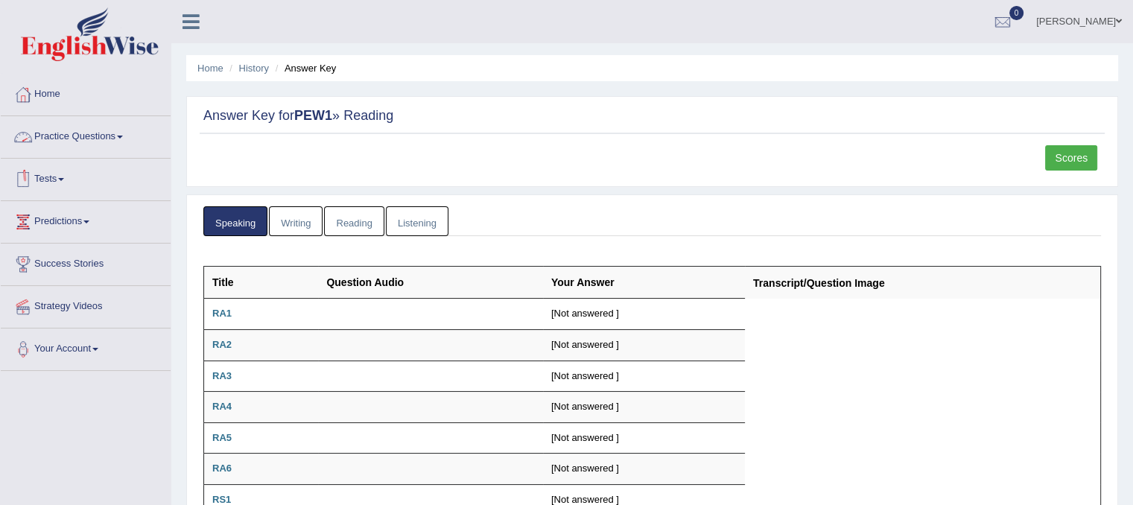
click at [98, 140] on link "Practice Questions" at bounding box center [86, 134] width 170 height 37
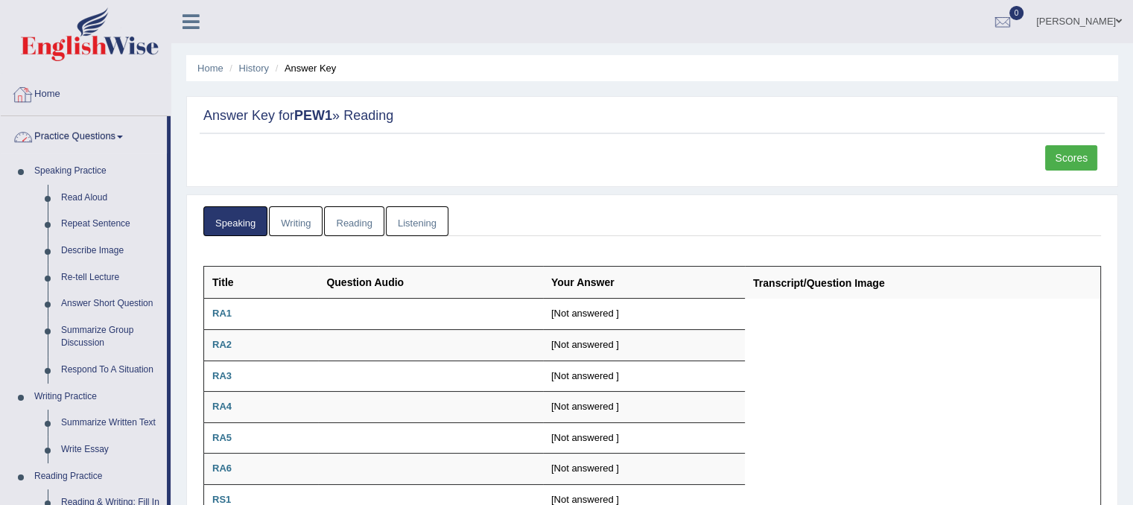
click at [111, 81] on link "Home" at bounding box center [86, 92] width 170 height 37
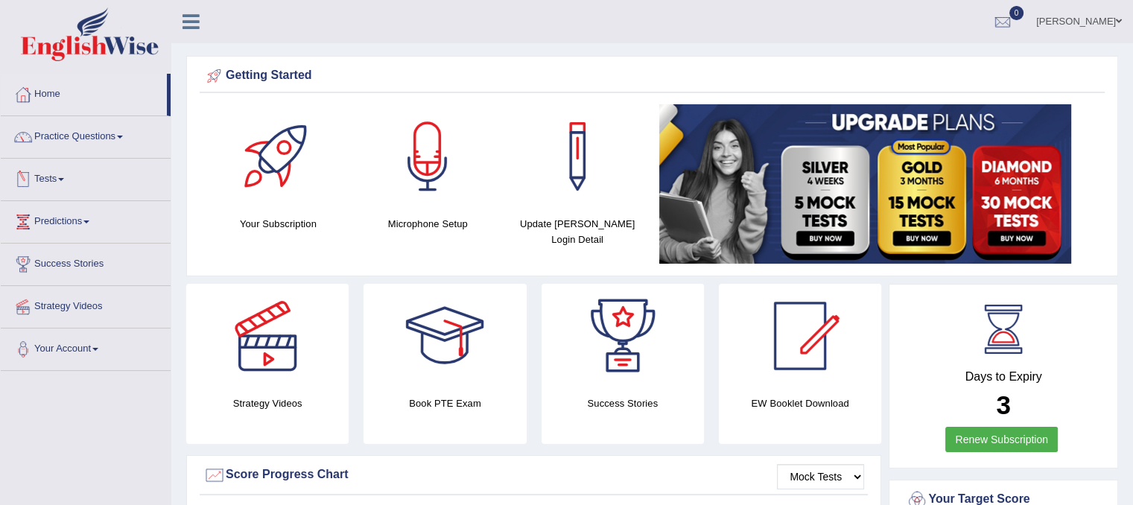
click at [50, 180] on link "Tests" at bounding box center [86, 177] width 170 height 37
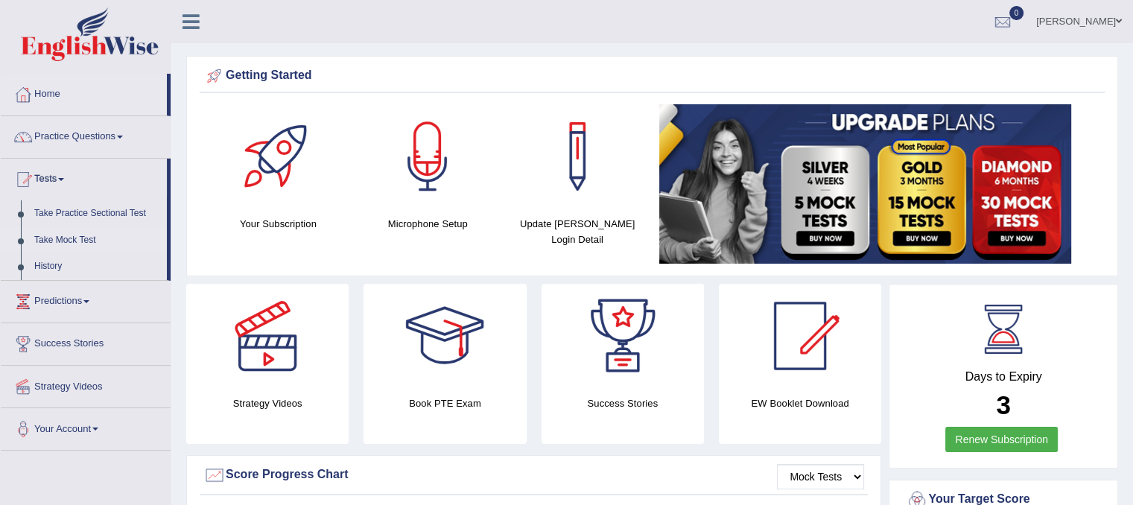
click at [75, 239] on link "Take Mock Test" at bounding box center [97, 240] width 139 height 27
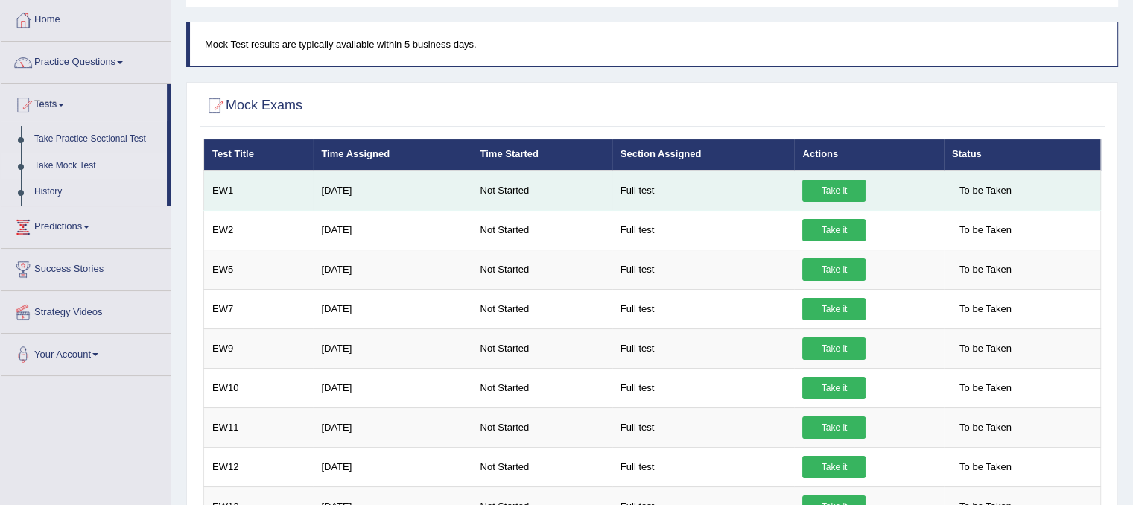
click at [831, 189] on link "Take it" at bounding box center [833, 191] width 63 height 22
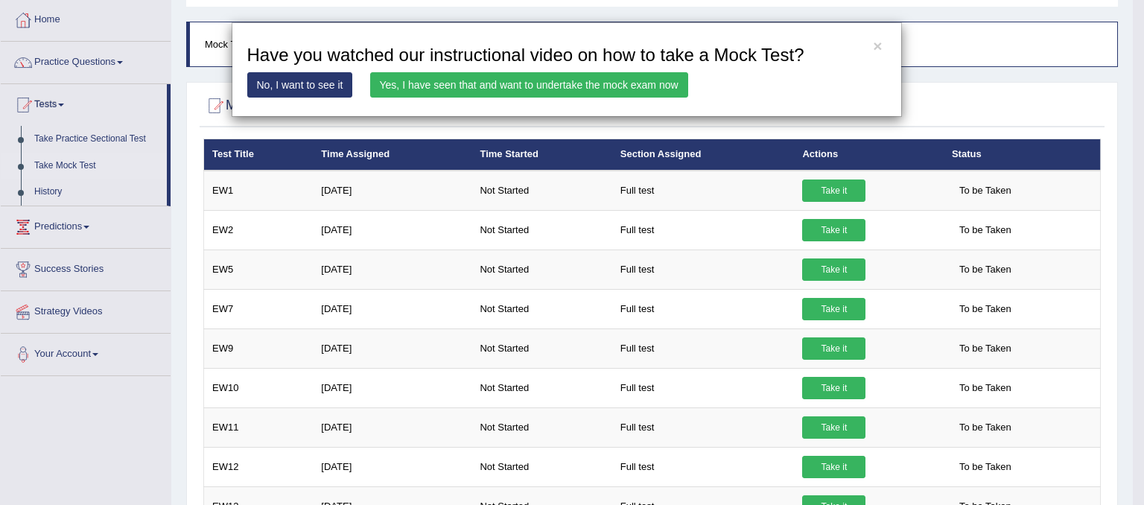
click at [566, 85] on link "Yes, I have seen that and want to undertake the mock exam now" at bounding box center [529, 84] width 318 height 25
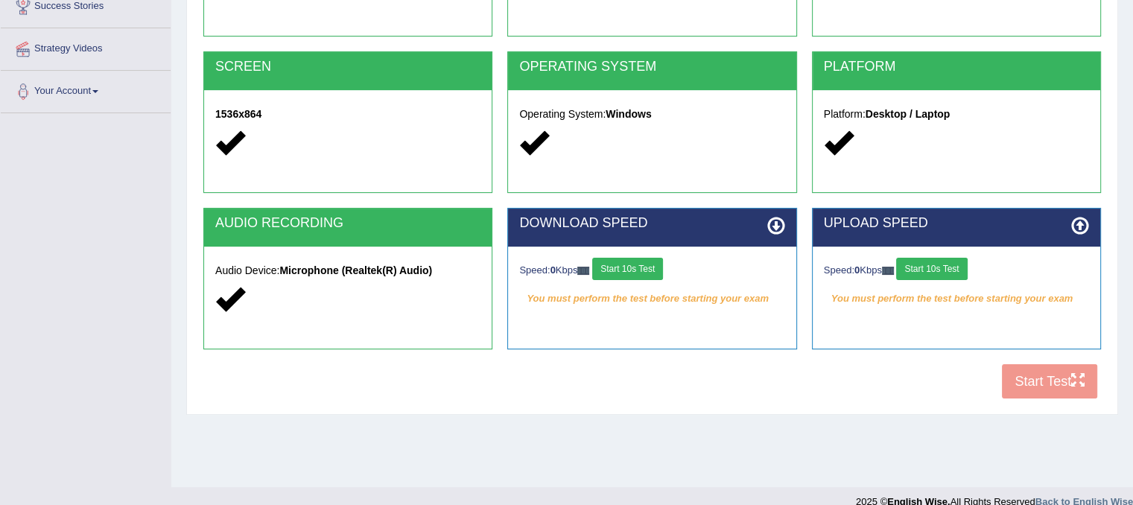
scroll to position [277, 0]
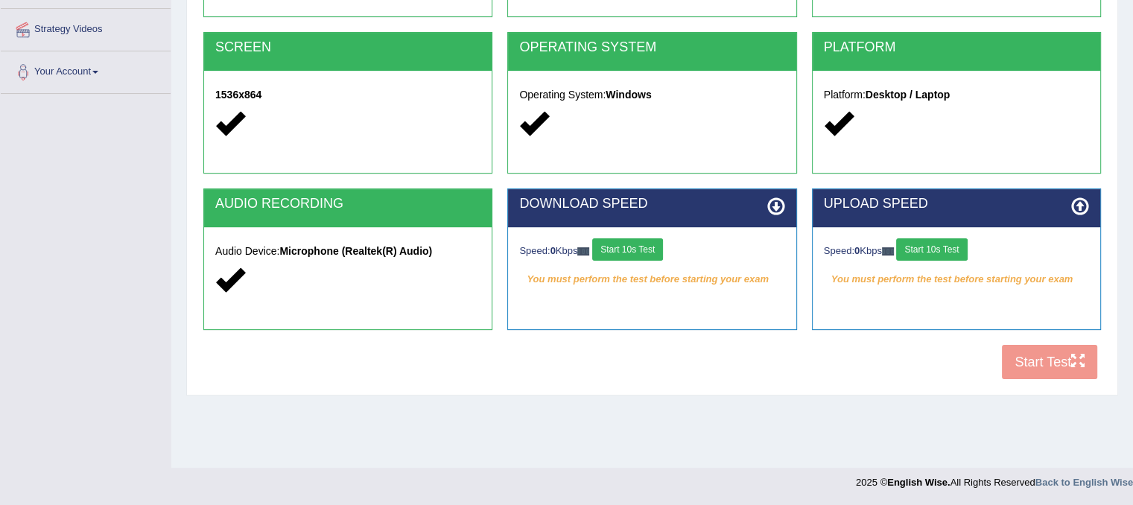
click at [644, 251] on button "Start 10s Test" at bounding box center [627, 249] width 71 height 22
click at [963, 244] on button "Start 10s Test" at bounding box center [931, 249] width 71 height 22
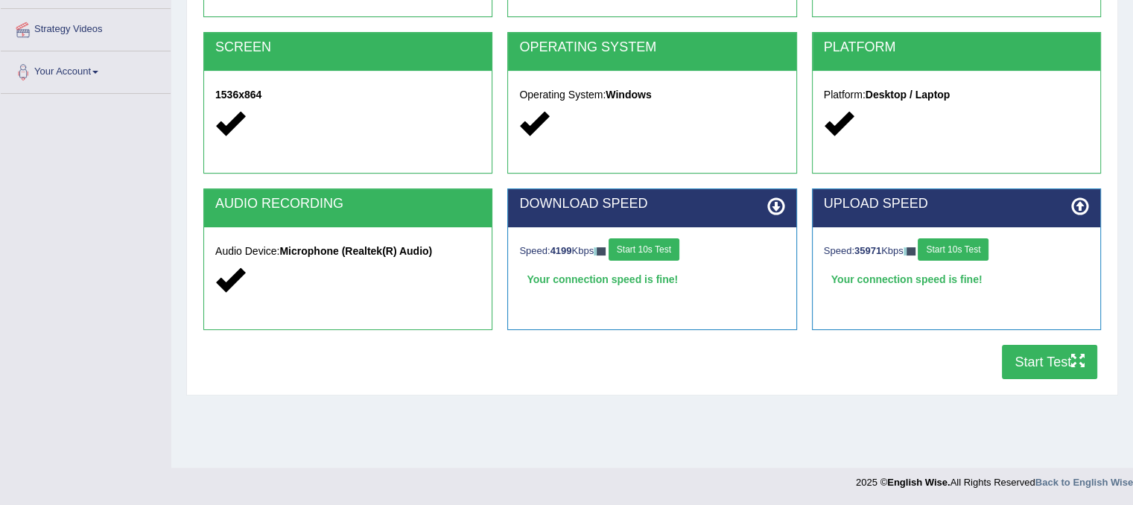
click at [1031, 366] on button "Start Test" at bounding box center [1049, 362] width 95 height 34
